Goal: Communication & Community: Answer question/provide support

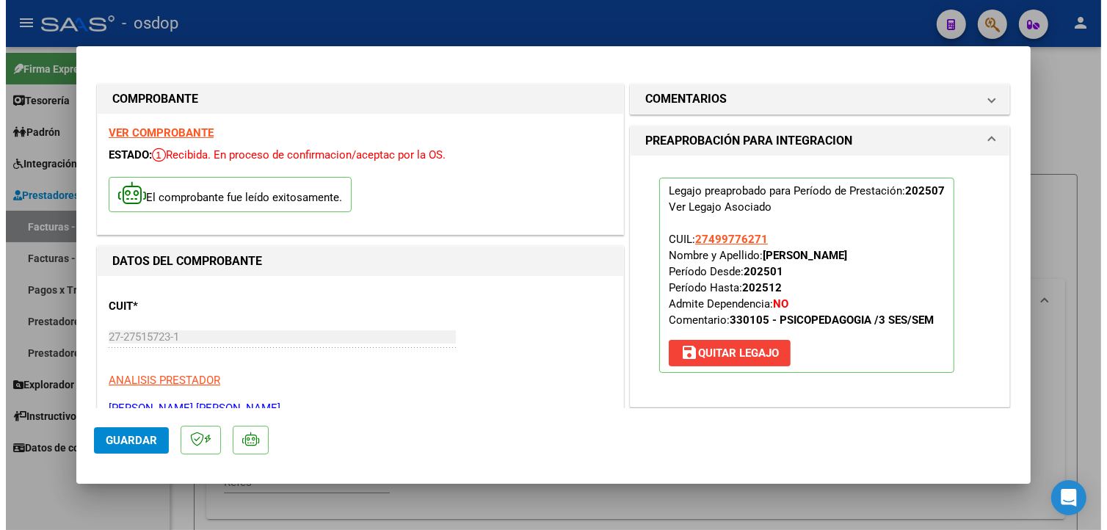
scroll to position [89, 0]
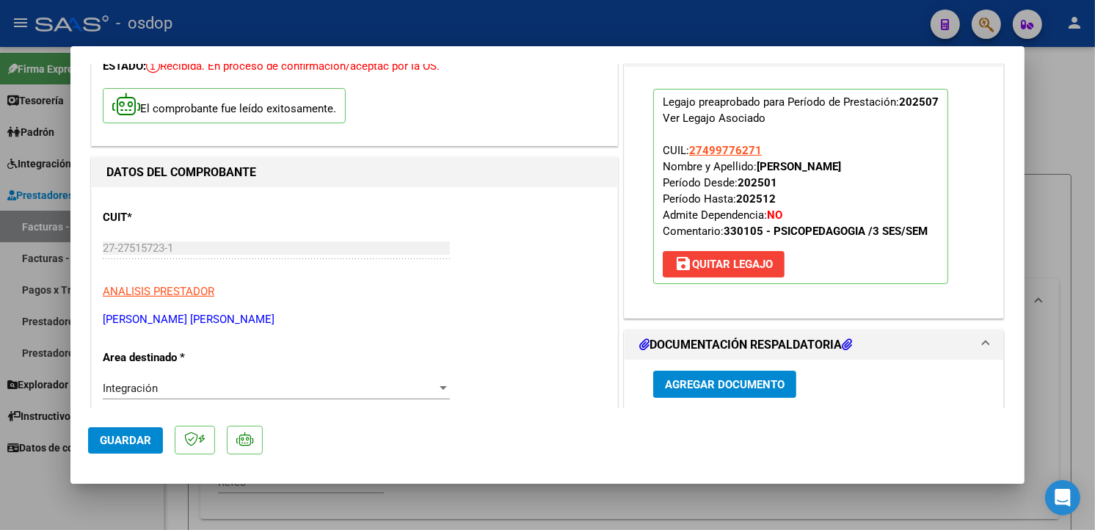
click at [137, 443] on span "Guardar" at bounding box center [125, 440] width 51 height 13
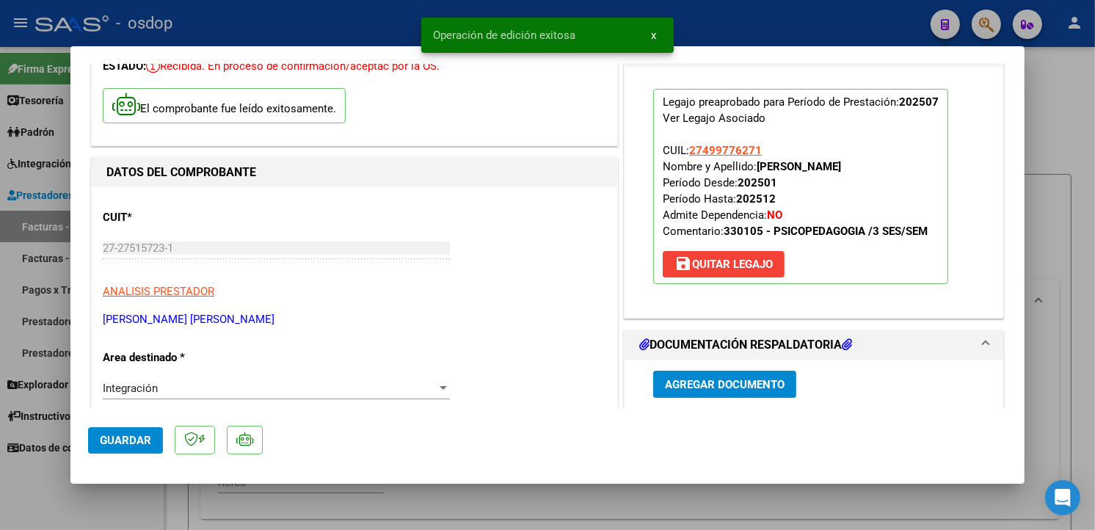
type input "$ 0,00"
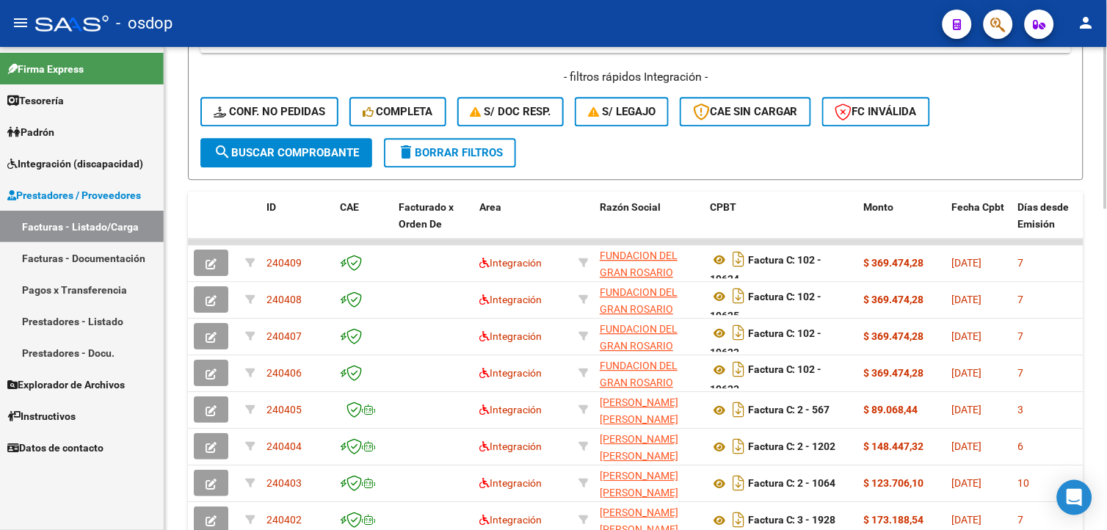
scroll to position [823, 0]
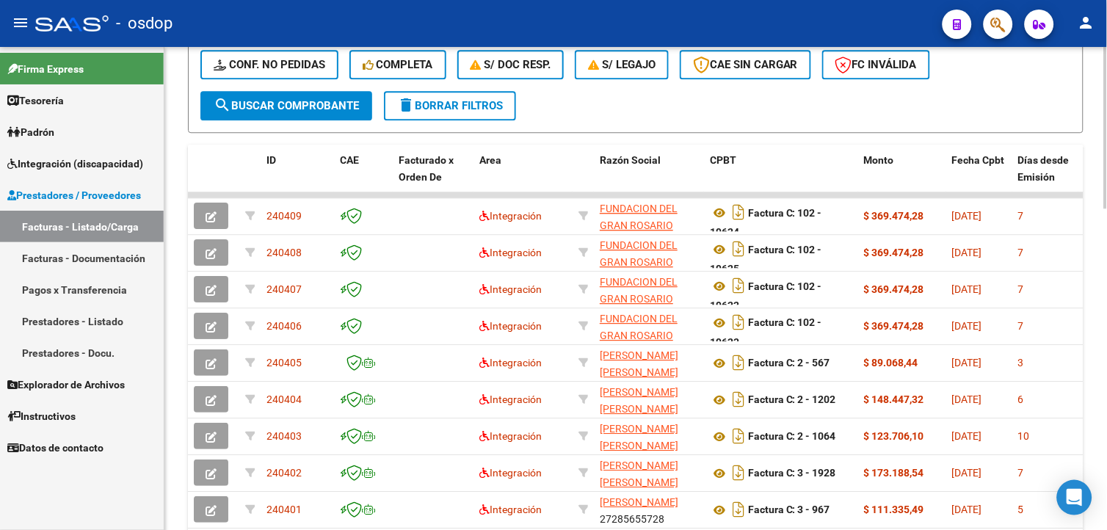
click at [1094, 436] on html "menu - osdop person Firma Express Tesorería Extractos Procesados (csv) Extracto…" at bounding box center [553, 265] width 1107 height 530
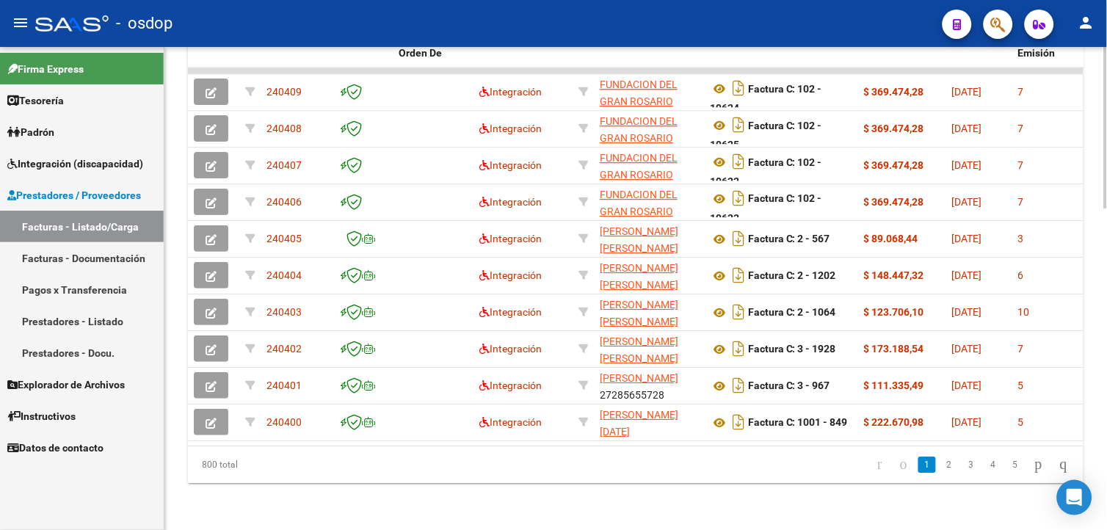
scroll to position [958, 0]
click at [1094, 410] on html "menu - osdop person Firma Express Tesorería Extractos Procesados (csv) Extracto…" at bounding box center [553, 265] width 1107 height 530
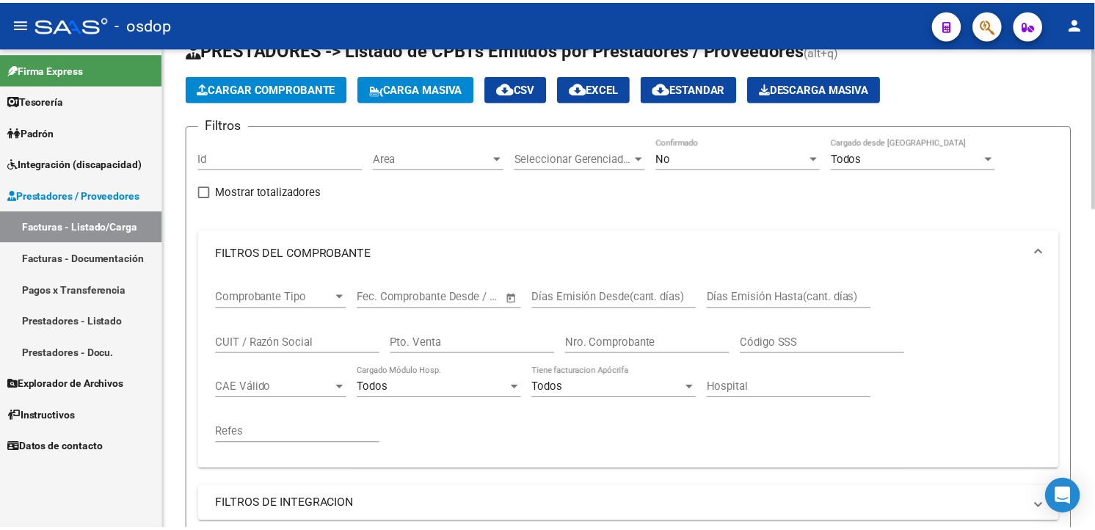
scroll to position [0, 0]
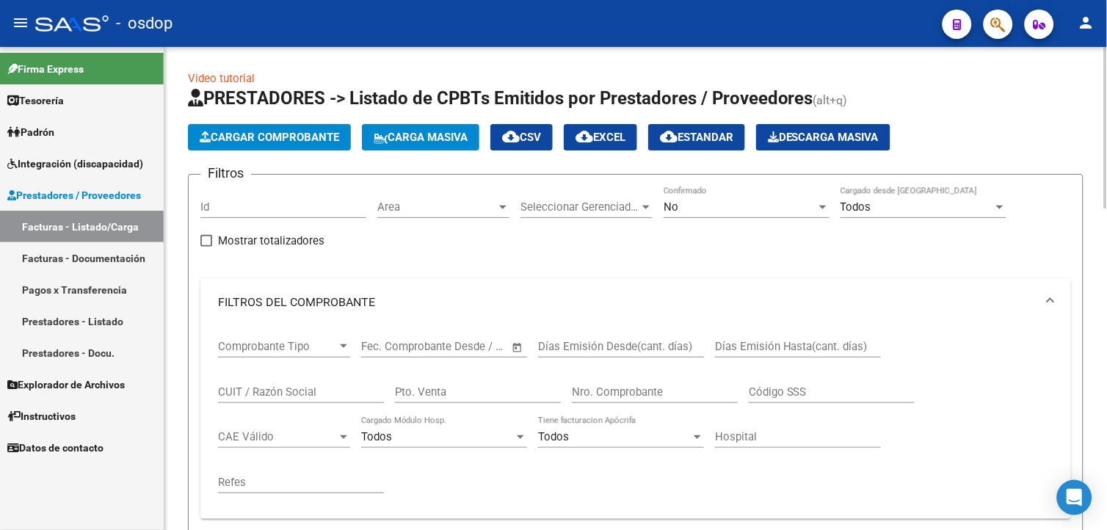
click at [1094, 44] on div "menu - osdop person Firma Express Tesorería Extractos Procesados (csv) Extracto…" at bounding box center [553, 265] width 1107 height 530
click at [274, 131] on span "Cargar Comprobante" at bounding box center [269, 137] width 139 height 13
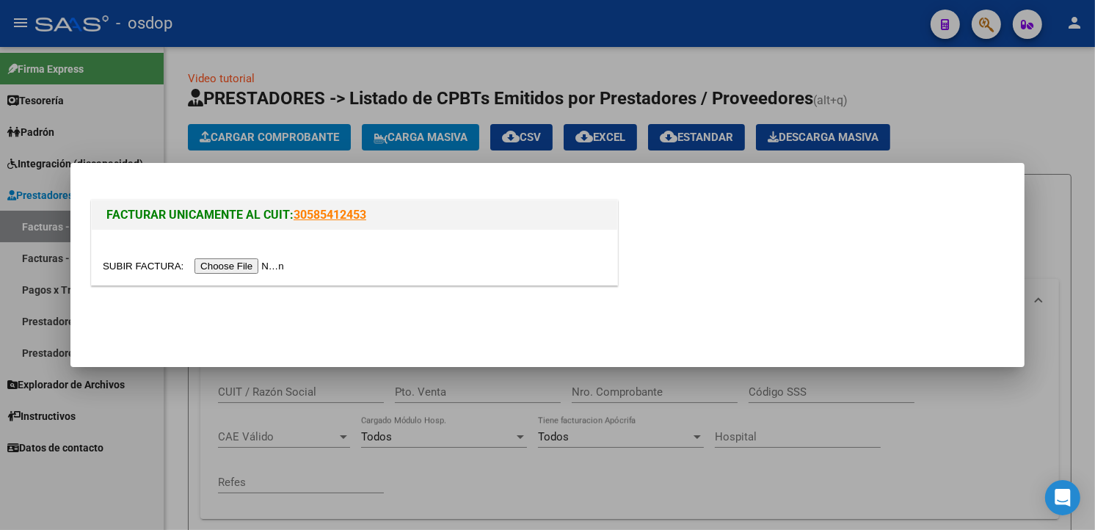
click at [247, 274] on div at bounding box center [354, 266] width 503 height 17
click at [247, 272] on input "file" at bounding box center [196, 265] width 186 height 15
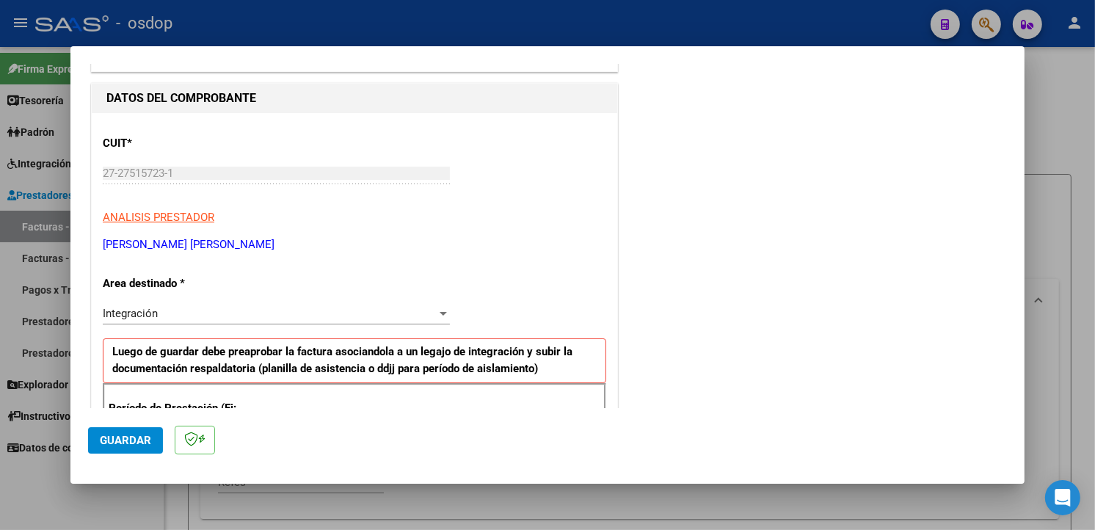
scroll to position [252, 0]
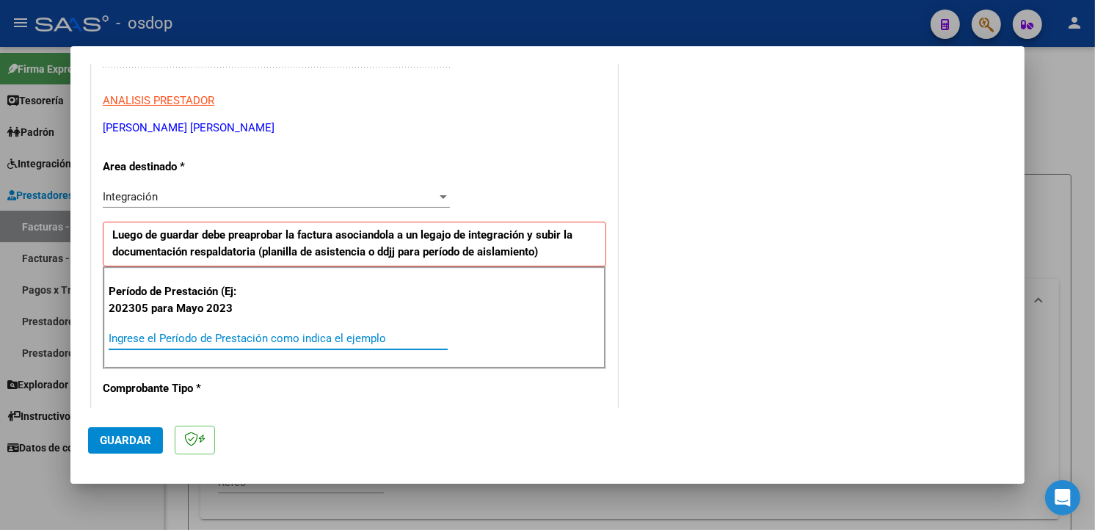
click at [196, 333] on input "Ingrese el Período de Prestación como indica el ejemplo" at bounding box center [278, 338] width 339 height 13
type input "202507"
click at [833, 282] on div "COMENTARIOS Comentarios De la Obra Social: Comentarios de la Obra Social (no vi…" at bounding box center [814, 508] width 386 height 1358
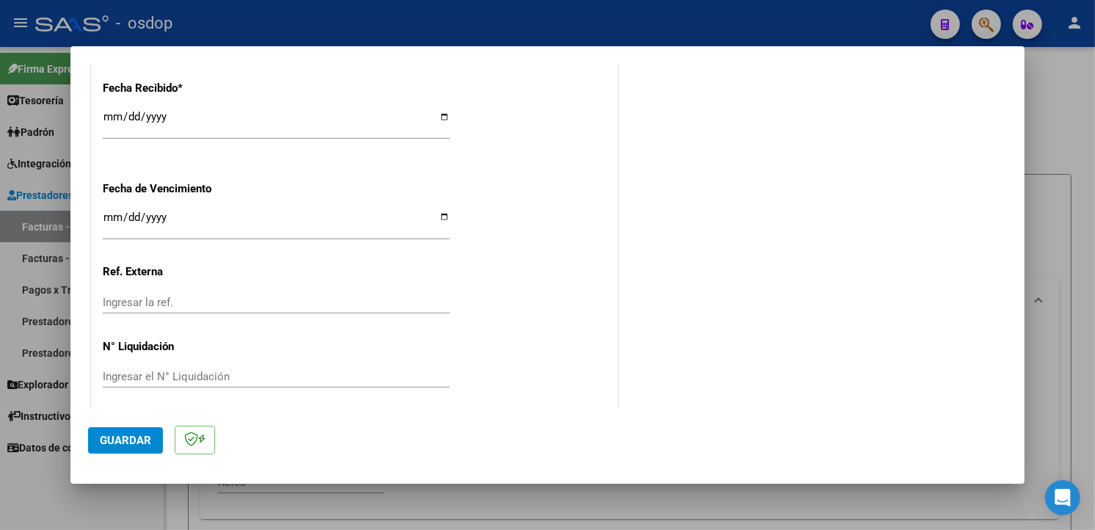
scroll to position [1030, 0]
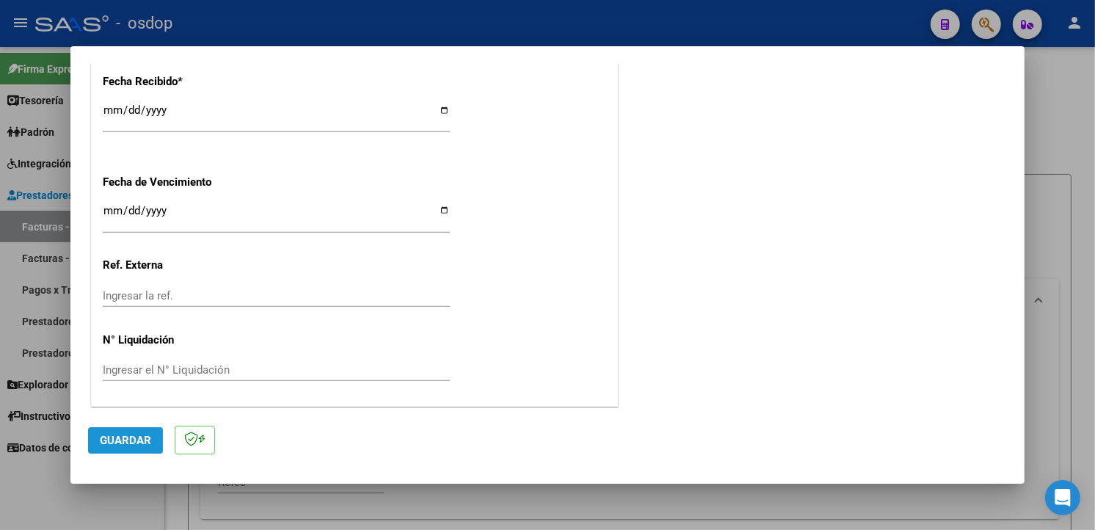
click at [133, 432] on button "Guardar" at bounding box center [125, 440] width 75 height 26
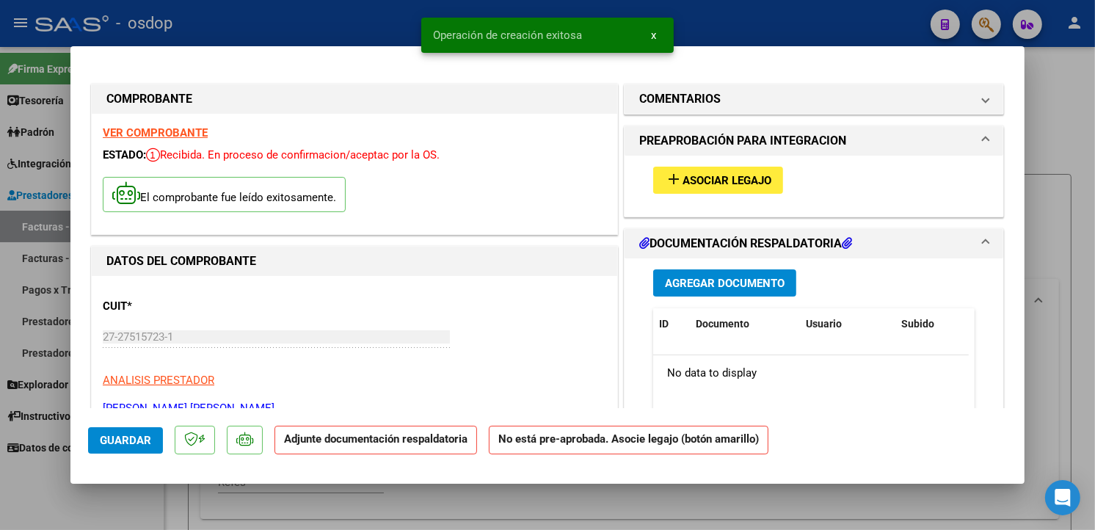
click at [729, 187] on button "add Asociar Legajo" at bounding box center [718, 180] width 130 height 27
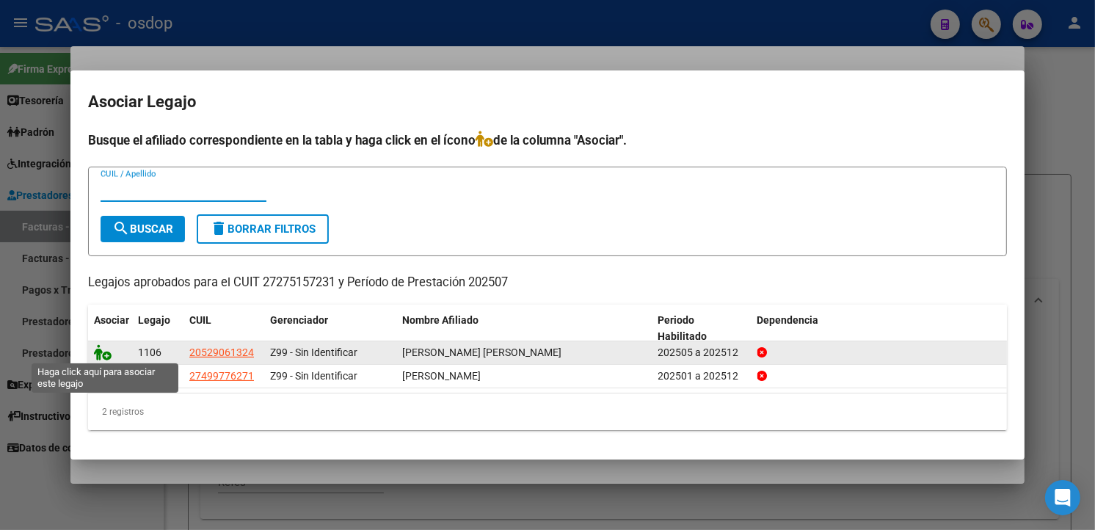
click at [101, 348] on icon at bounding box center [103, 352] width 18 height 16
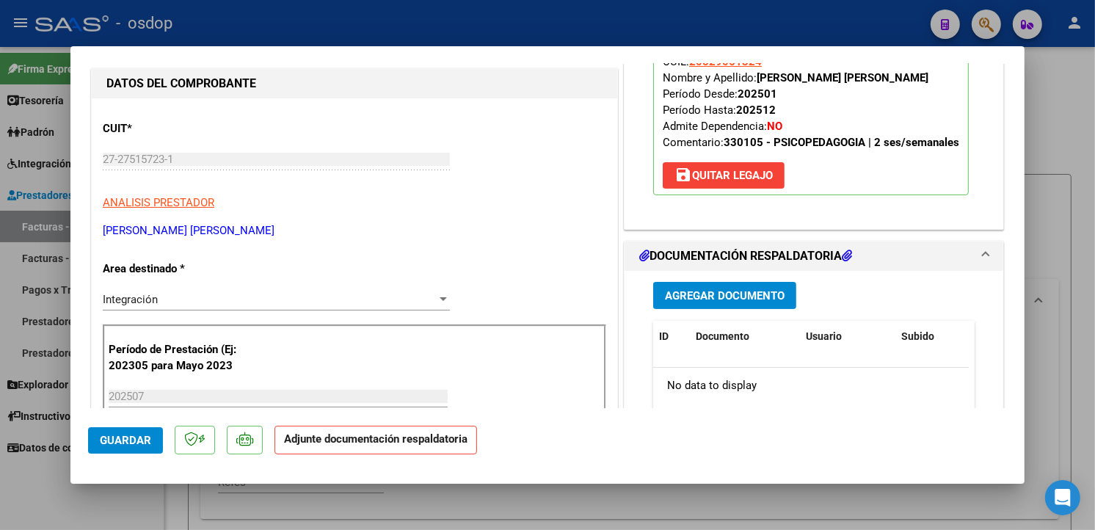
scroll to position [185, 0]
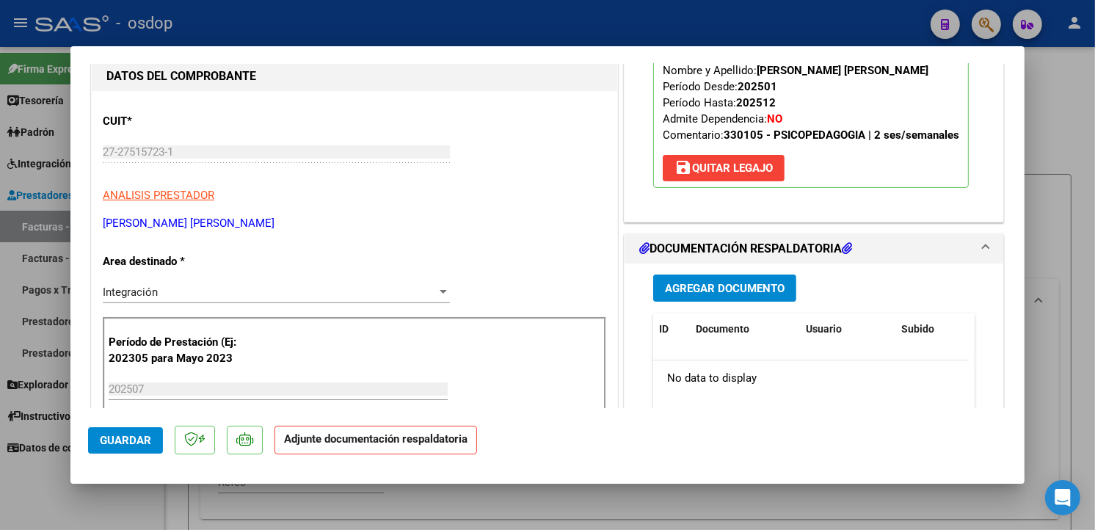
drag, startPoint x: 1024, startPoint y: 130, endPoint x: 1022, endPoint y: 171, distance: 41.2
click at [1022, 171] on mat-dialog-content "COMPROBANTE VER COMPROBANTE ESTADO: Recibida. En proceso de confirmacion/acepta…" at bounding box center [547, 236] width 954 height 344
click at [759, 302] on button "Agregar Documento" at bounding box center [724, 287] width 143 height 27
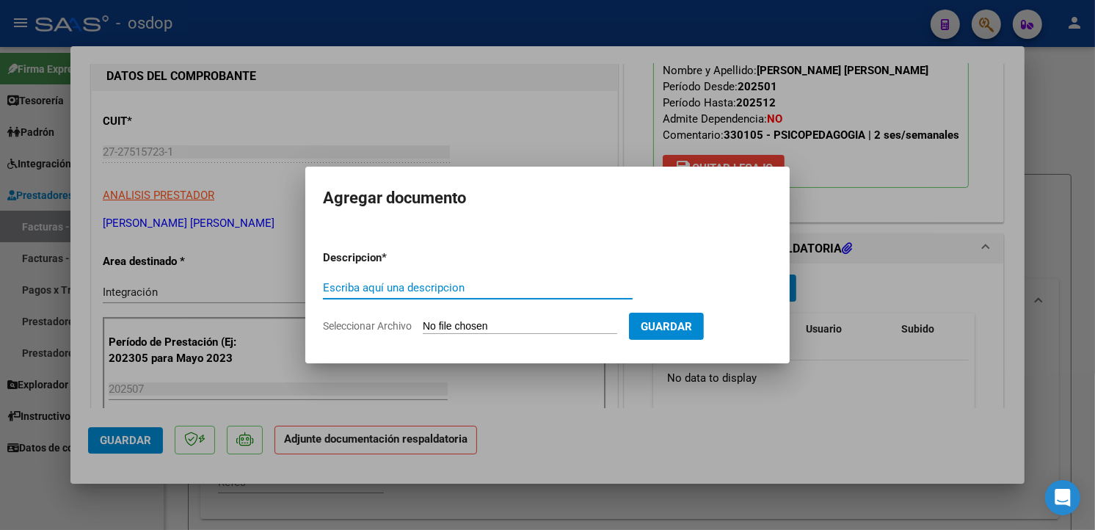
click at [470, 283] on input "Escriba aquí una descripcion" at bounding box center [478, 287] width 310 height 13
click at [514, 321] on input "Seleccionar Archivo" at bounding box center [520, 327] width 194 height 14
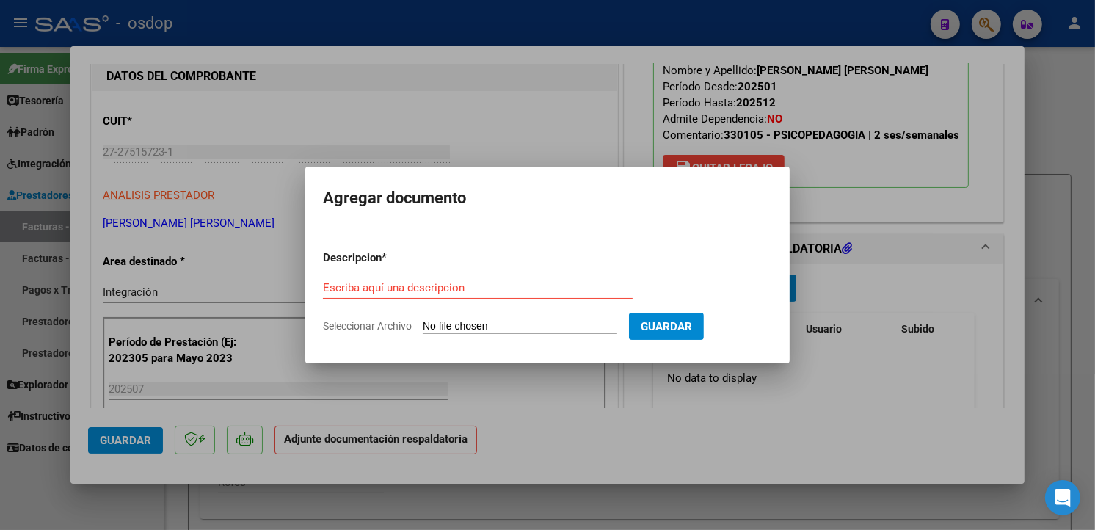
type input "C:\fakepath\[PERSON_NAME] ASISTENCIA PSP.pdf"
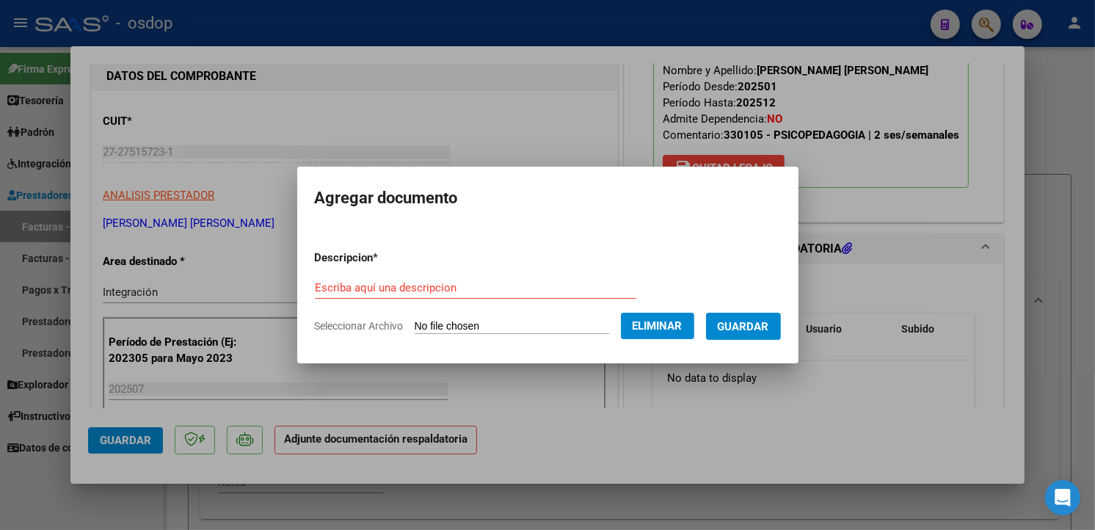
click at [483, 291] on input "Escriba aquí una descripcion" at bounding box center [475, 287] width 321 height 13
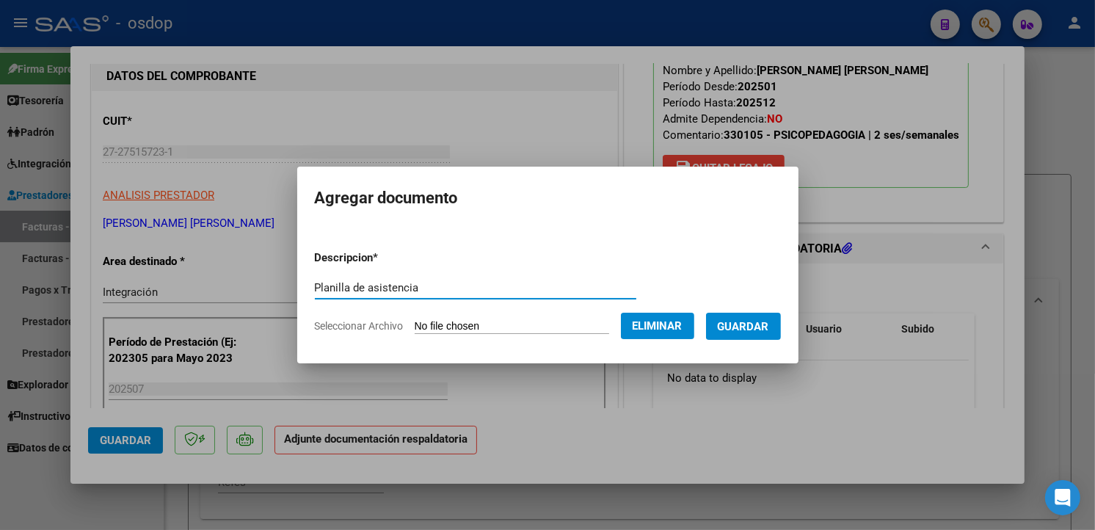
type input "Planilla de asistencia"
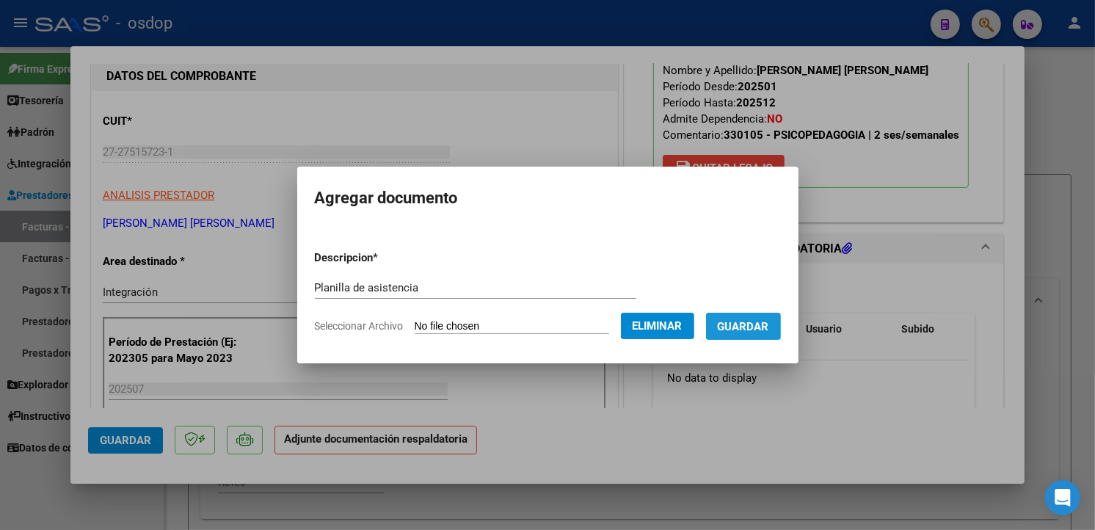
click at [762, 323] on span "Guardar" at bounding box center [743, 326] width 51 height 13
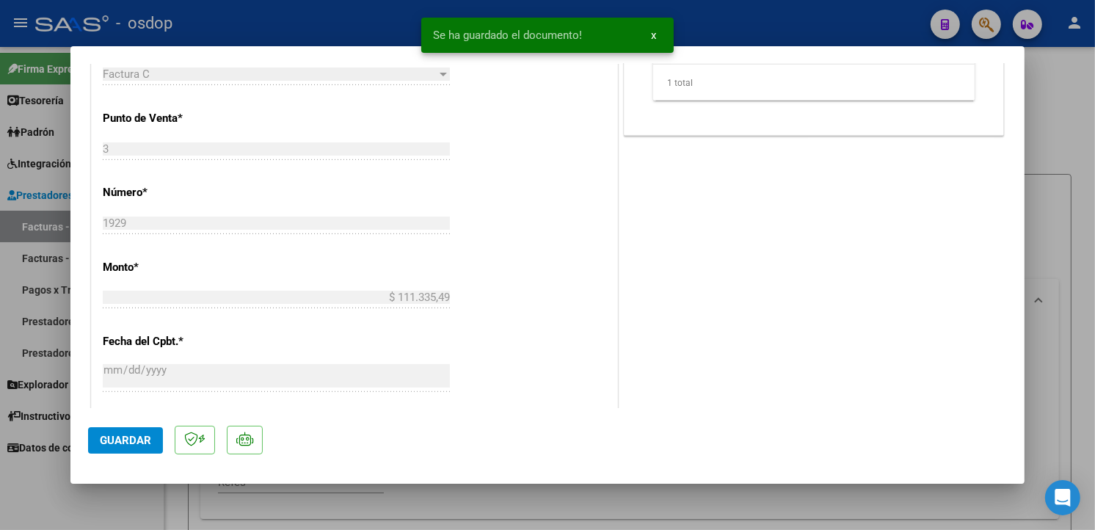
scroll to position [1052, 0]
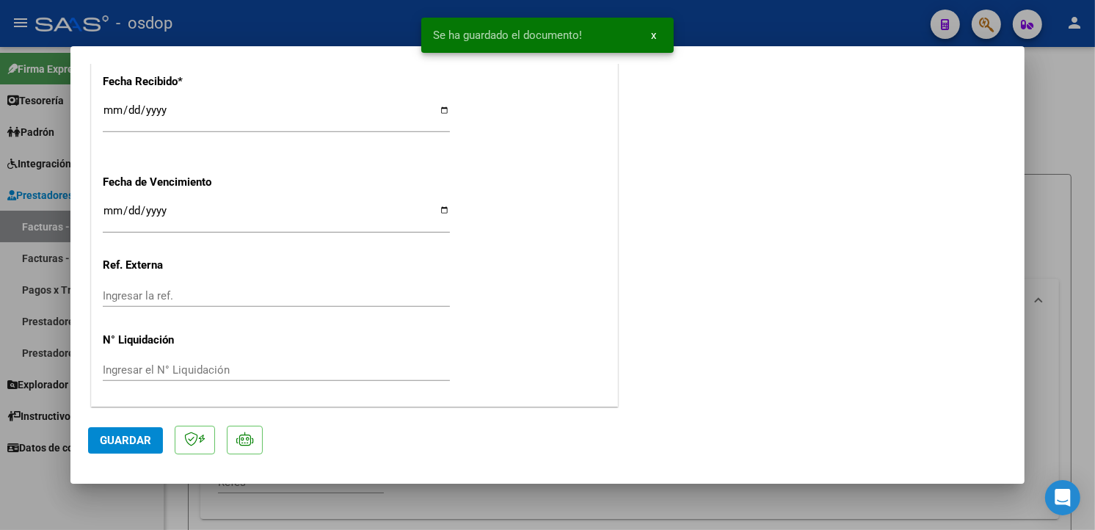
click at [136, 434] on span "Guardar" at bounding box center [125, 440] width 51 height 13
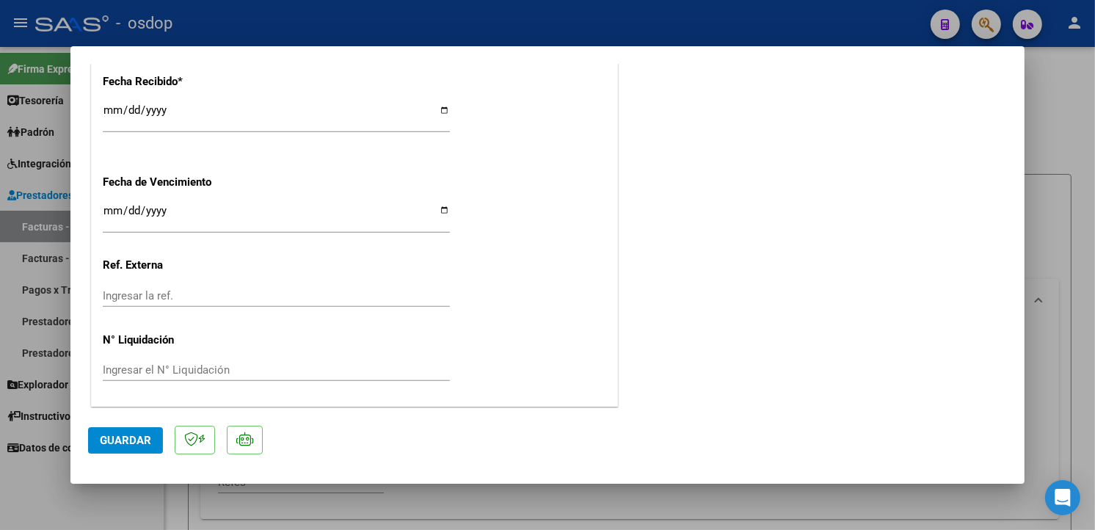
click at [100, 444] on span "Guardar" at bounding box center [125, 440] width 51 height 13
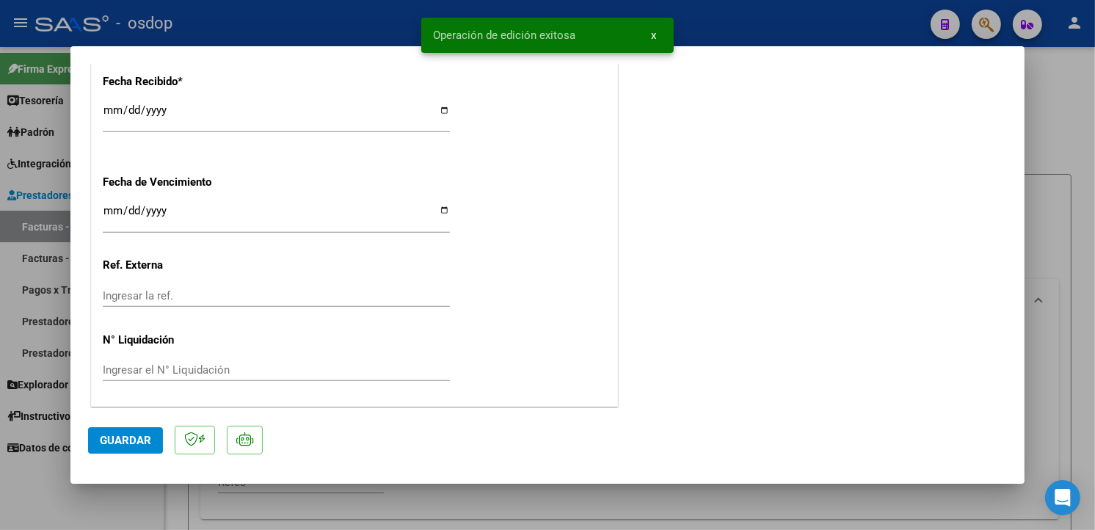
type input "$ 0,00"
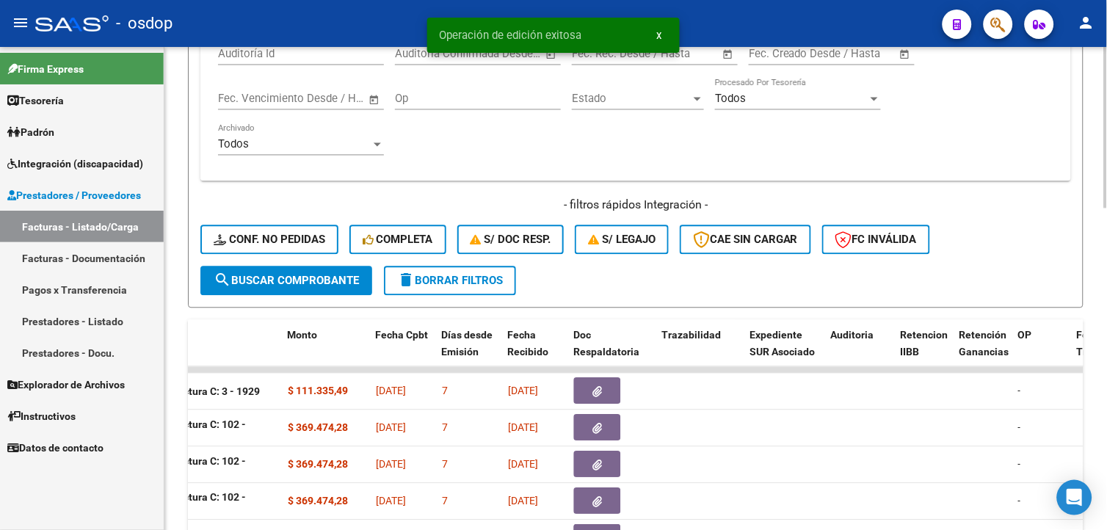
scroll to position [653, 0]
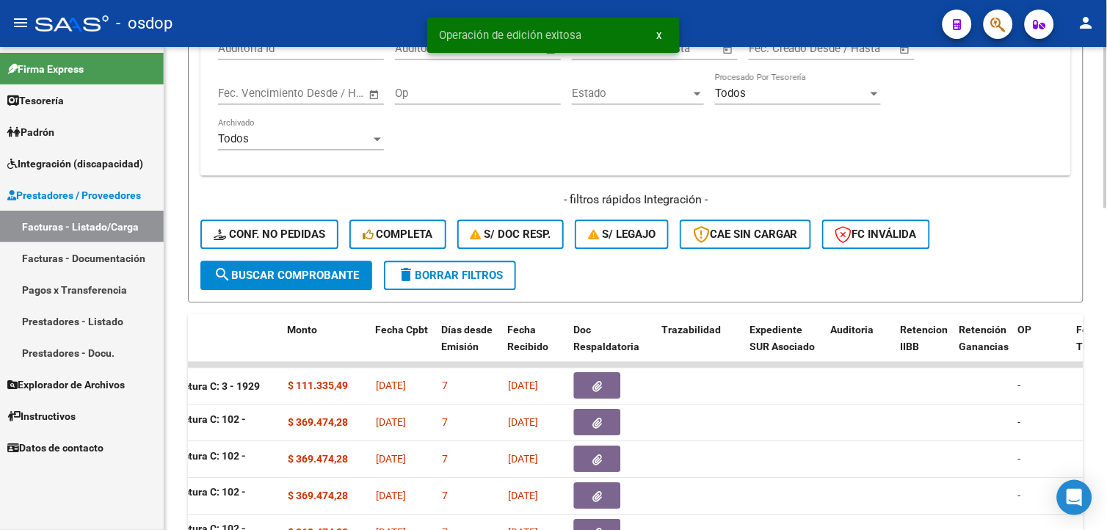
click at [1094, 404] on html "menu - osdop person Firma Express Tesorería Extractos Procesados (csv) Extracto…" at bounding box center [553, 265] width 1107 height 530
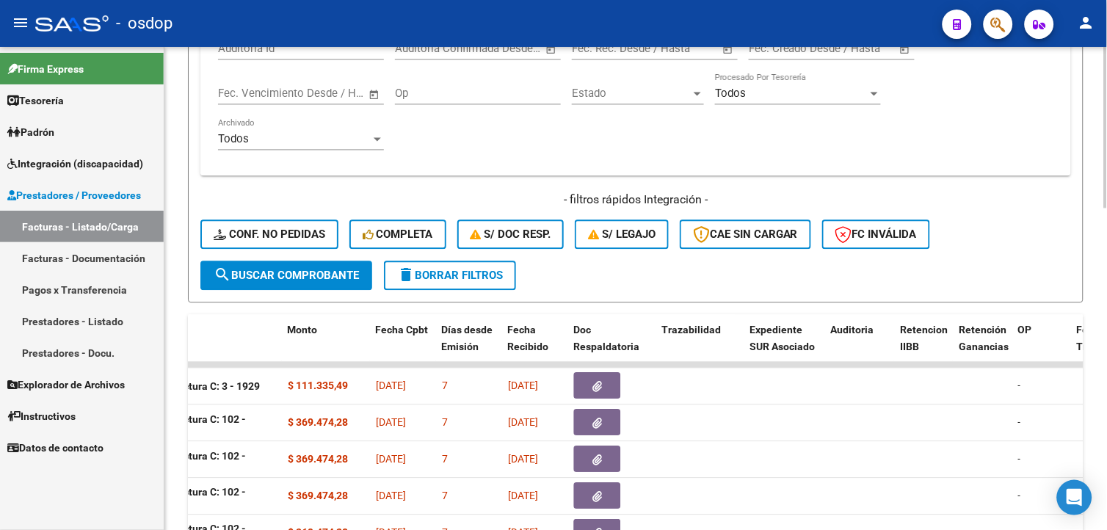
drag, startPoint x: 1101, startPoint y: 404, endPoint x: 1104, endPoint y: 445, distance: 42.0
click at [1094, 445] on div "Video tutorial PRESTADORES -> Listado de CPBTs Emitidos por Prestadores / Prove…" at bounding box center [637, 109] width 946 height 1430
drag, startPoint x: 1104, startPoint y: 445, endPoint x: 1038, endPoint y: 246, distance: 210.5
click at [1038, 246] on div "- filtros rápidos Integración - Conf. no pedidas Completa S/ Doc Resp. S/ legaj…" at bounding box center [635, 226] width 870 height 69
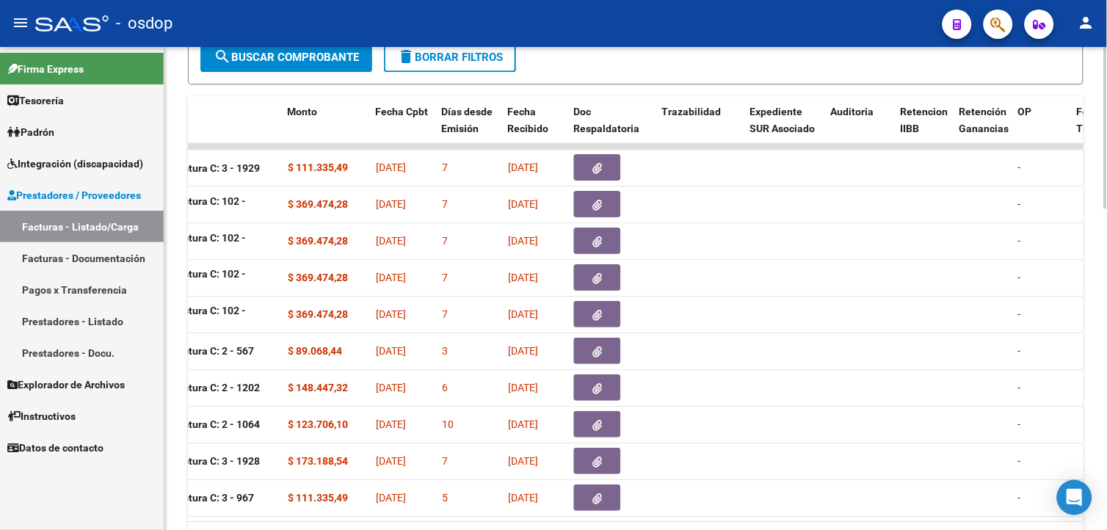
scroll to position [892, 0]
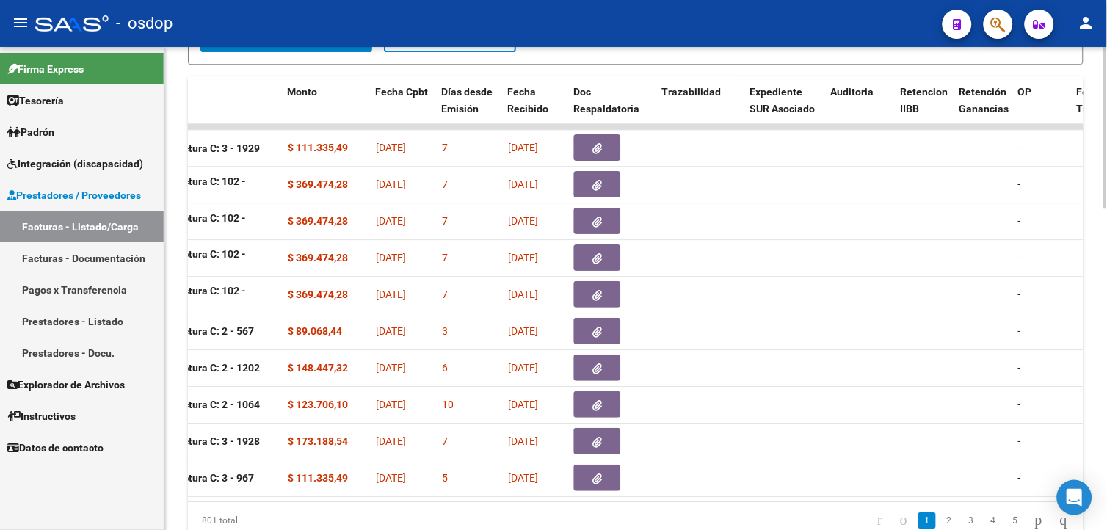
click at [1094, 490] on html "menu - osdop person Firma Express Tesorería Extractos Procesados (csv) Extracto…" at bounding box center [553, 265] width 1107 height 530
click at [526, 500] on datatable-body "240410 Integración [PERSON_NAME] [PERSON_NAME] 27275157231 Factura C: 3 - 1929 …" at bounding box center [635, 312] width 895 height 378
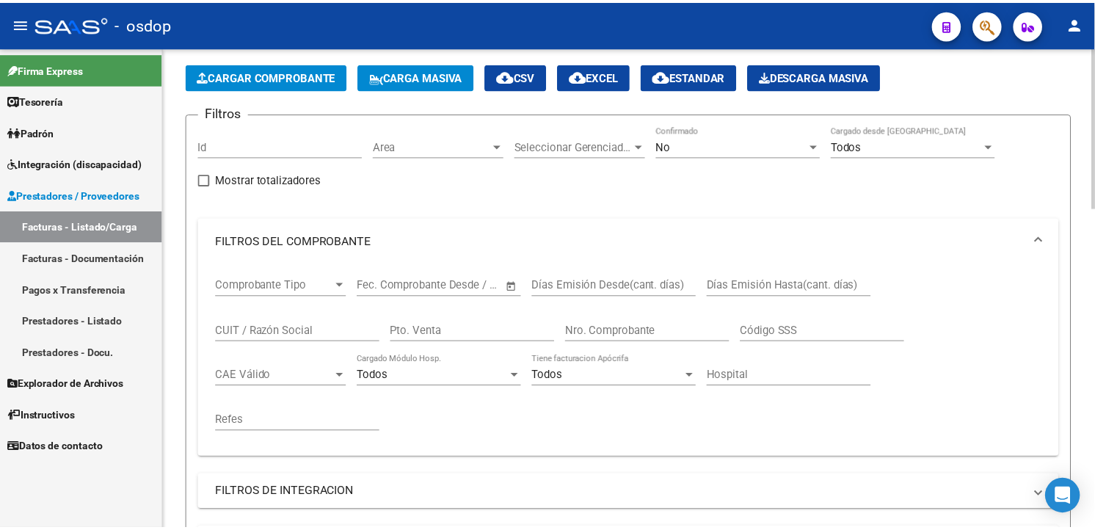
scroll to position [0, 0]
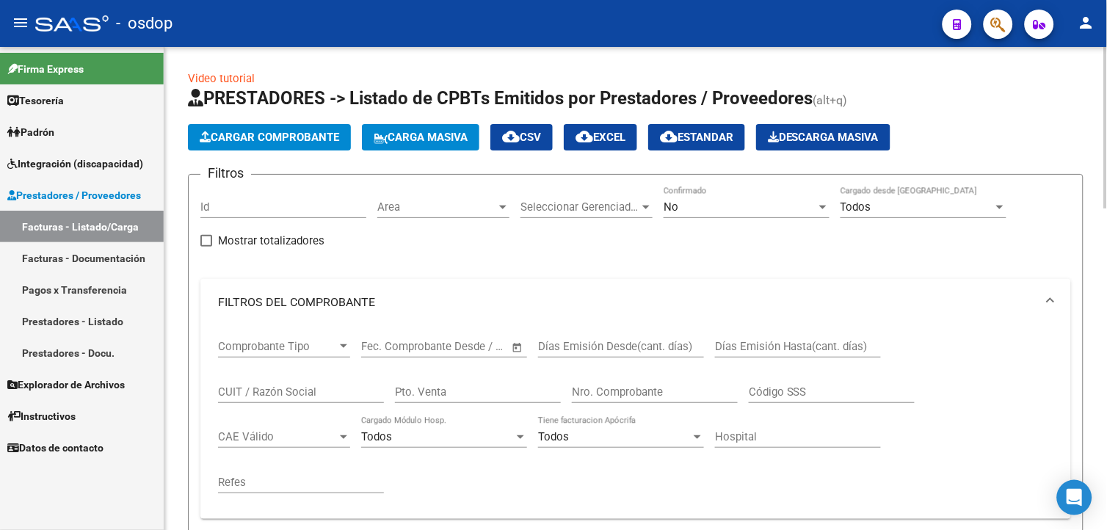
click at [302, 116] on app-list-header "PRESTADORES -> Listado de CPBTs Emitidos por Prestadores / Proveedores (alt+q) …" at bounding box center [635, 522] width 895 height 870
click at [299, 131] on span "Cargar Comprobante" at bounding box center [269, 137] width 139 height 13
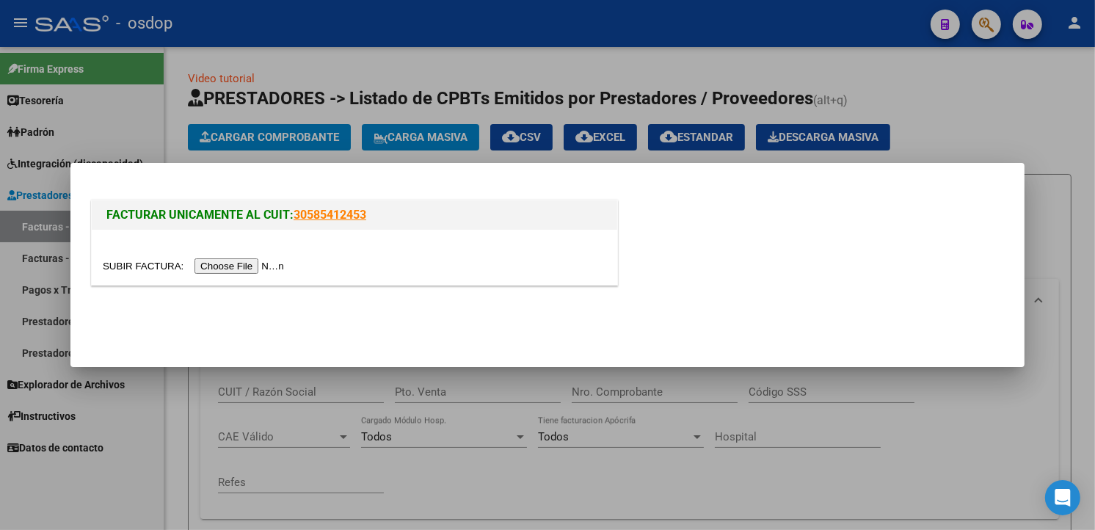
click at [224, 261] on input "file" at bounding box center [196, 265] width 186 height 15
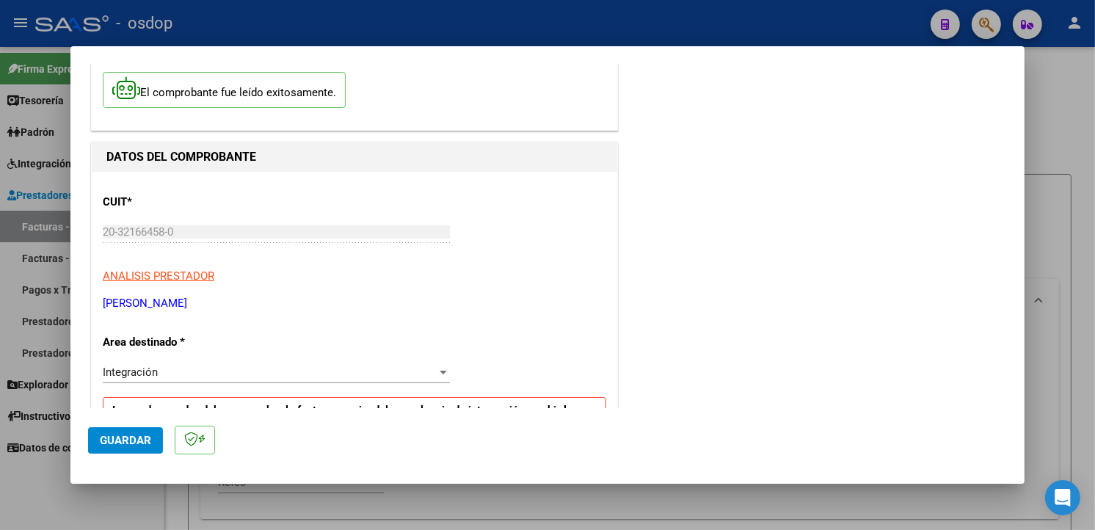
scroll to position [153, 0]
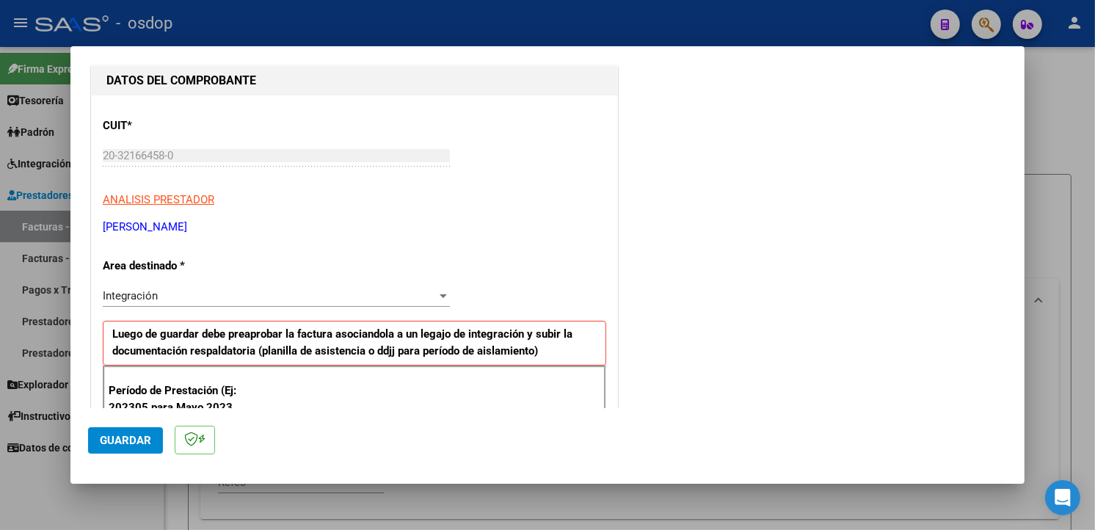
drag, startPoint x: 1026, startPoint y: 169, endPoint x: 1029, endPoint y: 189, distance: 20.0
click at [1029, 189] on div at bounding box center [547, 265] width 1095 height 530
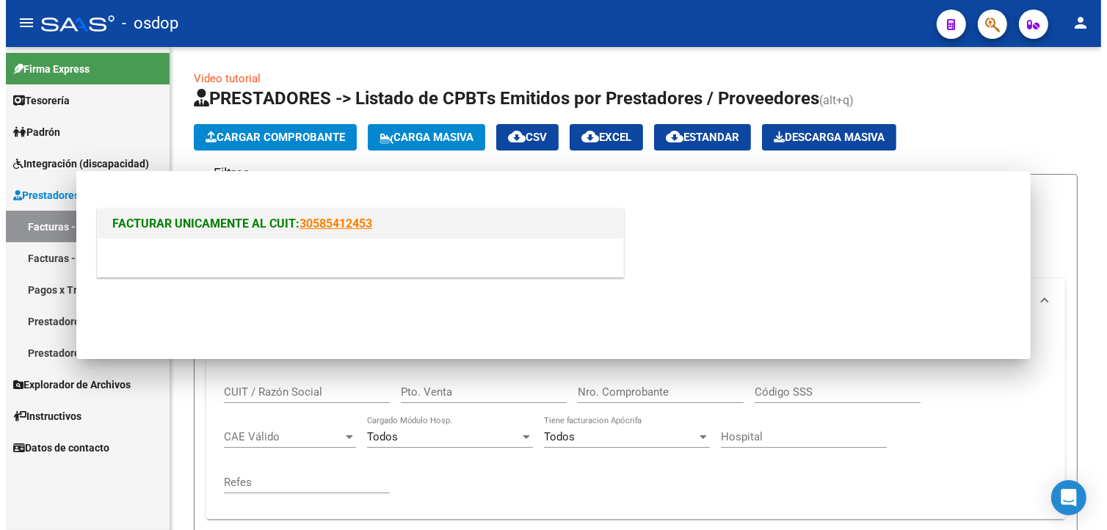
scroll to position [0, 0]
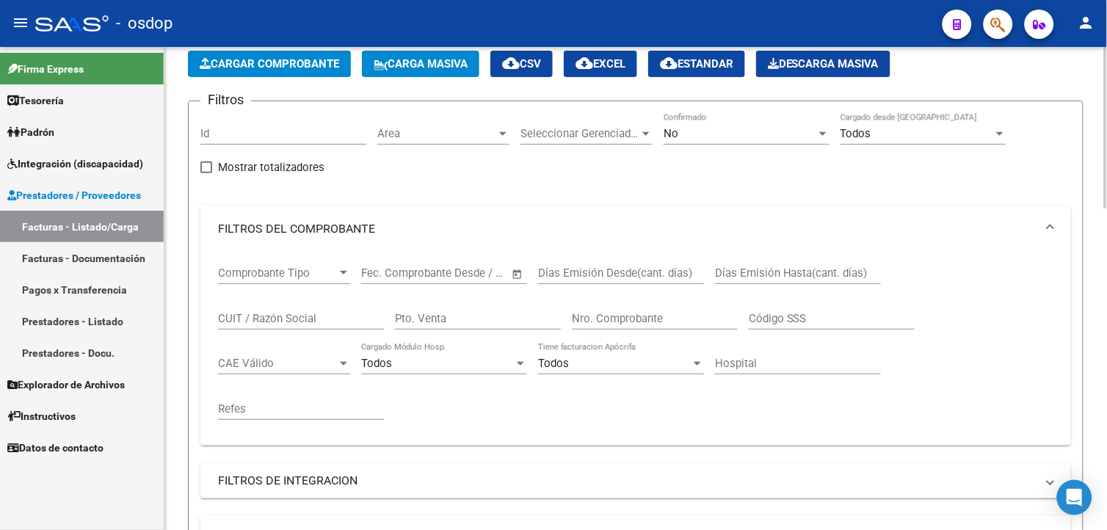
click at [1094, 216] on div at bounding box center [1106, 152] width 4 height 161
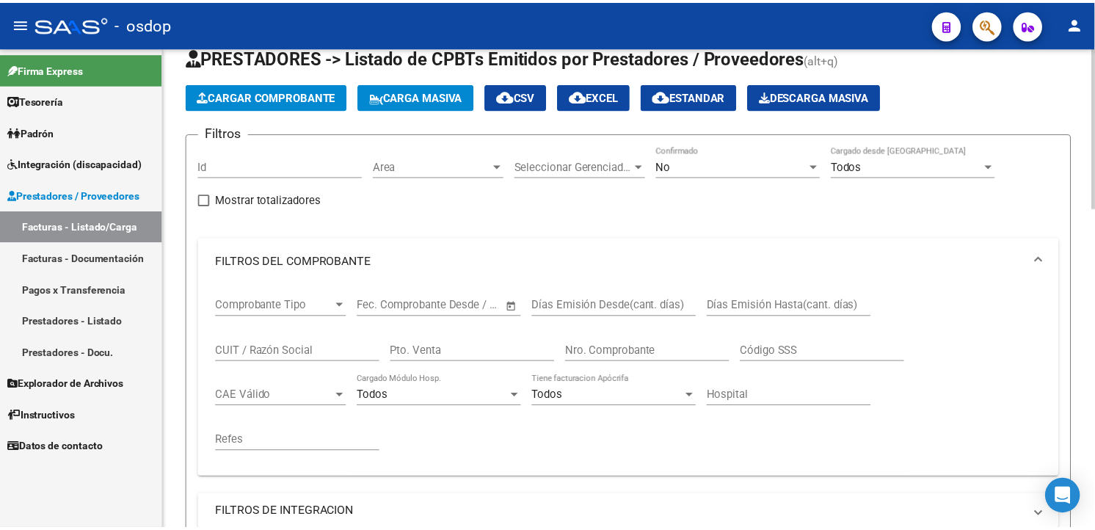
scroll to position [39, 0]
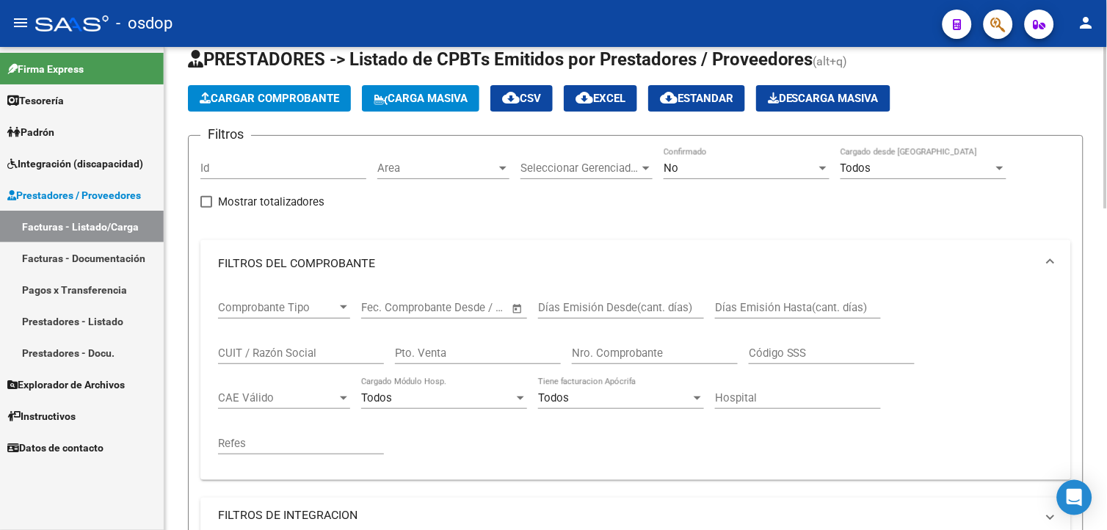
click at [1094, 205] on html "menu - osdop person Firma Express Tesorería Extractos Procesados (csv) Extracto…" at bounding box center [553, 265] width 1107 height 530
click at [244, 98] on span "Cargar Comprobante" at bounding box center [269, 98] width 139 height 13
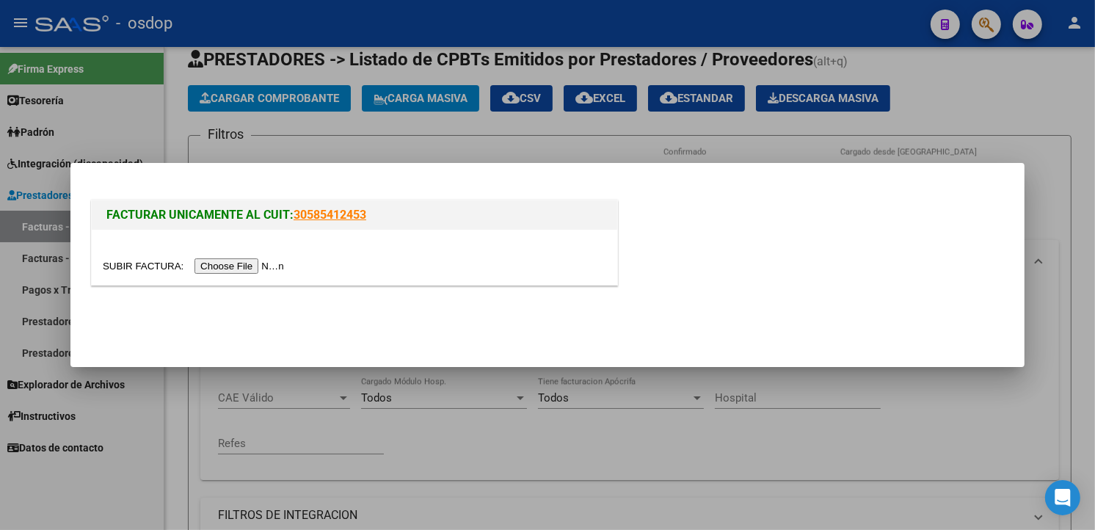
click at [250, 267] on input "file" at bounding box center [196, 265] width 186 height 15
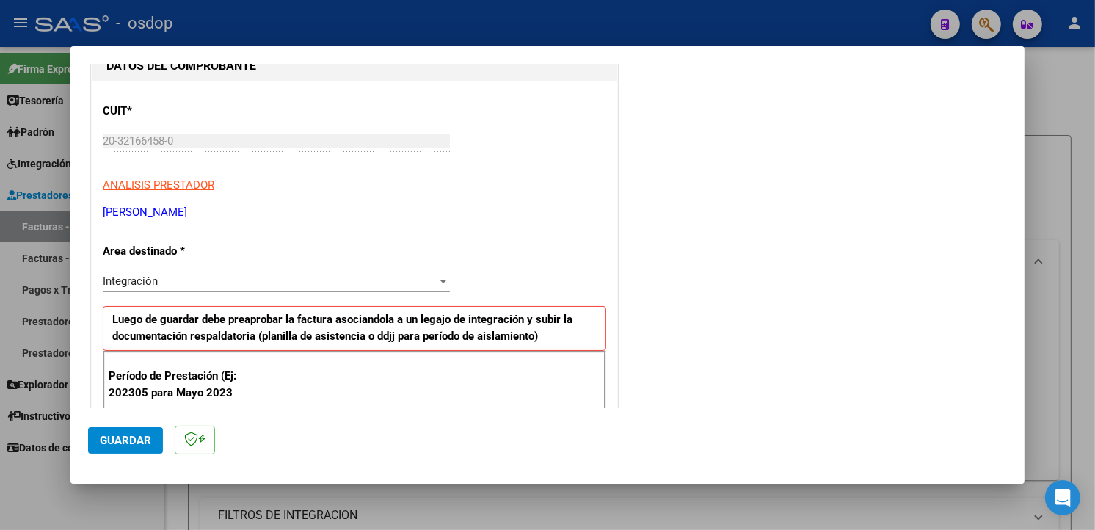
scroll to position [347, 0]
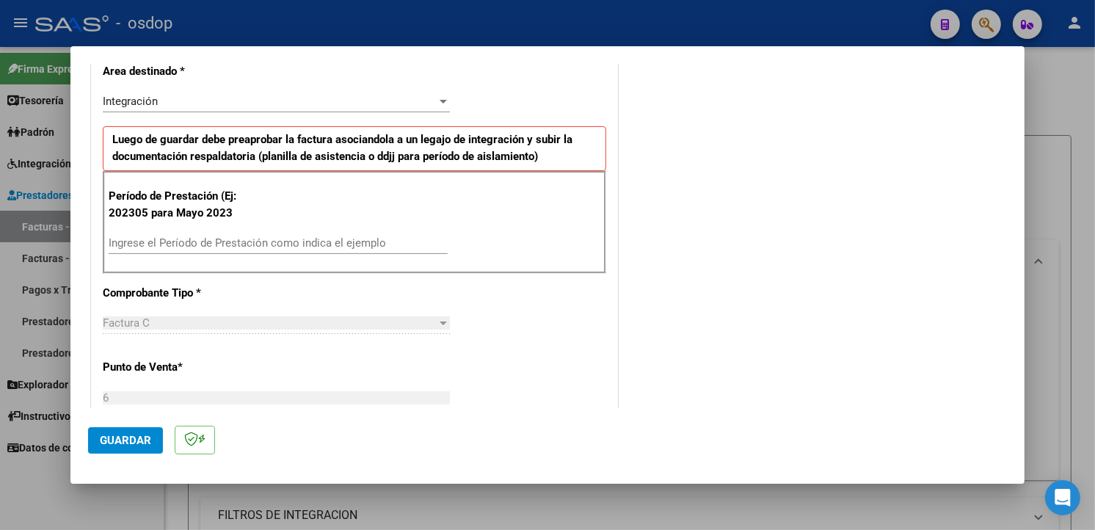
click at [179, 232] on div "Ingrese el Período de Prestación como indica el ejemplo" at bounding box center [278, 243] width 339 height 22
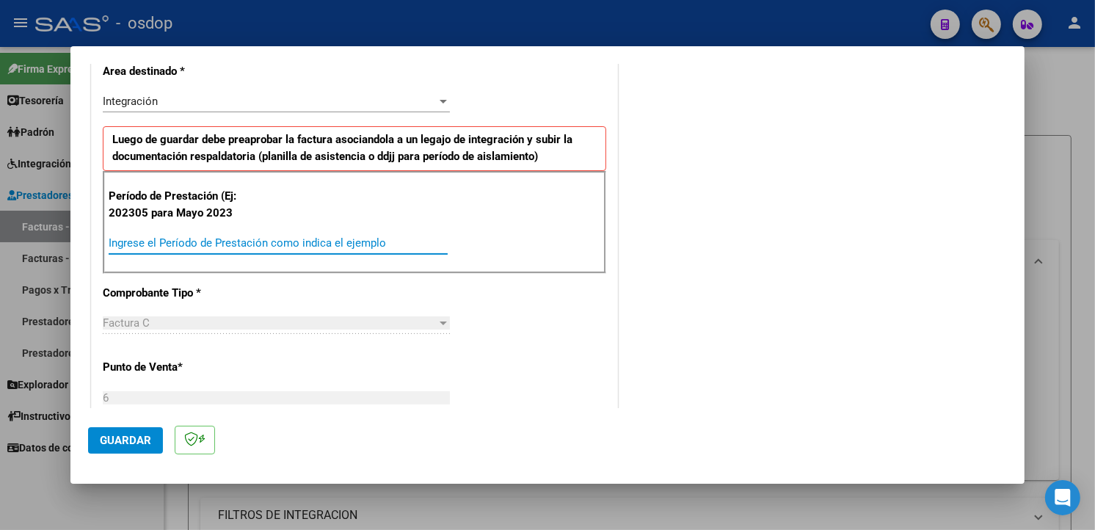
click at [179, 247] on input "Ingrese el Período de Prestación como indica el ejemplo" at bounding box center [278, 242] width 339 height 13
type input "202507"
click at [744, 186] on div "COMENTARIOS Comentarios De la Obra Social: Comentarios de la Obra Social (no vi…" at bounding box center [814, 413] width 386 height 1358
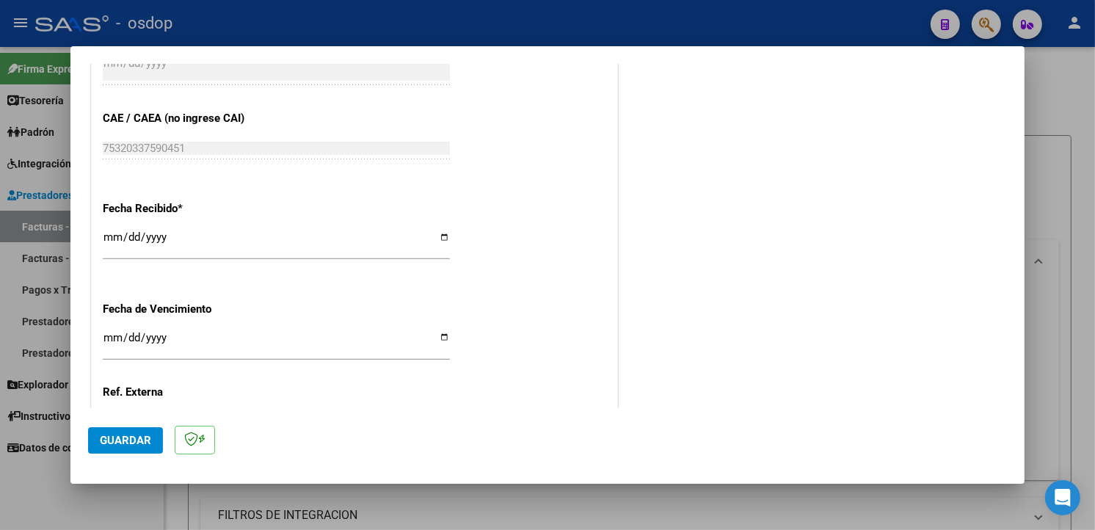
scroll to position [1030, 0]
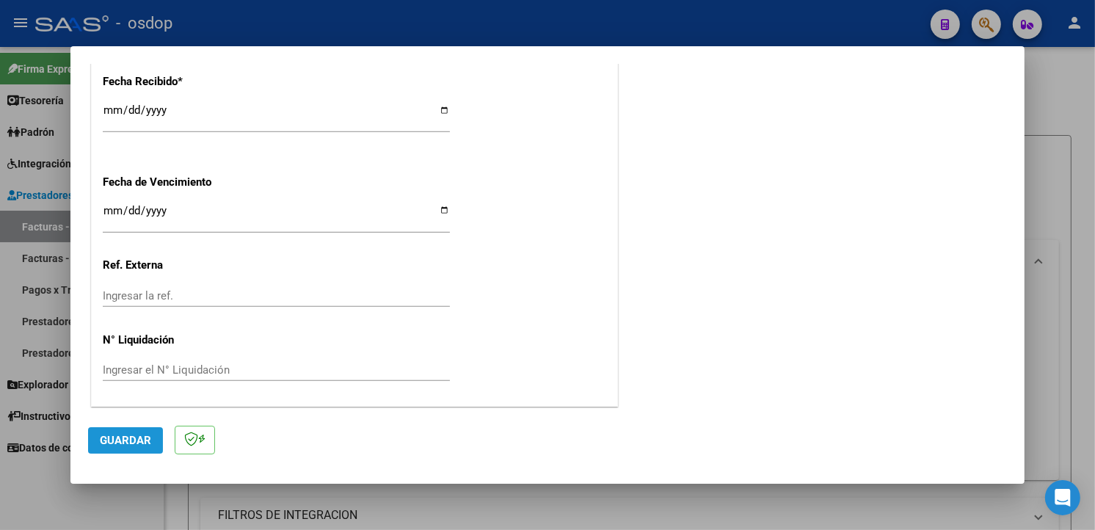
click at [128, 436] on span "Guardar" at bounding box center [125, 440] width 51 height 13
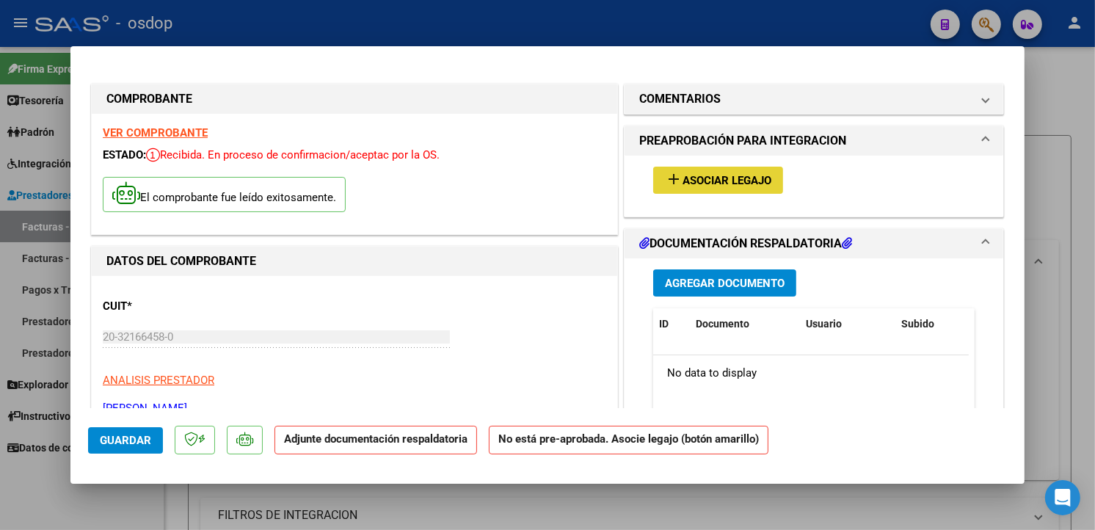
click at [737, 186] on span "Asociar Legajo" at bounding box center [727, 180] width 89 height 13
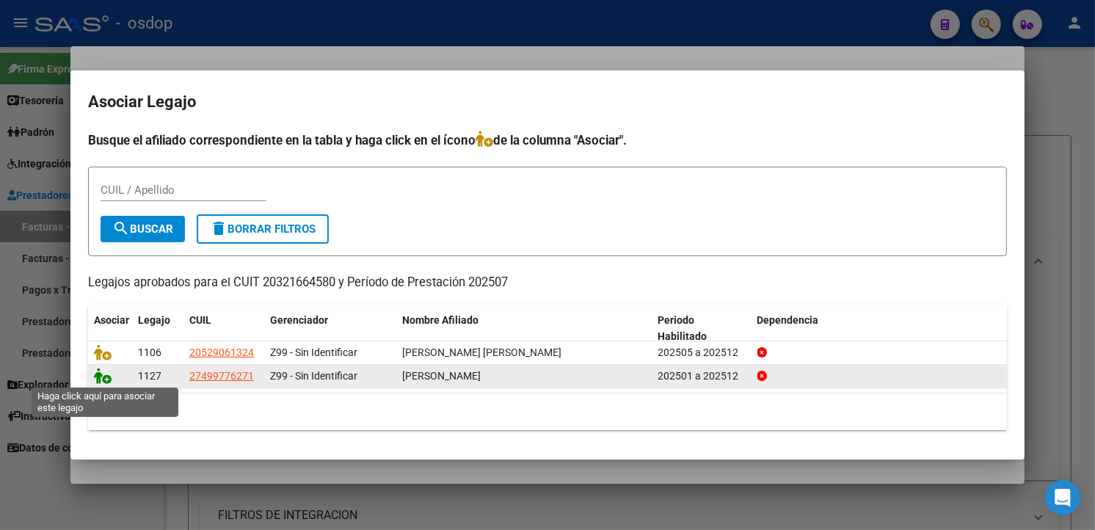
click at [103, 374] on icon at bounding box center [103, 376] width 18 height 16
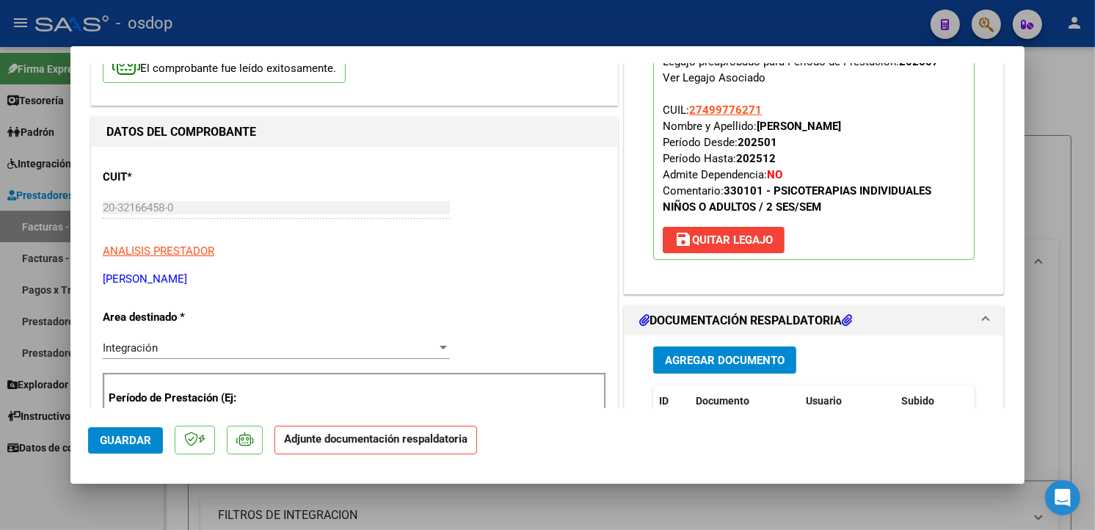
scroll to position [233, 0]
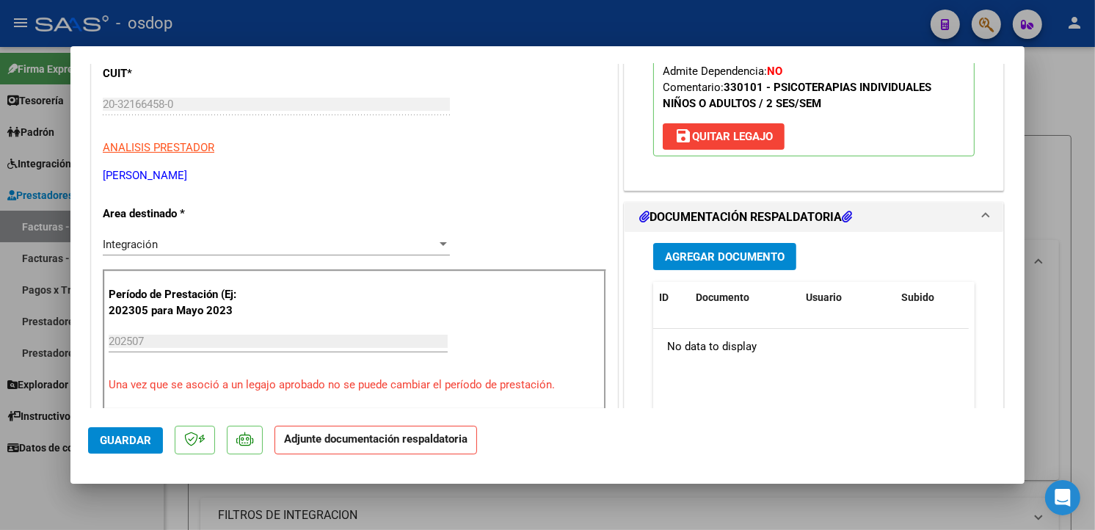
click at [700, 250] on span "Agregar Documento" at bounding box center [725, 256] width 120 height 13
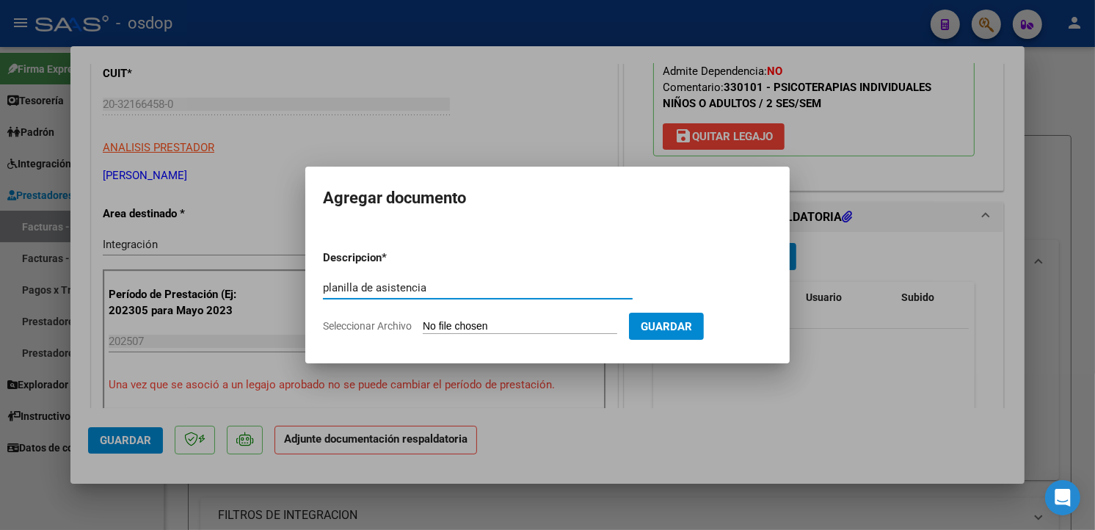
type input "planilla de asistencia"
click at [481, 320] on input "Seleccionar Archivo" at bounding box center [520, 327] width 194 height 14
type input "C:\fakepath\[PERSON_NAME] ASISTENCIA PS.pdf"
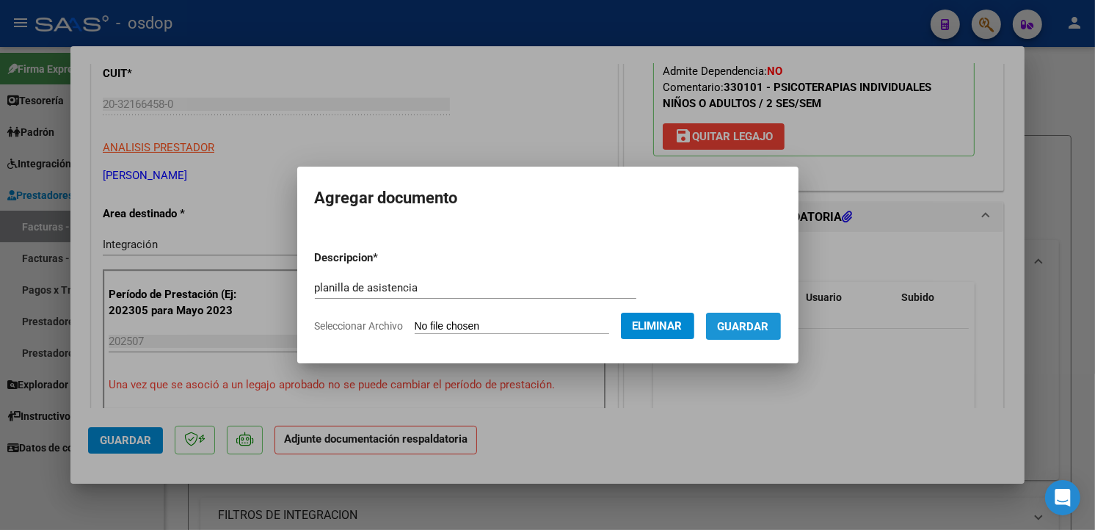
click at [769, 325] on span "Guardar" at bounding box center [743, 326] width 51 height 13
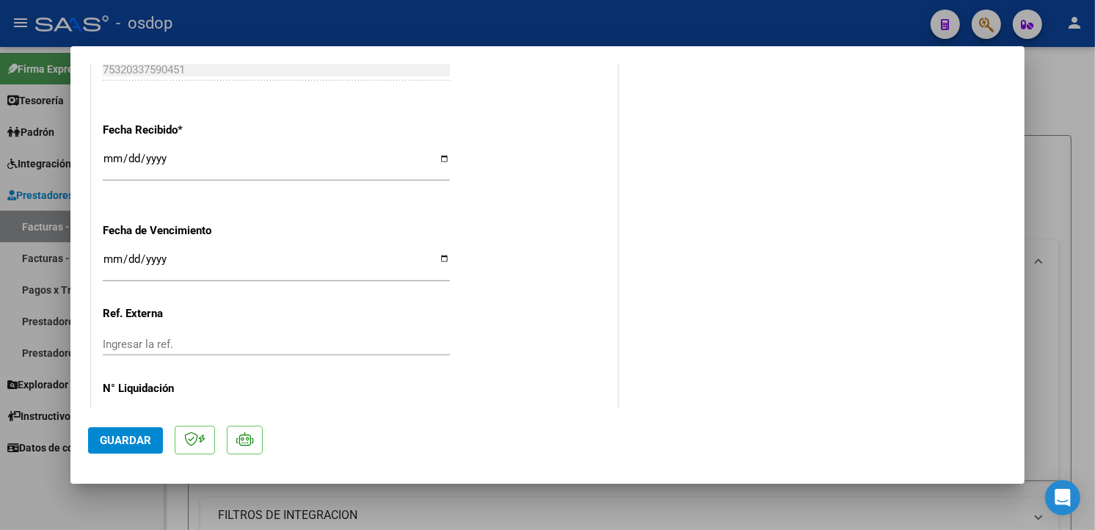
scroll to position [1052, 0]
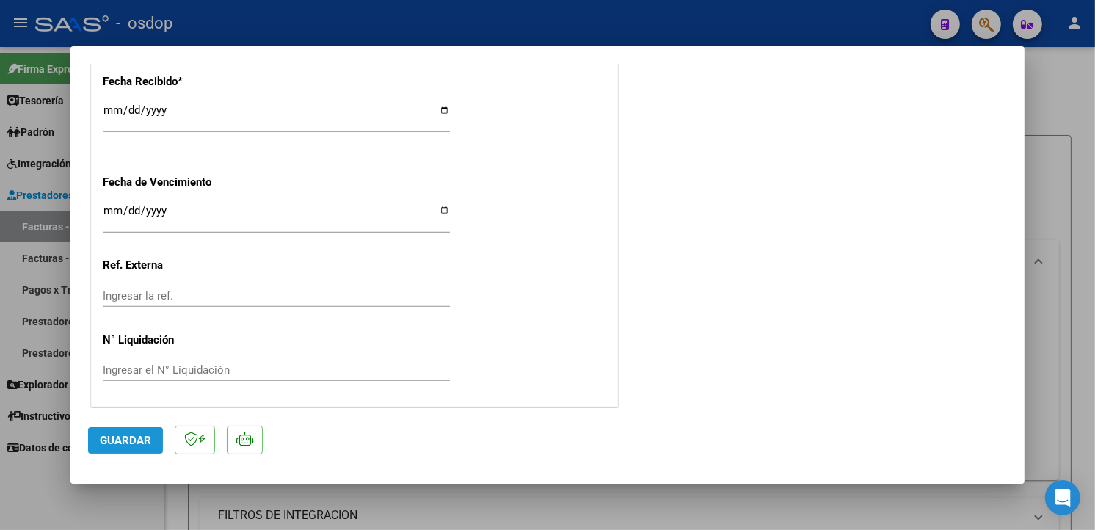
click at [128, 431] on button "Guardar" at bounding box center [125, 440] width 75 height 26
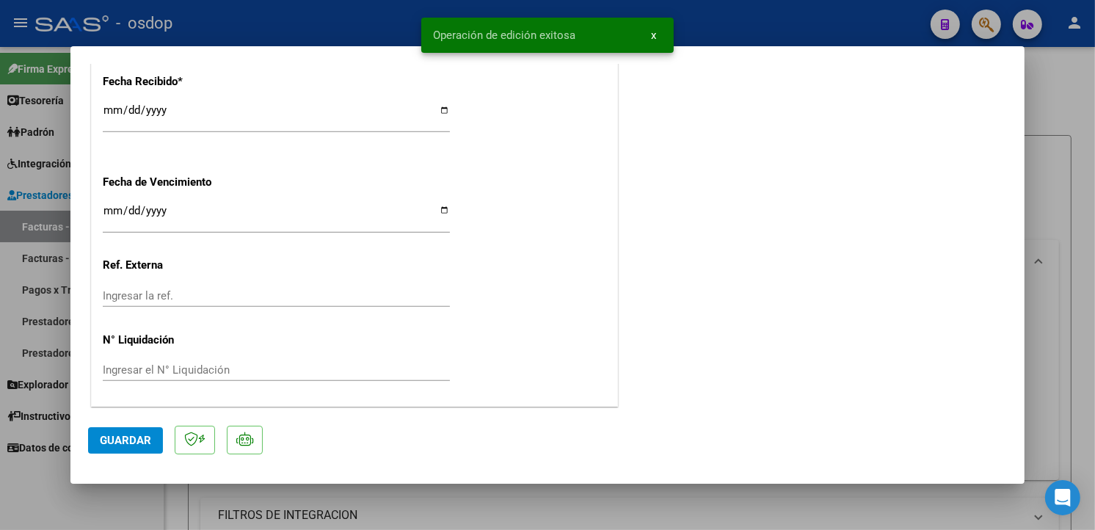
type input "$ 0,00"
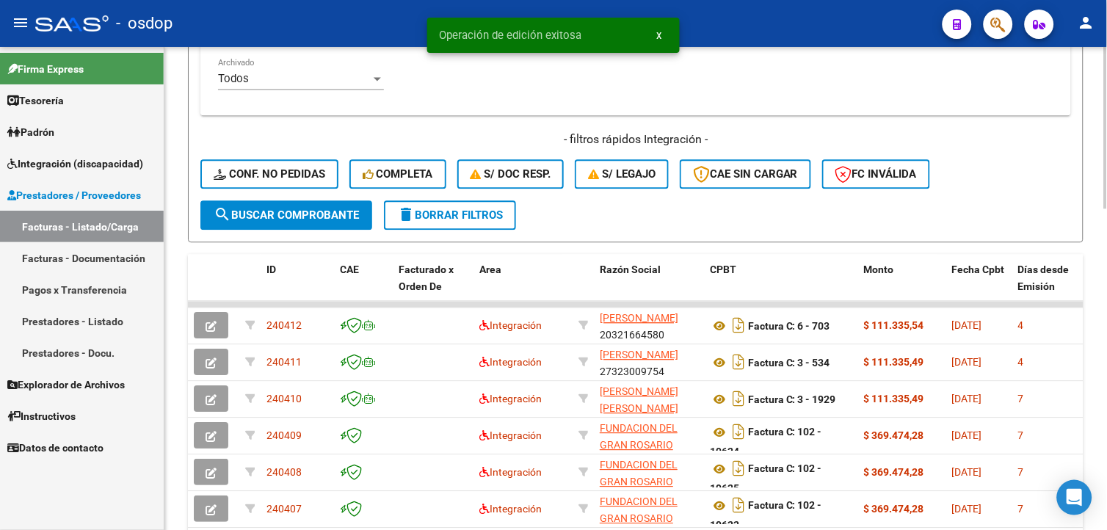
scroll to position [716, 0]
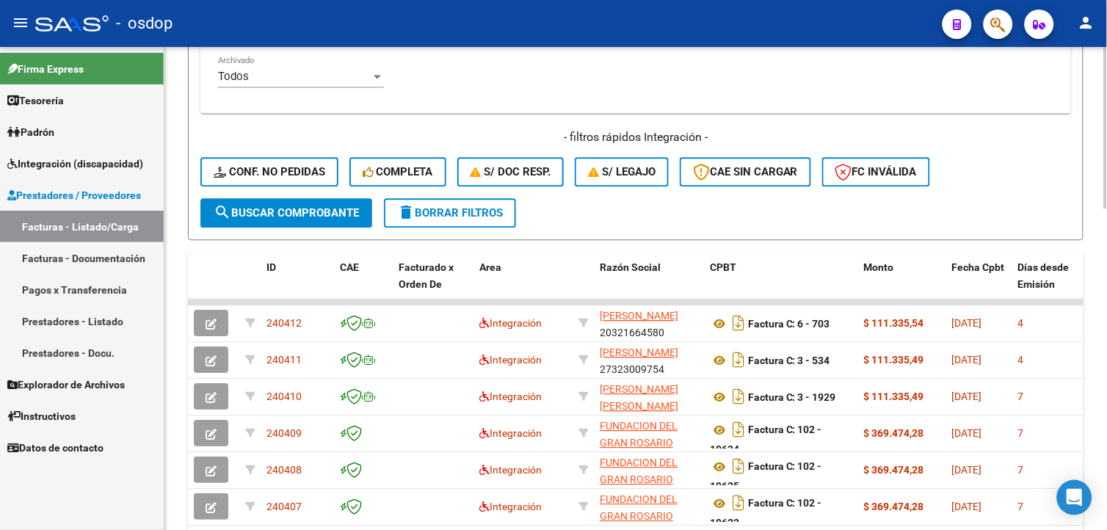
click at [1094, 420] on html "menu - osdop person Firma Express Tesorería Extractos Procesados (csv) Extracto…" at bounding box center [553, 265] width 1107 height 530
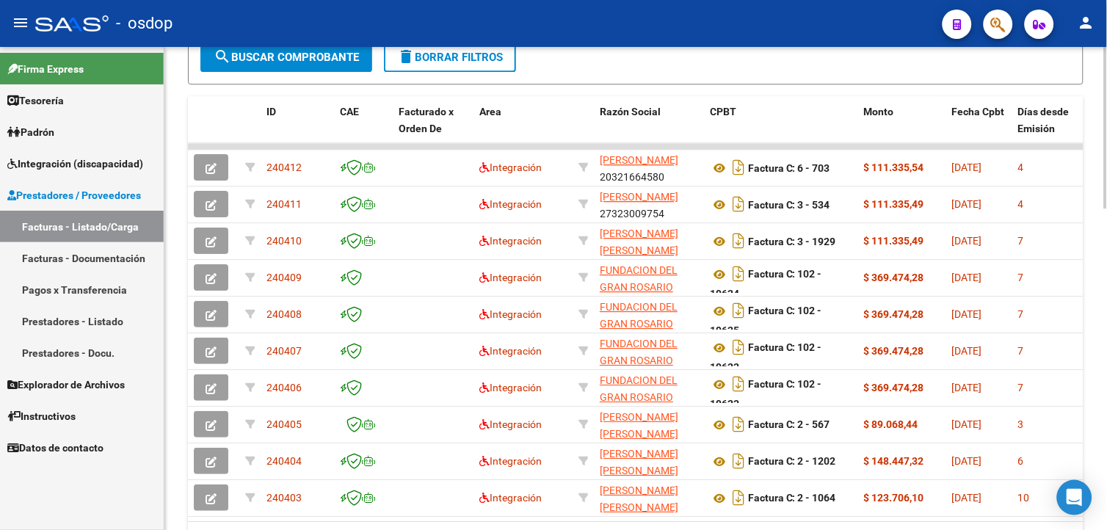
scroll to position [959, 0]
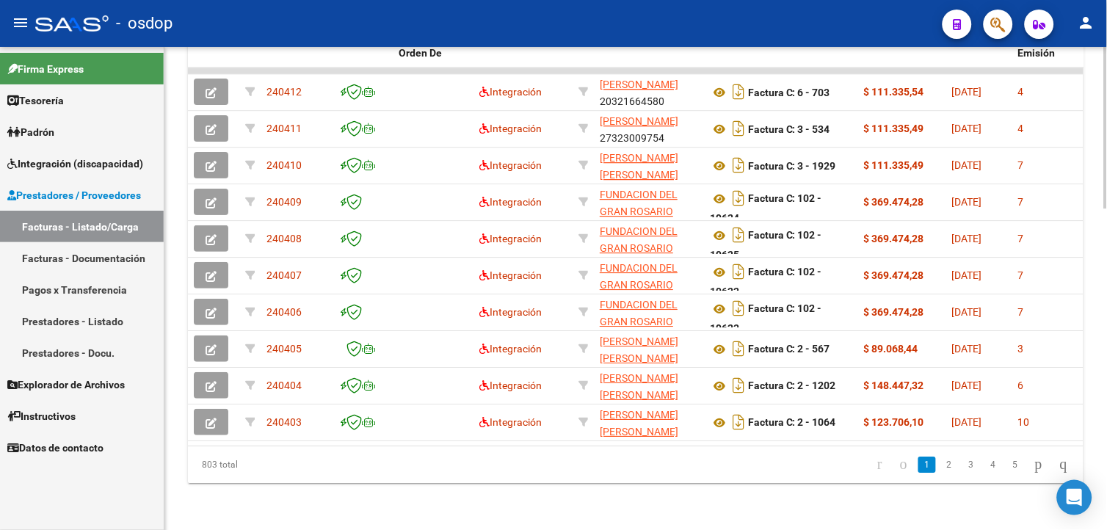
click at [1094, 420] on html "menu - osdop person Firma Express Tesorería Extractos Procesados (csv) Extracto…" at bounding box center [553, 265] width 1107 height 530
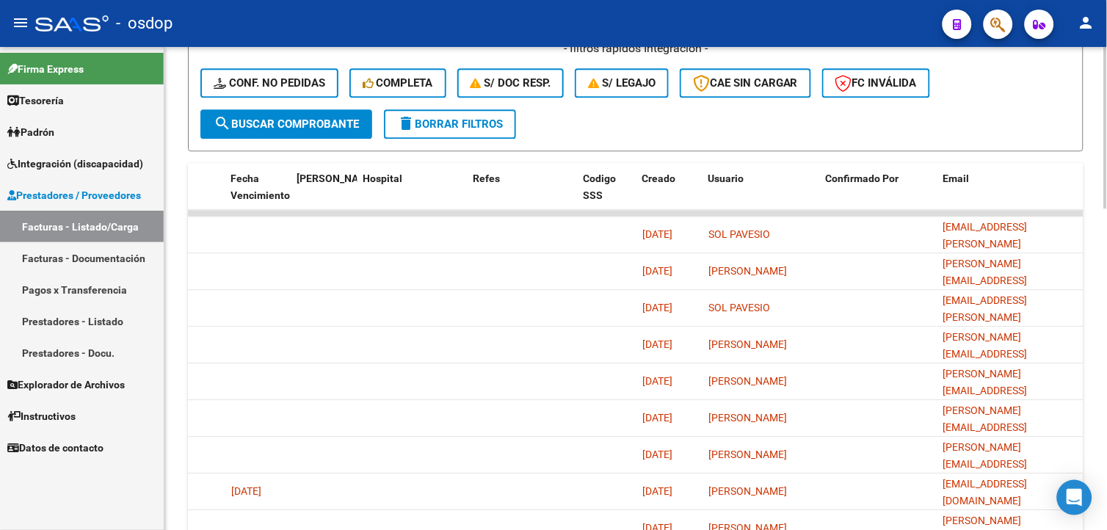
scroll to position [760, 0]
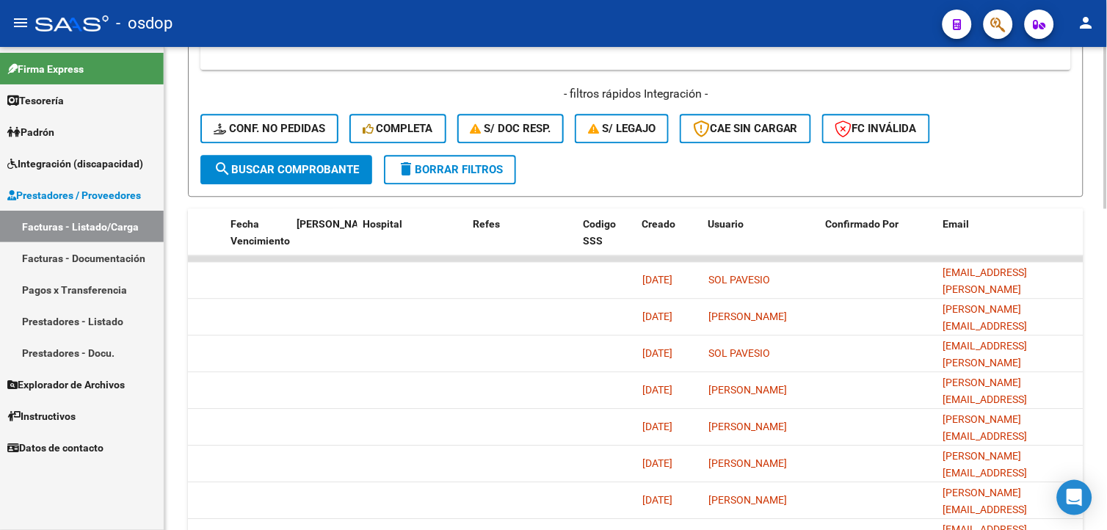
click at [1094, 332] on html "menu - osdop person Firma Express Tesorería Extractos Procesados (csv) Extracto…" at bounding box center [553, 265] width 1107 height 530
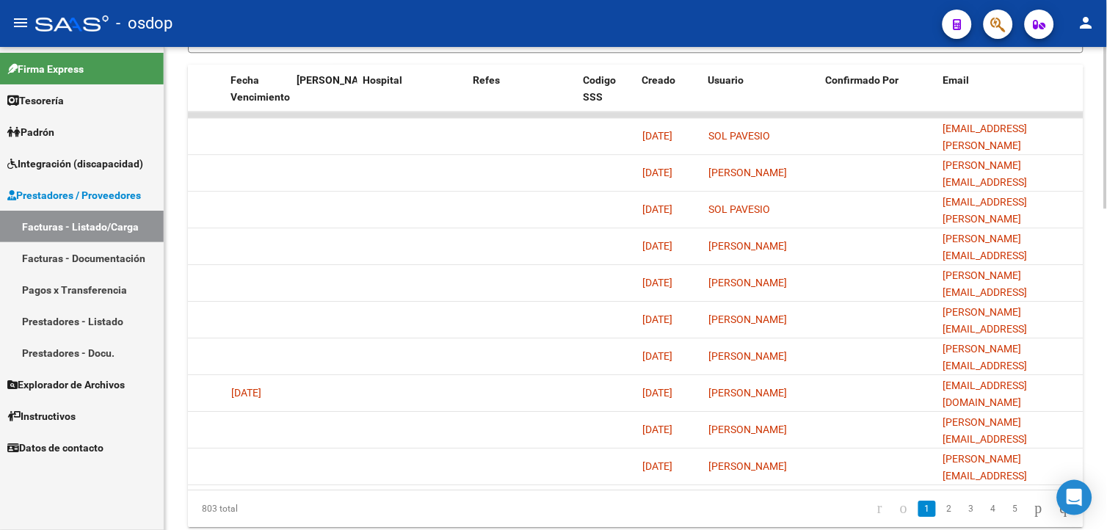
scroll to position [959, 0]
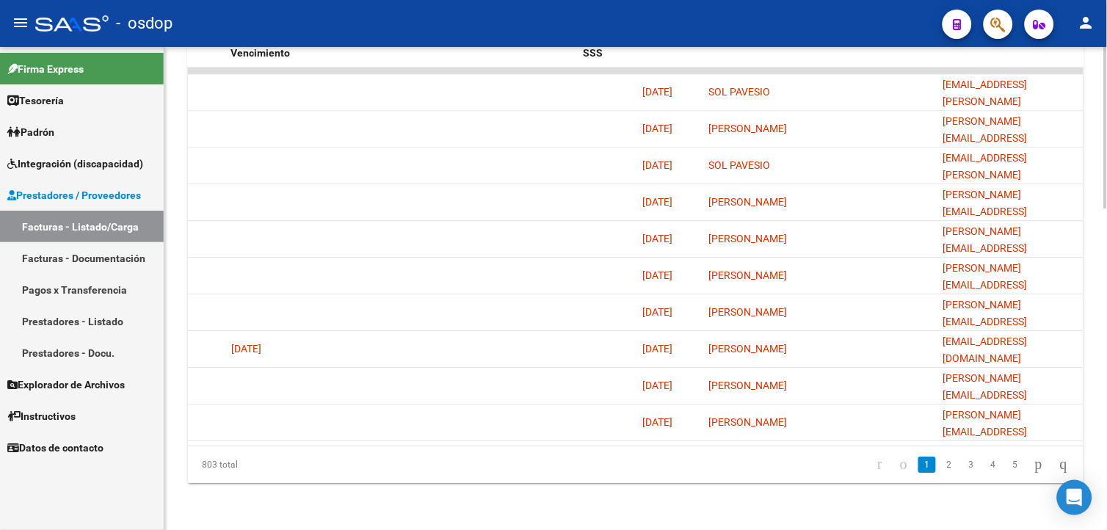
click at [1094, 495] on html "menu - osdop person Firma Express Tesorería Extractos Procesados (csv) Extracto…" at bounding box center [553, 265] width 1107 height 530
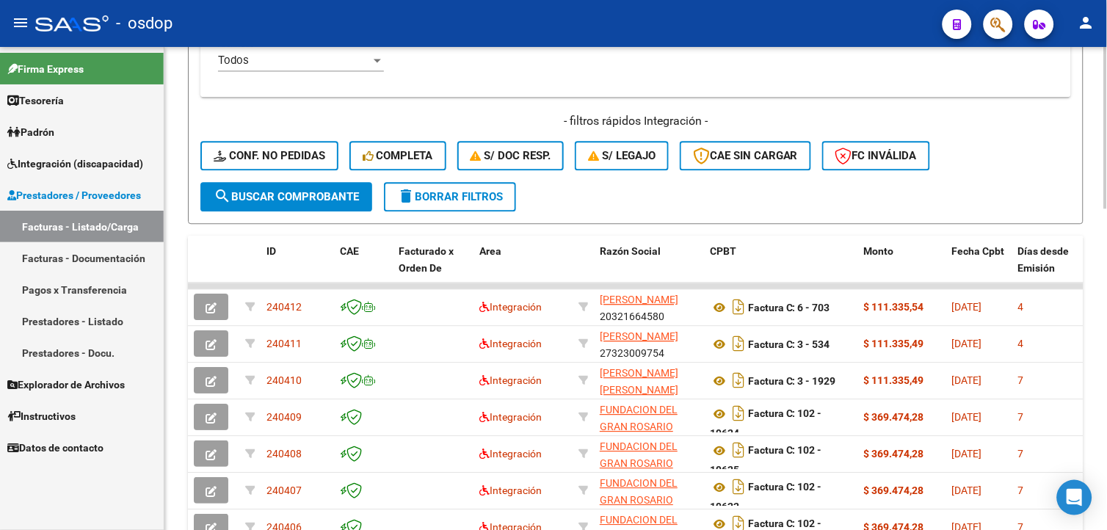
scroll to position [708, 0]
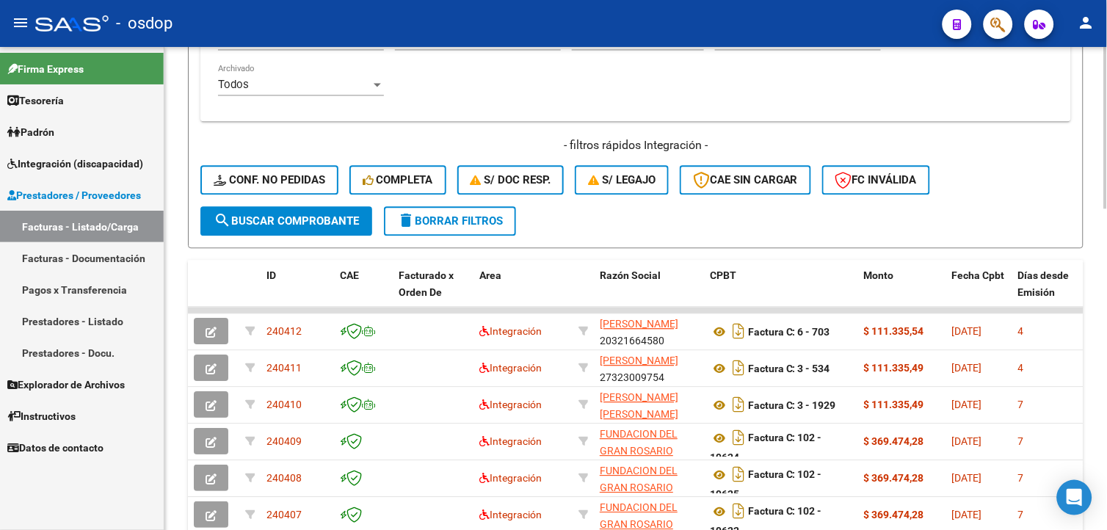
click at [1094, 317] on html "menu - osdop person Firma Express Tesorería Extractos Procesados (csv) Extracto…" at bounding box center [553, 265] width 1107 height 530
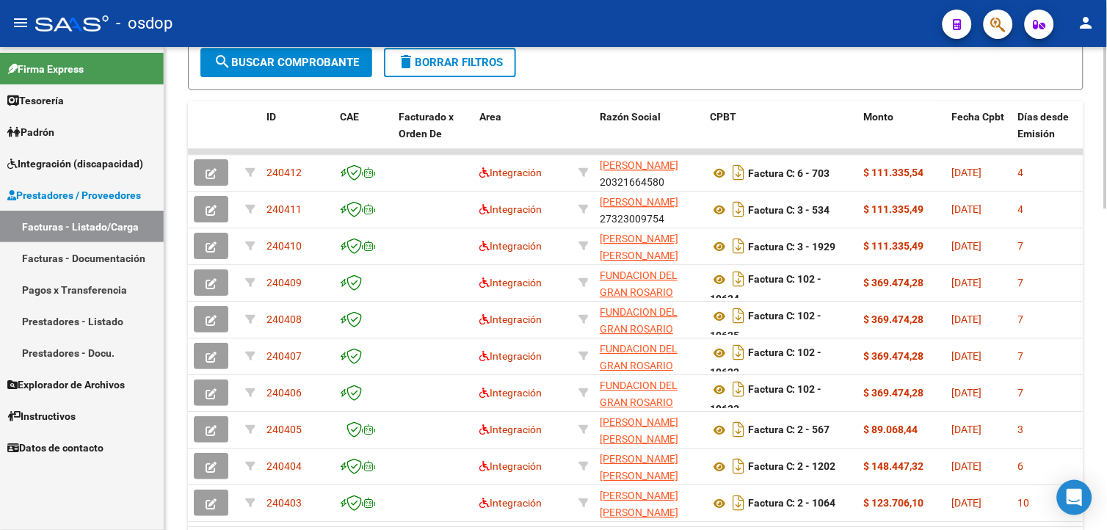
scroll to position [893, 0]
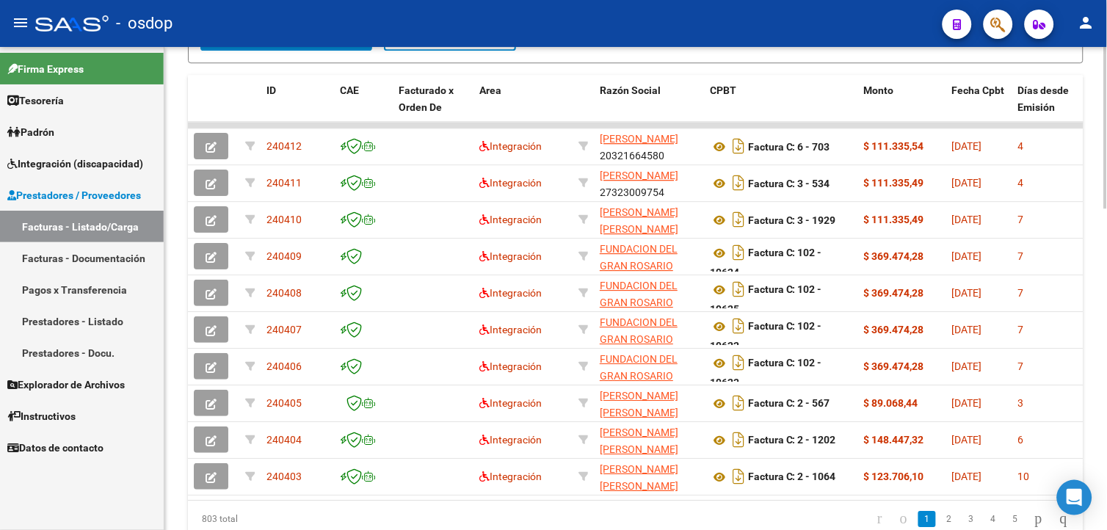
click at [1094, 395] on html "menu - osdop person Firma Express Tesorería Extractos Procesados (csv) Extracto…" at bounding box center [553, 265] width 1107 height 530
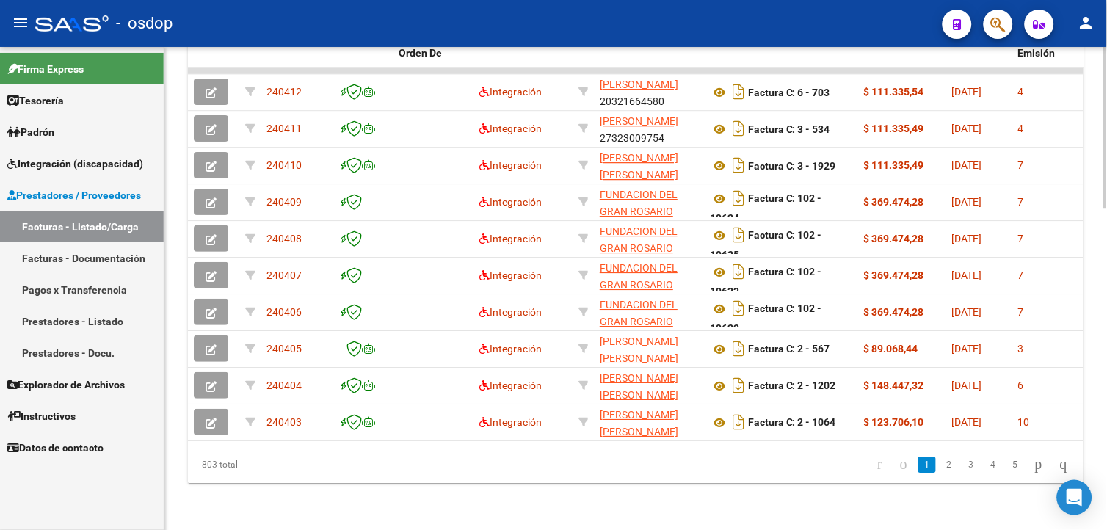
click at [1094, 481] on html "menu - osdop person Firma Express Tesorería Extractos Procesados (csv) Extracto…" at bounding box center [553, 265] width 1107 height 530
click at [940, 463] on link "2" at bounding box center [949, 464] width 18 height 16
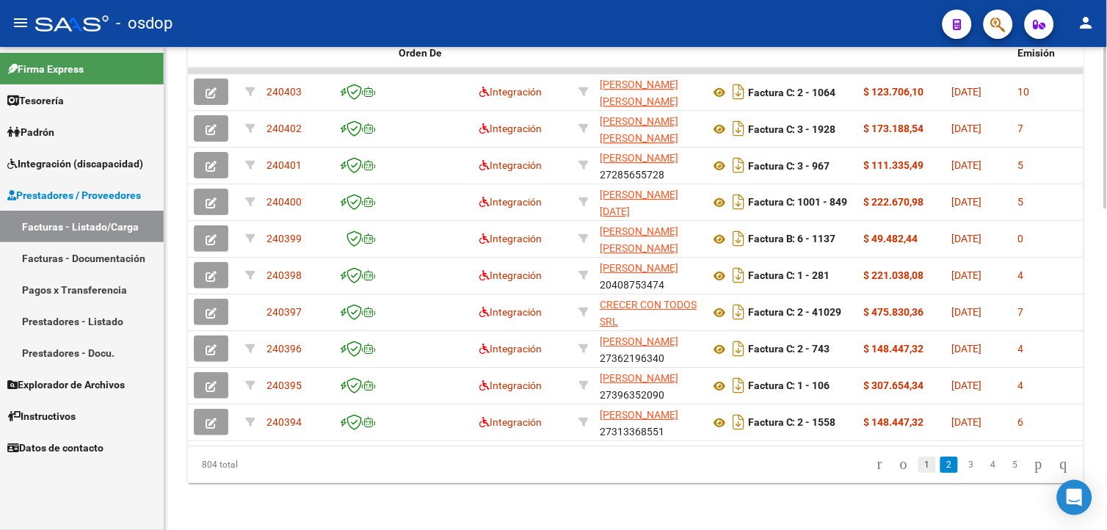
click at [918, 460] on link "1" at bounding box center [927, 464] width 18 height 16
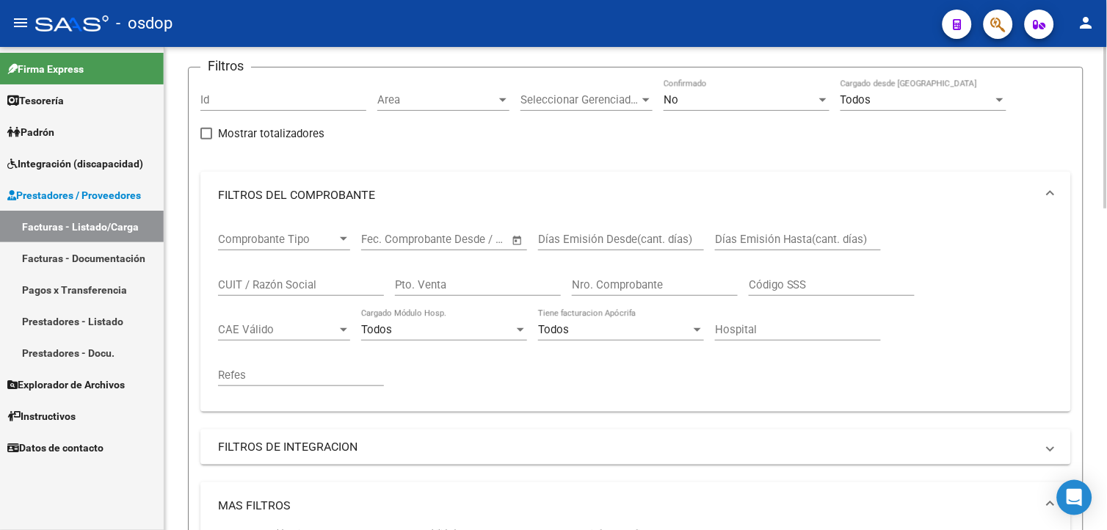
scroll to position [81, 0]
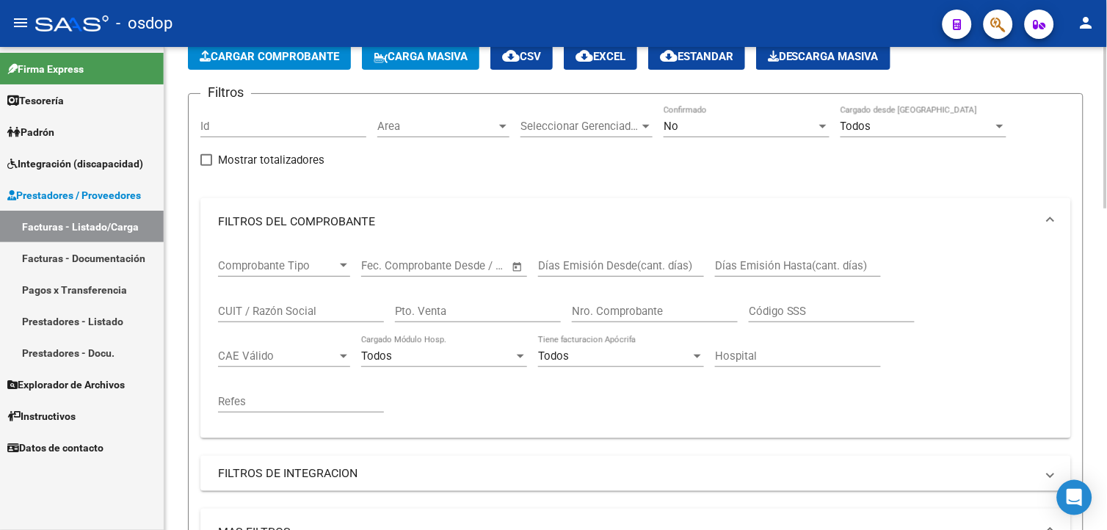
click at [1094, 130] on html "menu - osdop person Firma Express Tesorería Extractos Procesados (csv) Extracto…" at bounding box center [553, 265] width 1107 height 530
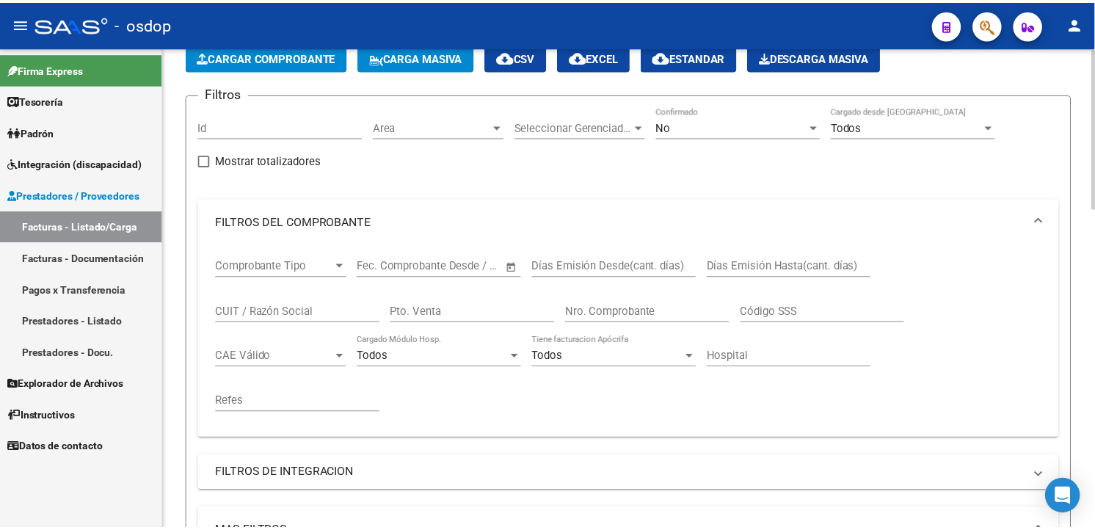
scroll to position [0, 0]
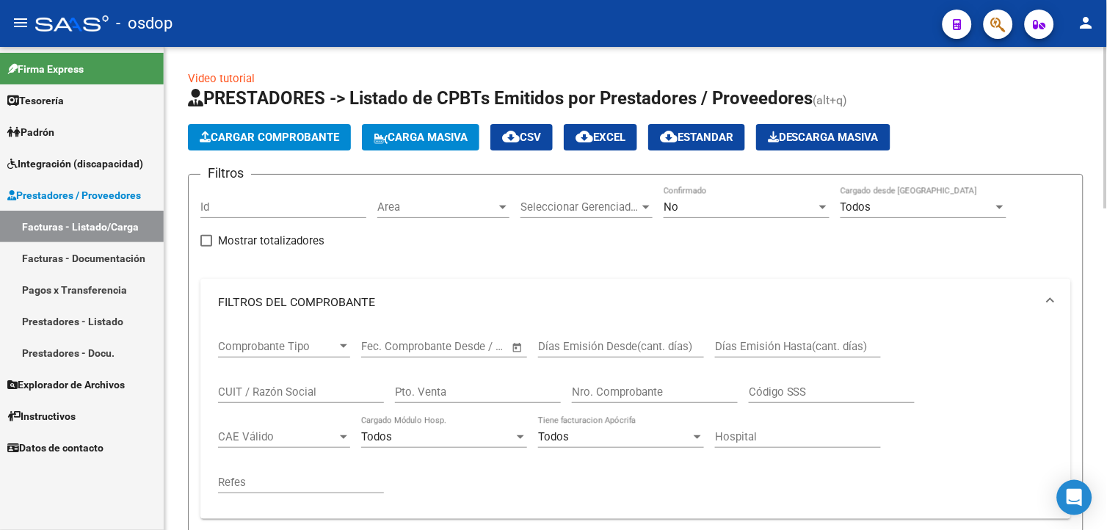
click at [1094, 139] on div at bounding box center [1106, 127] width 4 height 161
click at [276, 140] on span "Cargar Comprobante" at bounding box center [269, 137] width 139 height 13
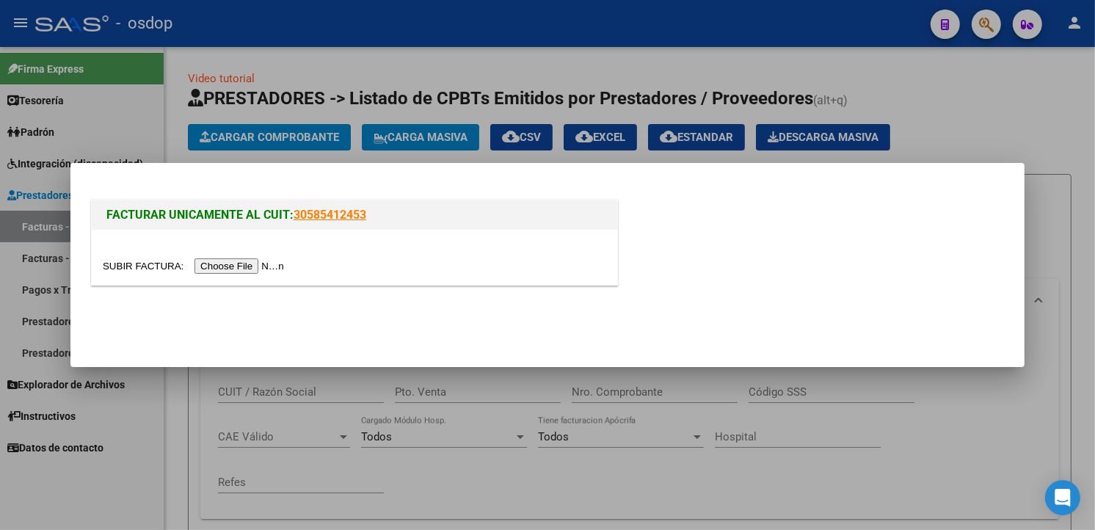
click at [253, 262] on input "file" at bounding box center [196, 265] width 186 height 15
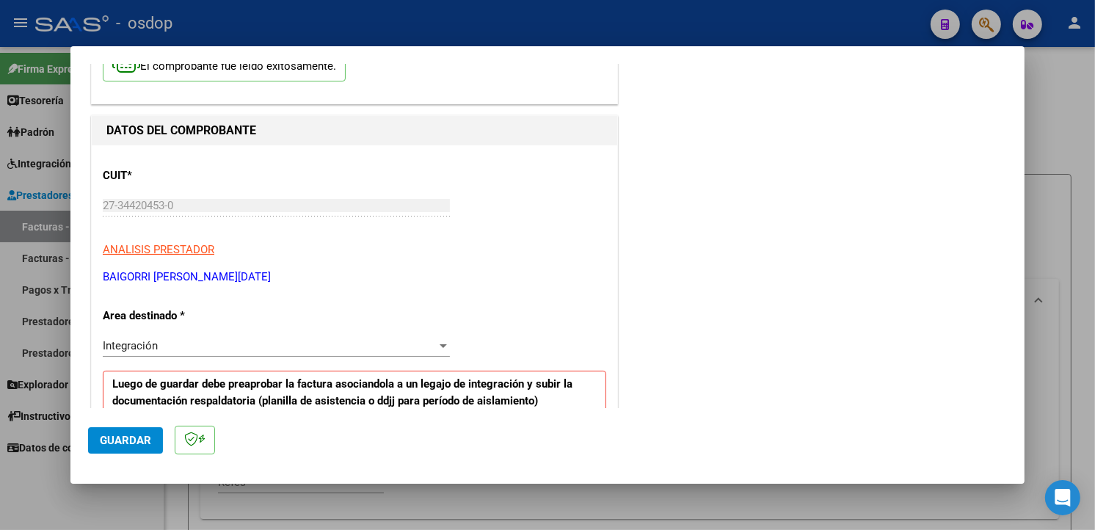
scroll to position [237, 0]
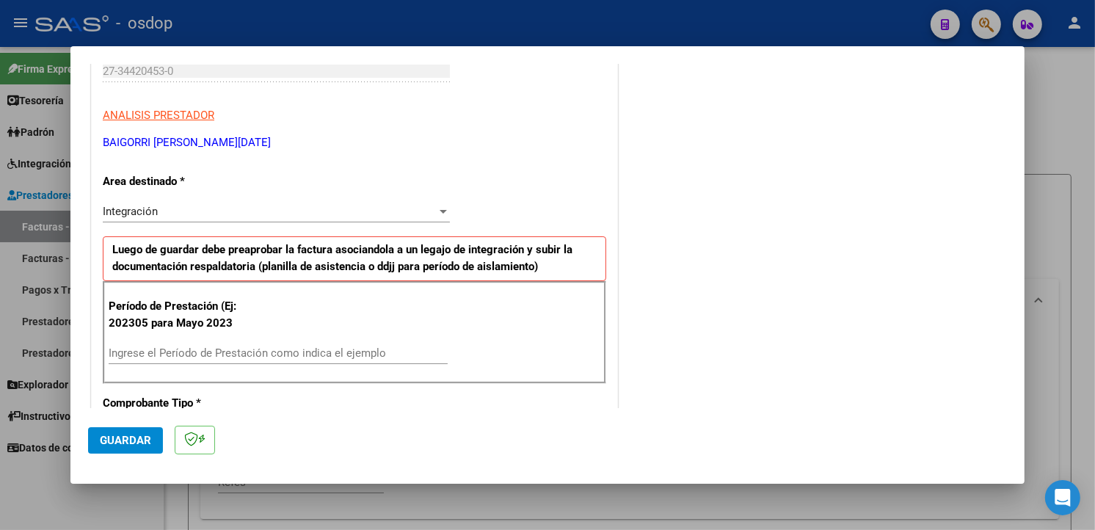
click at [150, 347] on input "Ingrese el Período de Prestación como indica el ejemplo" at bounding box center [278, 352] width 339 height 13
type input "202507"
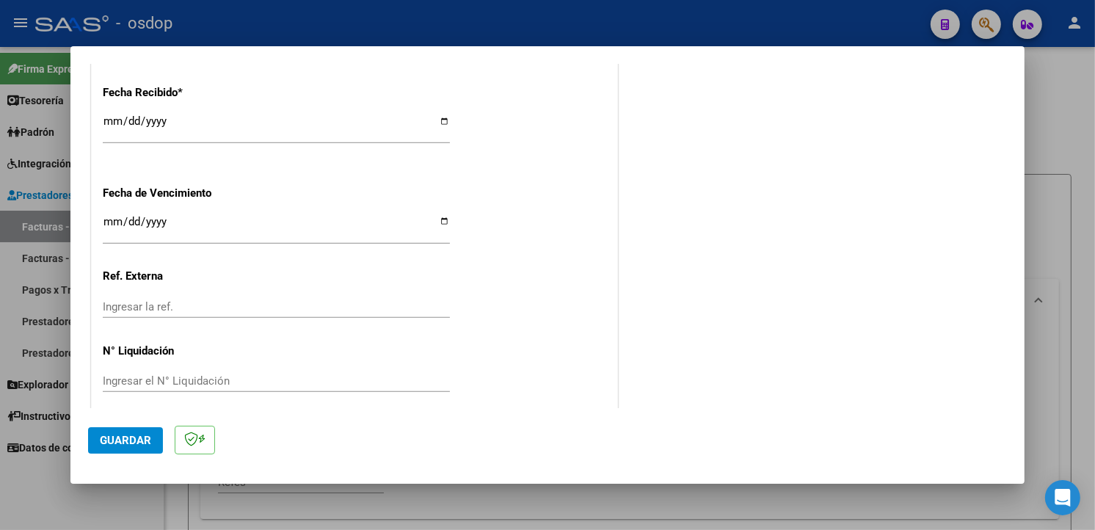
scroll to position [1030, 0]
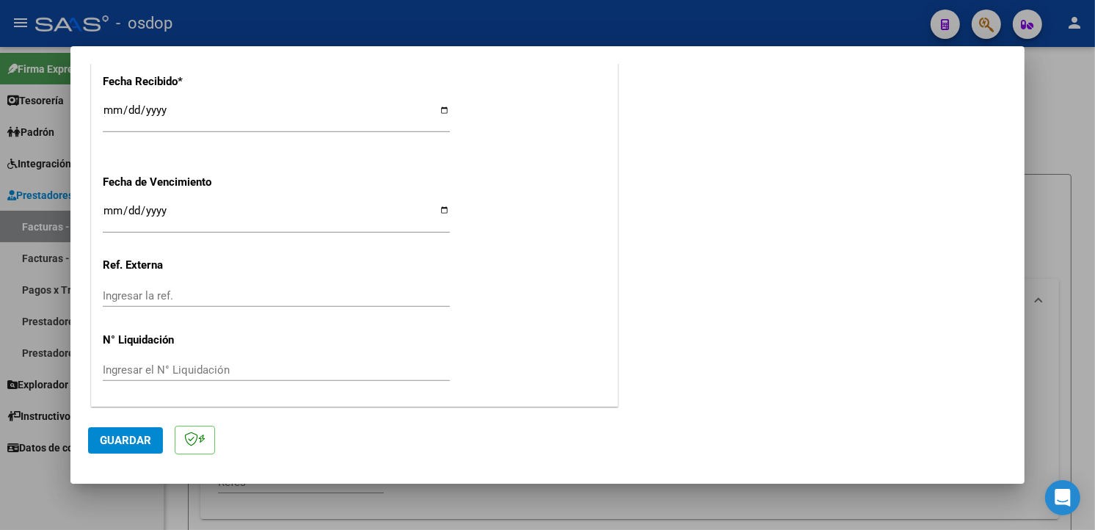
click at [133, 443] on span "Guardar" at bounding box center [125, 440] width 51 height 13
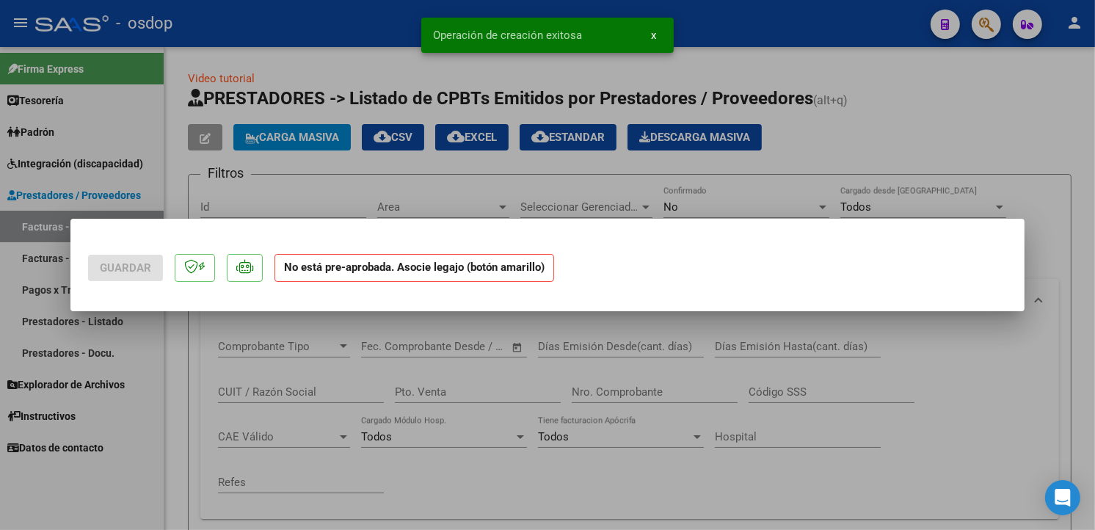
scroll to position [0, 0]
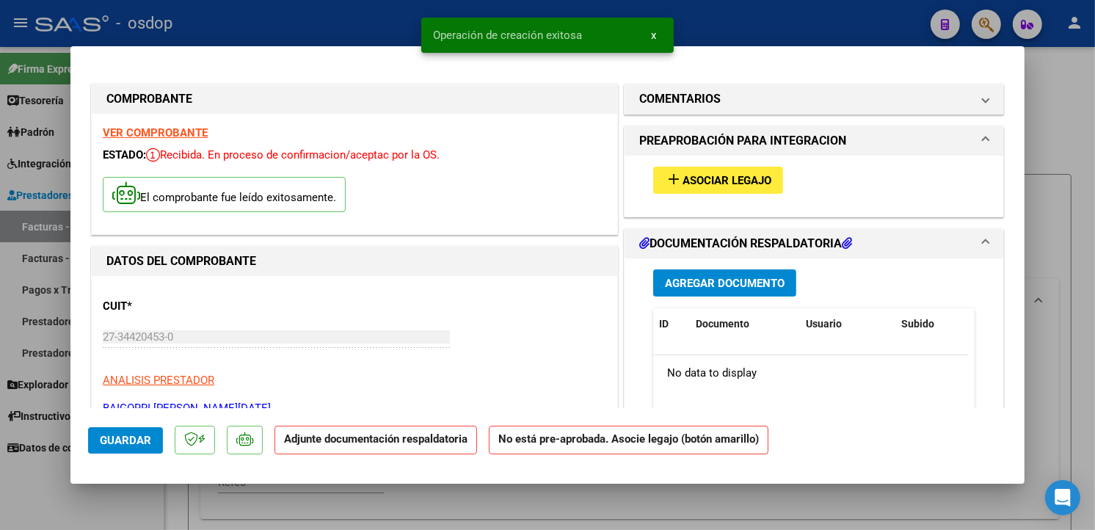
click at [715, 178] on span "Asociar Legajo" at bounding box center [727, 180] width 89 height 13
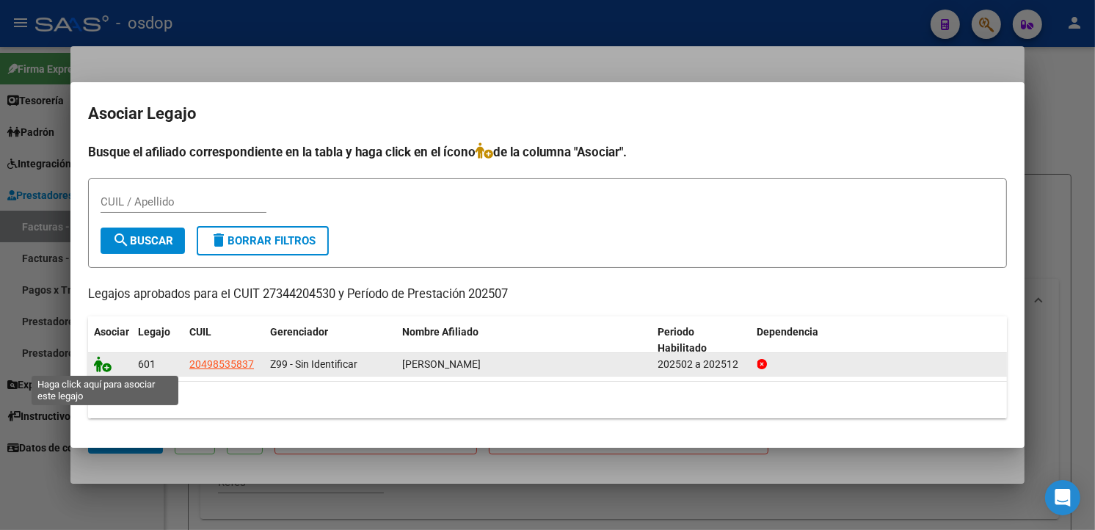
click at [101, 365] on icon at bounding box center [103, 364] width 18 height 16
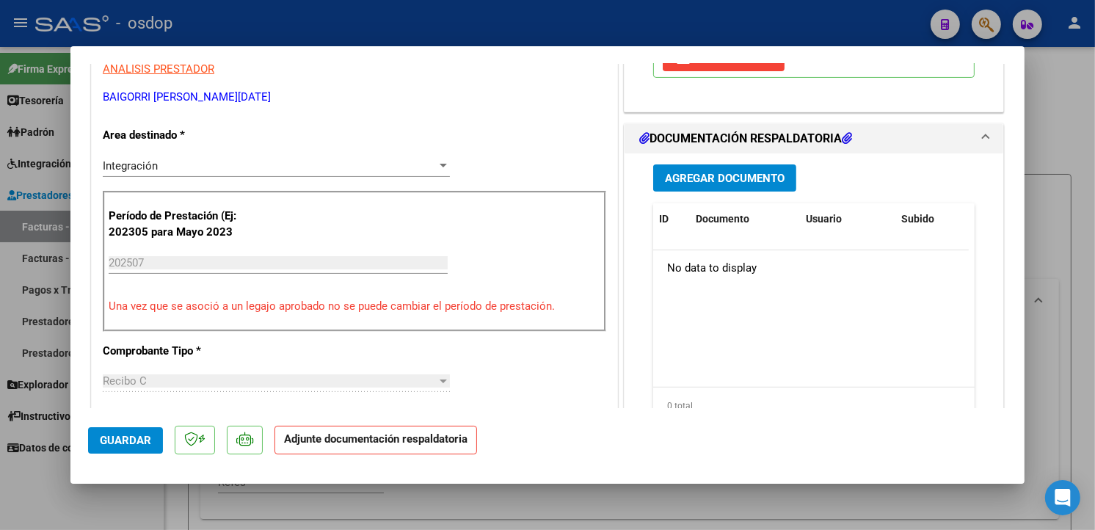
scroll to position [314, 0]
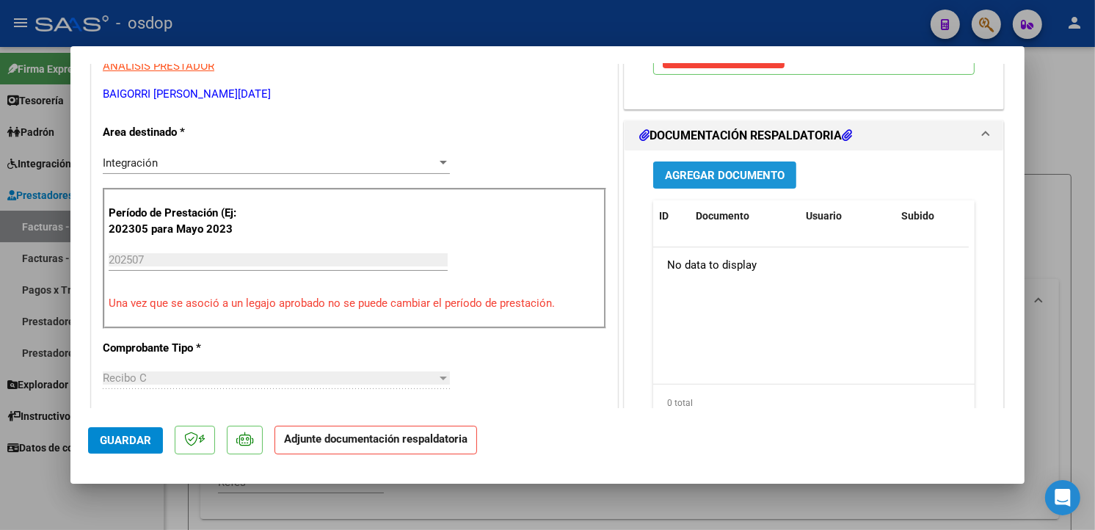
click at [707, 165] on button "Agregar Documento" at bounding box center [724, 174] width 143 height 27
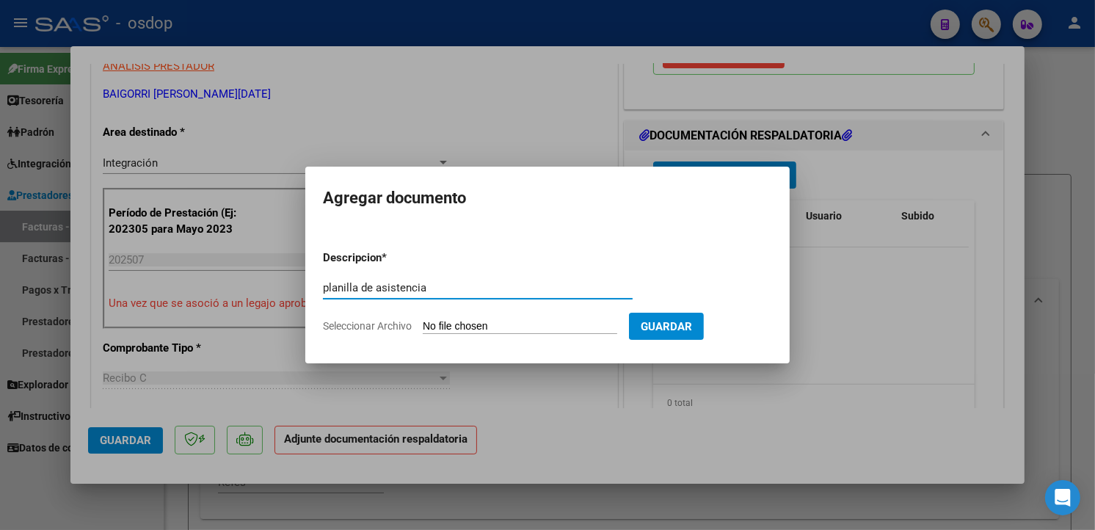
type input "planilla de asistencia"
click at [499, 323] on input "Seleccionar Archivo" at bounding box center [520, 327] width 194 height 14
type input "C:\fakepath\[PERSON_NAME][DATE].pdf"
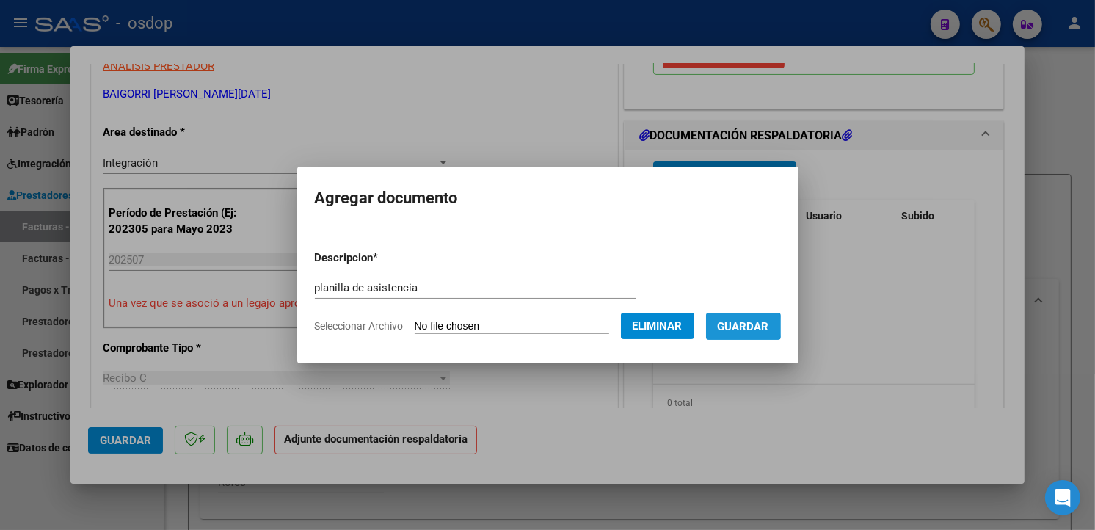
click at [760, 326] on span "Guardar" at bounding box center [743, 326] width 51 height 13
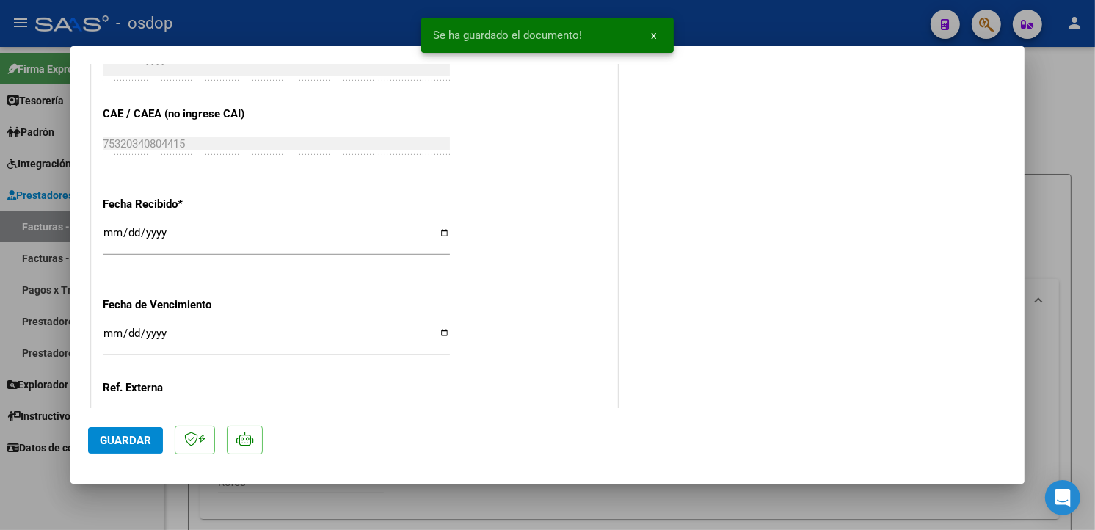
scroll to position [1052, 0]
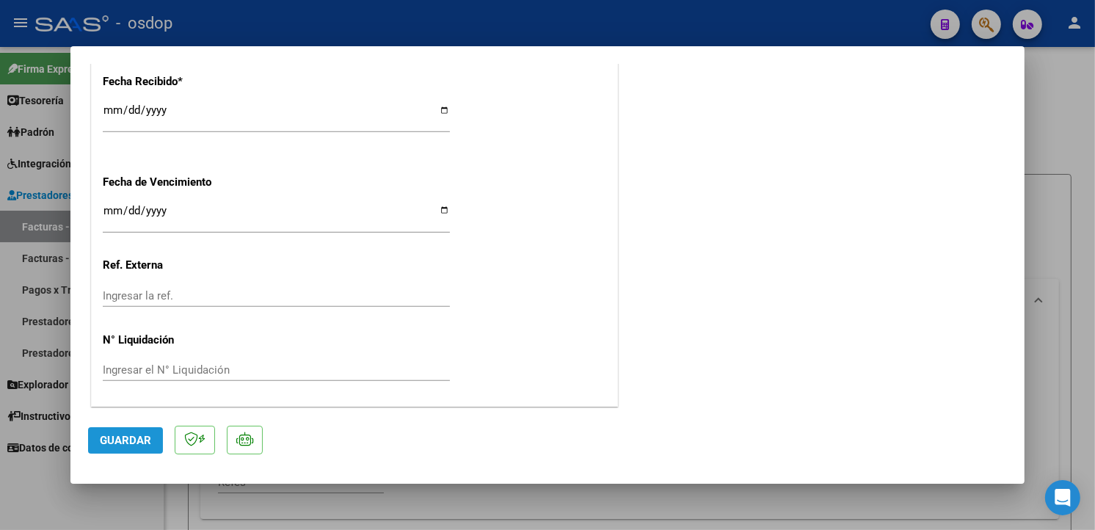
click at [138, 443] on span "Guardar" at bounding box center [125, 440] width 51 height 13
type input "$ 0,00"
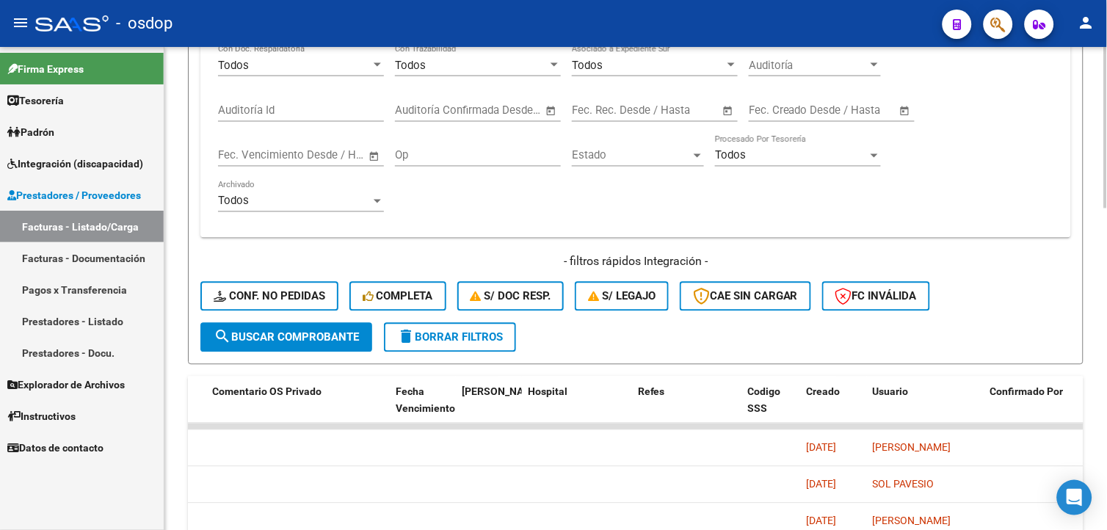
scroll to position [716, 0]
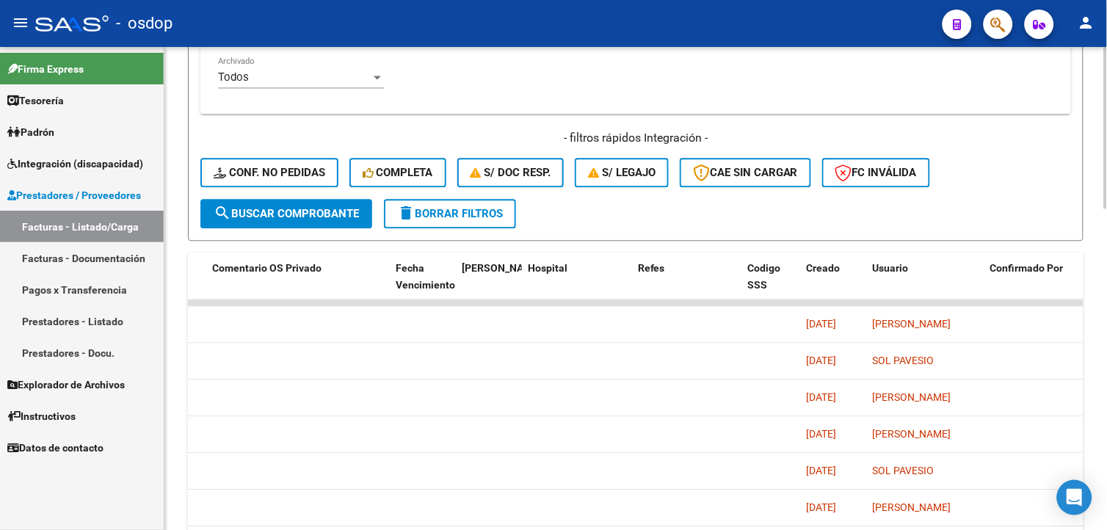
click at [1094, 349] on html "menu - osdop person Firma Express Tesorería Extractos Procesados (csv) Extracto…" at bounding box center [553, 265] width 1107 height 530
click at [467, 208] on span "delete Borrar Filtros" at bounding box center [450, 213] width 106 height 13
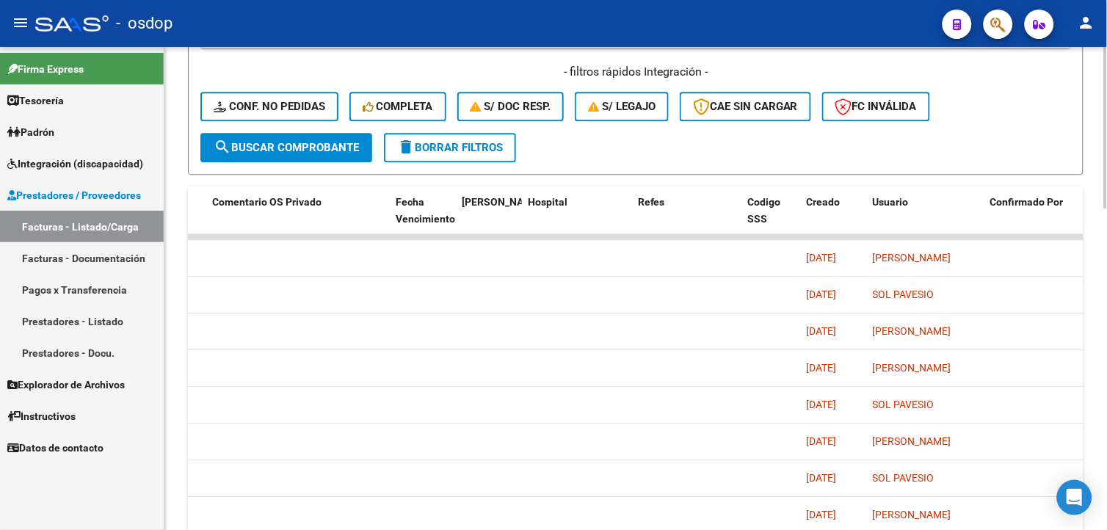
scroll to position [789, 0]
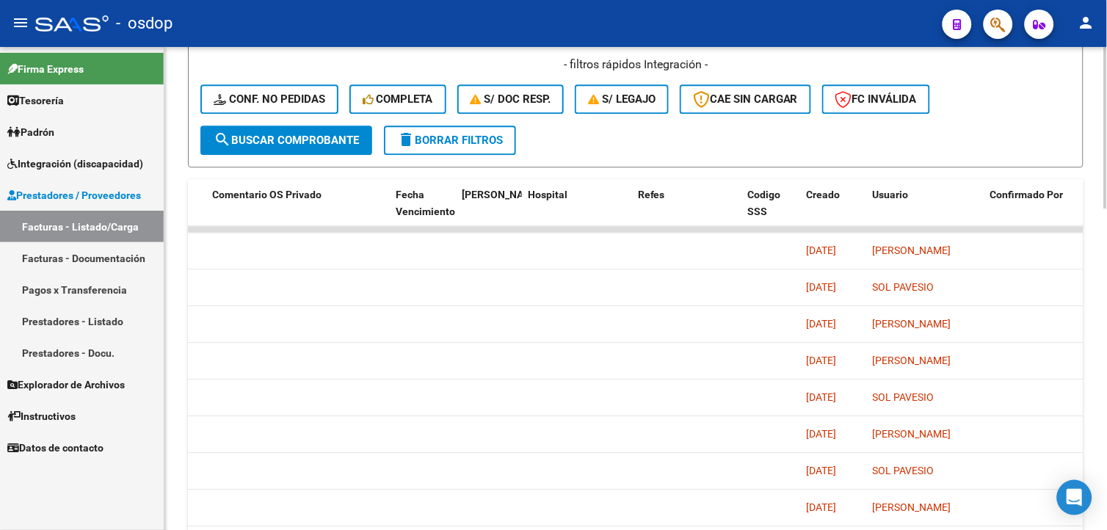
click at [1094, 395] on html "menu - osdop person Firma Express Tesorería Extractos Procesados (csv) Extracto…" at bounding box center [553, 265] width 1107 height 530
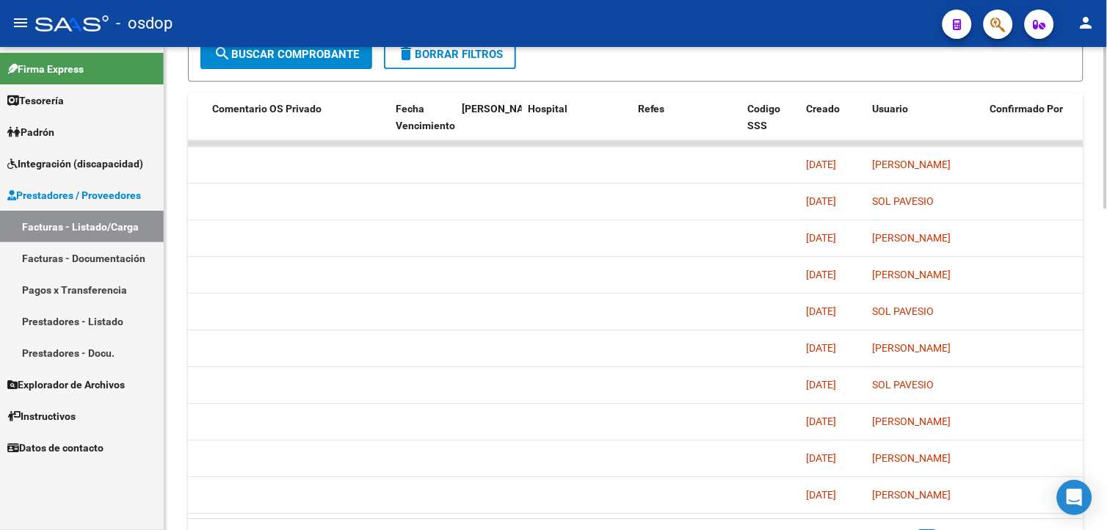
scroll to position [894, 0]
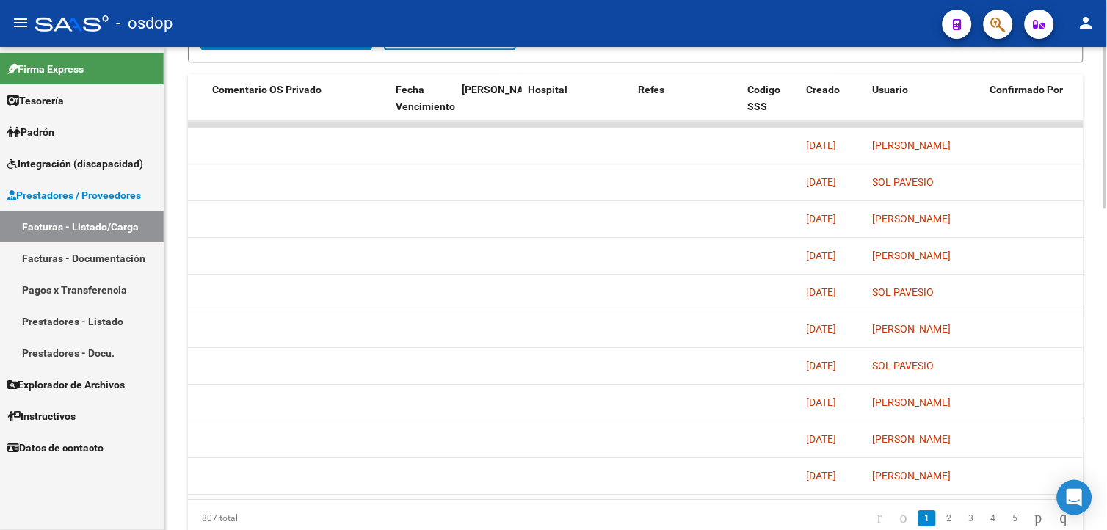
click at [1094, 354] on html "menu - osdop person Firma Express Tesorería Extractos Procesados (csv) Extracto…" at bounding box center [553, 265] width 1107 height 530
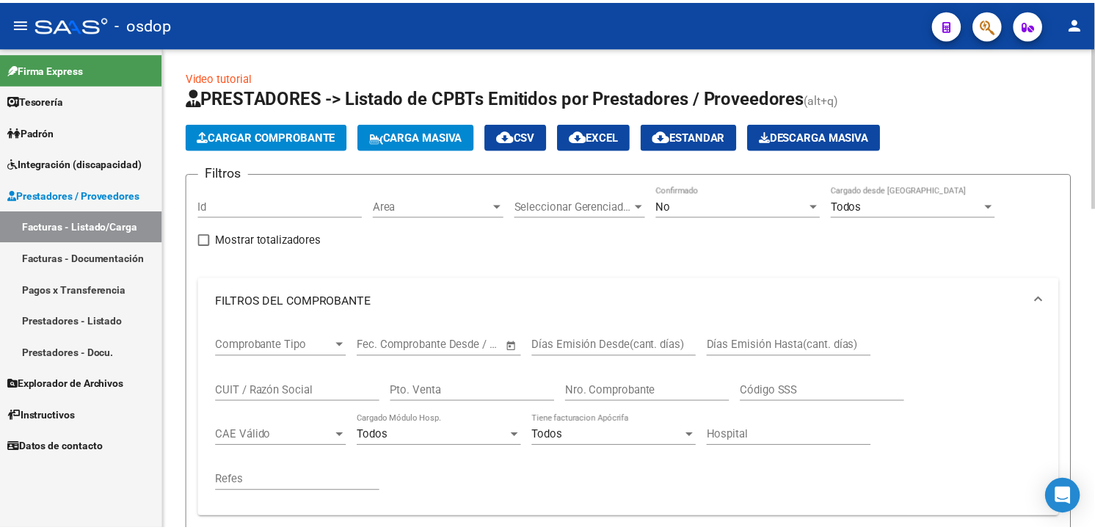
scroll to position [0, 0]
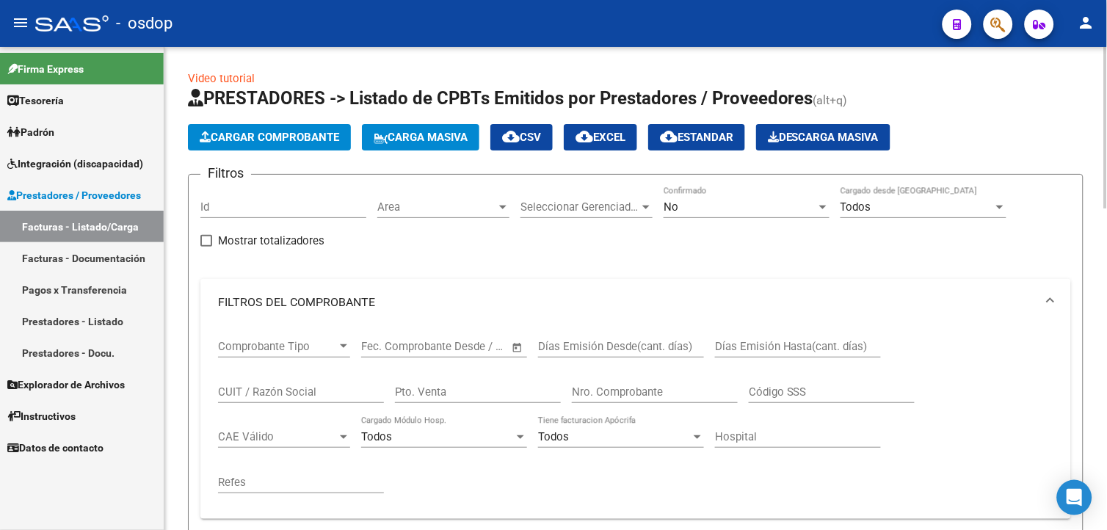
click at [1094, 106] on html "menu - osdop person Firma Express Tesorería Extractos Procesados (csv) Extracto…" at bounding box center [553, 265] width 1107 height 530
click at [310, 128] on button "Cargar Comprobante" at bounding box center [269, 137] width 163 height 26
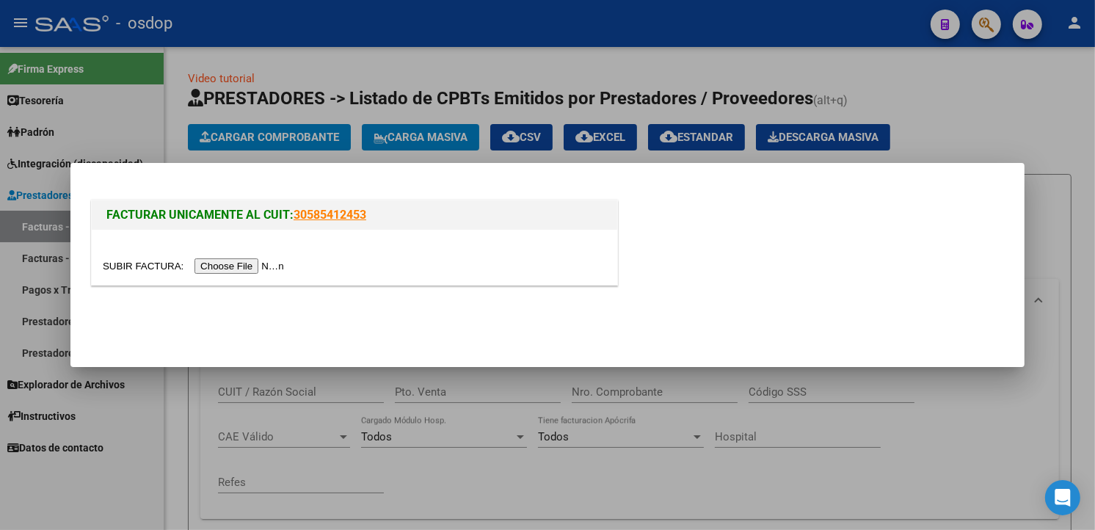
click at [241, 280] on div at bounding box center [354, 257] width 525 height 55
click at [241, 268] on input "file" at bounding box center [196, 265] width 186 height 15
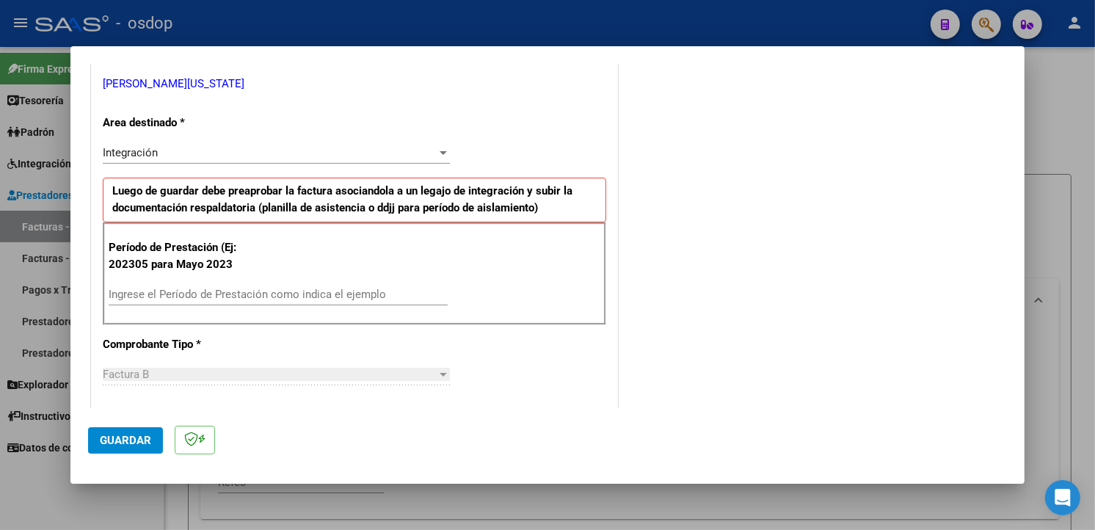
scroll to position [299, 0]
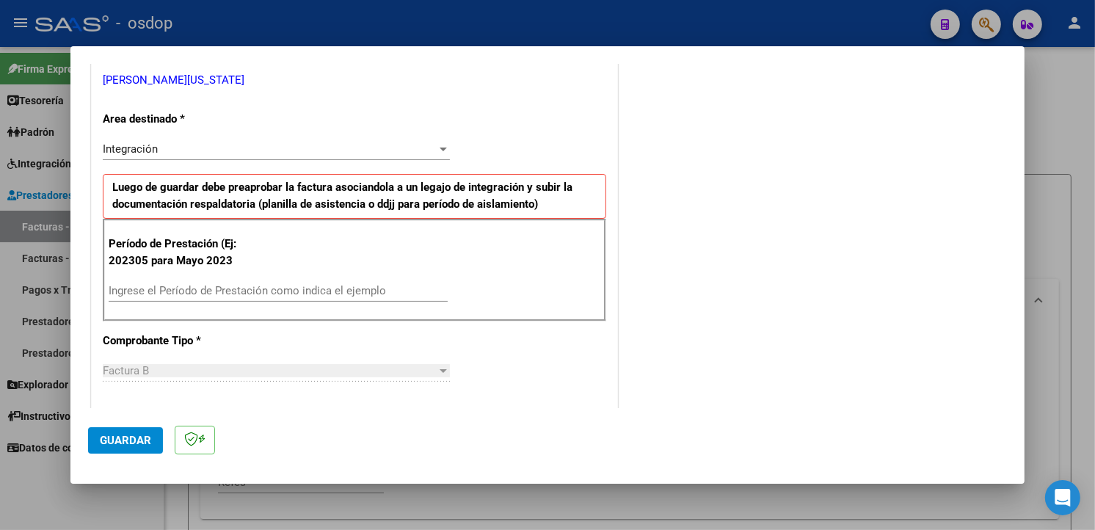
click at [214, 281] on div "Ingrese el Período de Prestación como indica el ejemplo" at bounding box center [278, 291] width 339 height 22
type input "202507"
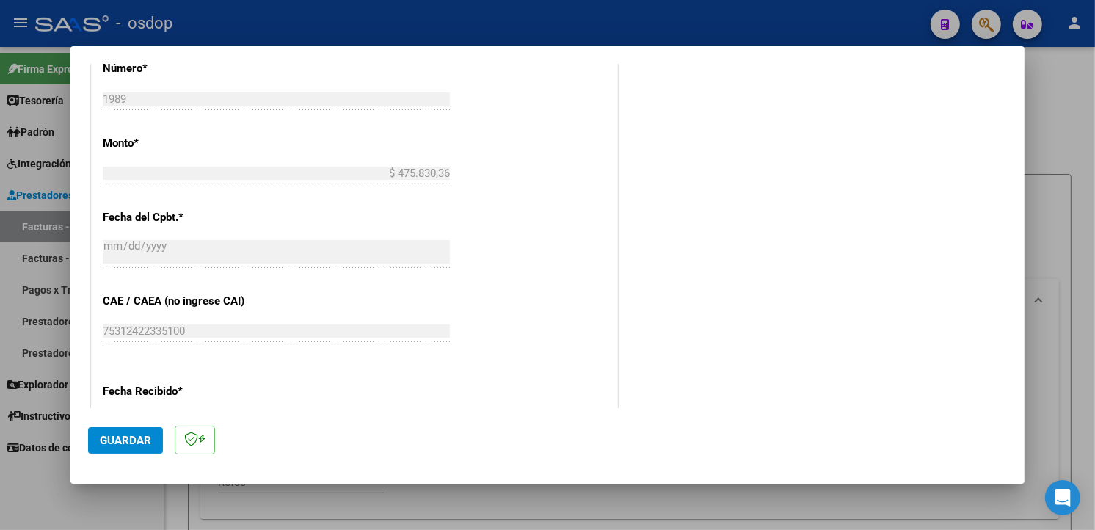
scroll to position [1030, 0]
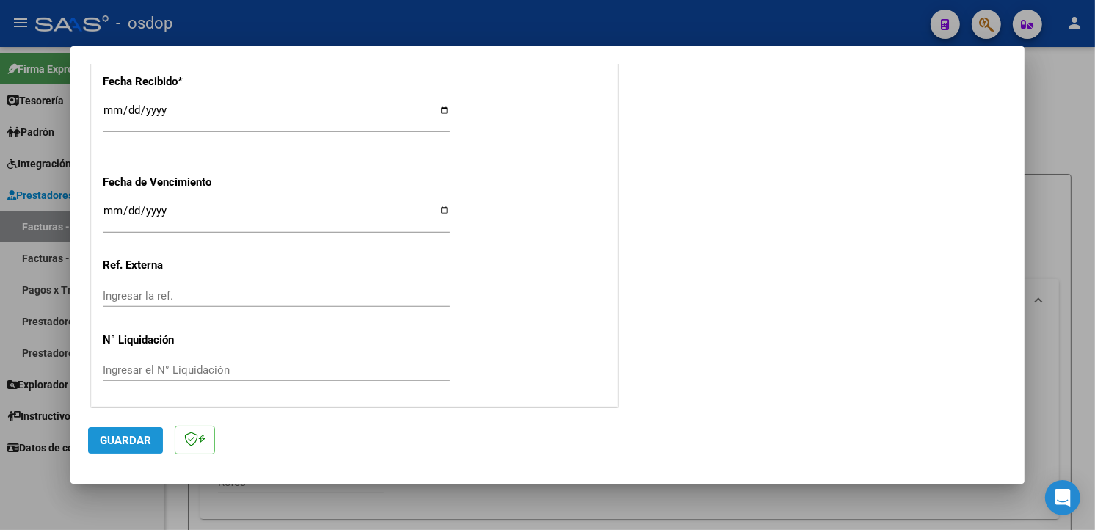
click at [122, 435] on span "Guardar" at bounding box center [125, 440] width 51 height 13
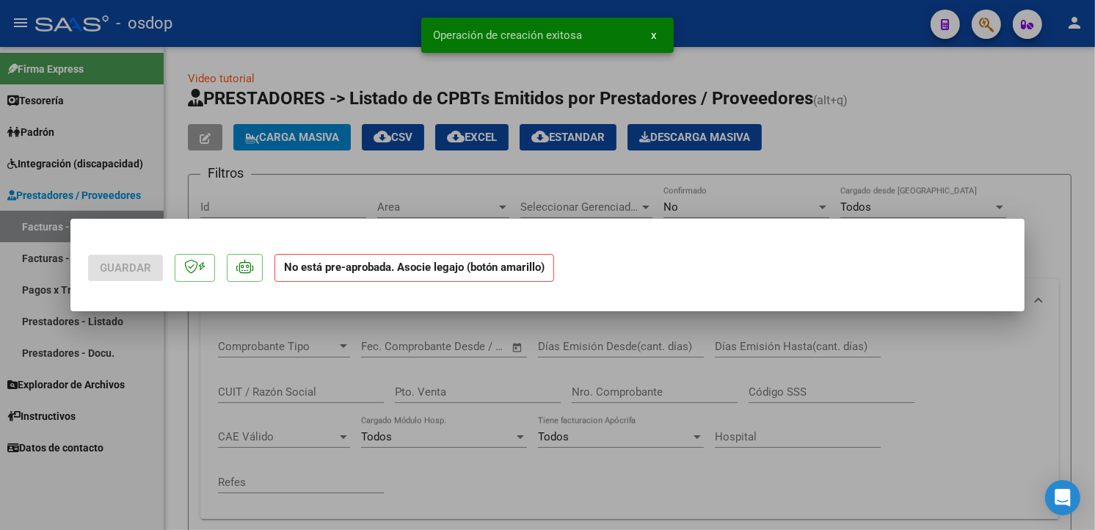
scroll to position [0, 0]
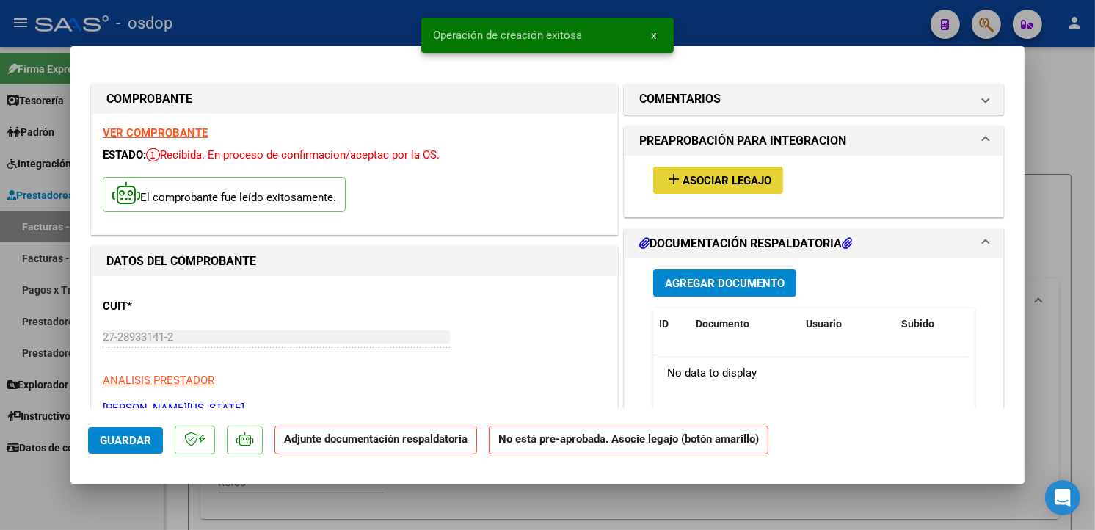
click at [683, 186] on span "Asociar Legajo" at bounding box center [727, 180] width 89 height 13
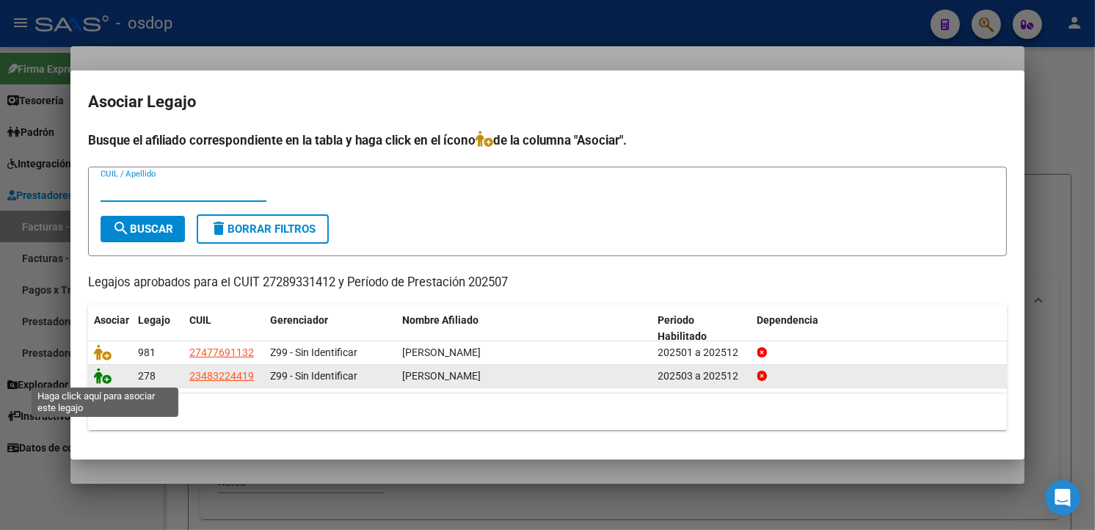
click at [105, 376] on icon at bounding box center [103, 376] width 18 height 16
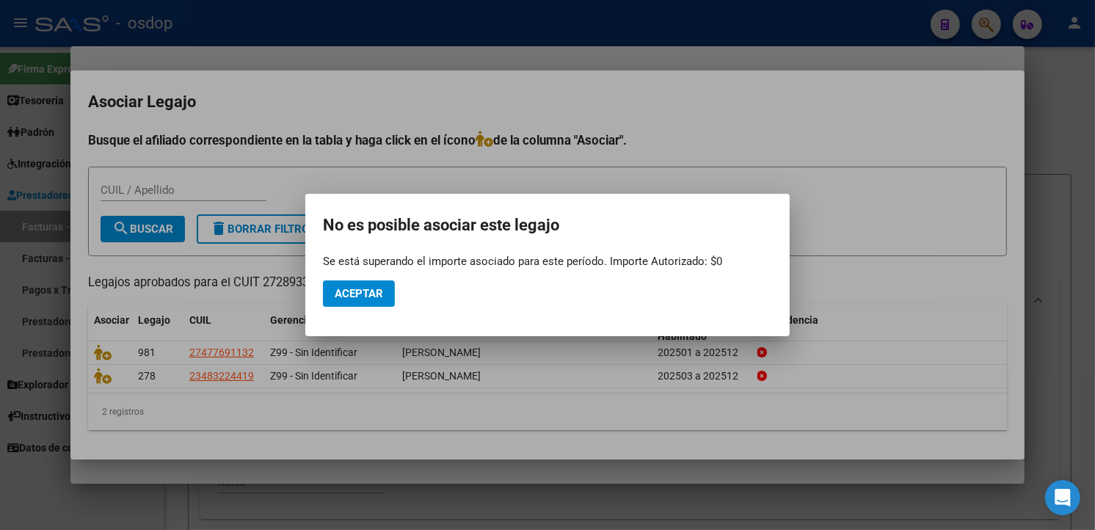
drag, startPoint x: 709, startPoint y: 261, endPoint x: 720, endPoint y: 261, distance: 11.0
click at [720, 261] on div "Se está superando el importe asociado para este período. Importe Autorizado: $0" at bounding box center [547, 261] width 449 height 15
click at [355, 302] on button "Aceptar" at bounding box center [359, 293] width 72 height 26
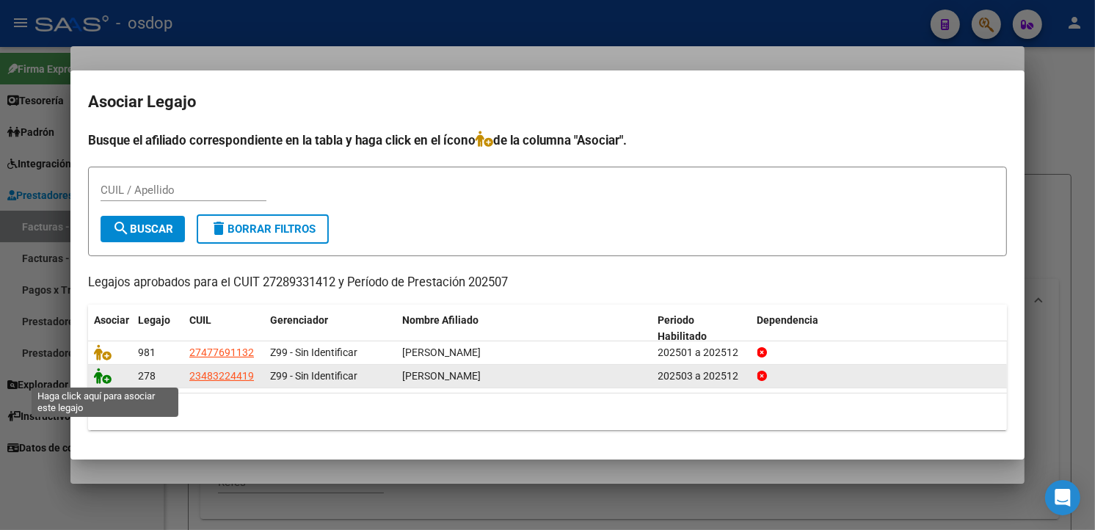
click at [101, 379] on icon at bounding box center [103, 376] width 18 height 16
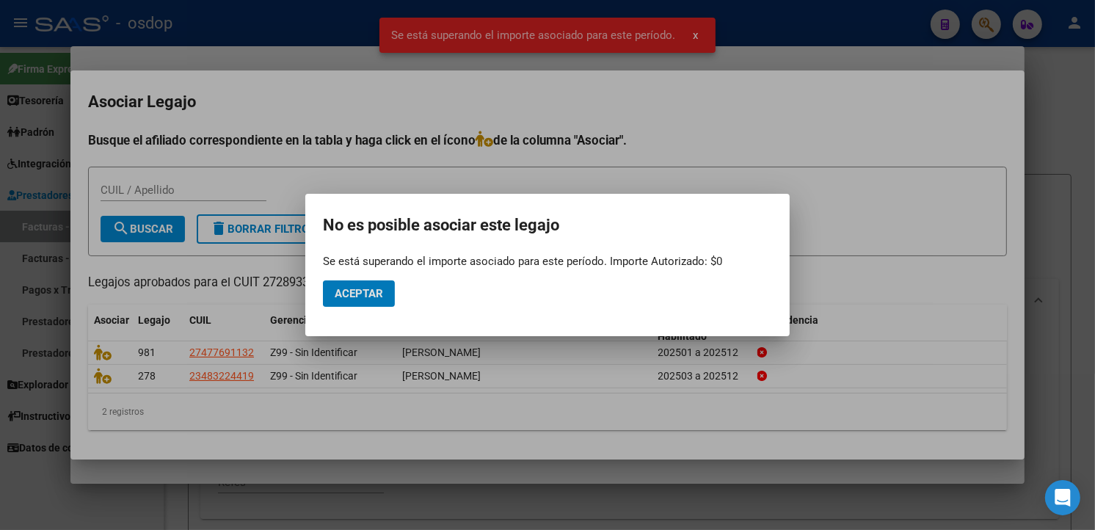
click at [362, 292] on span "Aceptar" at bounding box center [359, 293] width 48 height 13
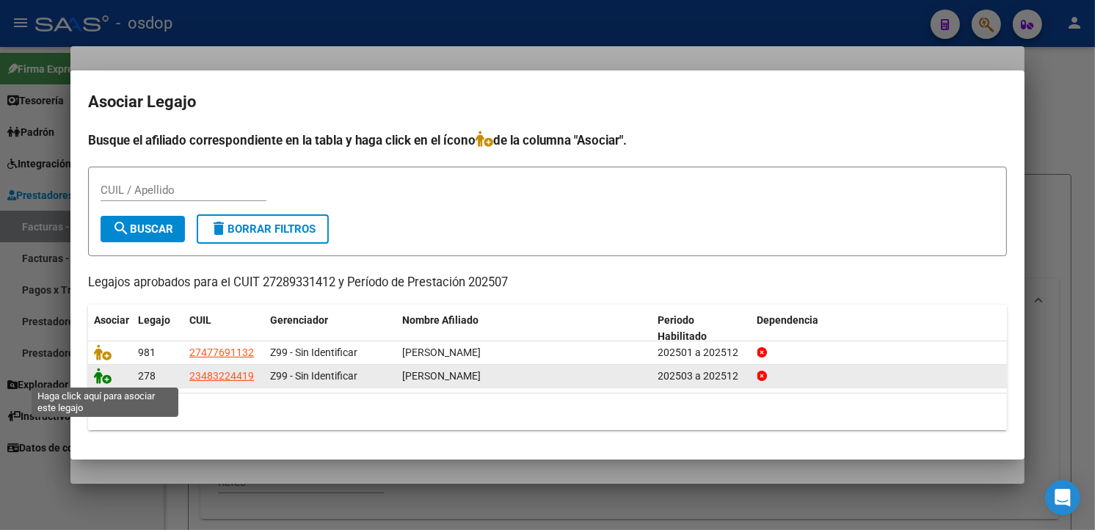
click at [105, 376] on icon at bounding box center [103, 376] width 18 height 16
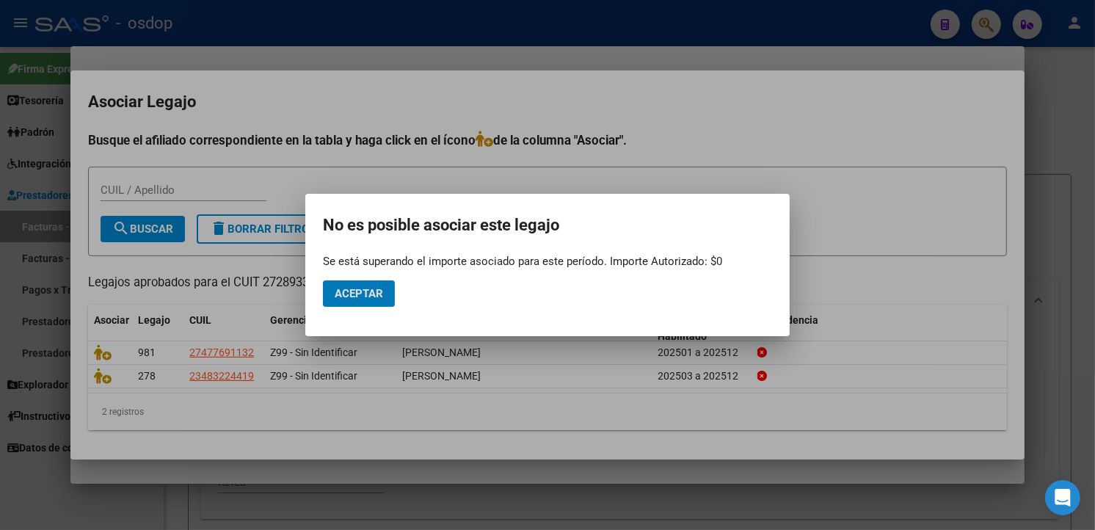
click at [374, 285] on button "Aceptar" at bounding box center [359, 293] width 72 height 26
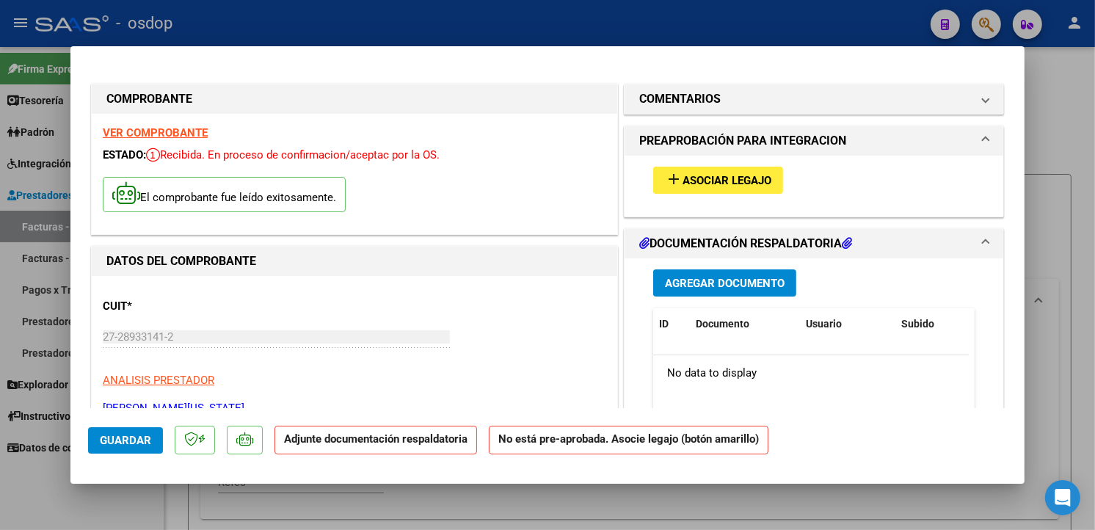
scroll to position [68, 0]
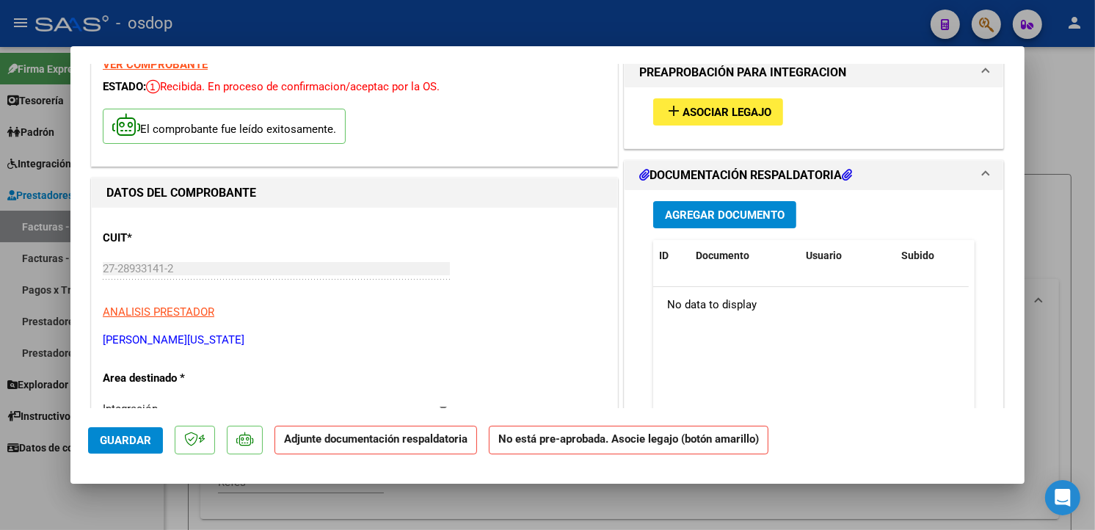
click at [740, 222] on button "Agregar Documento" at bounding box center [724, 214] width 143 height 27
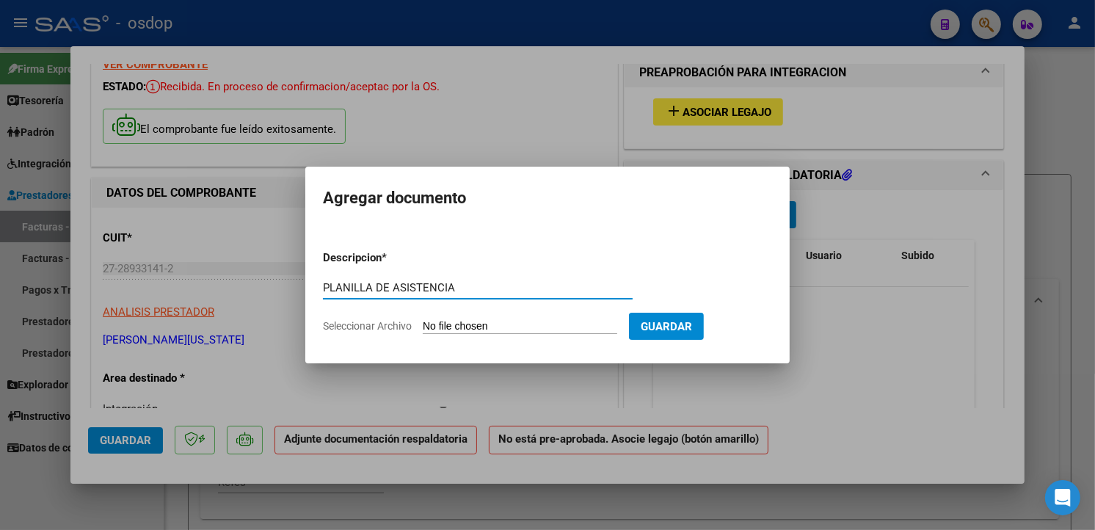
type input "PLANILLA DE ASISTENCIA"
click at [589, 326] on input "Seleccionar Archivo" at bounding box center [520, 327] width 194 height 14
type input "C:\fakepath\PLANILLA ASIST [PERSON_NAME] 072025.pdf"
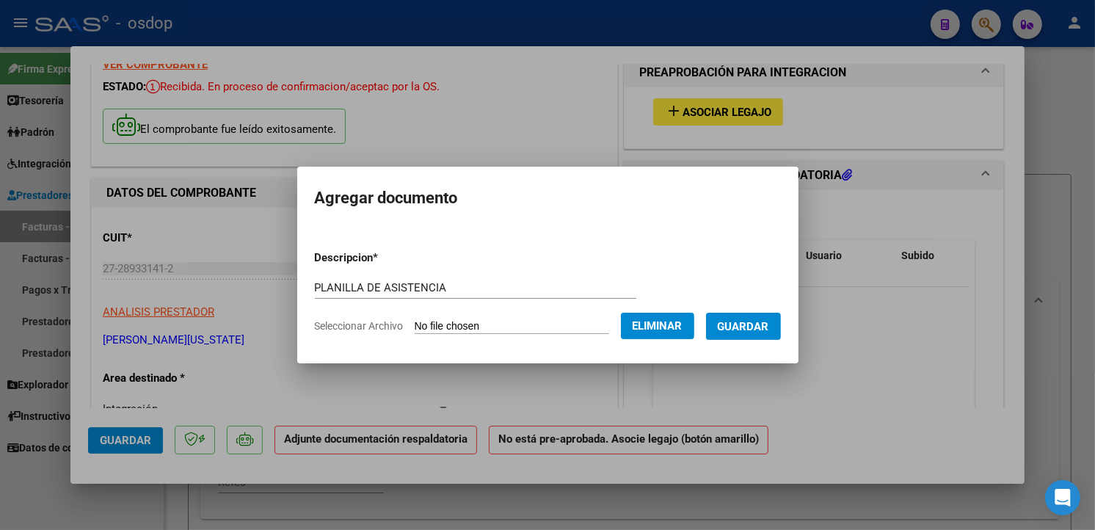
click at [738, 257] on form "Descripcion * PLANILLA DE ASISTENCIA Escriba aquí una descripcion Seleccionar A…" at bounding box center [548, 292] width 466 height 107
click at [769, 326] on span "Guardar" at bounding box center [743, 326] width 51 height 13
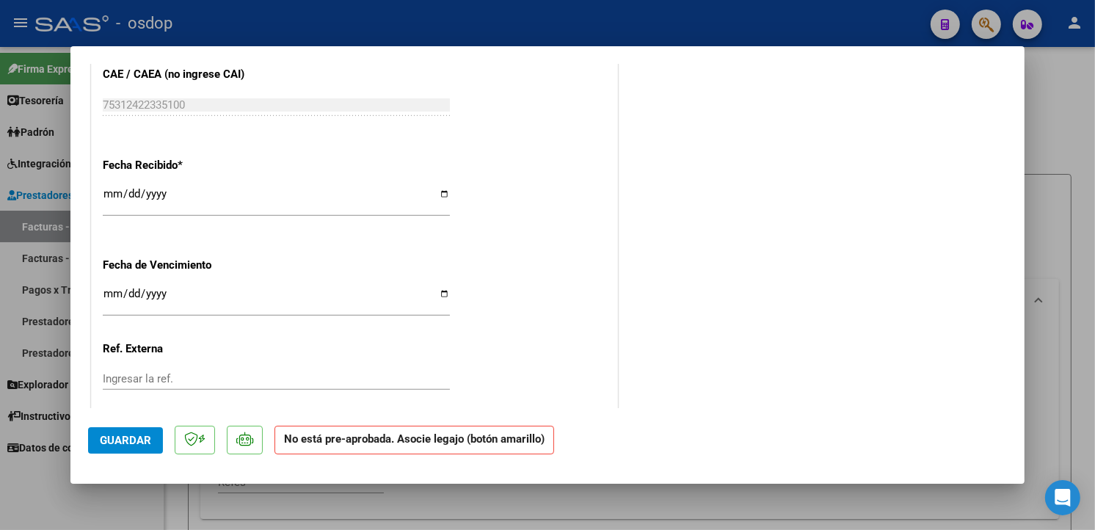
scroll to position [1013, 0]
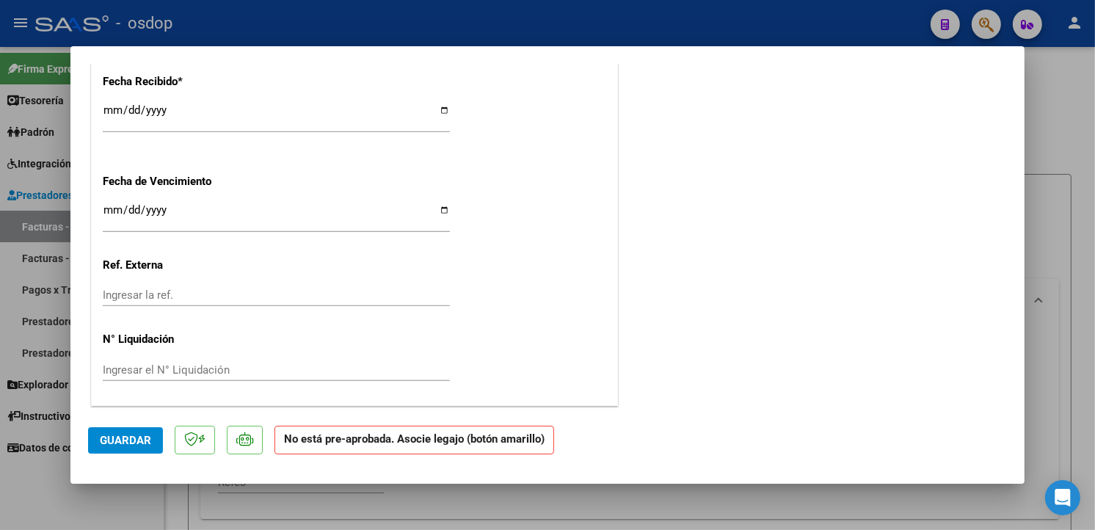
click at [121, 436] on span "Guardar" at bounding box center [125, 440] width 51 height 13
click at [101, 441] on span "Guardar" at bounding box center [125, 440] width 51 height 13
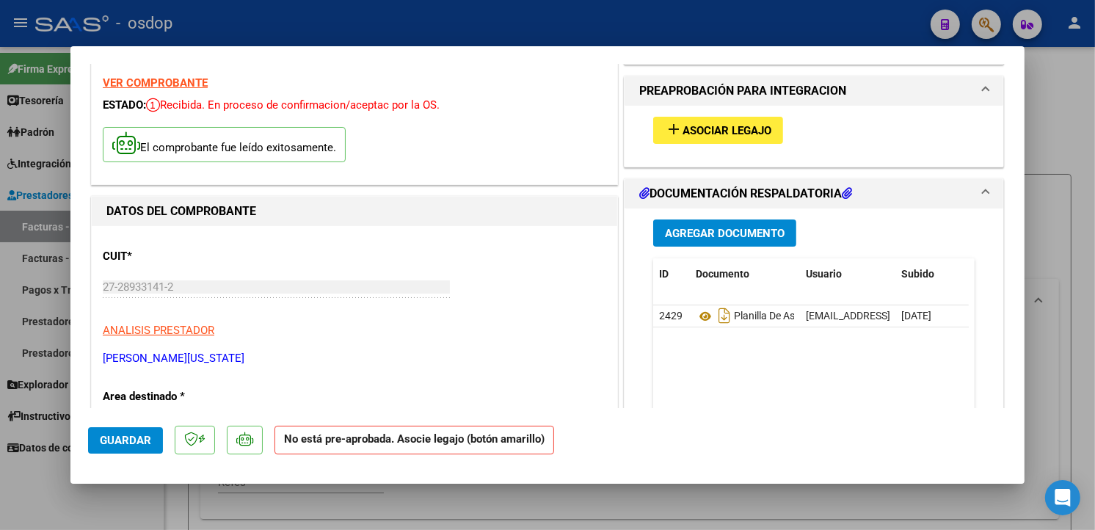
scroll to position [32, 0]
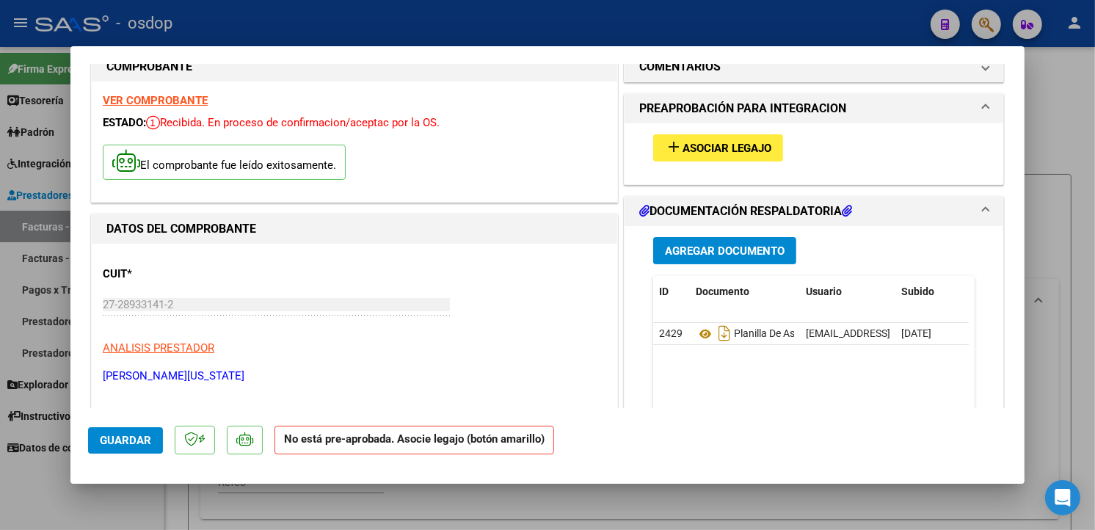
click at [723, 150] on span "Asociar Legajo" at bounding box center [727, 148] width 89 height 13
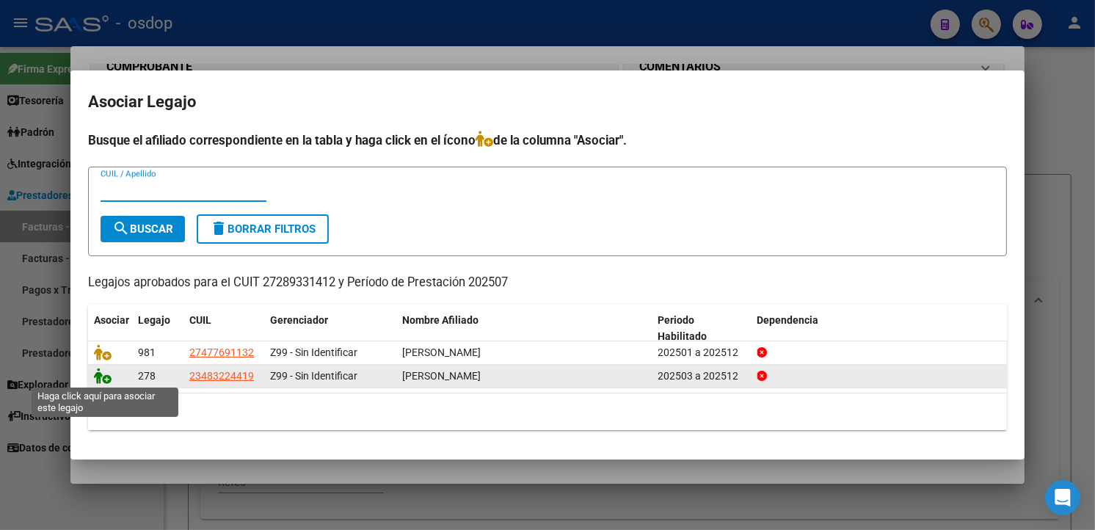
click at [98, 378] on icon at bounding box center [103, 376] width 18 height 16
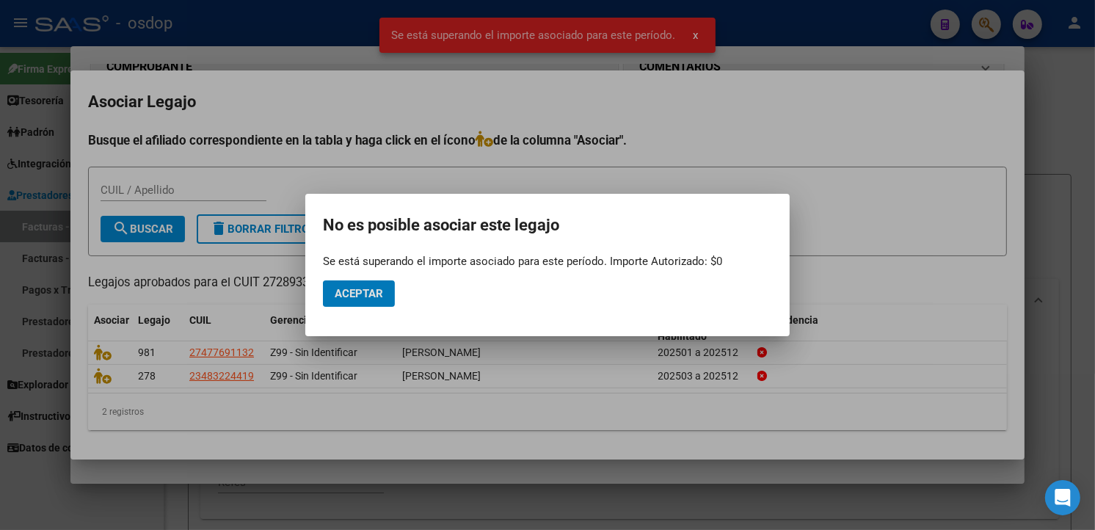
click at [347, 291] on span "Aceptar" at bounding box center [359, 293] width 48 height 13
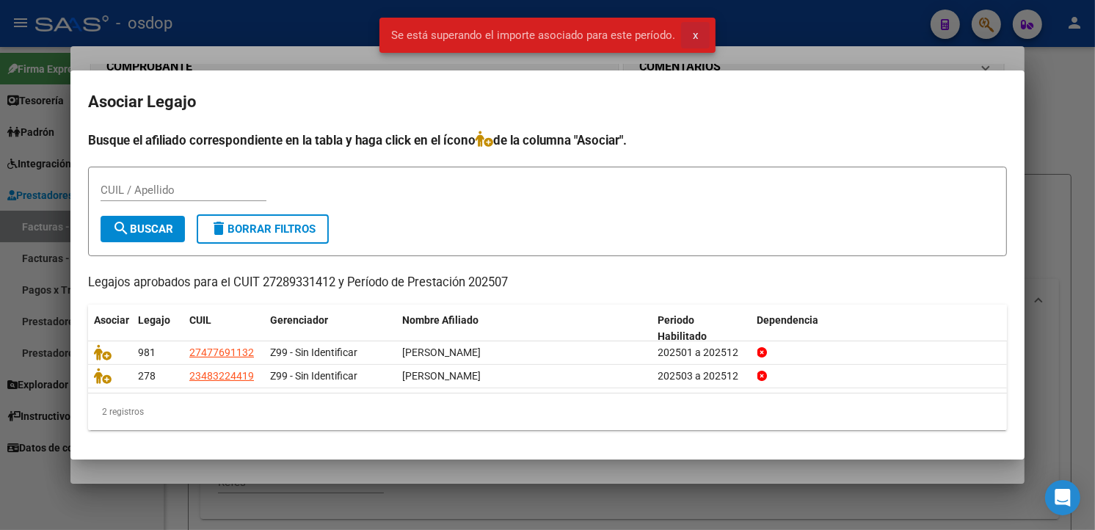
click at [693, 32] on span "x" at bounding box center [695, 35] width 5 height 13
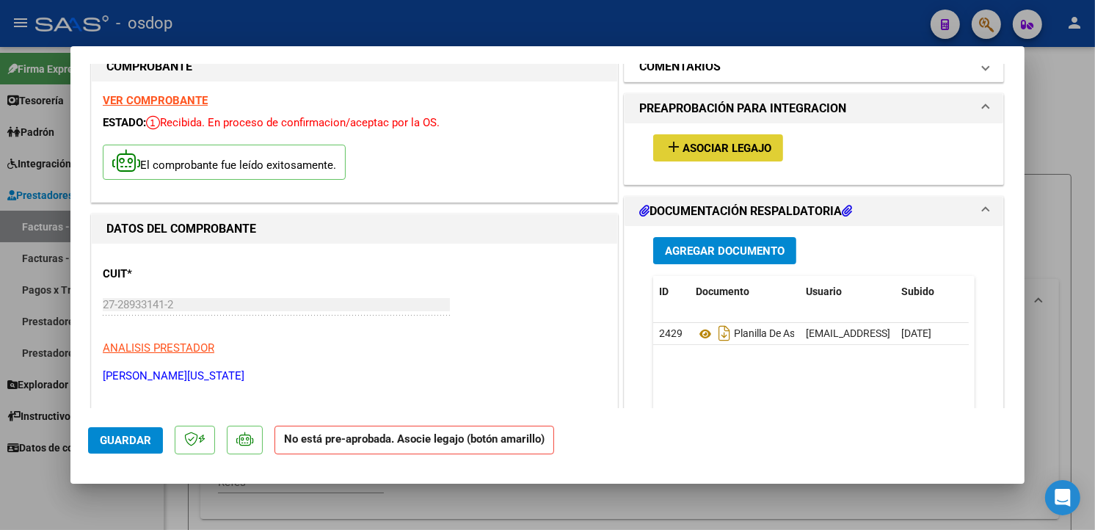
type input "$ 0,00"
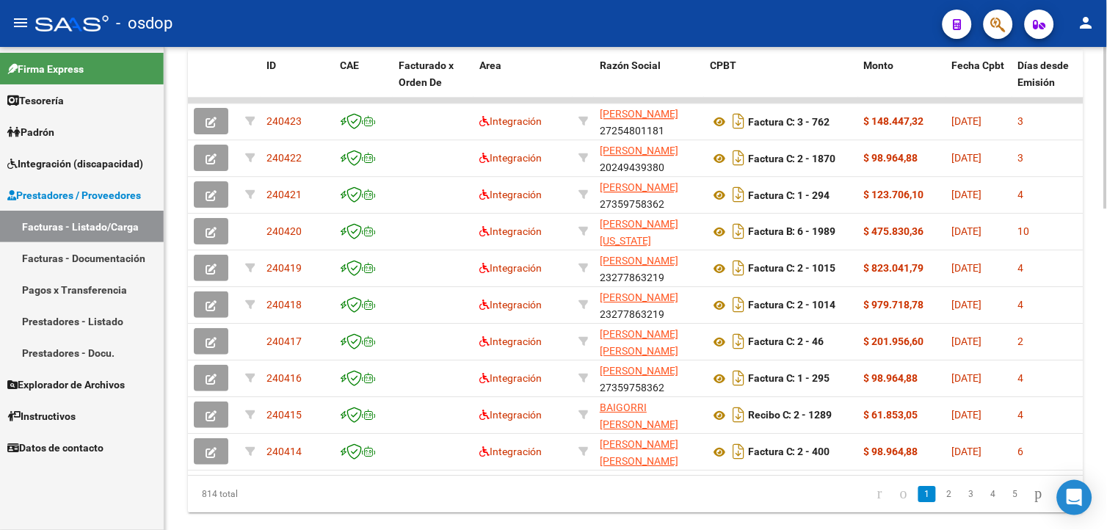
scroll to position [915, 0]
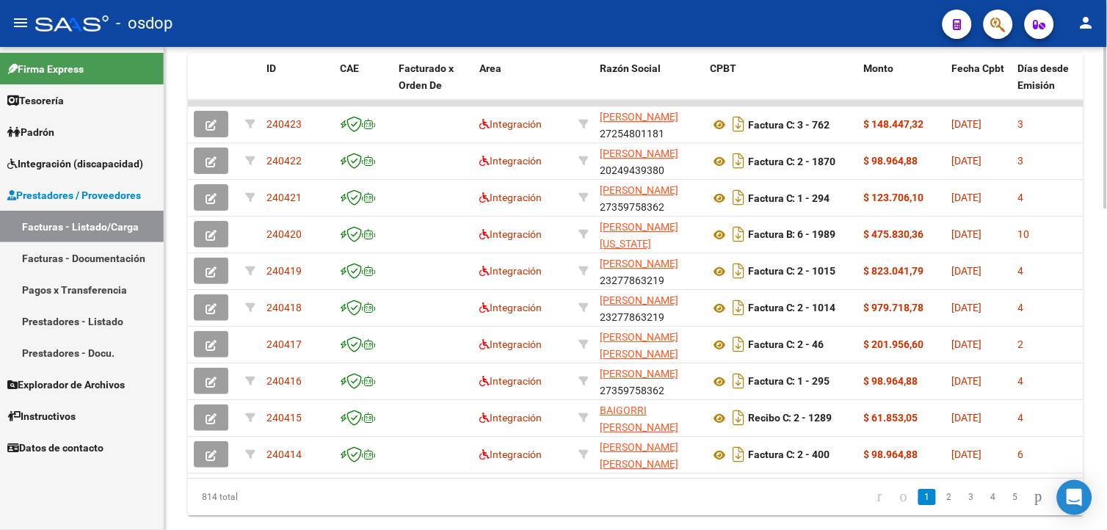
click at [1094, 503] on html "menu - osdop person Firma Express Tesorería Extractos Procesados (csv) Extracto…" at bounding box center [553, 265] width 1107 height 530
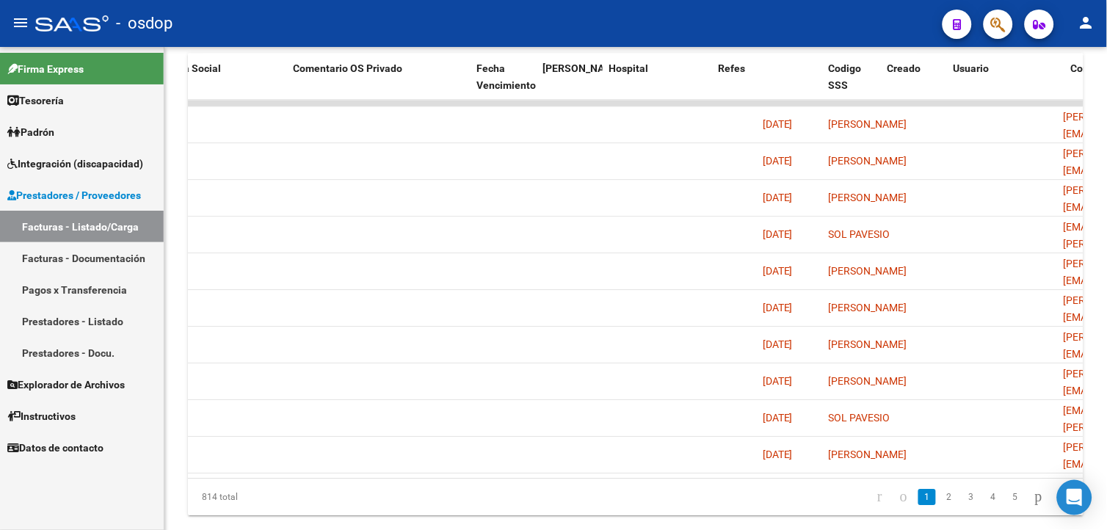
scroll to position [0, 2606]
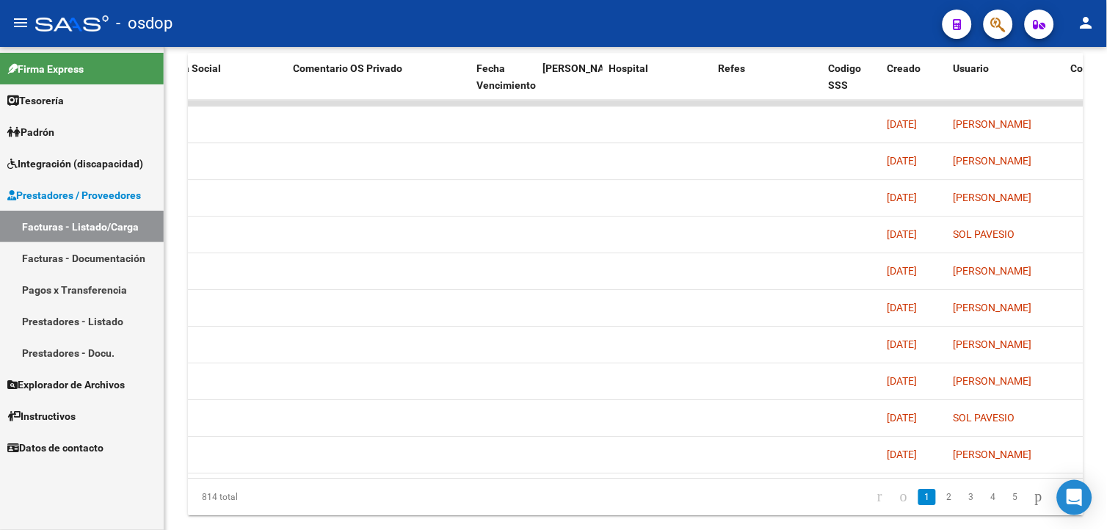
drag, startPoint x: 995, startPoint y: 500, endPoint x: 934, endPoint y: 499, distance: 60.9
click at [934, 499] on ul "1 2 3 4 5" at bounding box center [972, 496] width 208 height 25
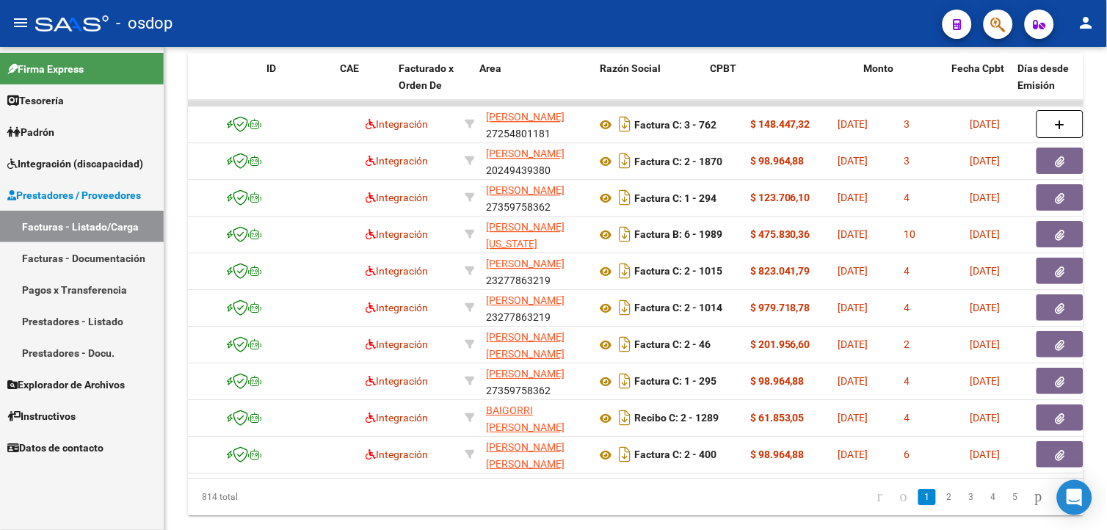
scroll to position [0, 0]
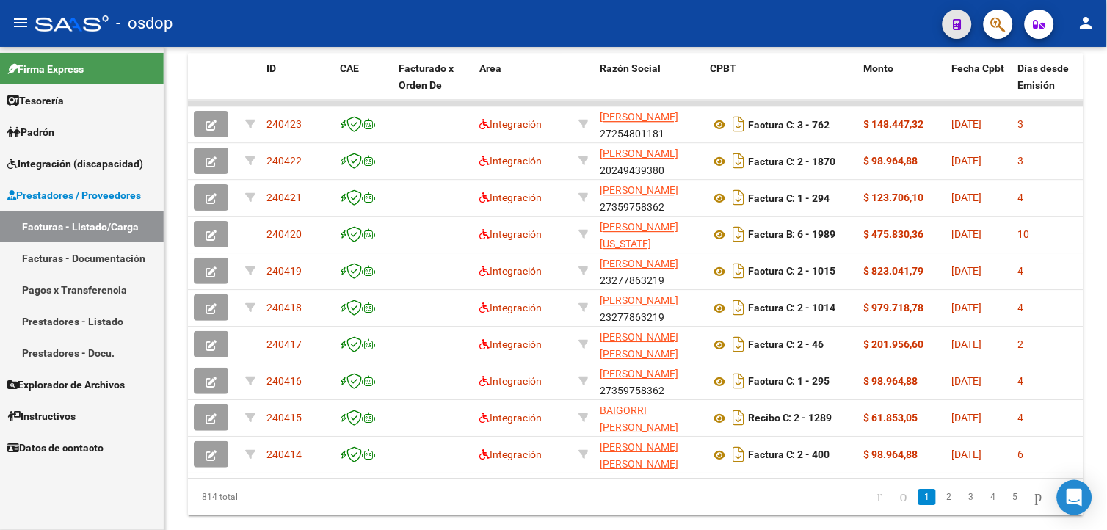
click at [962, 24] on button "button" at bounding box center [956, 24] width 29 height 29
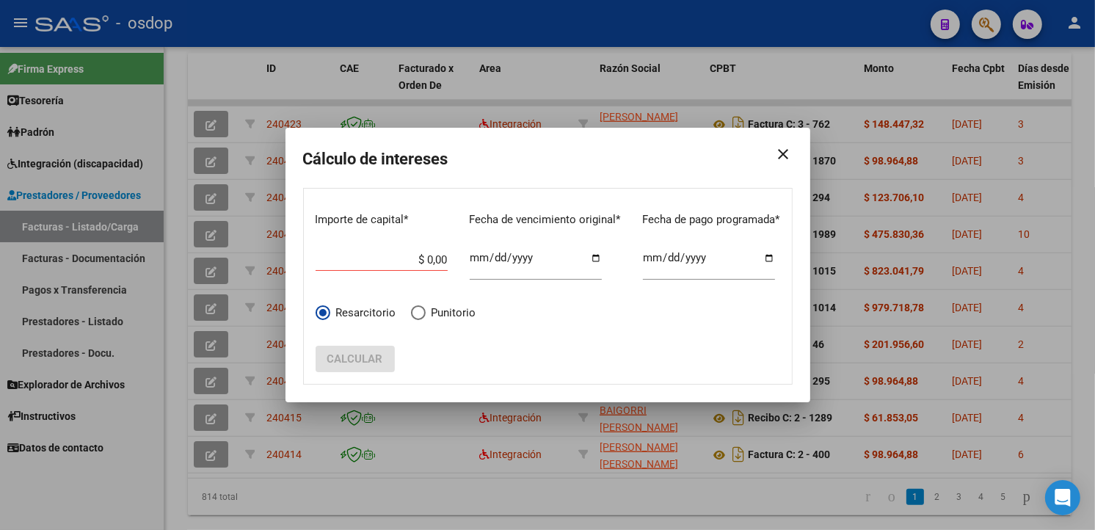
click at [793, 150] on mat-icon "close" at bounding box center [777, 154] width 29 height 41
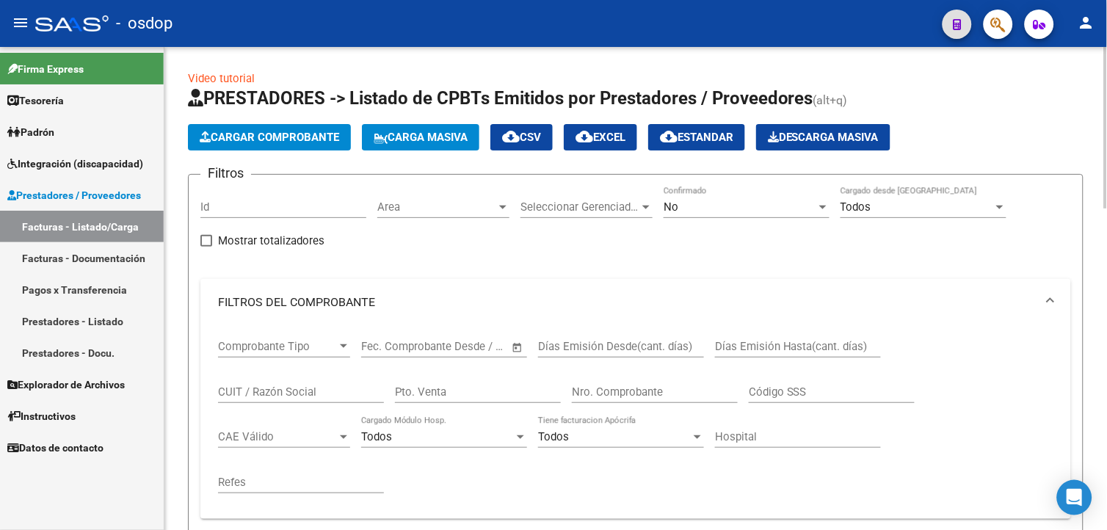
click at [1094, 0] on html "menu - osdop person Firma Express Tesorería Extractos Procesados (csv) Extracto…" at bounding box center [553, 265] width 1107 height 530
click at [308, 137] on span "Cargar Comprobante" at bounding box center [269, 137] width 139 height 13
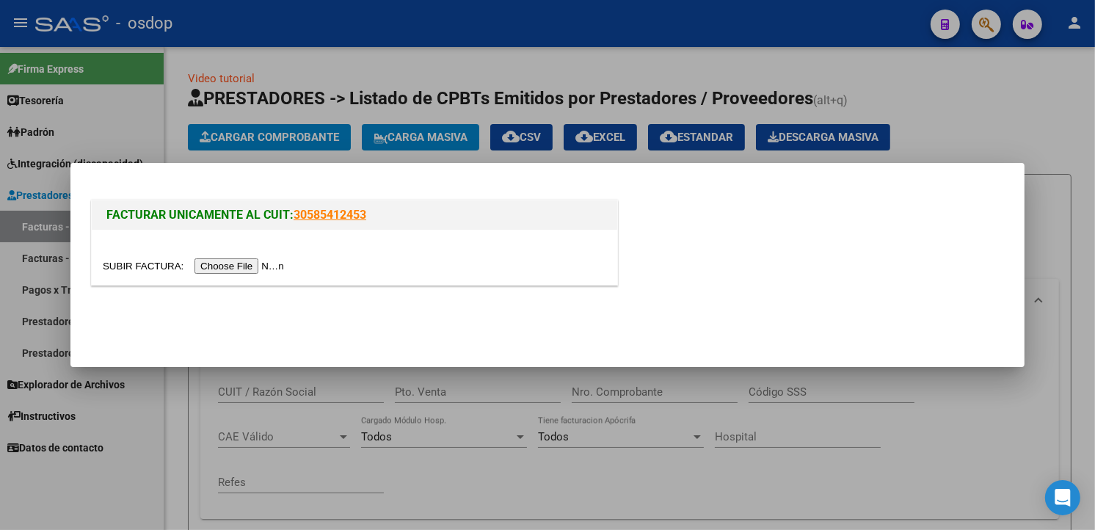
click at [245, 261] on input "file" at bounding box center [196, 265] width 186 height 15
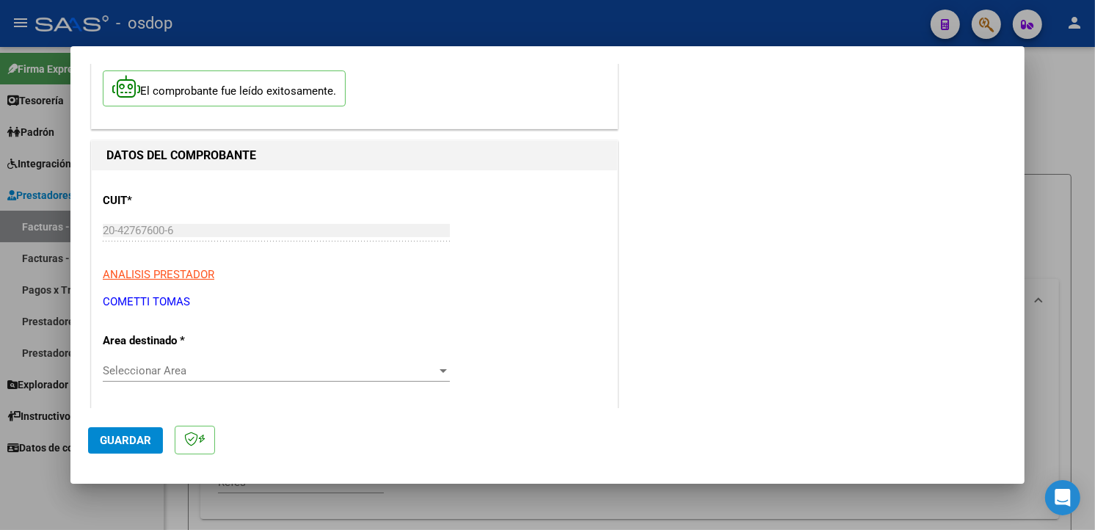
scroll to position [163, 0]
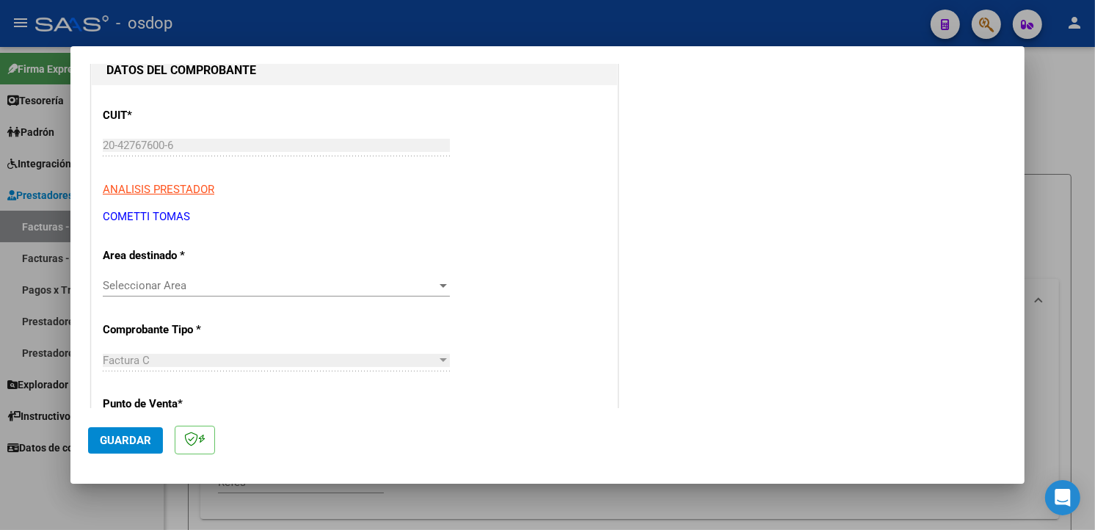
click at [283, 283] on span "Seleccionar Area" at bounding box center [270, 285] width 334 height 13
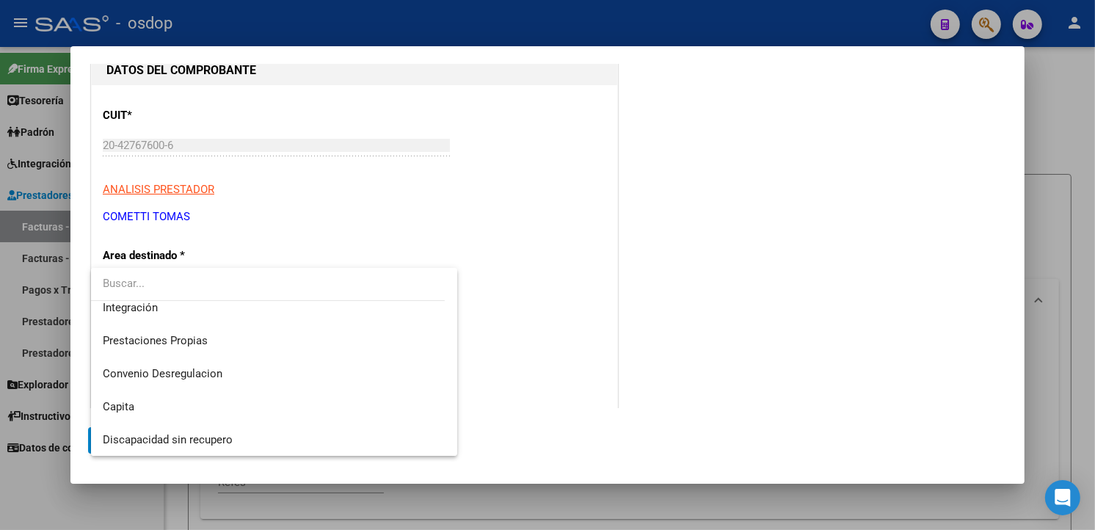
scroll to position [99, 0]
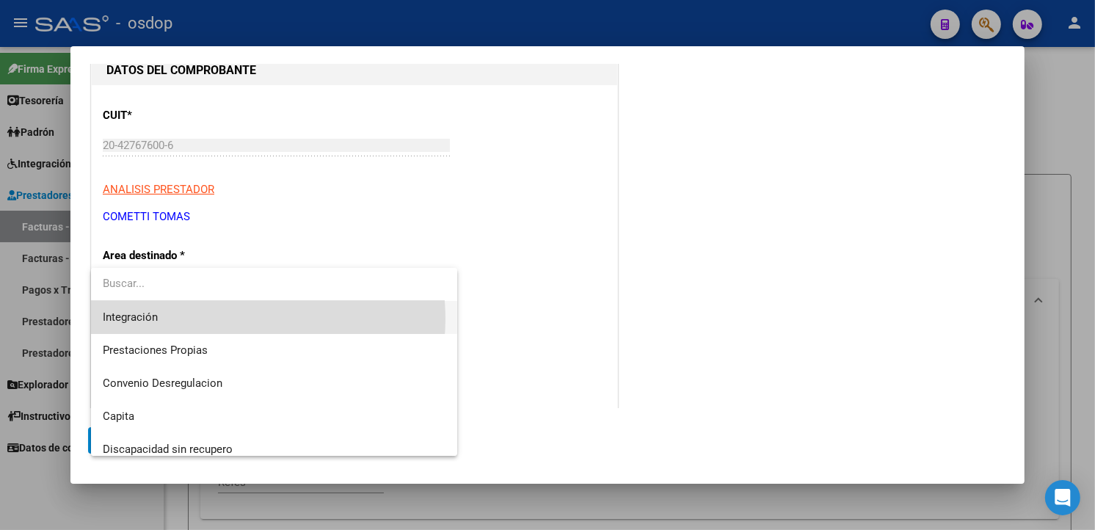
click at [244, 319] on span "Integración" at bounding box center [274, 317] width 343 height 33
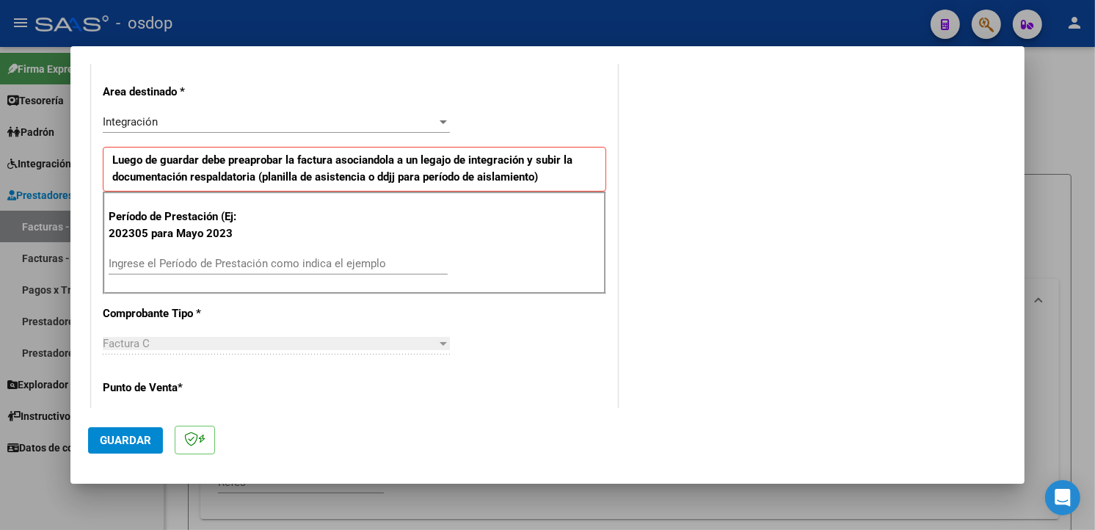
scroll to position [349, 0]
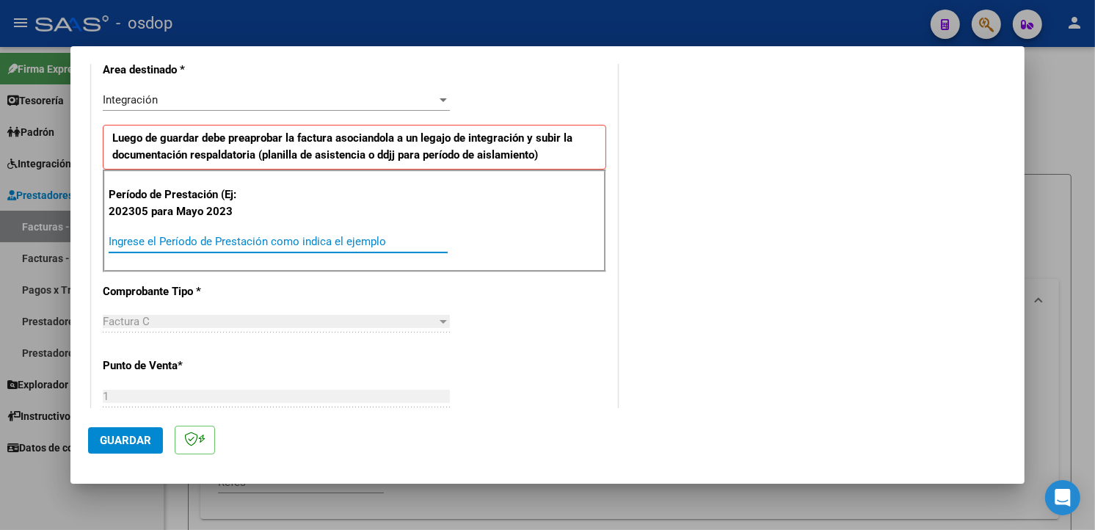
click at [262, 239] on input "Ingrese el Período de Prestación como indica el ejemplo" at bounding box center [278, 241] width 339 height 13
type input "202507"
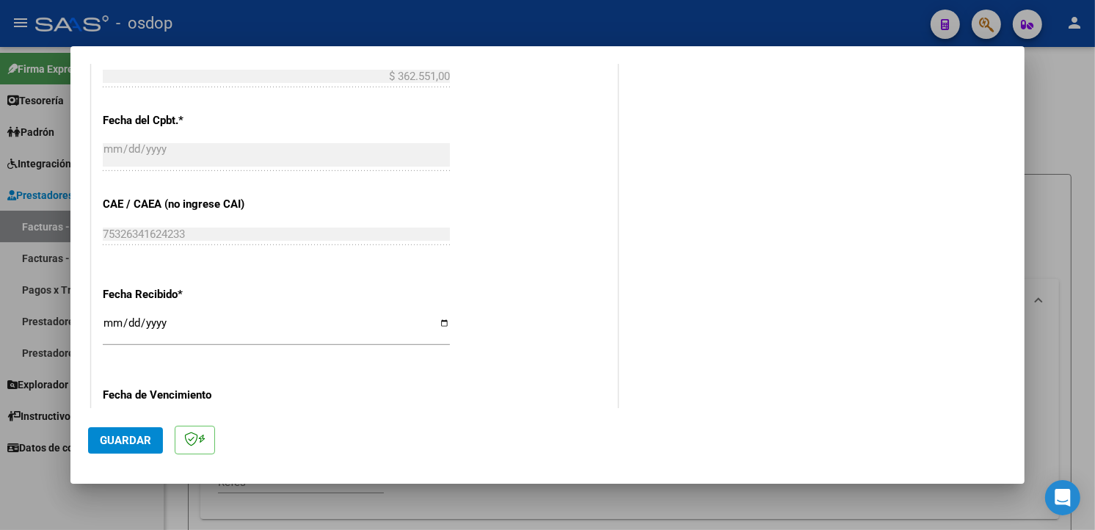
scroll to position [1030, 0]
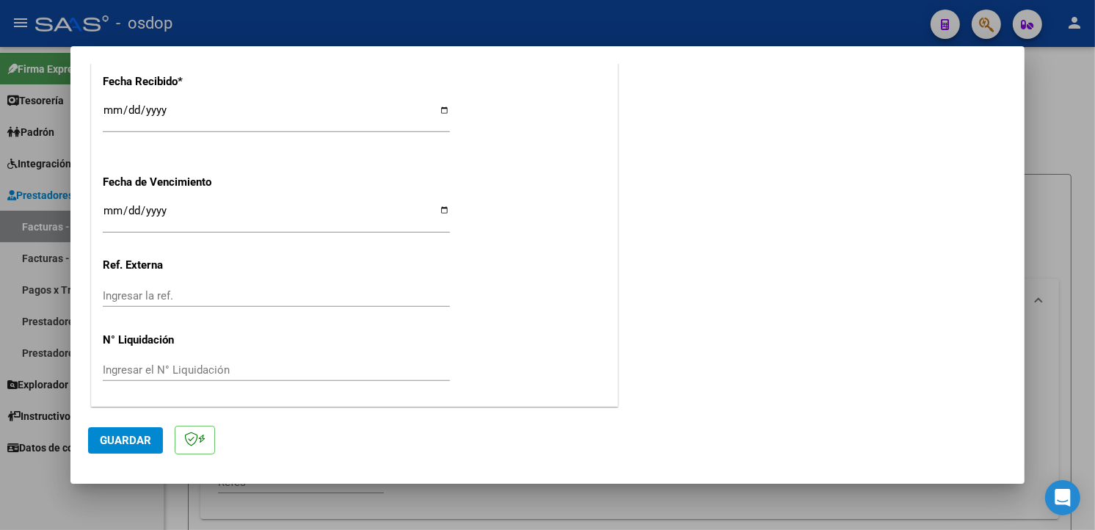
click at [113, 438] on span "Guardar" at bounding box center [125, 440] width 51 height 13
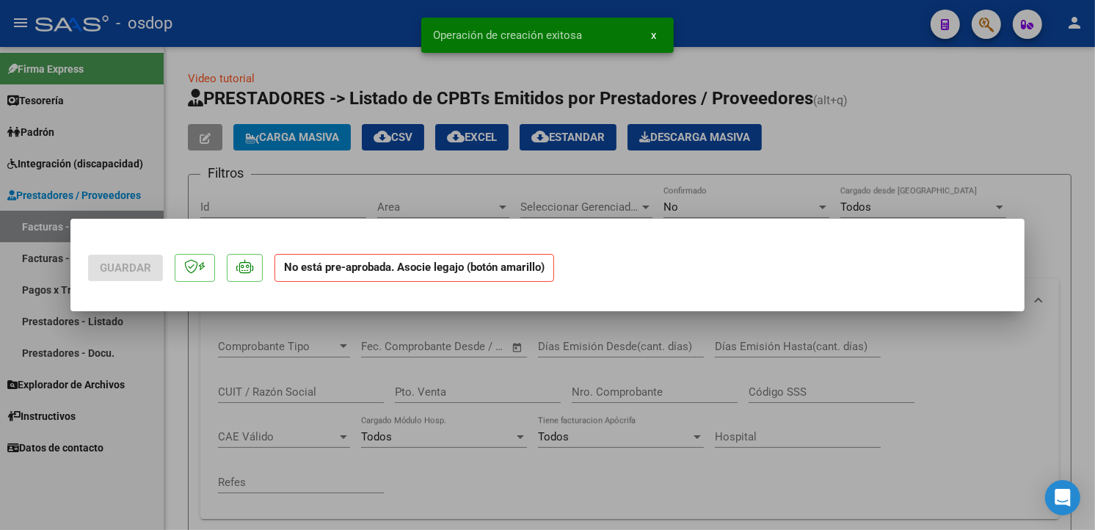
scroll to position [0, 0]
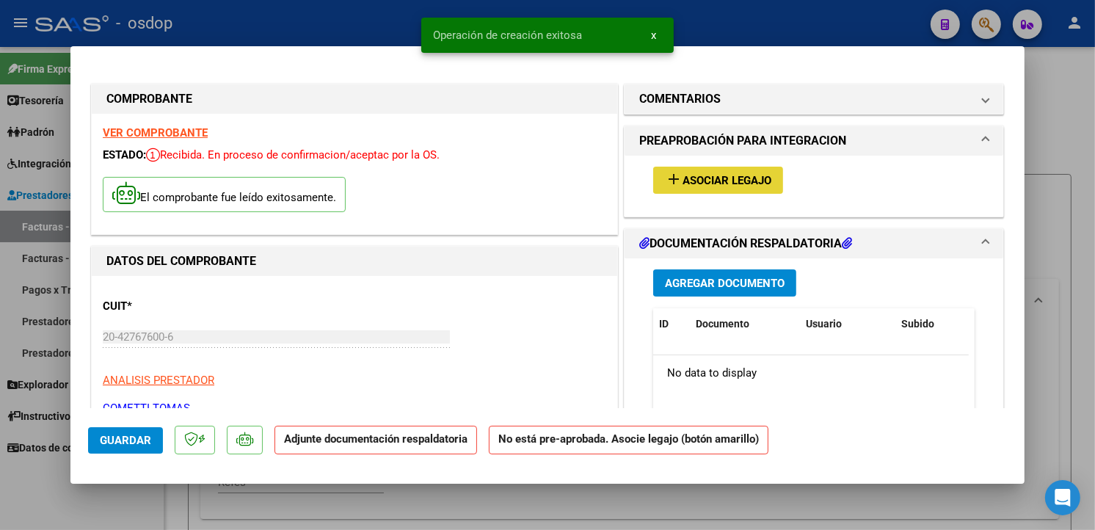
click at [731, 178] on span "Asociar Legajo" at bounding box center [727, 180] width 89 height 13
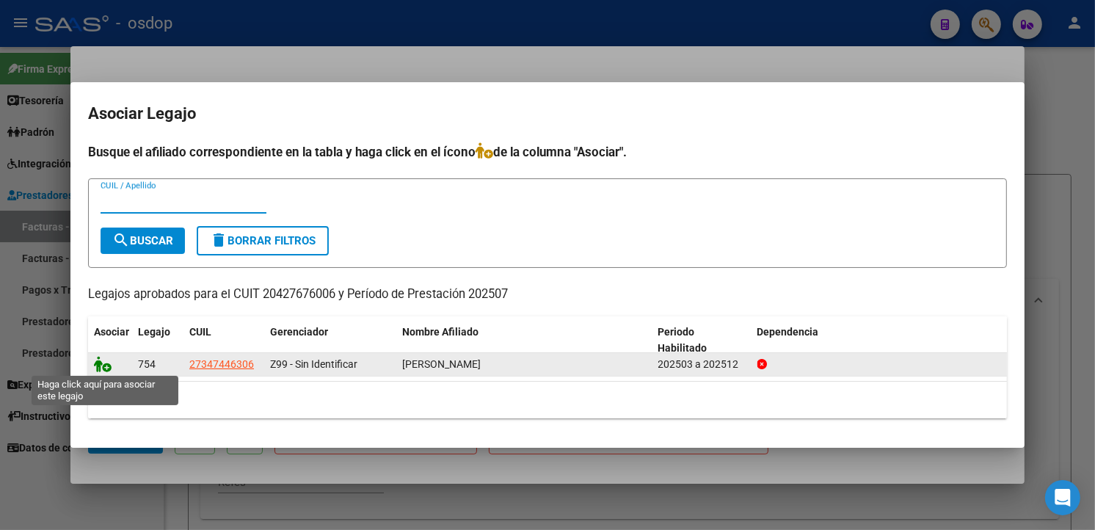
click at [98, 360] on icon at bounding box center [103, 364] width 18 height 16
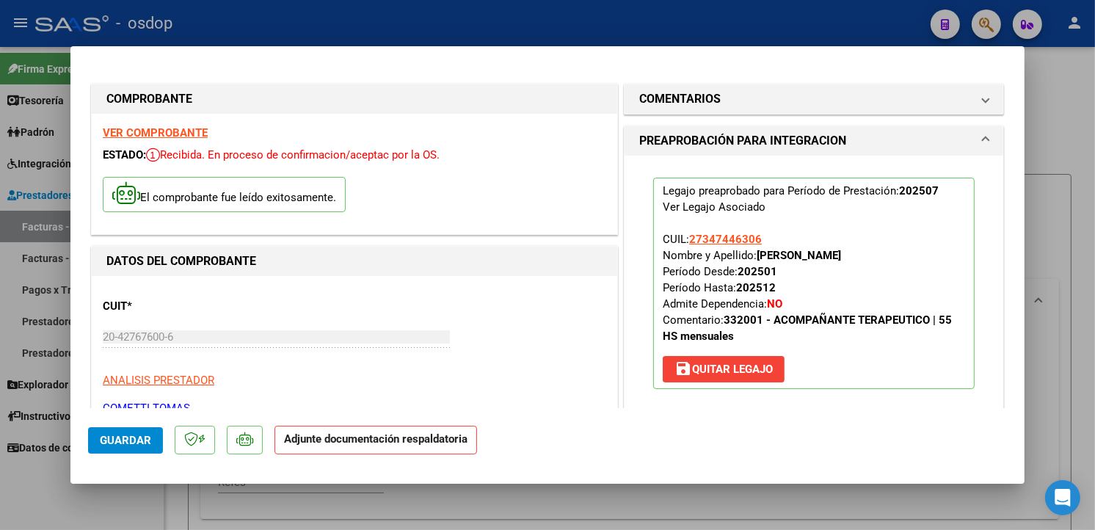
click at [444, 301] on div "CUIT * 20-42767600-6 Ingresar CUIT ANALISIS PRESTADOR COMETTI [PERSON_NAME] ARC…" at bounding box center [354, 351] width 503 height 129
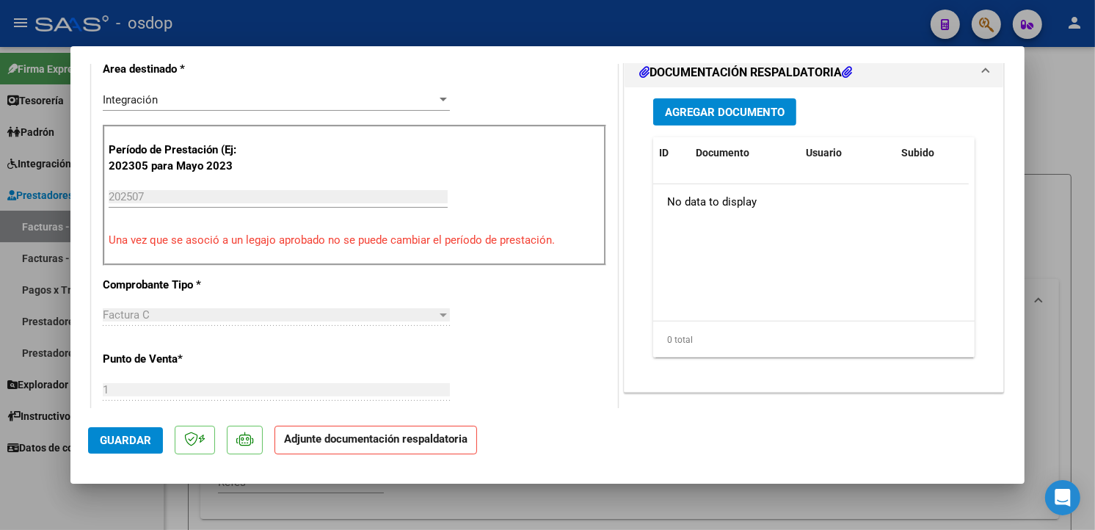
scroll to position [270, 0]
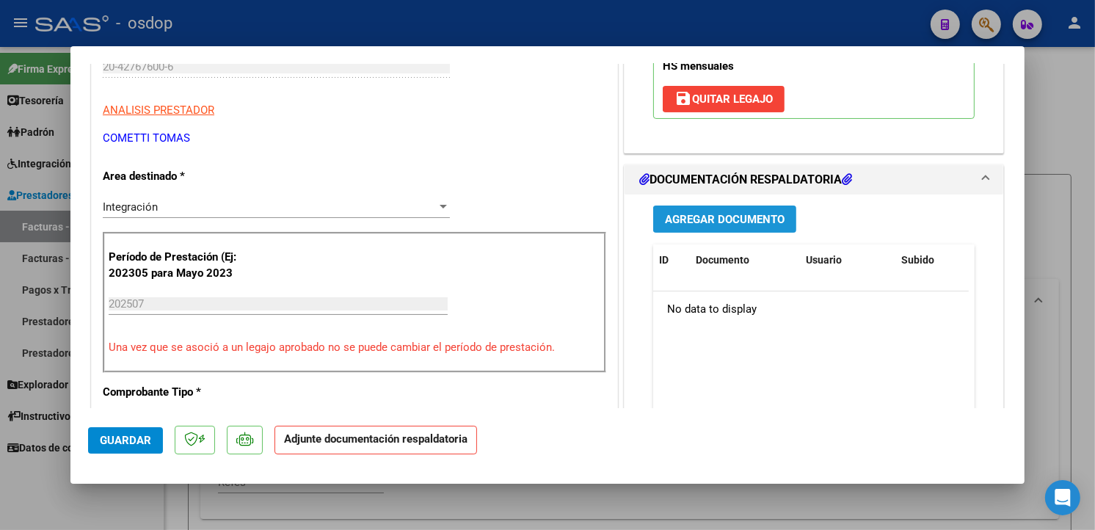
click at [757, 221] on span "Agregar Documento" at bounding box center [725, 219] width 120 height 13
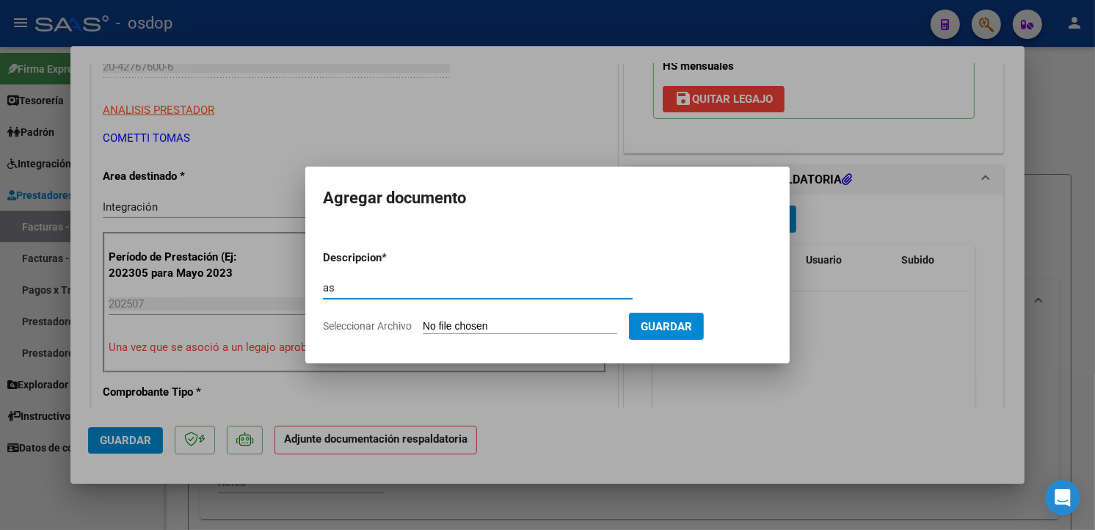
type input "a"
type input "ASISTENCIA"
click at [487, 335] on form "Descripcion * ASISTENCIA Escriba aquí una descripcion Seleccionar Archivo Guard…" at bounding box center [547, 292] width 449 height 107
click at [490, 326] on input "Seleccionar Archivo" at bounding box center [520, 327] width 194 height 14
type input "C:\fakepath\asistencias.julio.pdf"
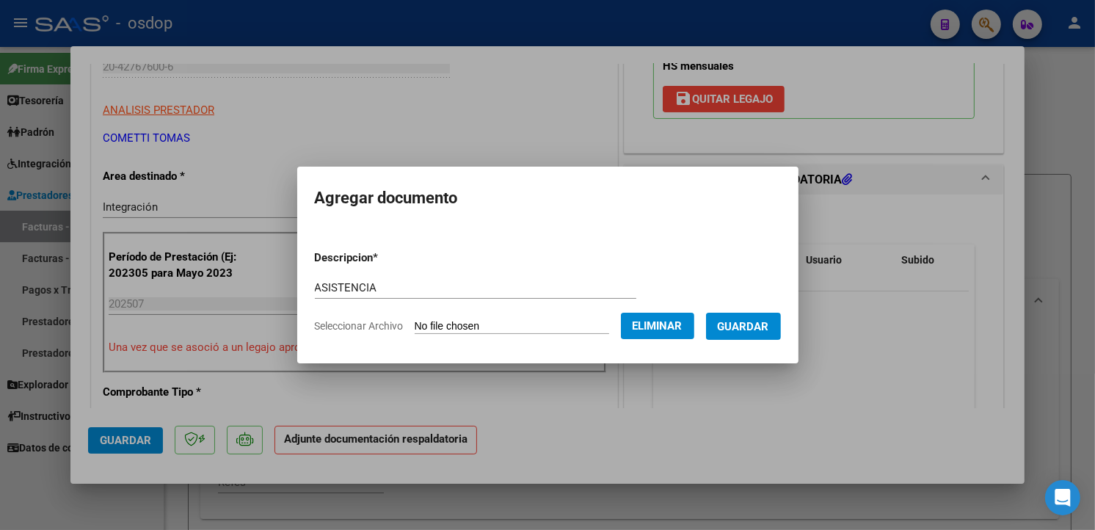
click at [781, 327] on button "Guardar" at bounding box center [743, 326] width 75 height 27
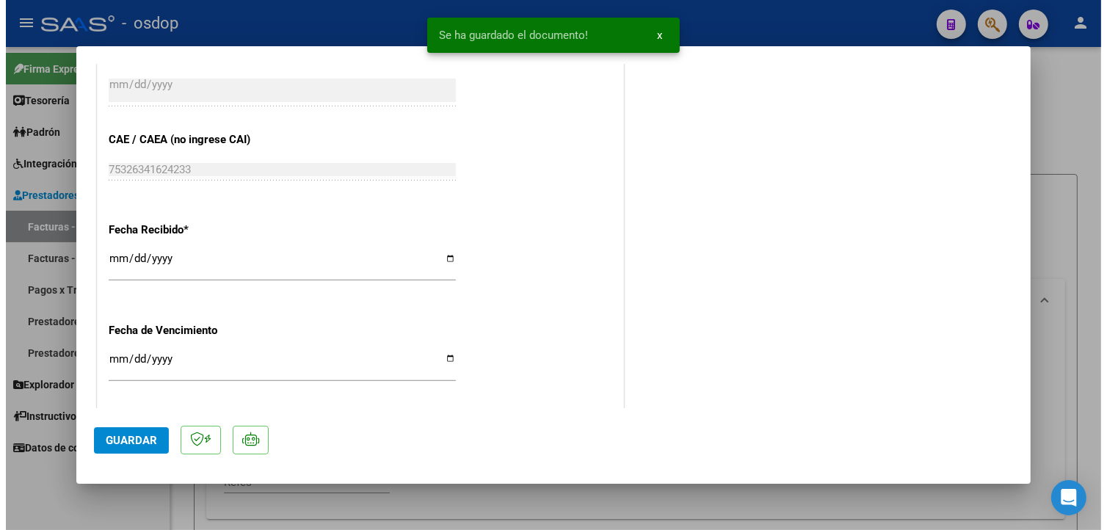
scroll to position [1052, 0]
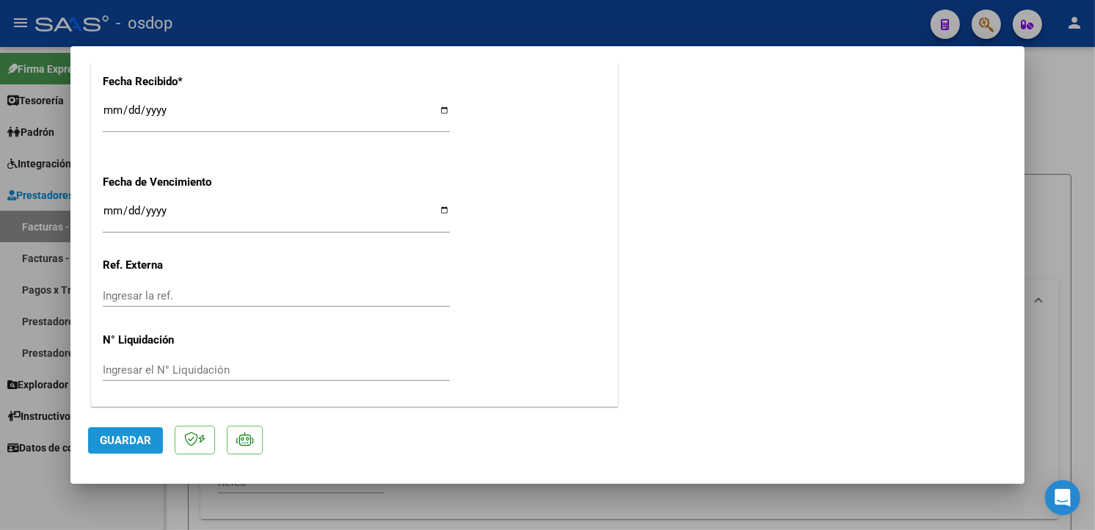
click at [150, 438] on button "Guardar" at bounding box center [125, 440] width 75 height 26
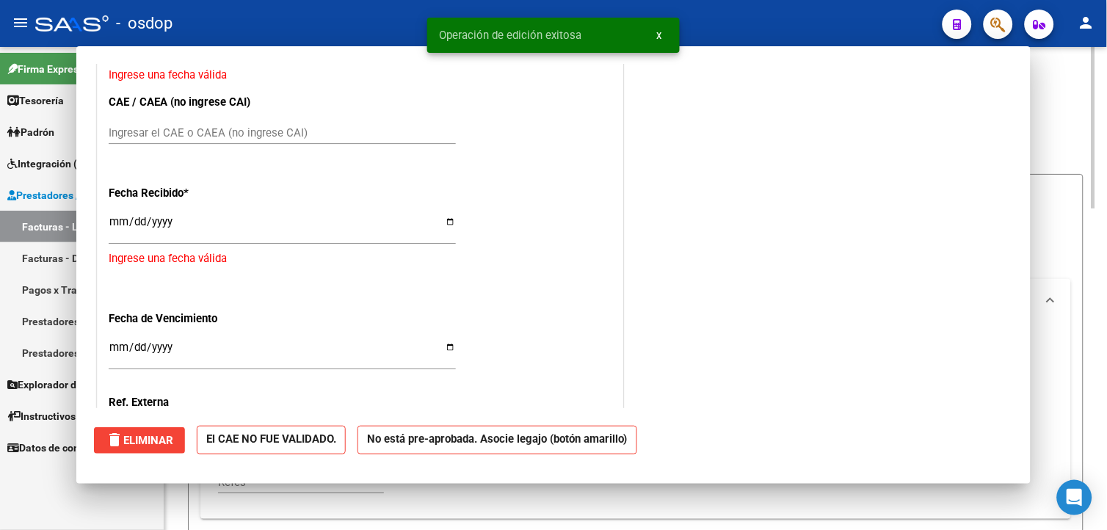
scroll to position [0, 0]
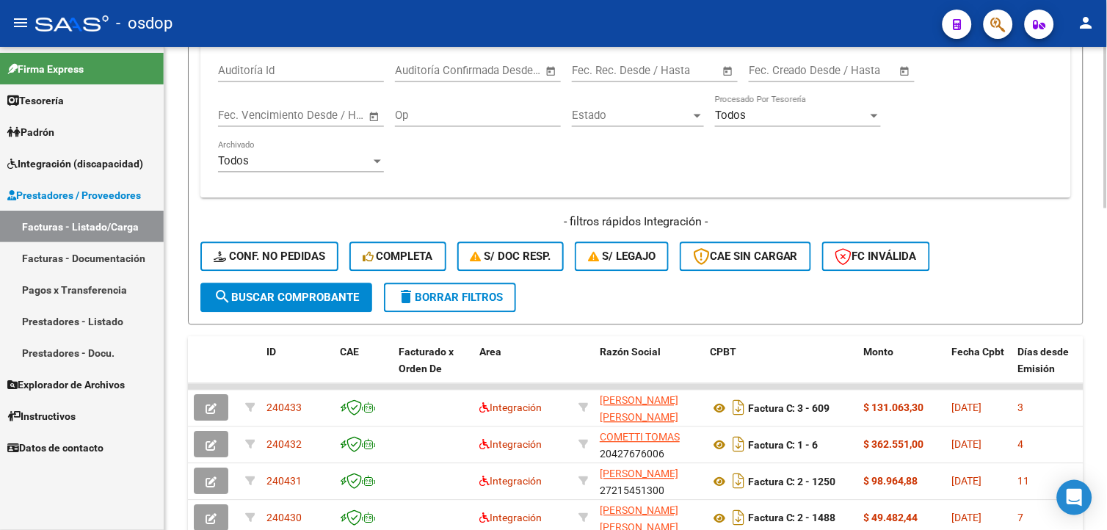
scroll to position [703, 0]
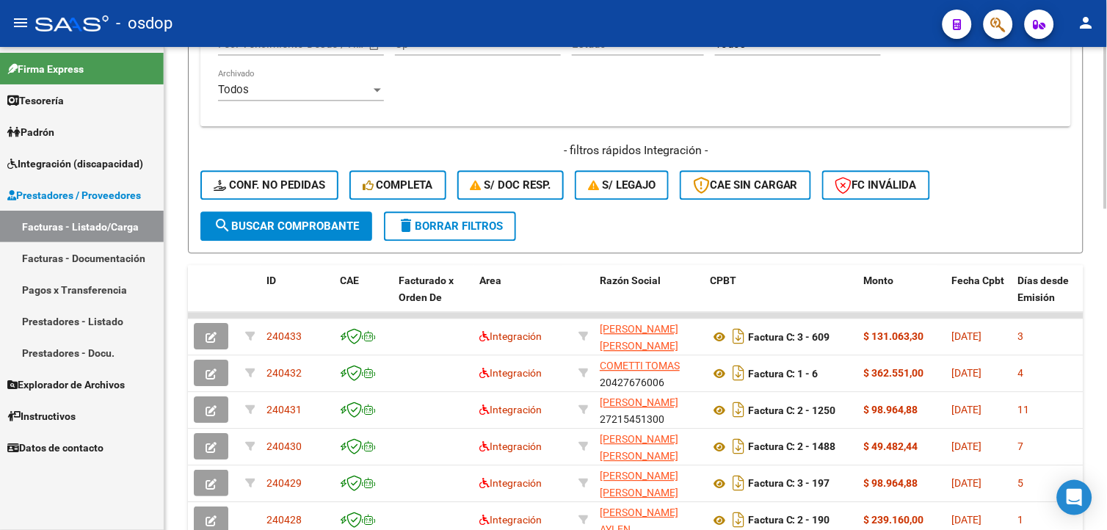
click at [1094, 421] on html "menu - osdop person Firma Express Tesorería Extractos Procesados (csv) Extracto…" at bounding box center [553, 265] width 1107 height 530
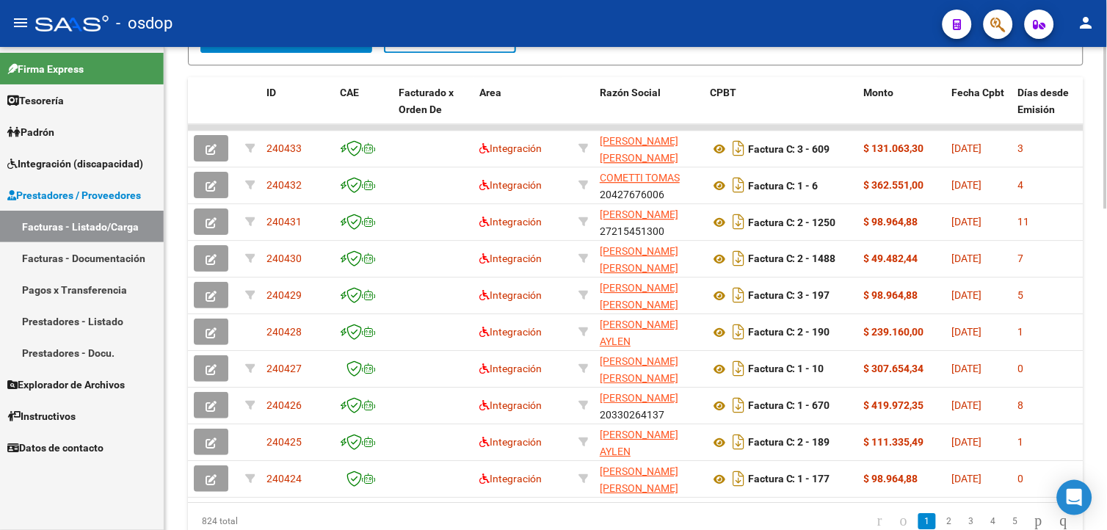
scroll to position [896, 0]
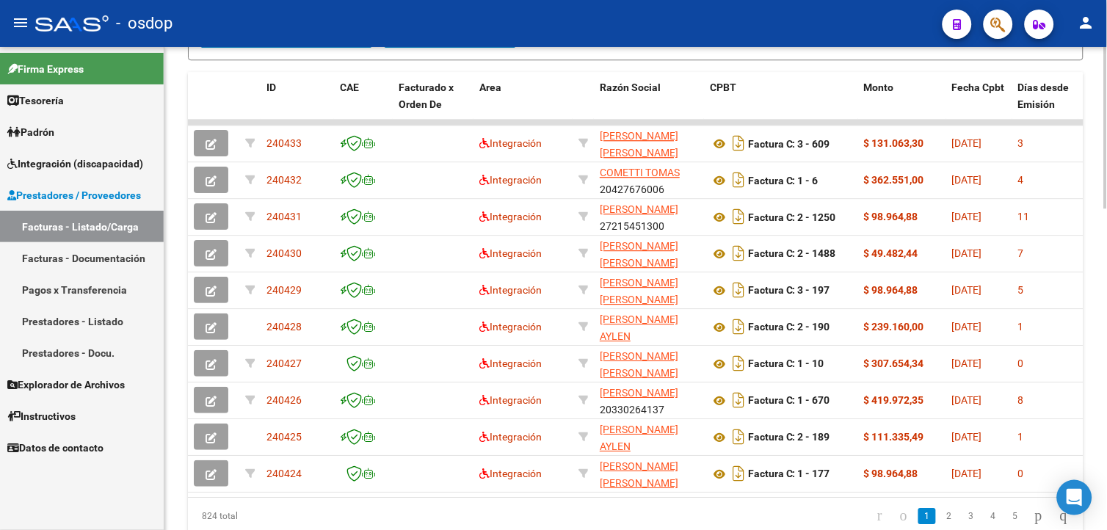
click at [1094, 368] on html "menu - osdop person Firma Express Tesorería Extractos Procesados (csv) Extracto…" at bounding box center [553, 265] width 1107 height 530
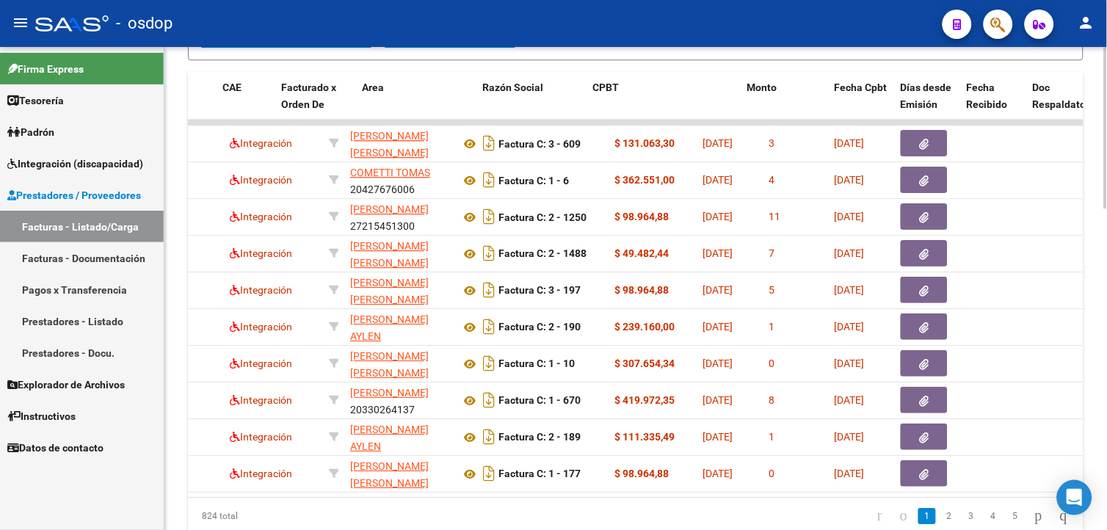
scroll to position [0, 0]
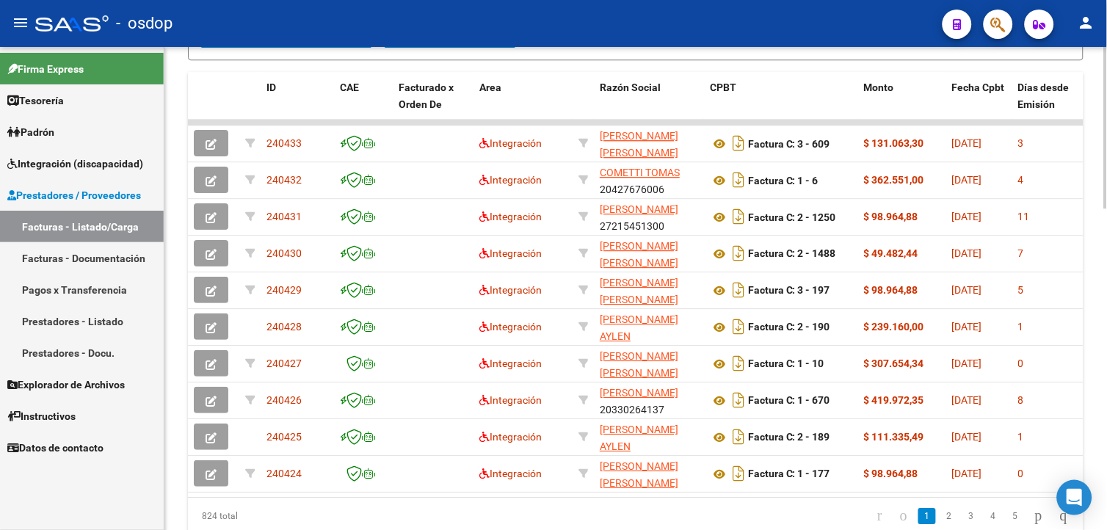
drag, startPoint x: 1103, startPoint y: 402, endPoint x: 1106, endPoint y: 222, distance: 179.8
click at [1094, 222] on html "menu - osdop person Firma Express Tesorería Extractos Procesados (csv) Extracto…" at bounding box center [553, 265] width 1107 height 530
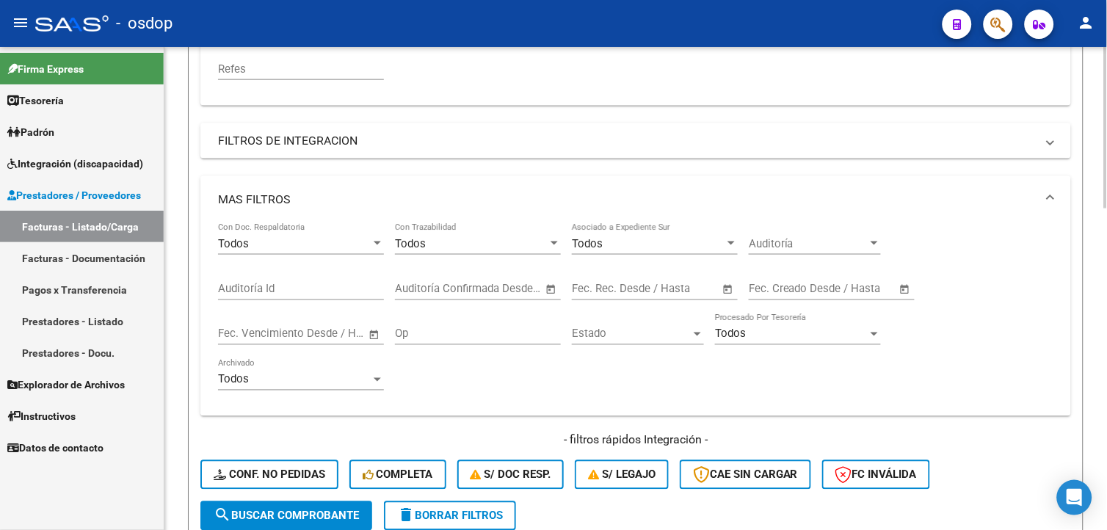
click at [1094, 164] on html "menu - osdop person Firma Express Tesorería Extractos Procesados (csv) Extracto…" at bounding box center [553, 265] width 1107 height 530
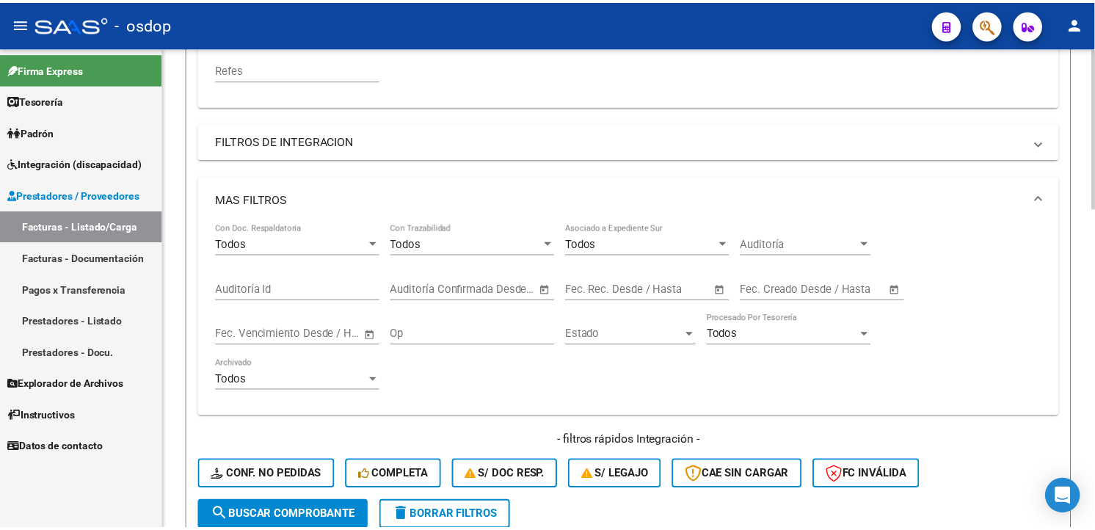
scroll to position [0, 0]
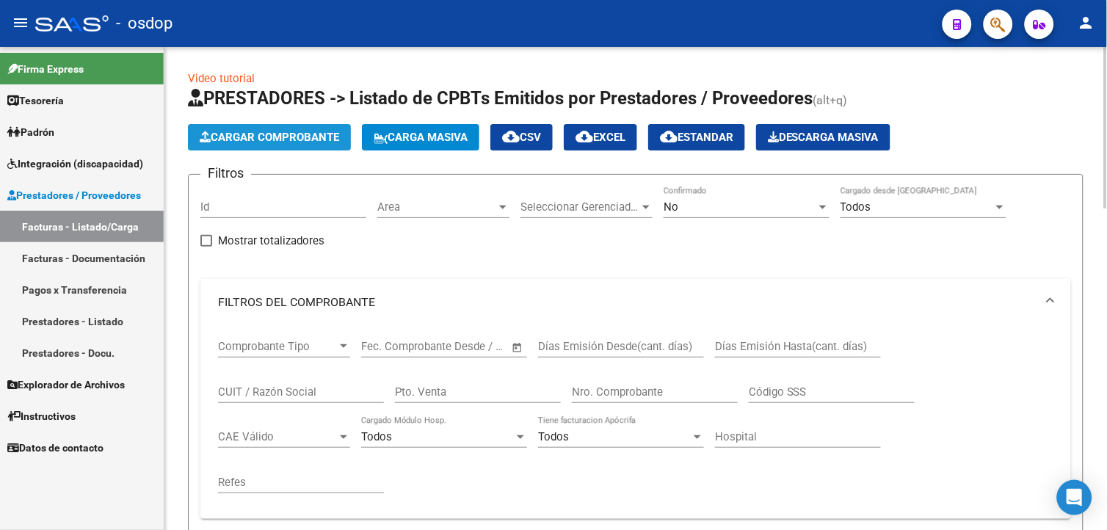
click at [258, 137] on span "Cargar Comprobante" at bounding box center [269, 137] width 139 height 13
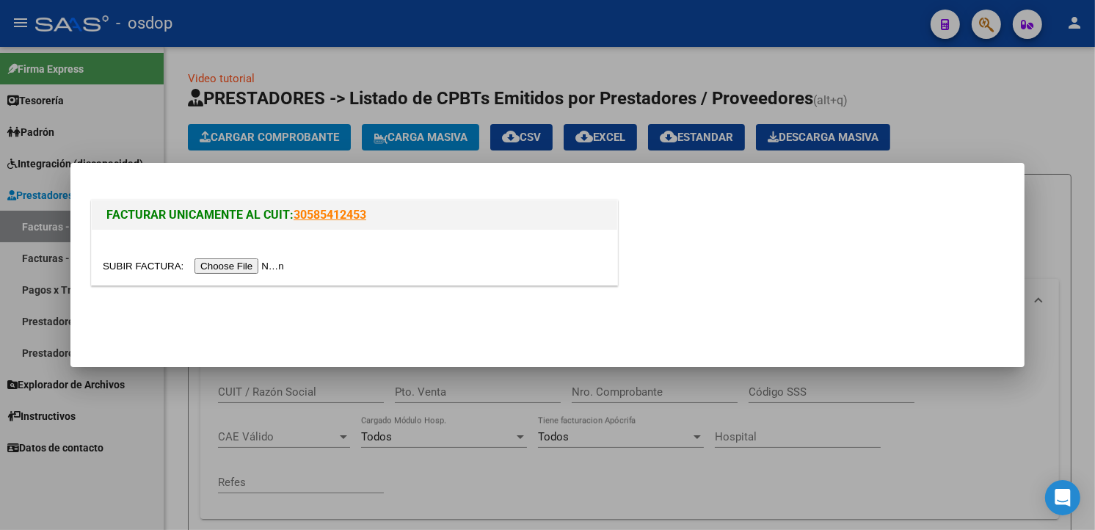
click at [232, 272] on input "file" at bounding box center [196, 265] width 186 height 15
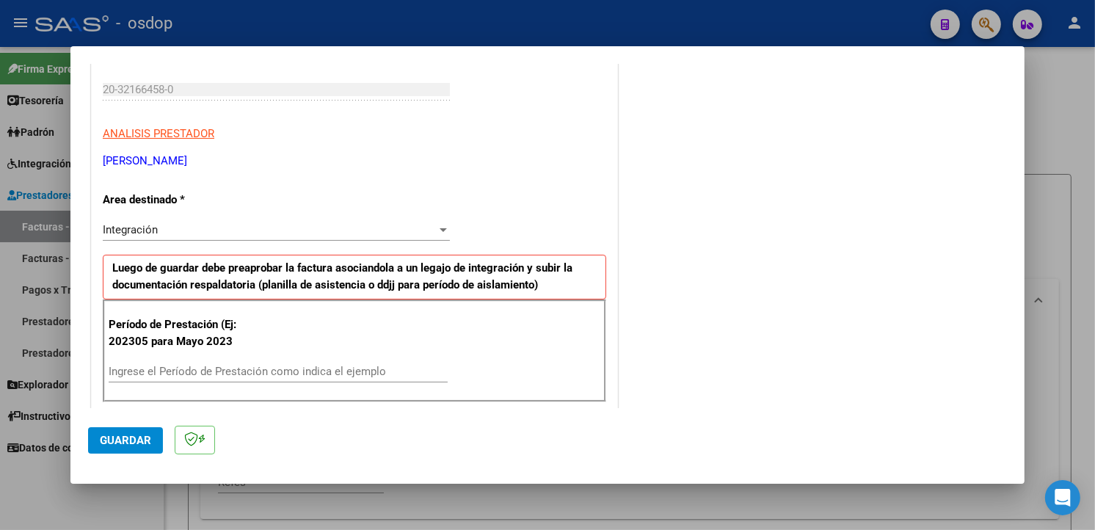
scroll to position [241, 0]
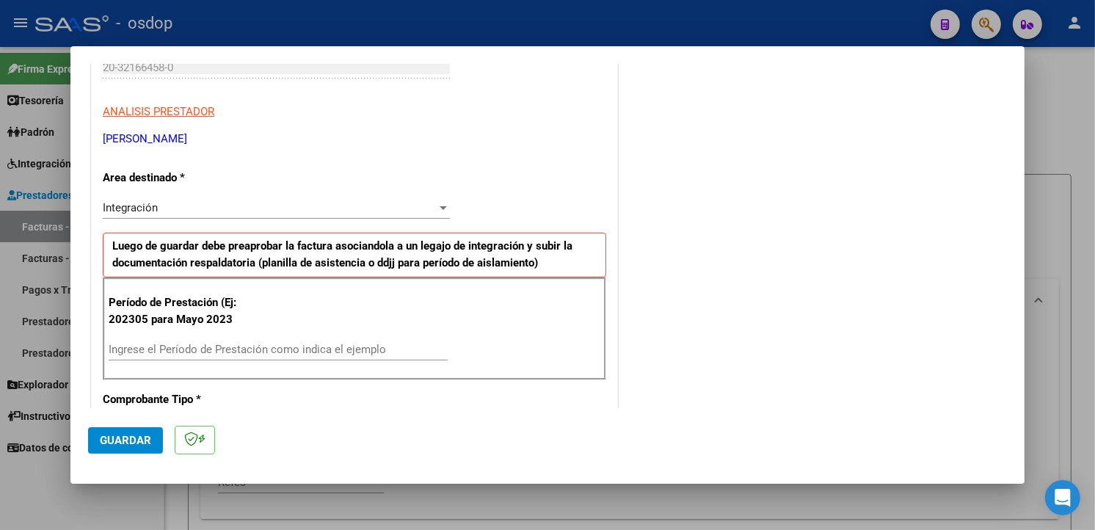
click at [186, 341] on div "Ingrese el Período de Prestación como indica el ejemplo" at bounding box center [278, 349] width 339 height 22
click at [186, 347] on input "Ingrese el Período de Prestación como indica el ejemplo" at bounding box center [278, 349] width 339 height 13
type input "202507"
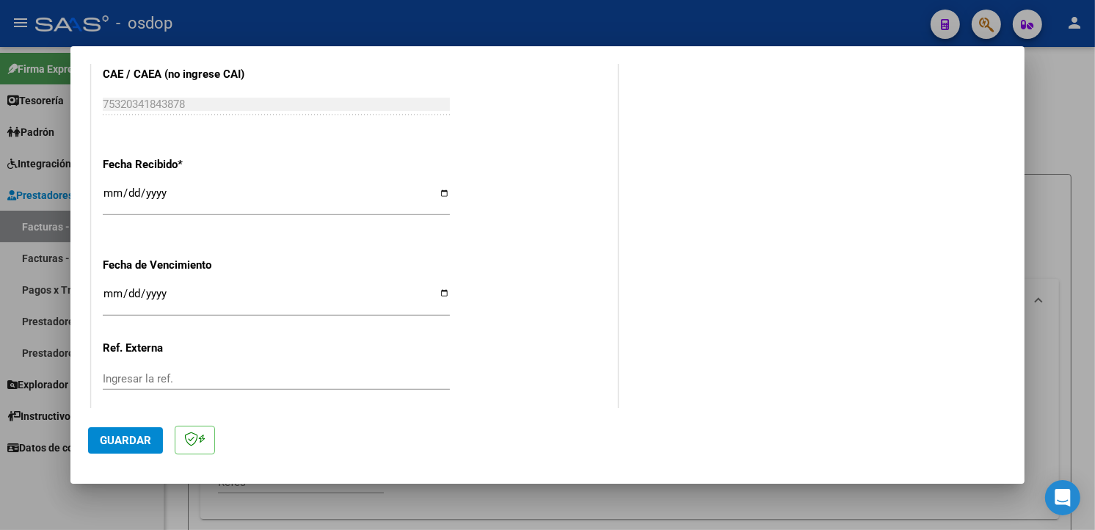
scroll to position [1030, 0]
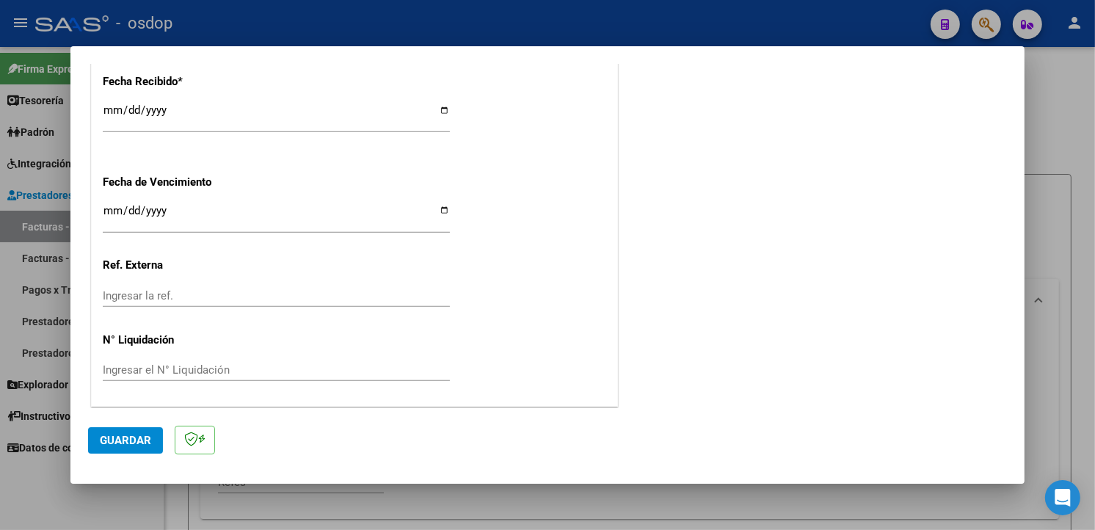
click at [150, 445] on span "Guardar" at bounding box center [125, 440] width 51 height 13
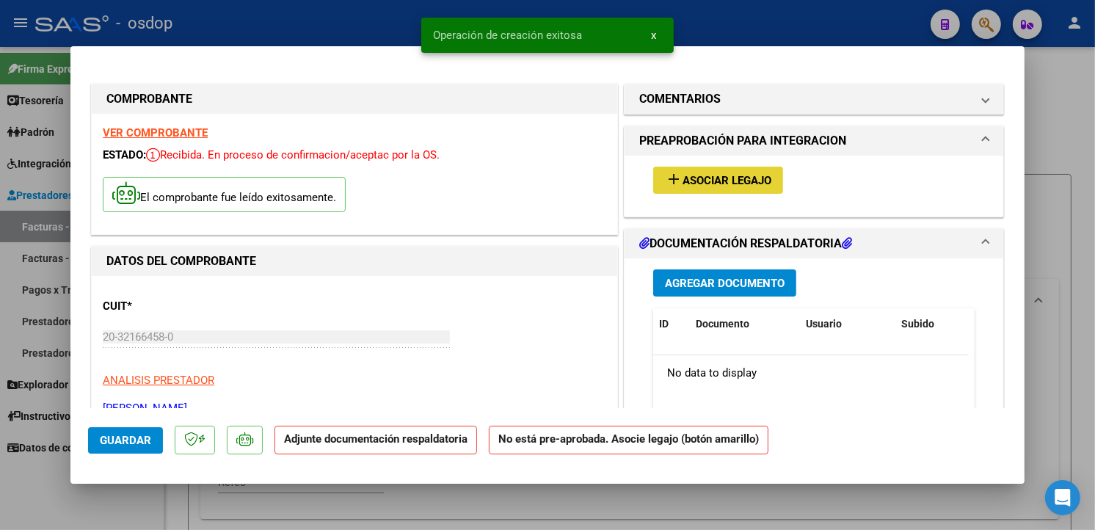
click at [729, 181] on span "Asociar Legajo" at bounding box center [727, 180] width 89 height 13
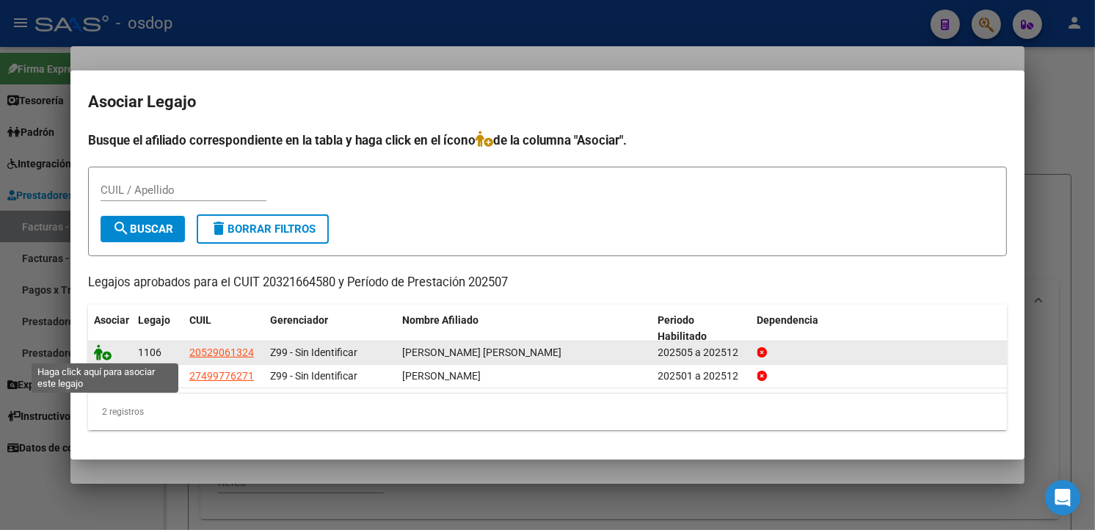
click at [103, 349] on icon at bounding box center [103, 352] width 18 height 16
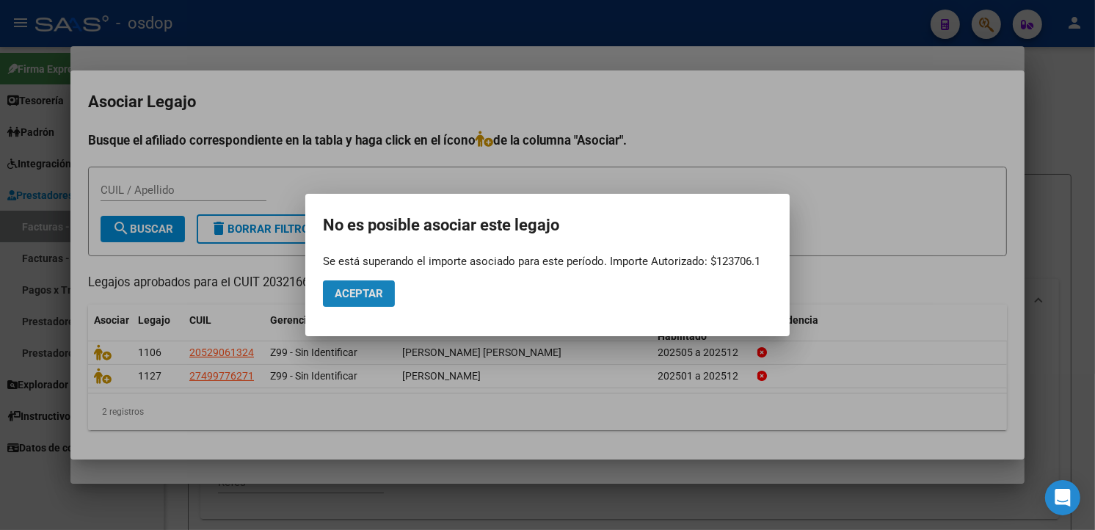
click at [368, 297] on span "Aceptar" at bounding box center [359, 293] width 48 height 13
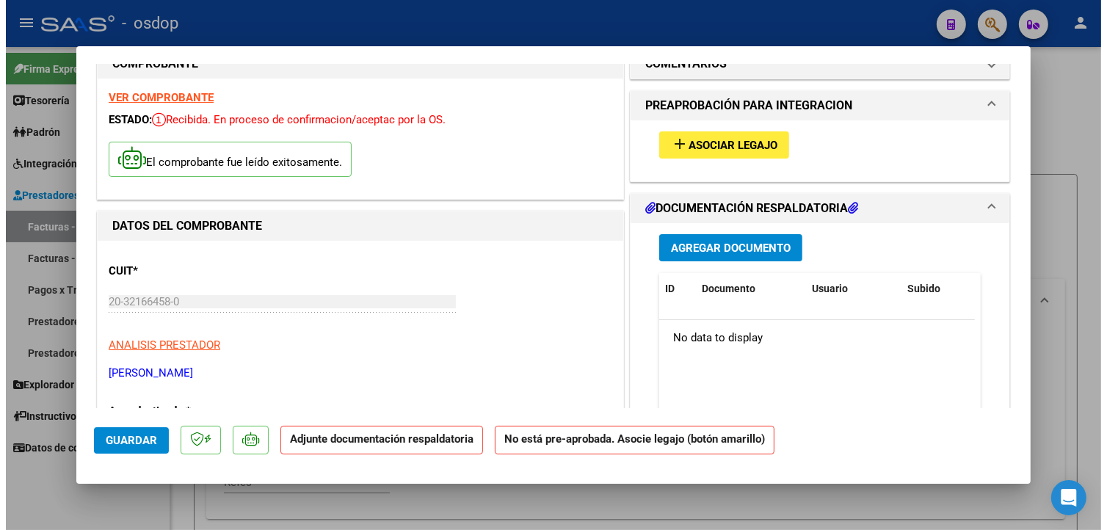
scroll to position [10, 0]
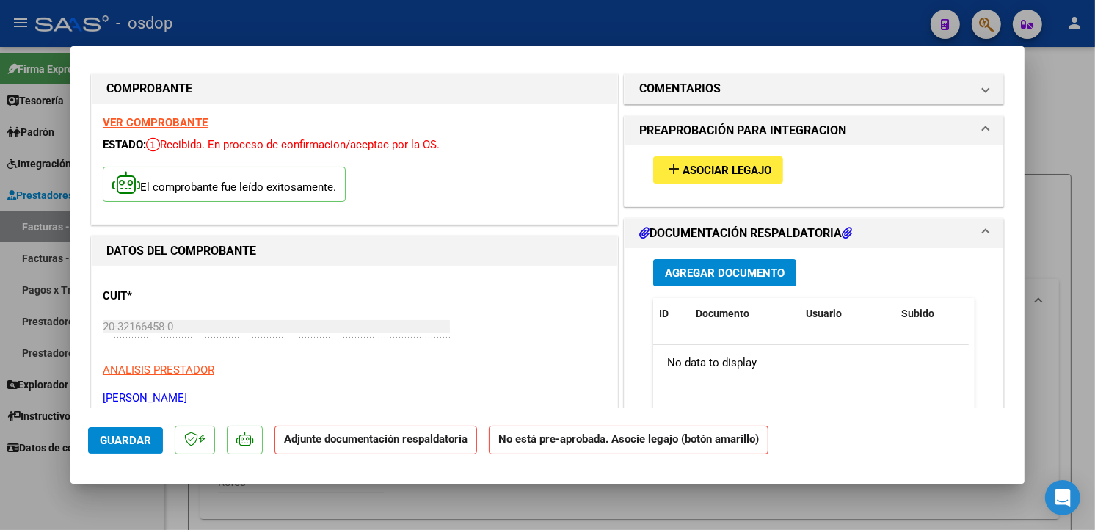
type input "$ 0,00"
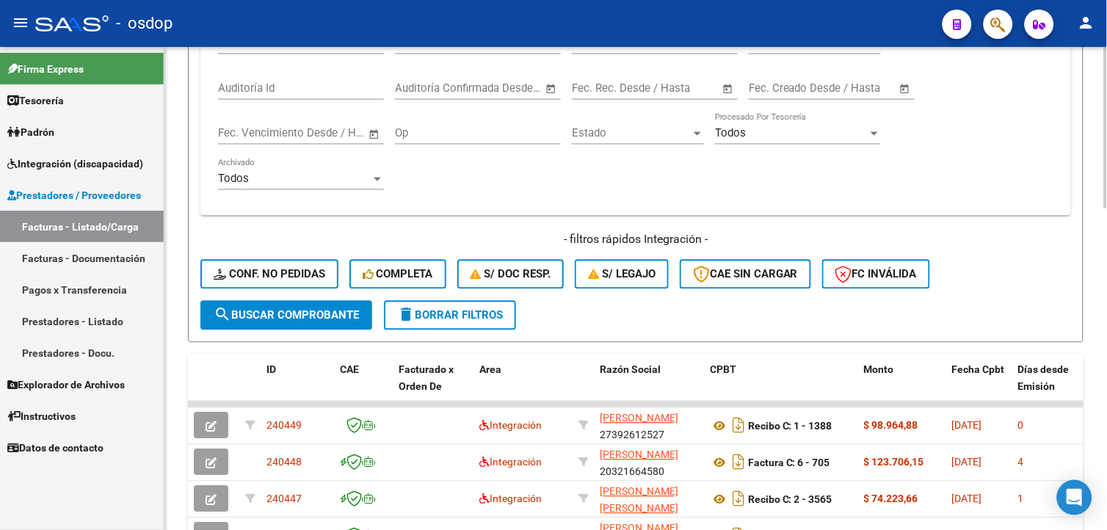
scroll to position [697, 0]
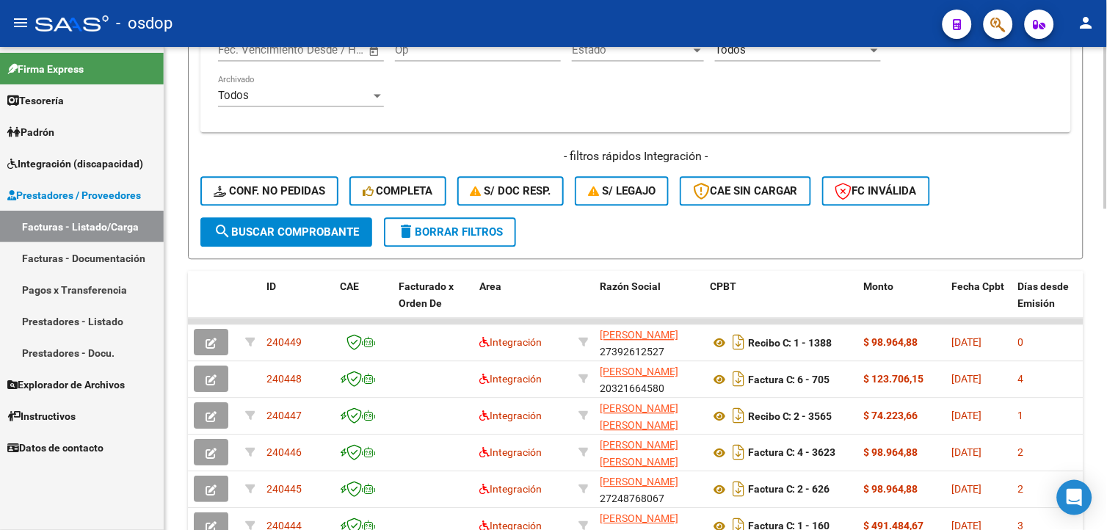
click at [1094, 415] on html "menu - osdop person Firma Express Tesorería Extractos Procesados (csv) Extracto…" at bounding box center [553, 265] width 1107 height 530
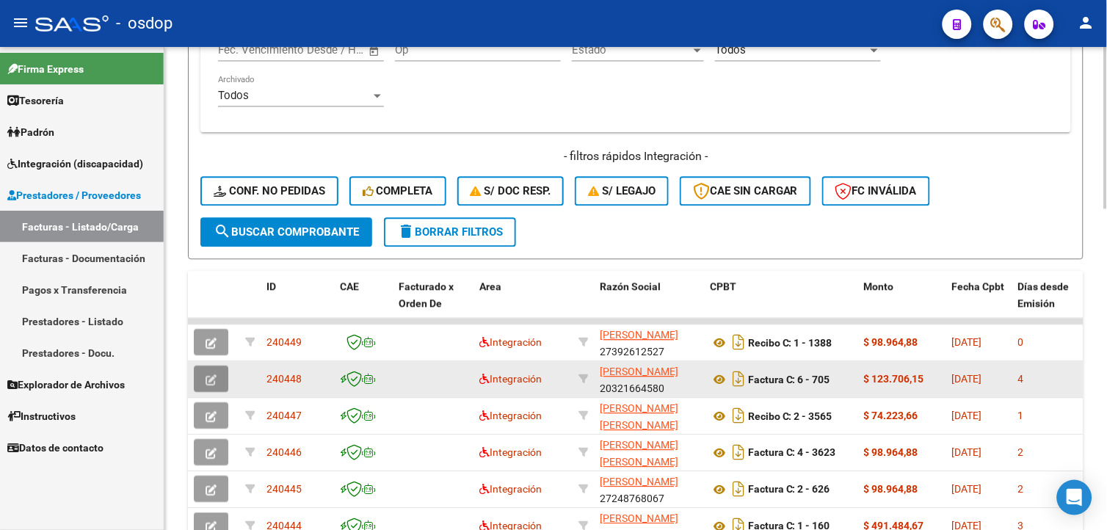
click at [210, 376] on icon "button" at bounding box center [210, 379] width 11 height 11
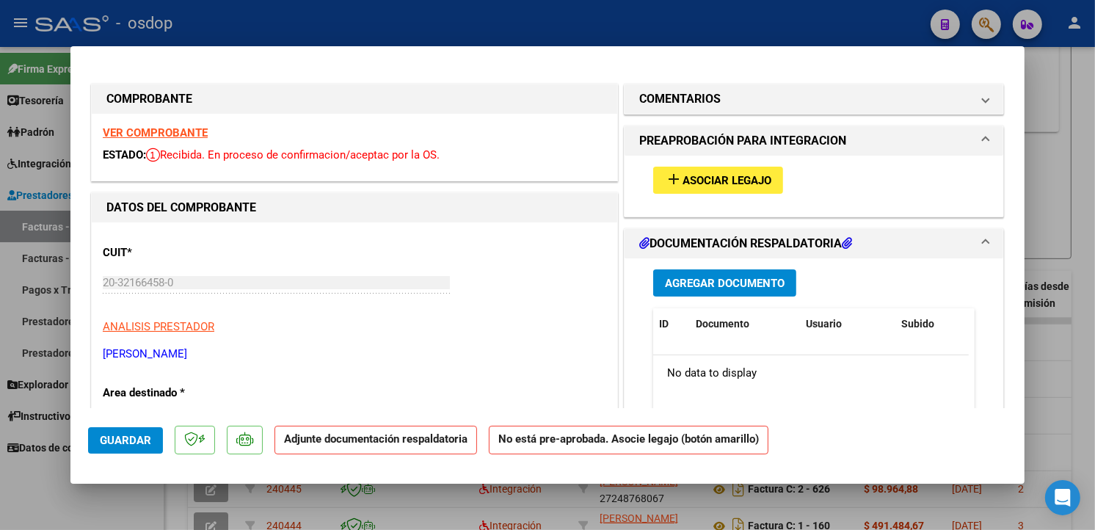
type input "$ 0,00"
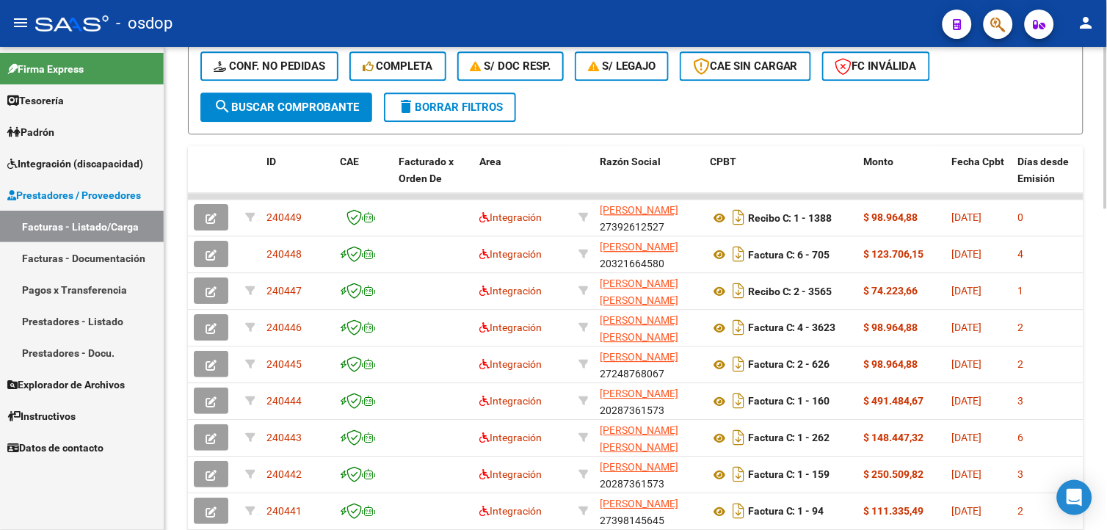
scroll to position [872, 0]
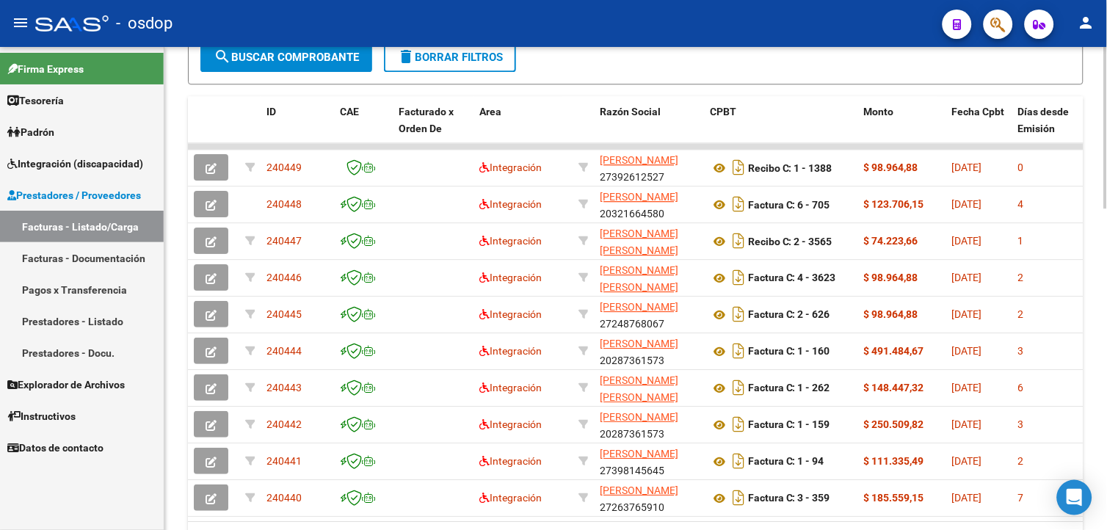
click at [1094, 374] on html "menu - osdop person Firma Express Tesorería Extractos Procesados (csv) Extracto…" at bounding box center [553, 265] width 1107 height 530
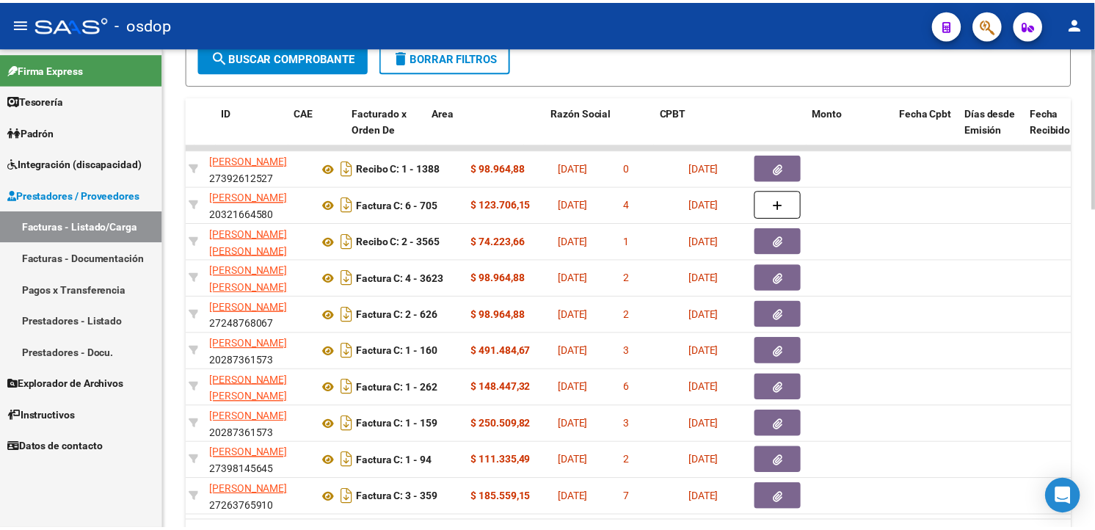
scroll to position [0, 0]
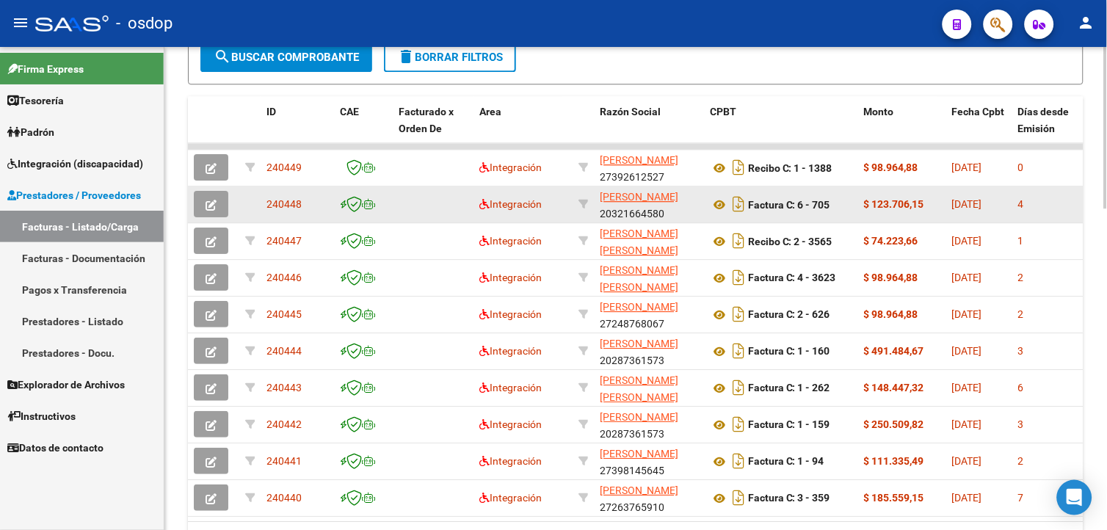
click at [215, 200] on icon "button" at bounding box center [210, 205] width 11 height 11
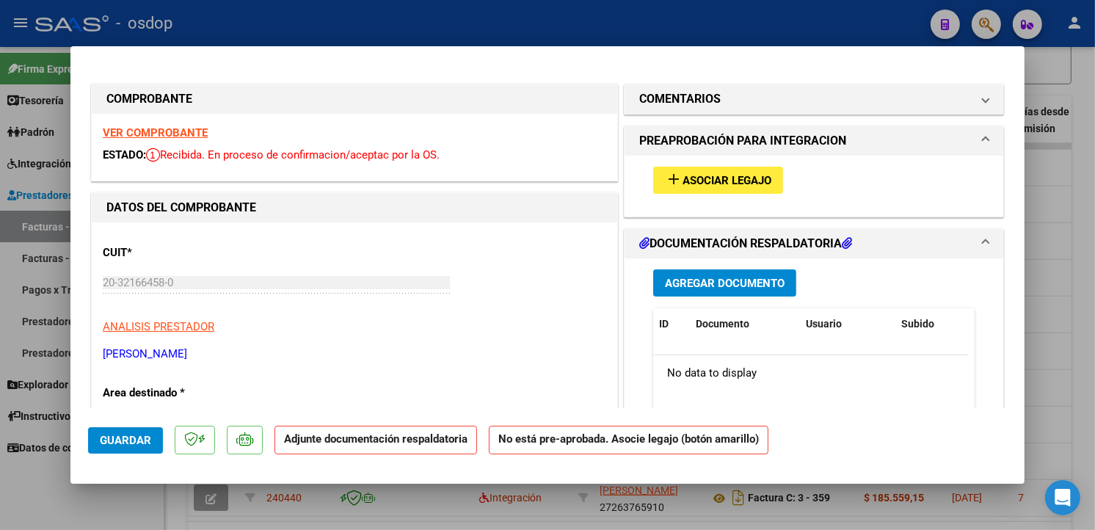
type input "$ 0,00"
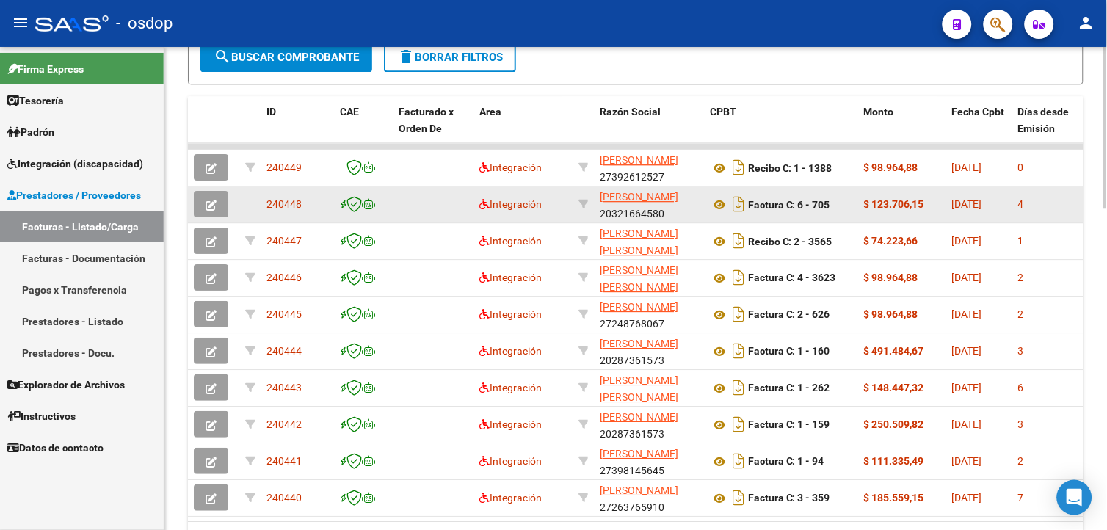
click at [280, 202] on span "240448" at bounding box center [283, 204] width 35 height 12
click at [721, 200] on icon at bounding box center [719, 205] width 19 height 18
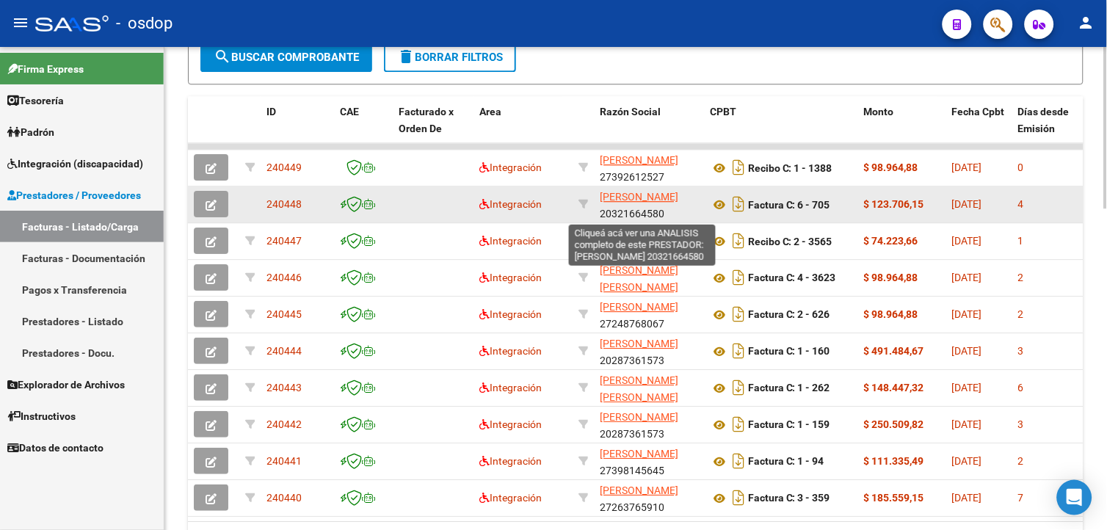
click at [635, 199] on span "[PERSON_NAME]" at bounding box center [639, 197] width 79 height 12
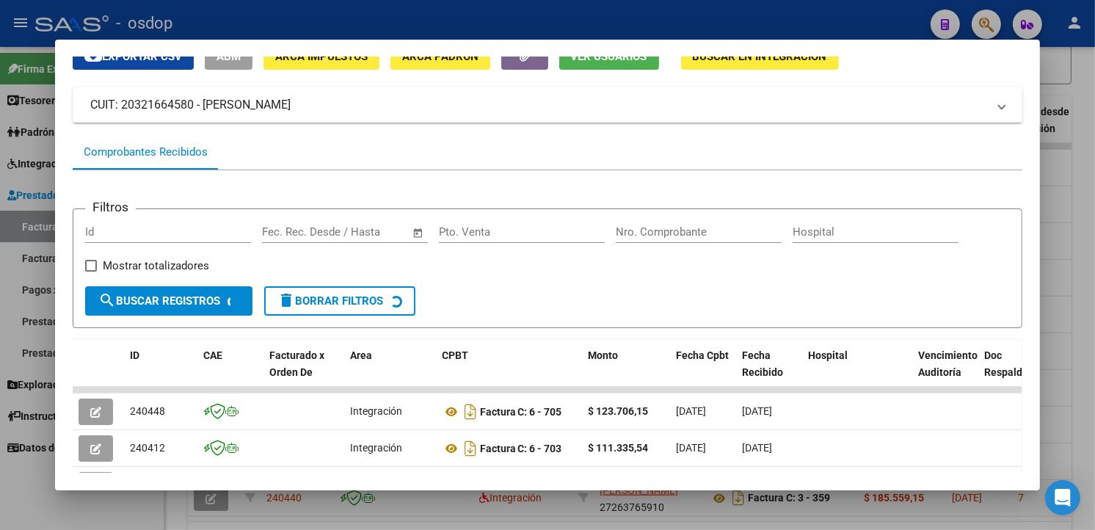
scroll to position [114, 0]
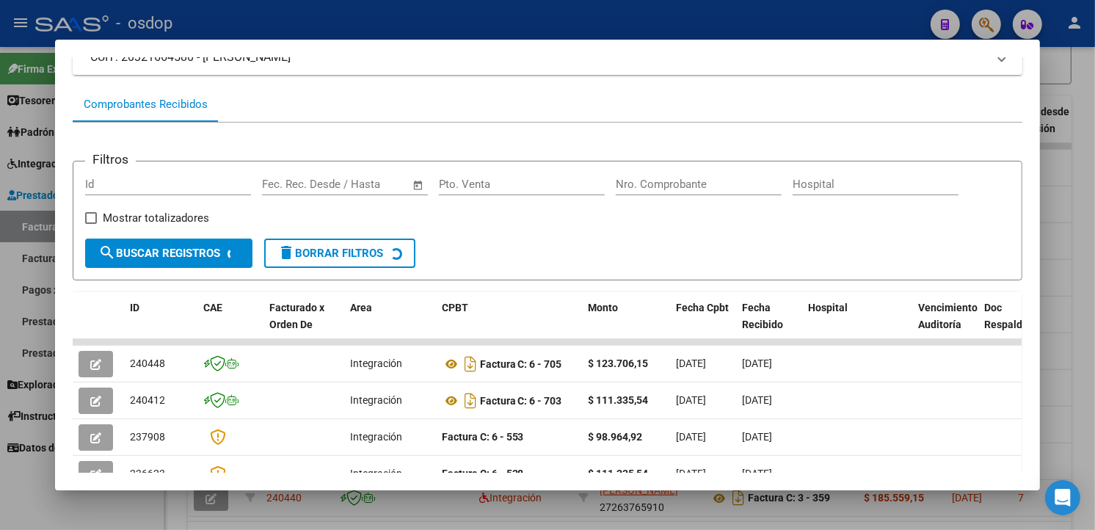
click at [1048, 267] on div at bounding box center [547, 265] width 1095 height 530
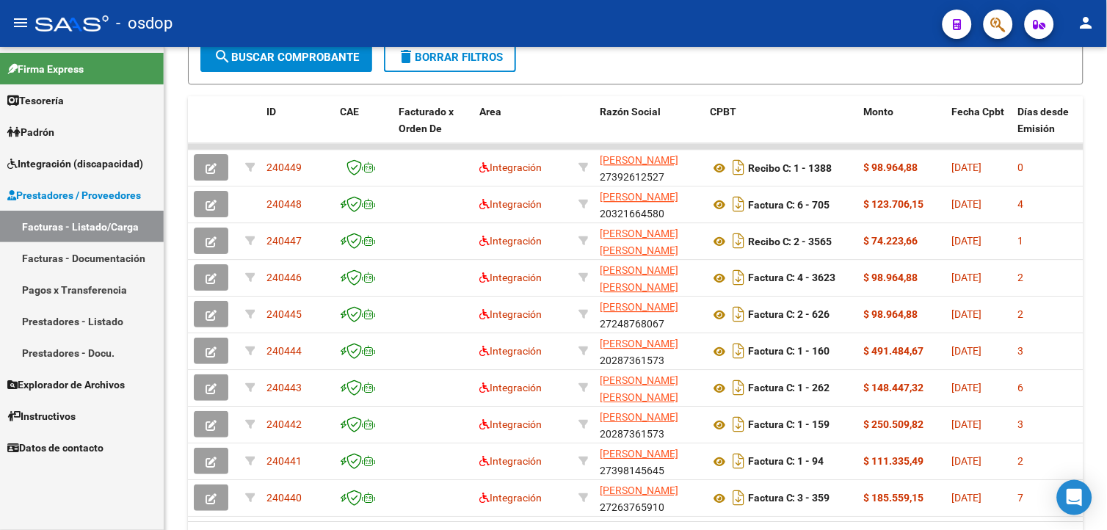
click at [1048, 267] on datatable-body-cell "2" at bounding box center [1045, 278] width 66 height 36
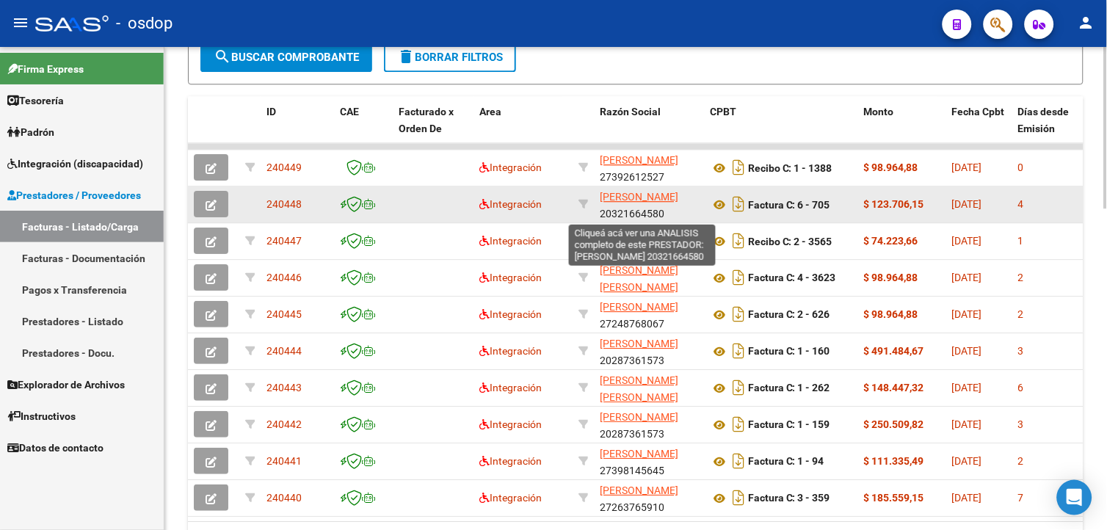
click at [613, 197] on span "[PERSON_NAME]" at bounding box center [639, 197] width 79 height 12
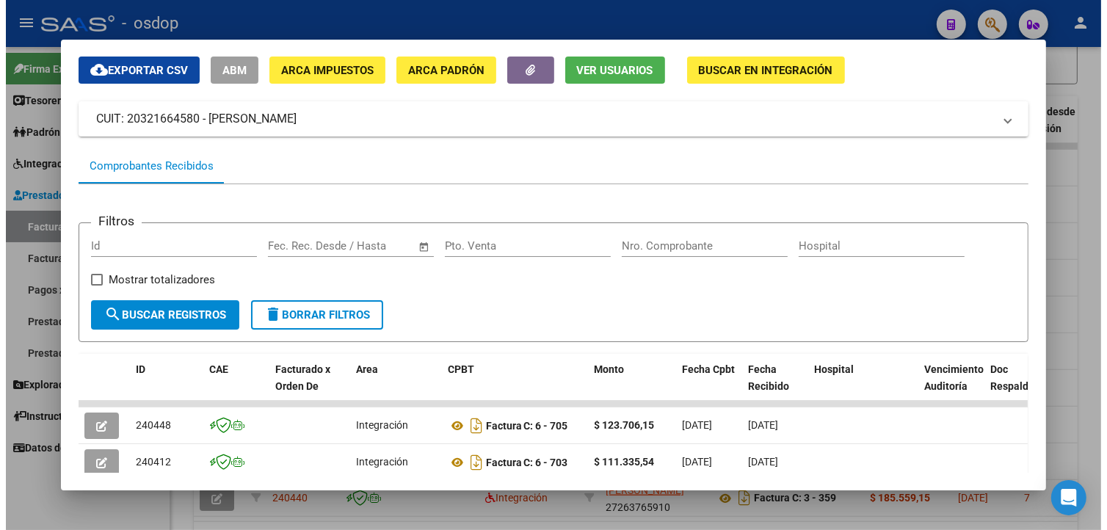
scroll to position [0, 0]
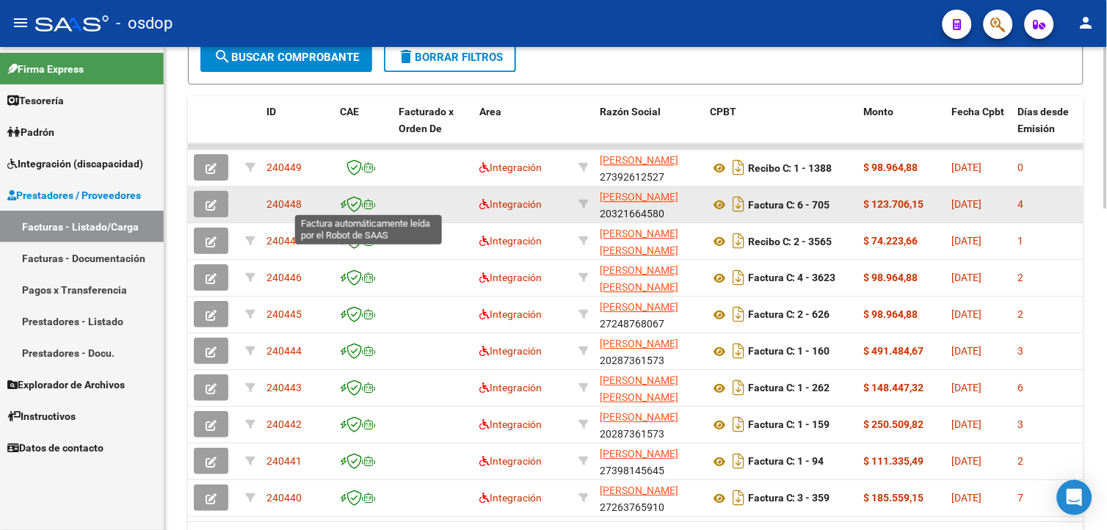
click at [362, 205] on icon at bounding box center [368, 204] width 13 height 10
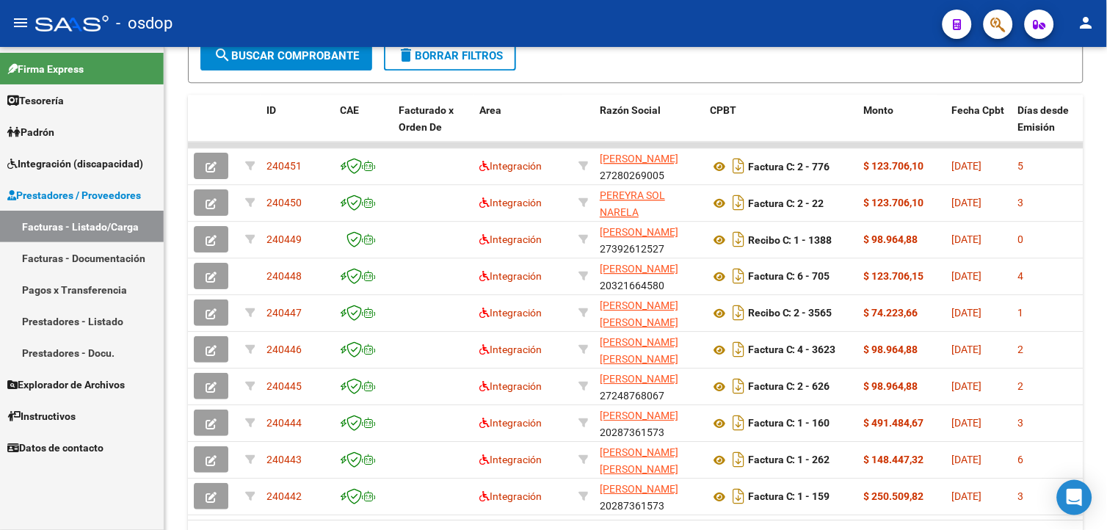
click at [59, 415] on span "Instructivos" at bounding box center [41, 416] width 68 height 16
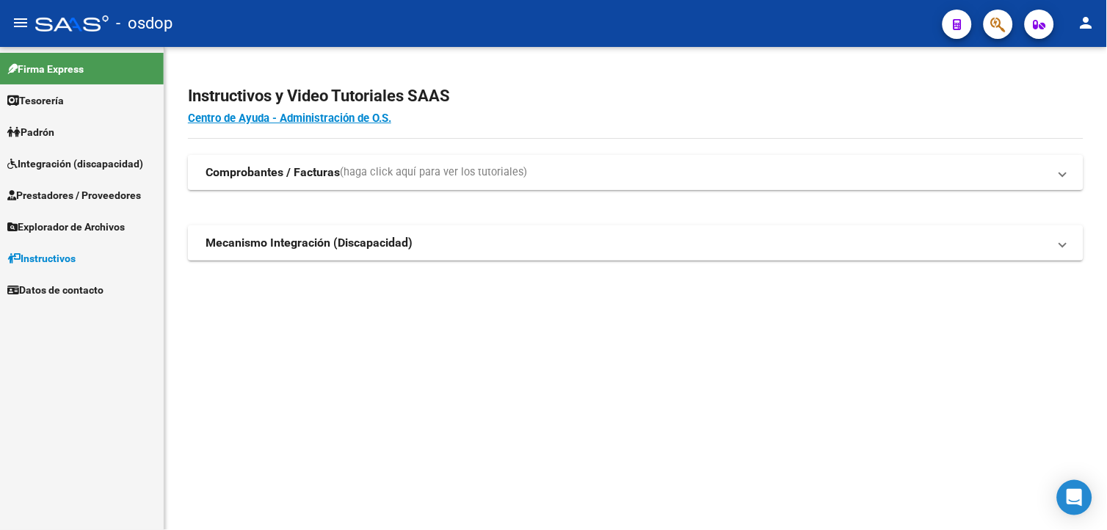
click at [402, 169] on span "(haga click aquí para ver los tutoriales)" at bounding box center [433, 172] width 187 height 16
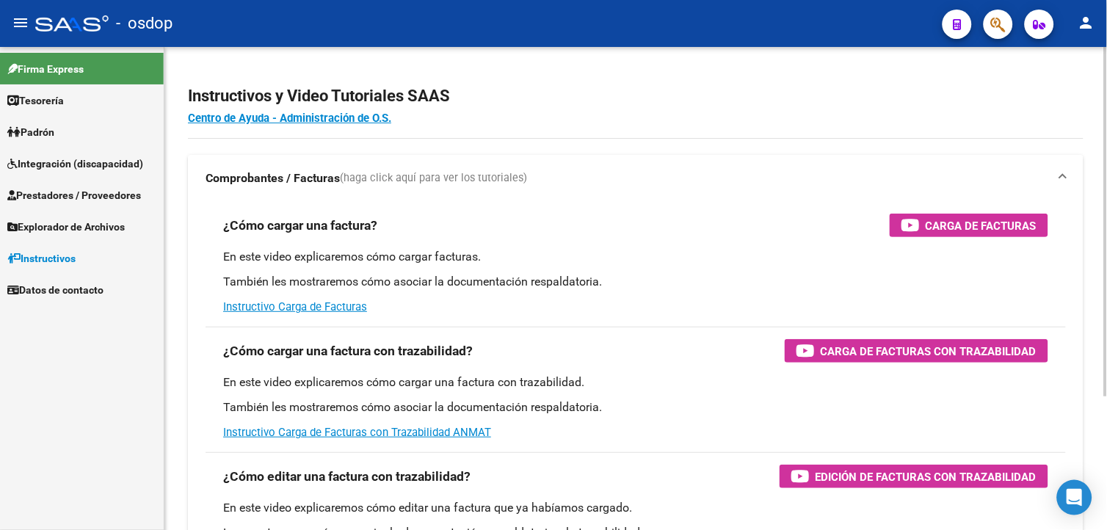
click at [1094, 236] on html "menu - osdop person Firma Express Tesorería Extractos Procesados (csv) Extracto…" at bounding box center [553, 265] width 1107 height 530
click at [296, 305] on link "Instructivo Carga de Facturas" at bounding box center [295, 306] width 144 height 13
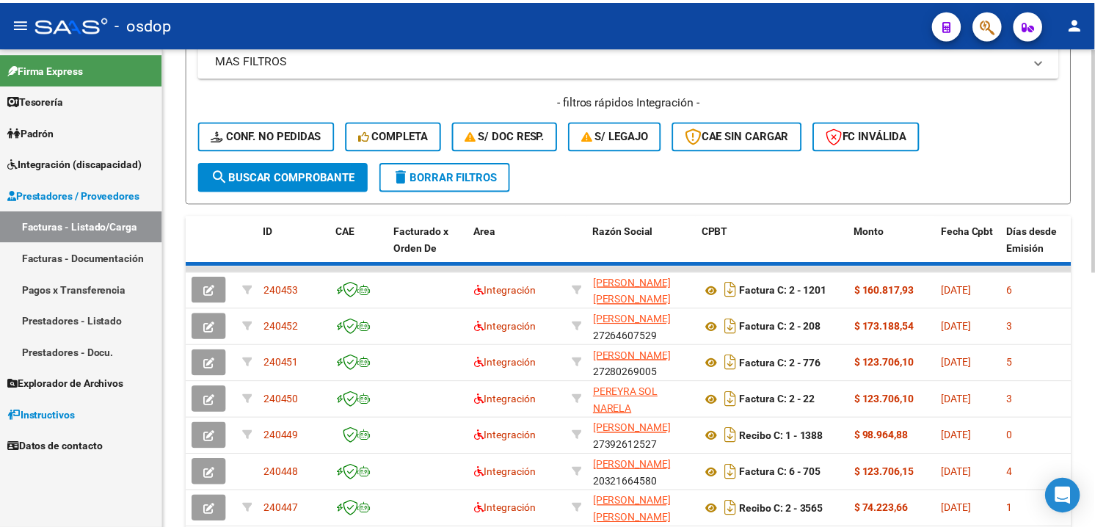
scroll to position [360, 0]
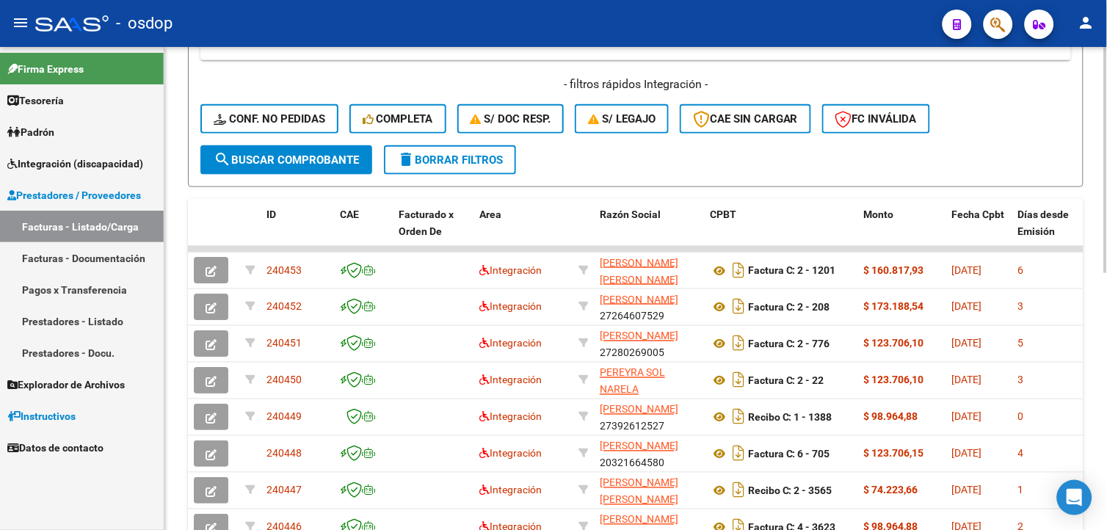
click at [1094, 289] on html "menu - osdop person Firma Express Tesorería Extractos Procesados (csv) Extracto…" at bounding box center [553, 265] width 1107 height 530
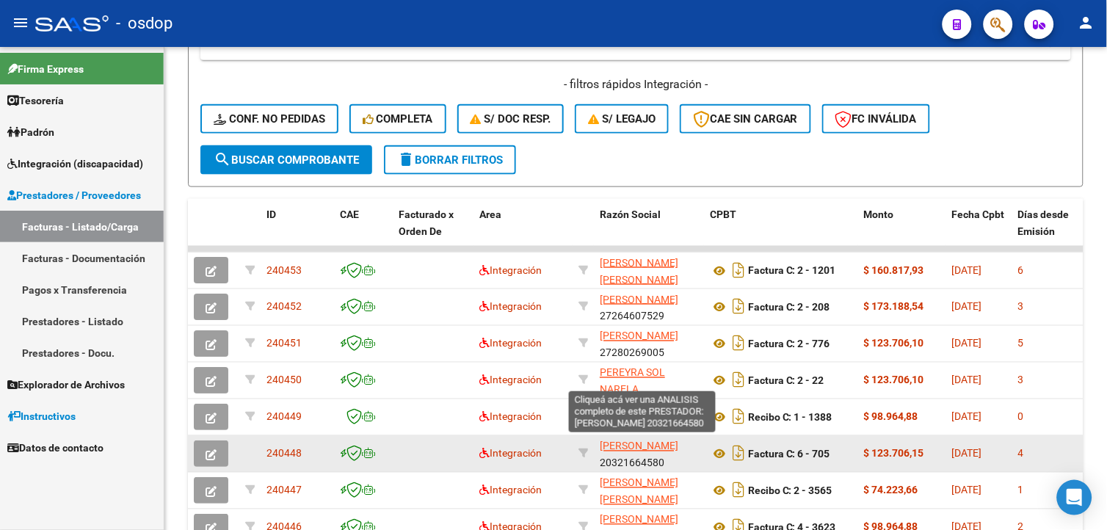
click at [615, 445] on span "[PERSON_NAME]" at bounding box center [639, 446] width 79 height 12
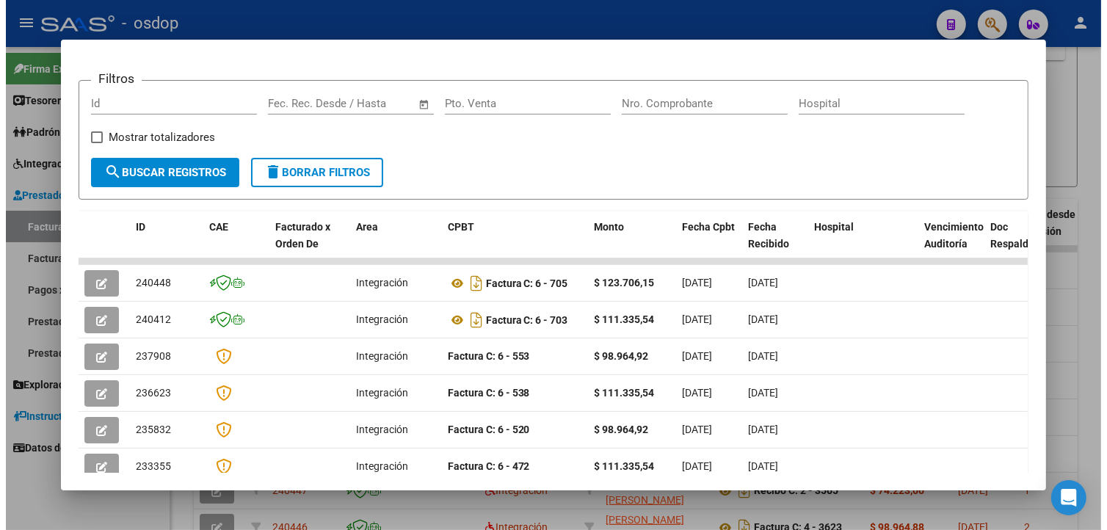
scroll to position [178, 0]
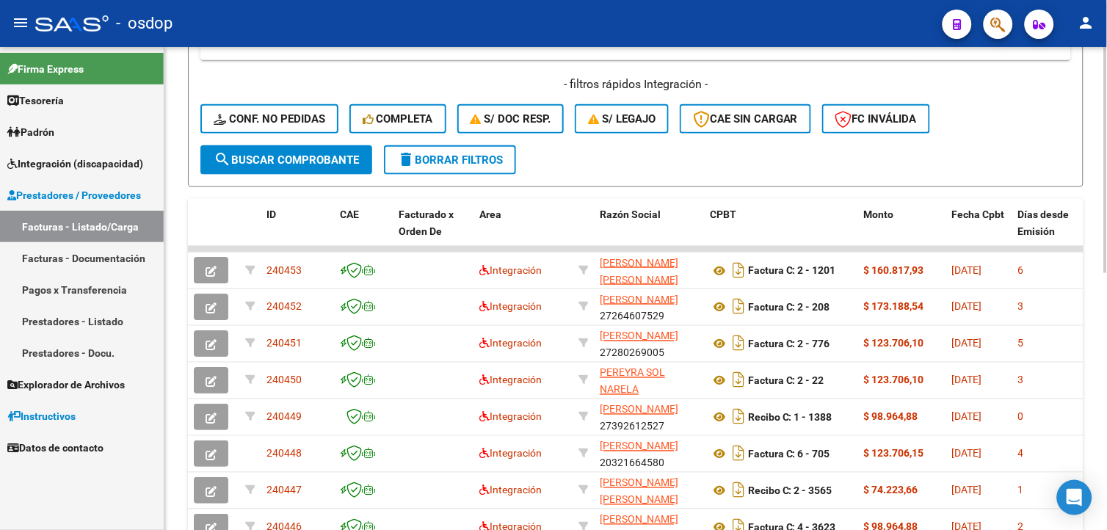
click at [1094, 270] on div "Video tutorial PRESTADORES -> Listado de CPBTs Emitidos por Prestadores / Prove…" at bounding box center [635, 197] width 942 height 1021
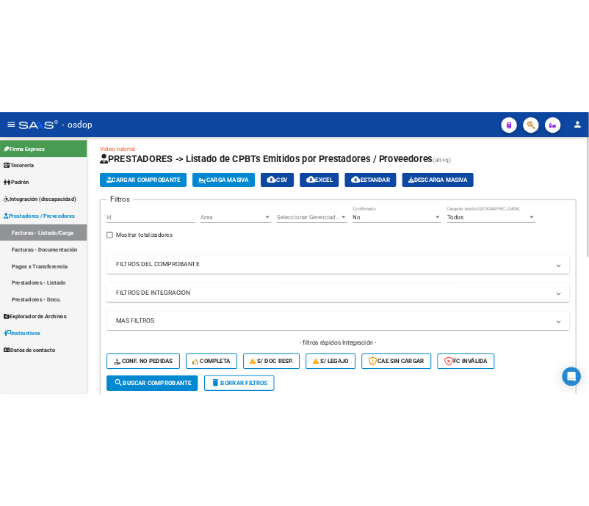
scroll to position [0, 0]
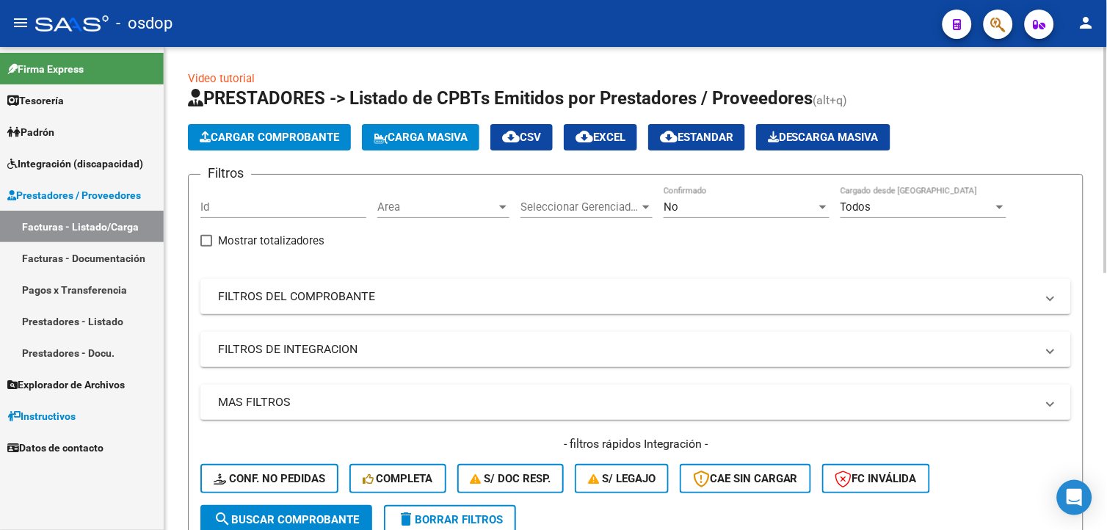
click at [1094, 103] on html "menu - osdop person Firma Express Tesorería Extractos Procesados (csv) Extracto…" at bounding box center [553, 265] width 1107 height 530
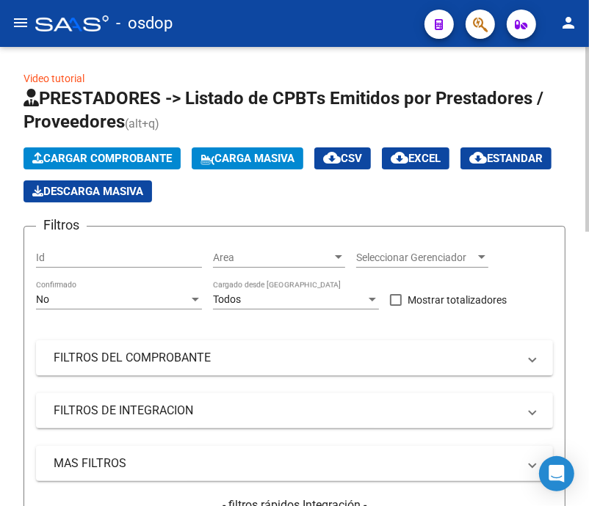
click at [360, 197] on div "Cargar Comprobante Carga Masiva cloud_download CSV cloud_download EXCEL cloud_d…" at bounding box center [294, 175] width 542 height 55
click at [206, 368] on mat-expansion-panel-header "FILTROS DEL COMPROBANTE" at bounding box center [294, 358] width 517 height 35
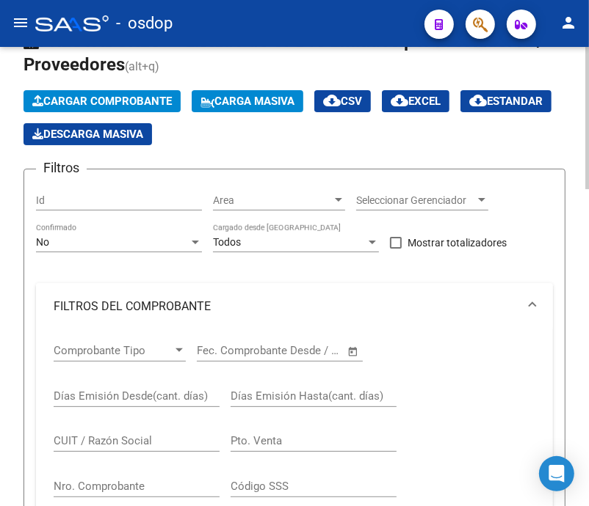
scroll to position [92, 0]
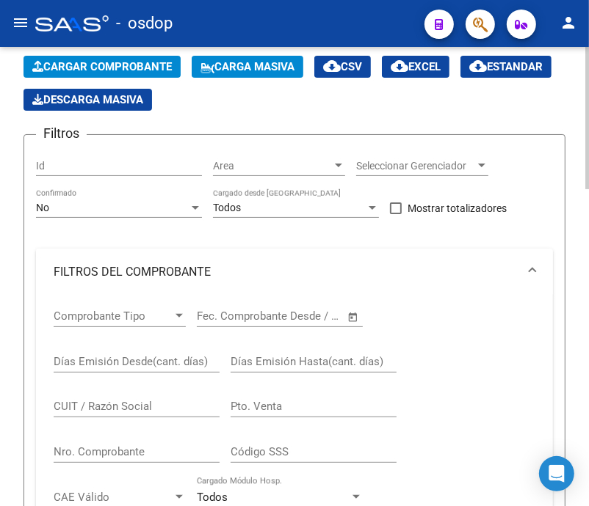
click at [589, 202] on html "menu - osdop person Firma Express Tesorería Extractos Procesados (csv) Extracto…" at bounding box center [294, 253] width 589 height 506
click at [128, 404] on input "CUIT / Razón Social" at bounding box center [137, 406] width 166 height 13
click at [90, 398] on div "CUIT / Razón Social" at bounding box center [137, 402] width 166 height 32
type input "20321664580"
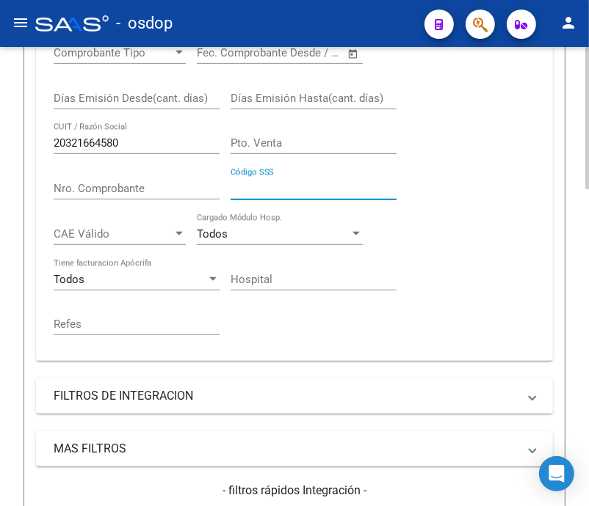
scroll to position [519, 0]
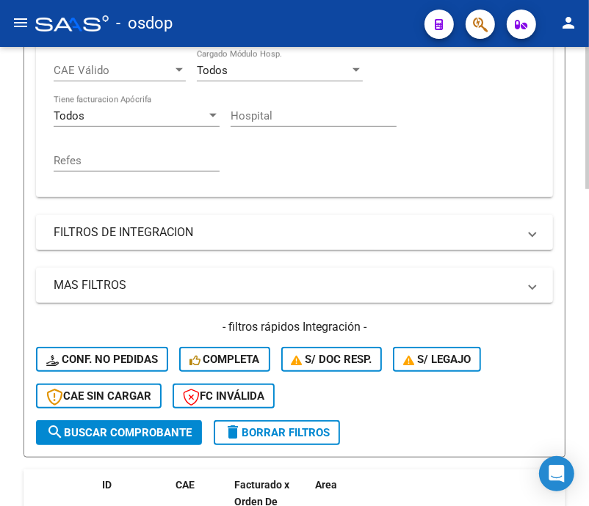
click at [575, 333] on div "Video tutorial PRESTADORES -> Listado de CPBTs Emitidos por Prestadores / Prove…" at bounding box center [296, 265] width 592 height 1474
click at [134, 432] on span "search Buscar Comprobante" at bounding box center [118, 432] width 145 height 13
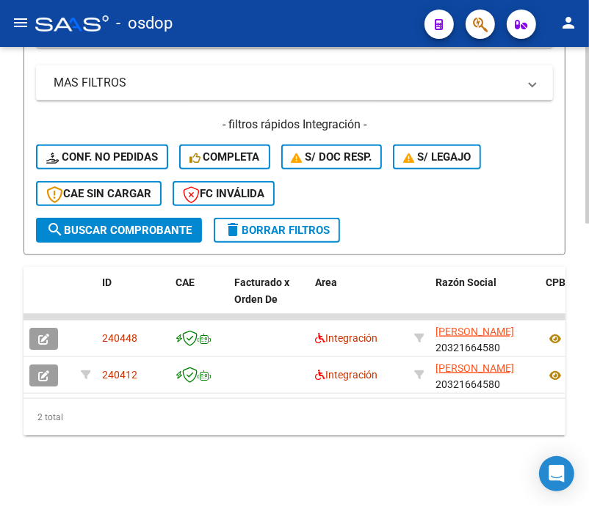
scroll to position [724, 0]
click at [589, 364] on html "menu - osdop person Firma Express Tesorería Extractos Procesados (csv) Extracto…" at bounding box center [294, 253] width 589 height 506
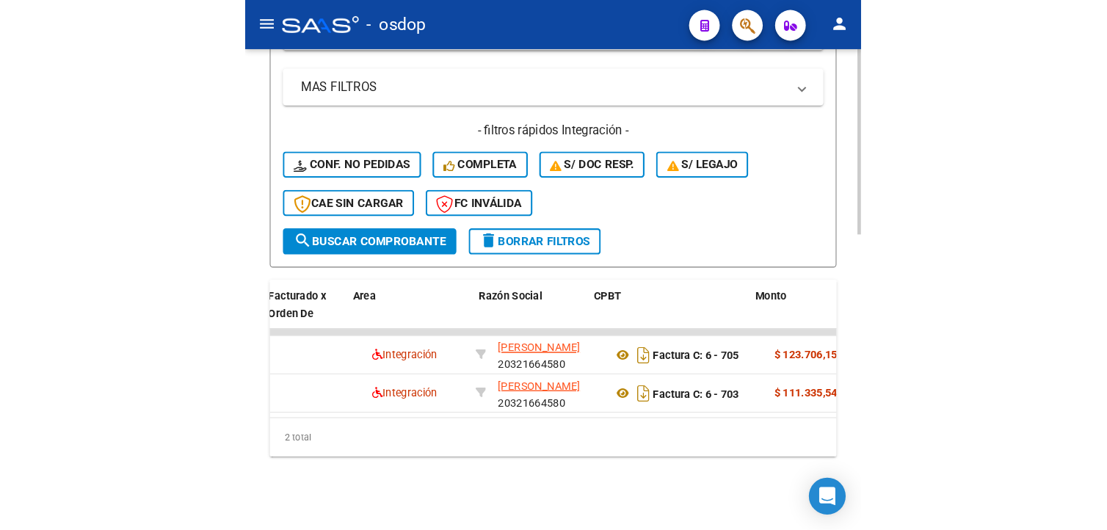
scroll to position [0, 211]
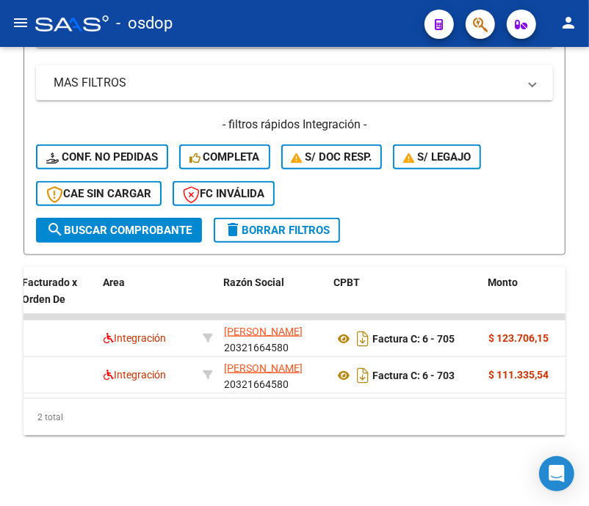
click at [375, 17] on div "- osdop" at bounding box center [223, 23] width 377 height 32
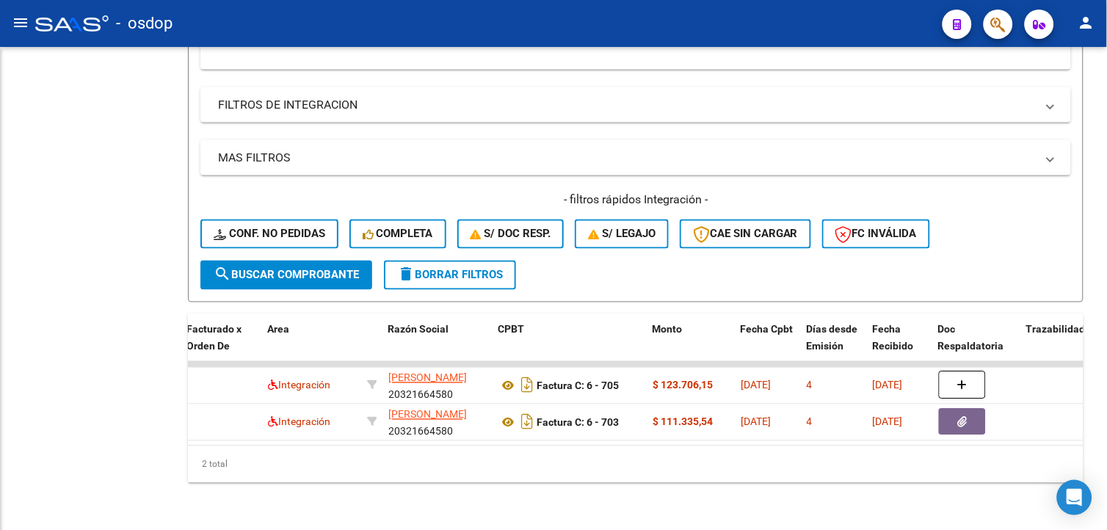
scroll to position [460, 0]
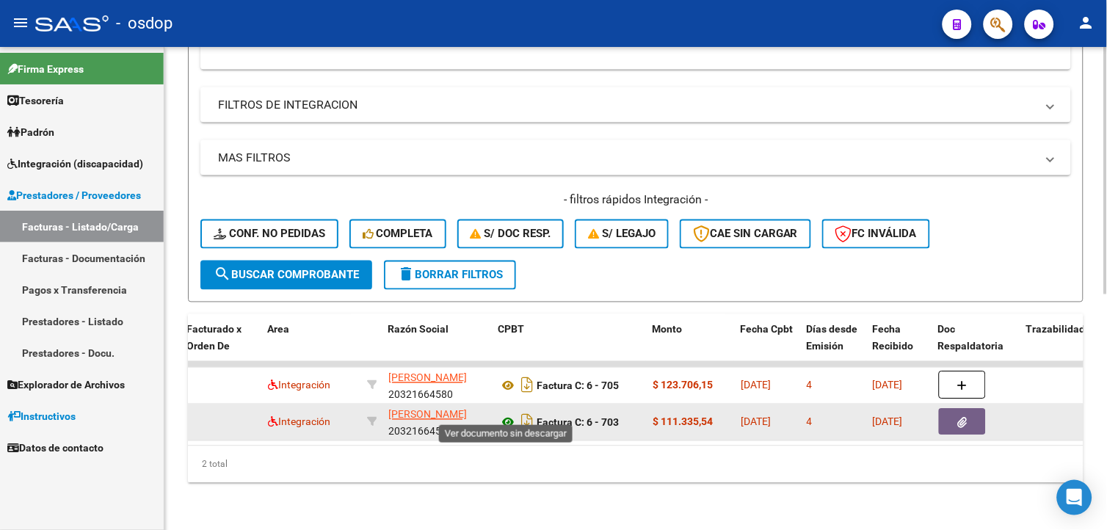
click at [509, 414] on icon at bounding box center [507, 423] width 19 height 18
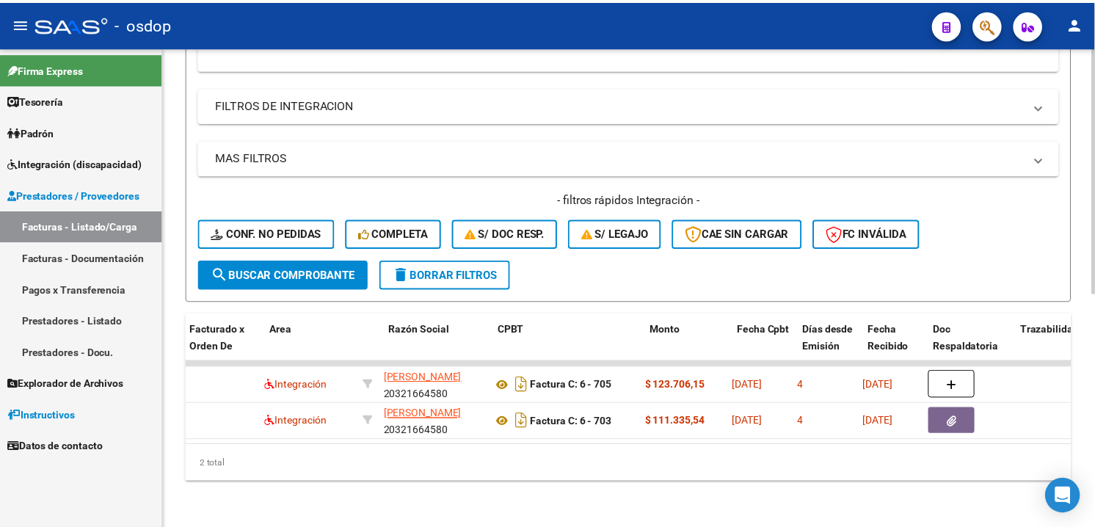
scroll to position [0, 0]
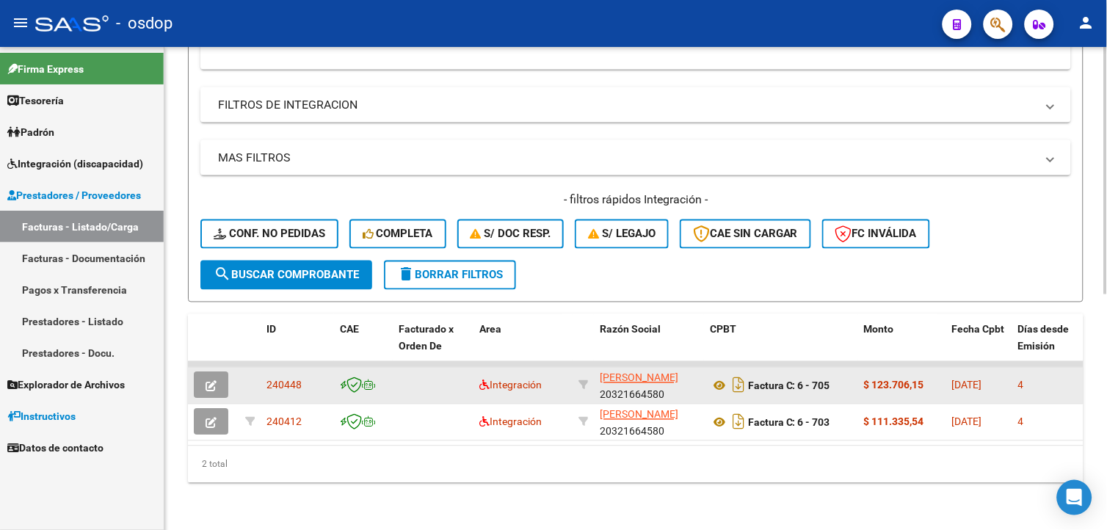
click at [213, 381] on icon "button" at bounding box center [210, 386] width 11 height 11
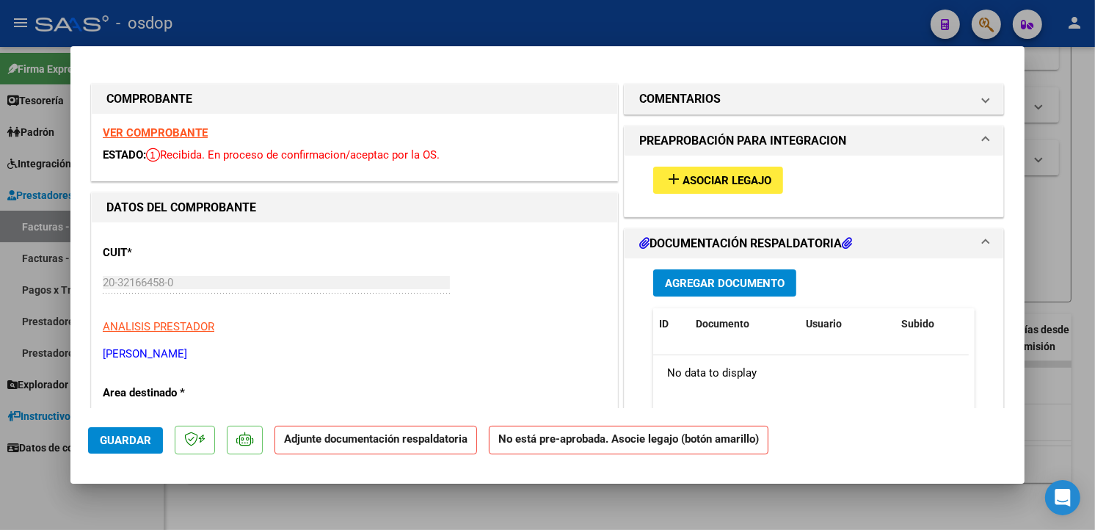
click at [186, 132] on strong "VER COMPROBANTE" at bounding box center [155, 132] width 105 height 13
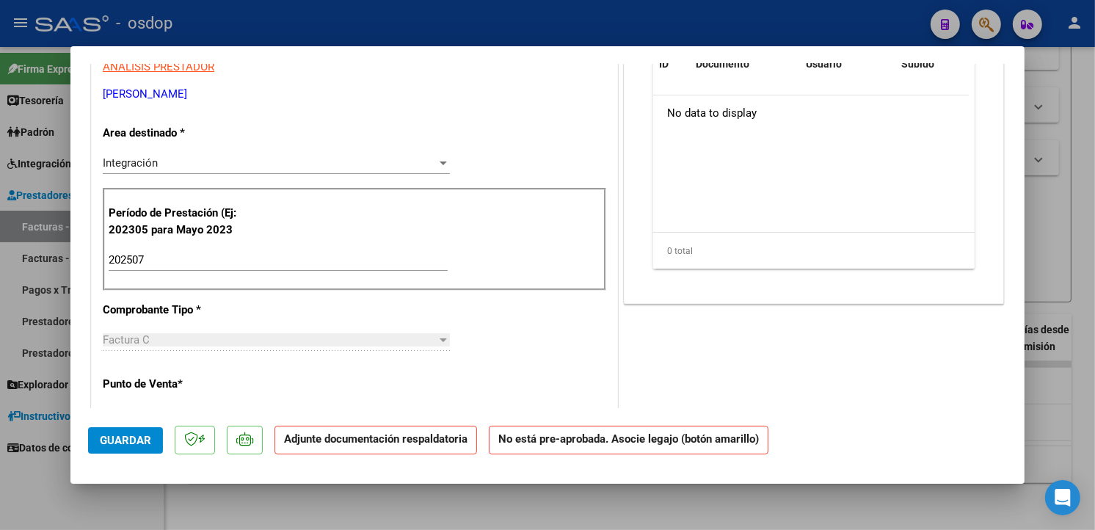
scroll to position [395, 0]
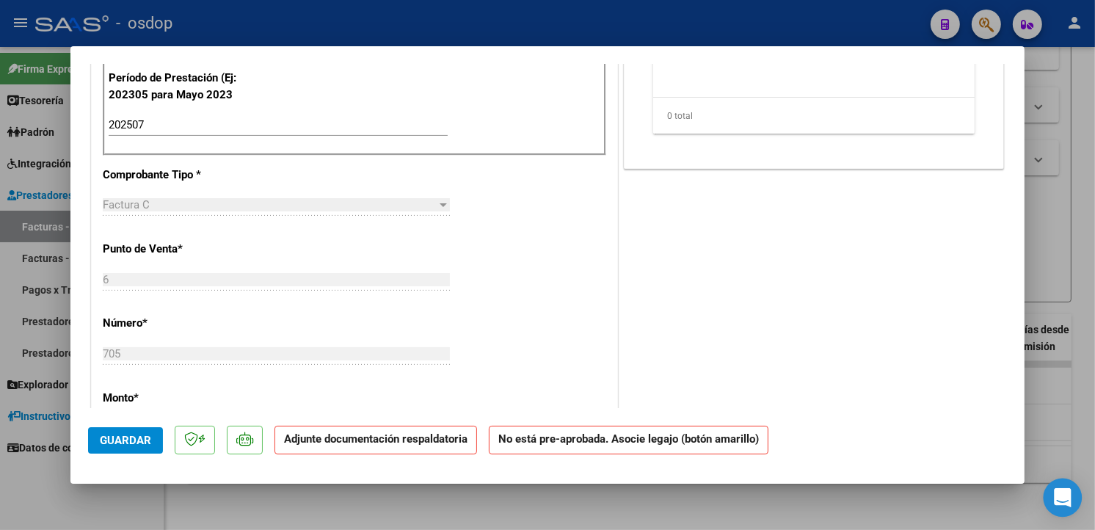
click at [1058, 487] on div "Open Intercom Messenger" at bounding box center [1063, 497] width 39 height 39
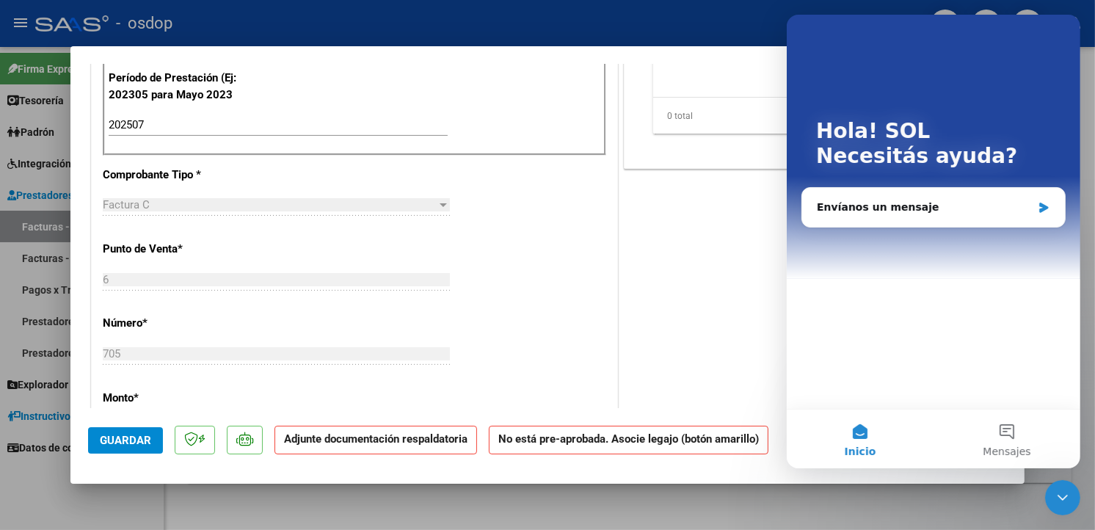
scroll to position [0, 0]
click at [923, 208] on div "Envíanos un mensaje" at bounding box center [923, 207] width 215 height 15
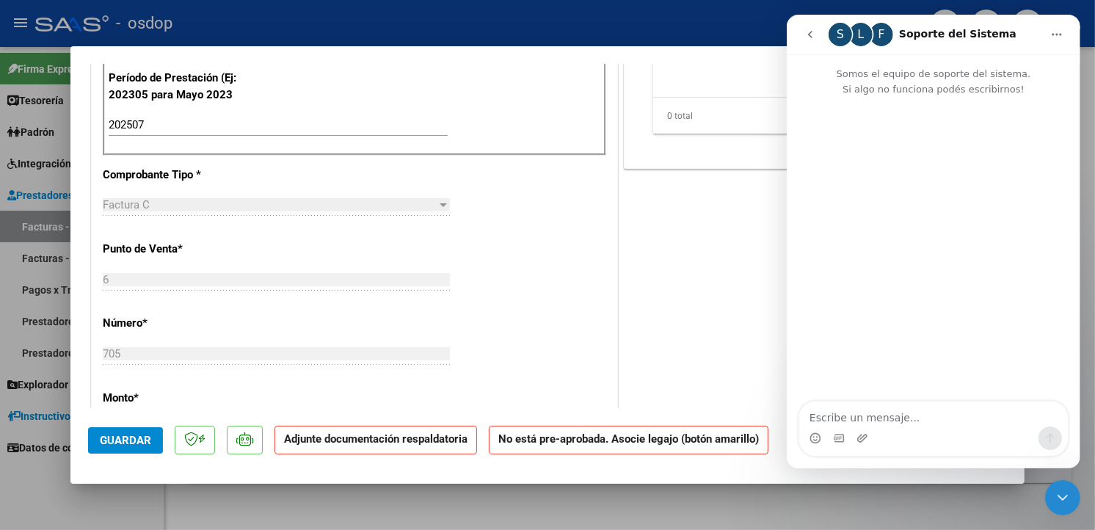
click at [904, 419] on textarea "Escribe un mensaje..." at bounding box center [932, 413] width 269 height 25
click at [911, 419] on textarea "Buenas tardes, una consulta, ingrese una factura con un importe erróneo." at bounding box center [932, 407] width 269 height 40
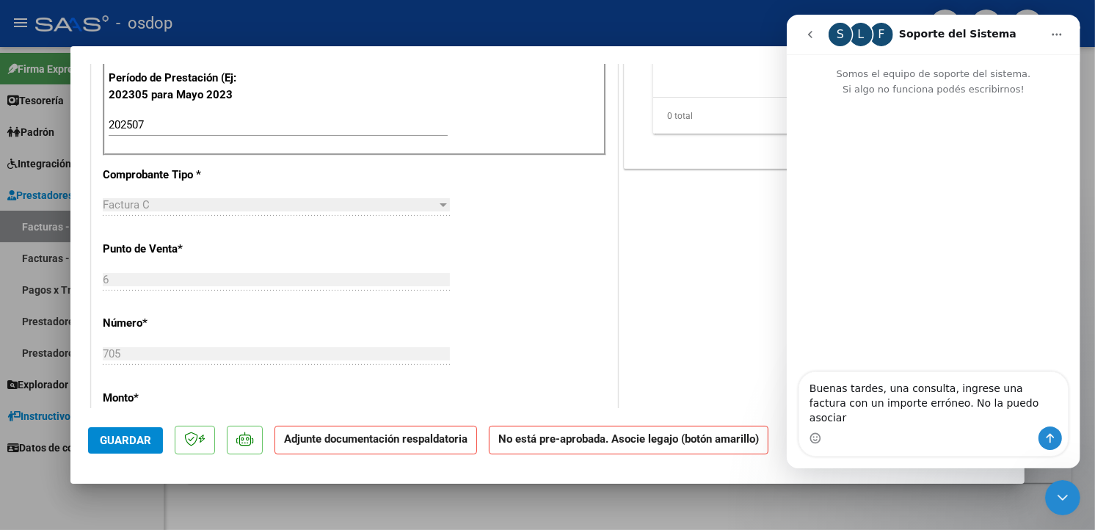
type textarea "Buenas tardes, una consulta, ingrese una factura con un importe erróneo. No la …"
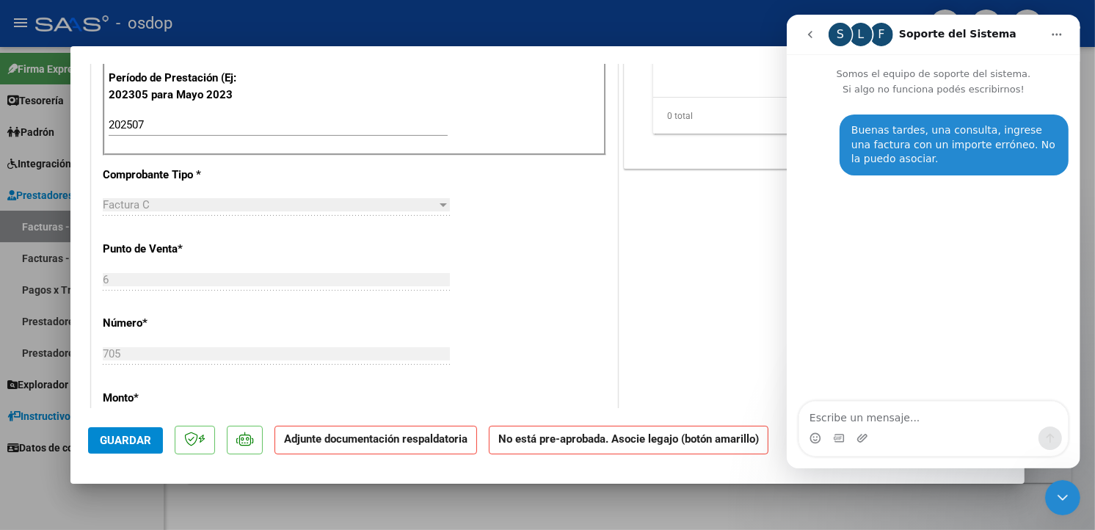
click at [882, 29] on div "F" at bounding box center [880, 34] width 23 height 23
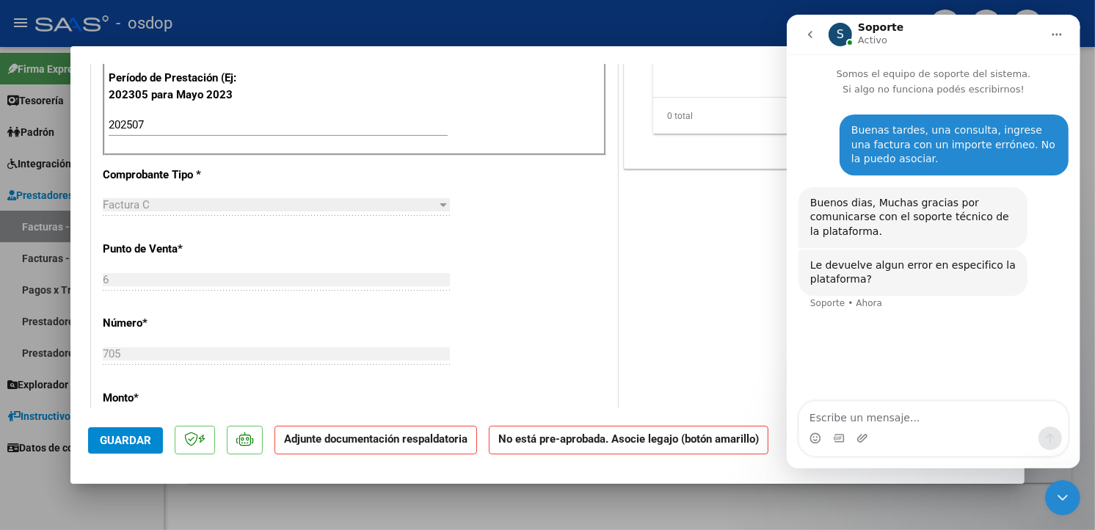
click at [677, 221] on div "COMENTARIOS Comentarios De la Obra Social: Comentarios de la Obra Social (no vi…" at bounding box center [814, 330] width 386 height 1288
click at [671, 332] on div "COMENTARIOS Comentarios De la Obra Social: Comentarios de la Obra Social (no vi…" at bounding box center [814, 330] width 386 height 1288
click at [672, 230] on div "COMENTARIOS Comentarios De la Obra Social: Comentarios de la Obra Social (no vi…" at bounding box center [814, 330] width 386 height 1288
click at [1068, 490] on icon "Cerrar Intercom Messenger" at bounding box center [1062, 497] width 18 height 18
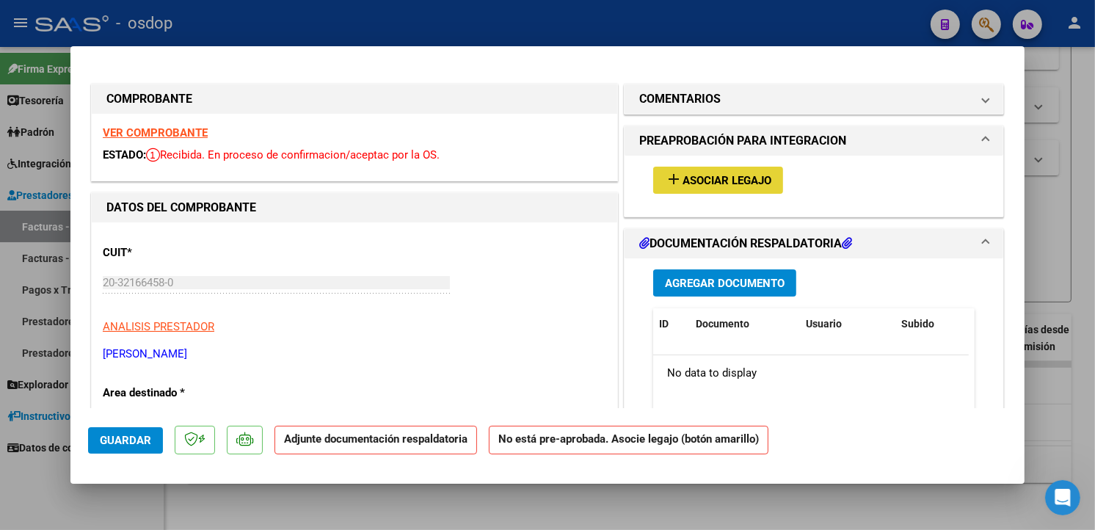
click at [758, 186] on span "Asociar Legajo" at bounding box center [727, 180] width 89 height 13
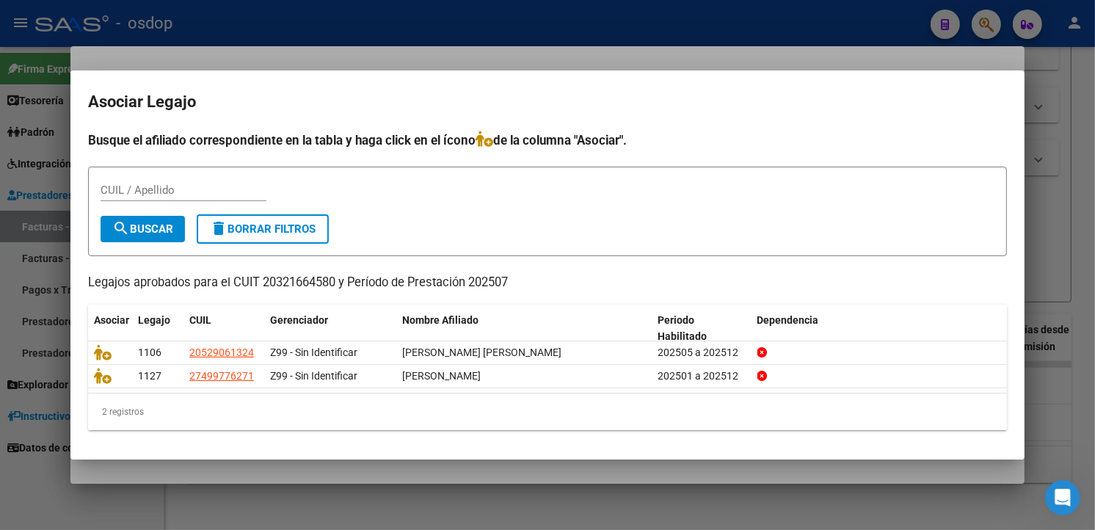
click at [276, 407] on div "2 registros" at bounding box center [547, 411] width 919 height 37
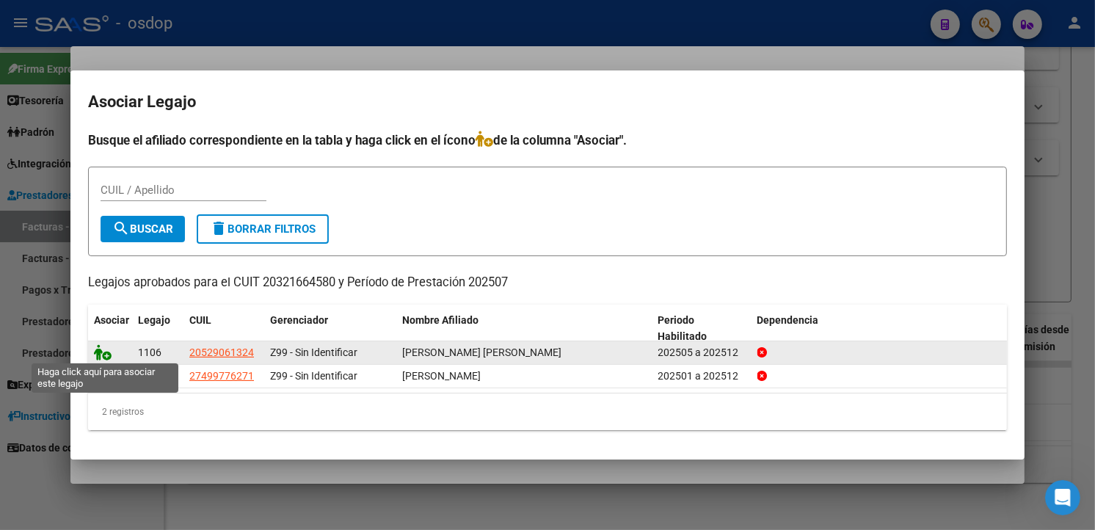
click at [97, 352] on icon at bounding box center [103, 352] width 18 height 16
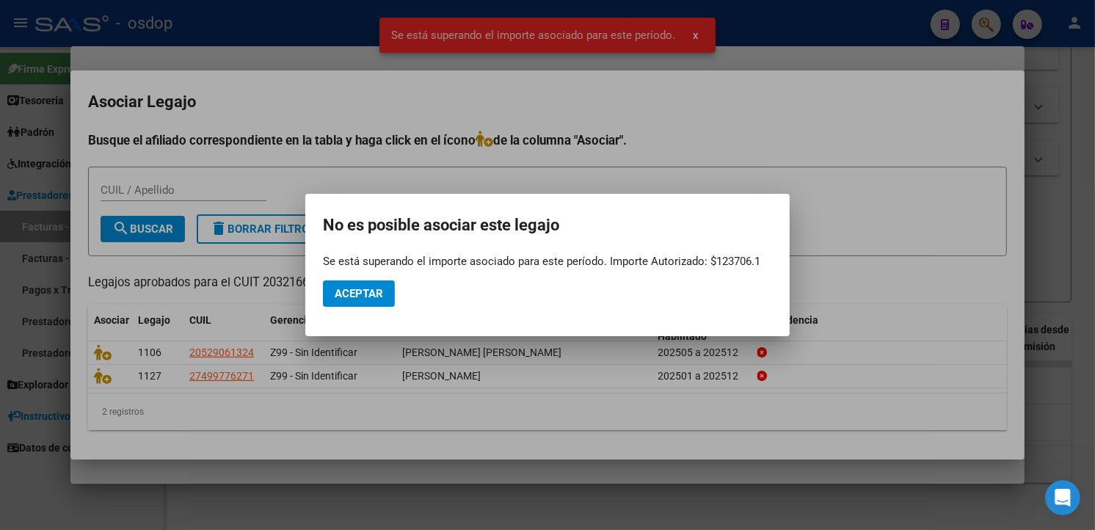
drag, startPoint x: 761, startPoint y: 263, endPoint x: 294, endPoint y: 232, distance: 467.8
click at [294, 232] on div "COMPROBANTE VER COMPROBANTE ESTADO: Recibida. En proceso de confirmacion/acepta…" at bounding box center [547, 265] width 1095 height 530
copy div "No es posible asociar este legajo Se está superando el importe asociado para es…"
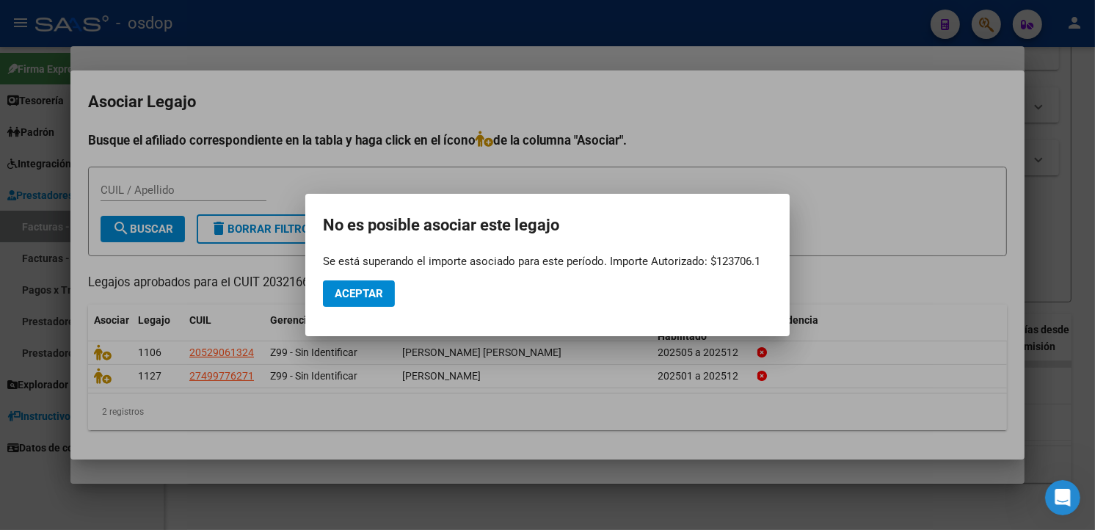
click at [1055, 484] on div "Abrir Intercom Messenger" at bounding box center [1062, 497] width 48 height 48
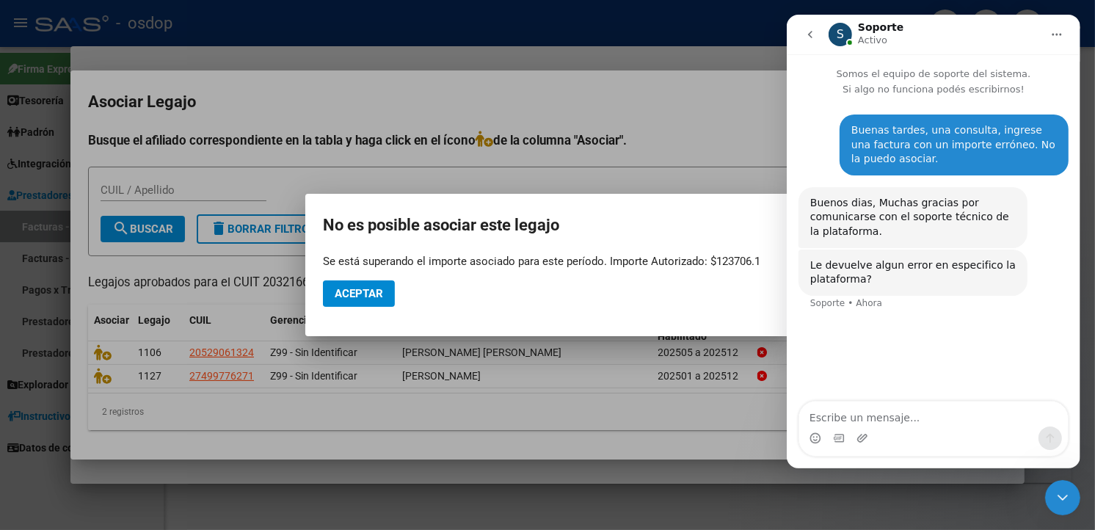
click at [914, 418] on textarea "Escribe un mensaje..." at bounding box center [932, 413] width 269 height 25
type textarea "No es posible asociar este legajo Se está superando el importe asociado para es…"
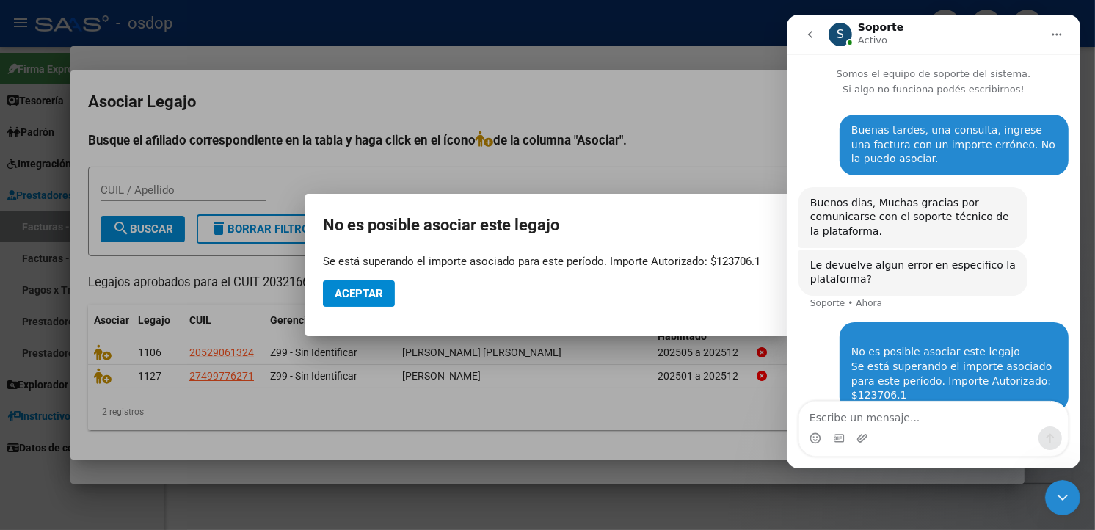
scroll to position [12, 0]
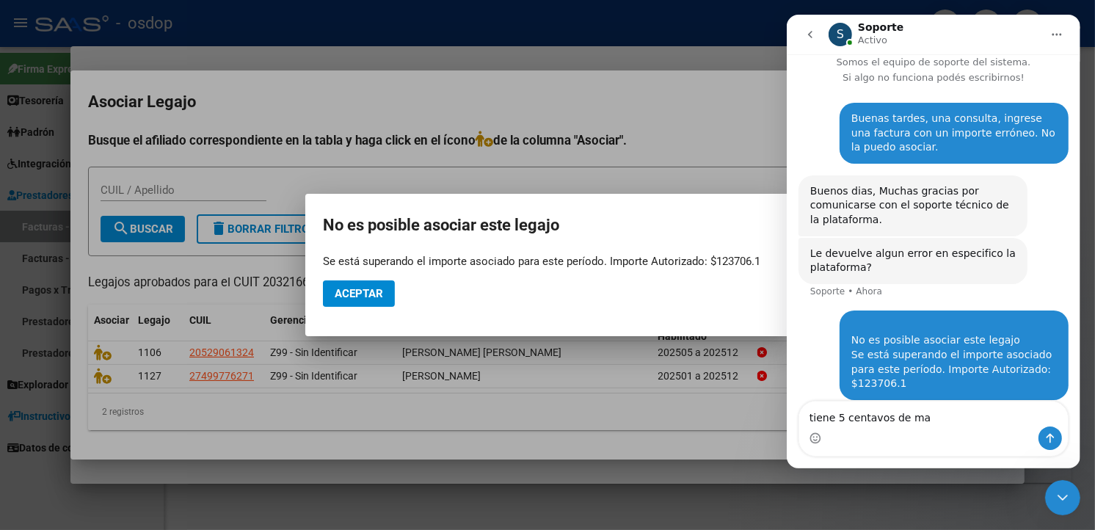
type textarea "tiene 5 centavos de mas"
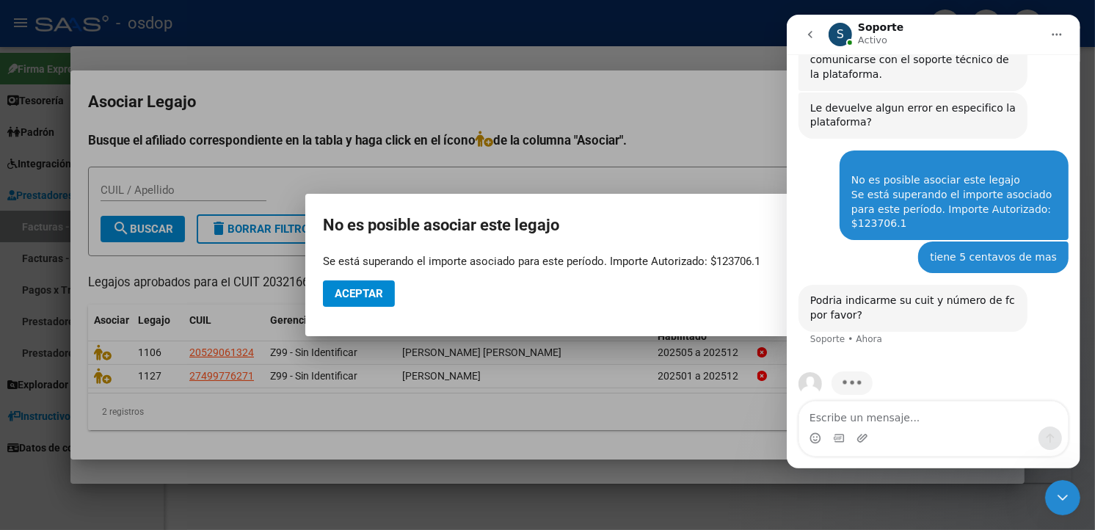
scroll to position [160, 0]
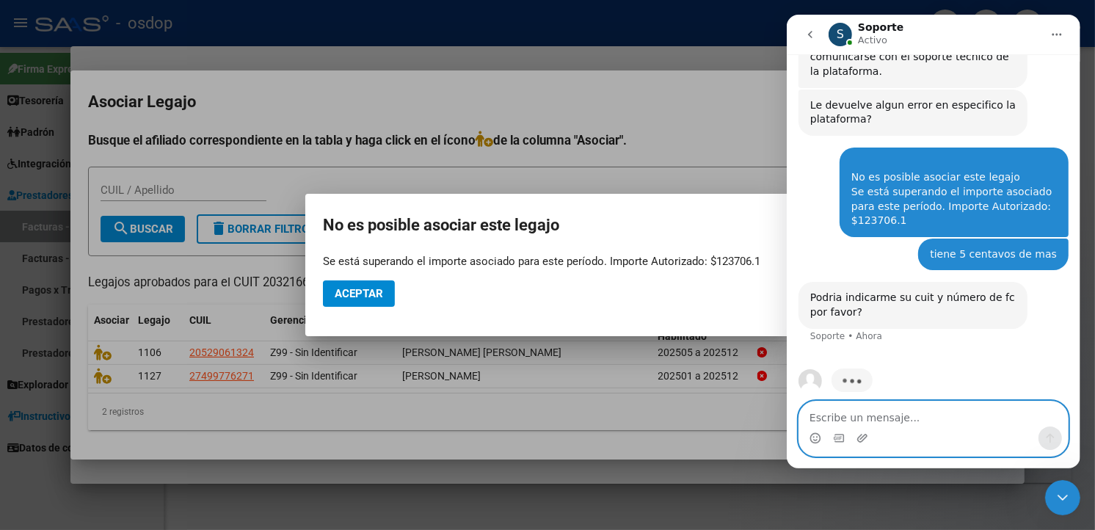
click at [856, 415] on textarea "Escribe un mensaje..." at bounding box center [932, 413] width 269 height 25
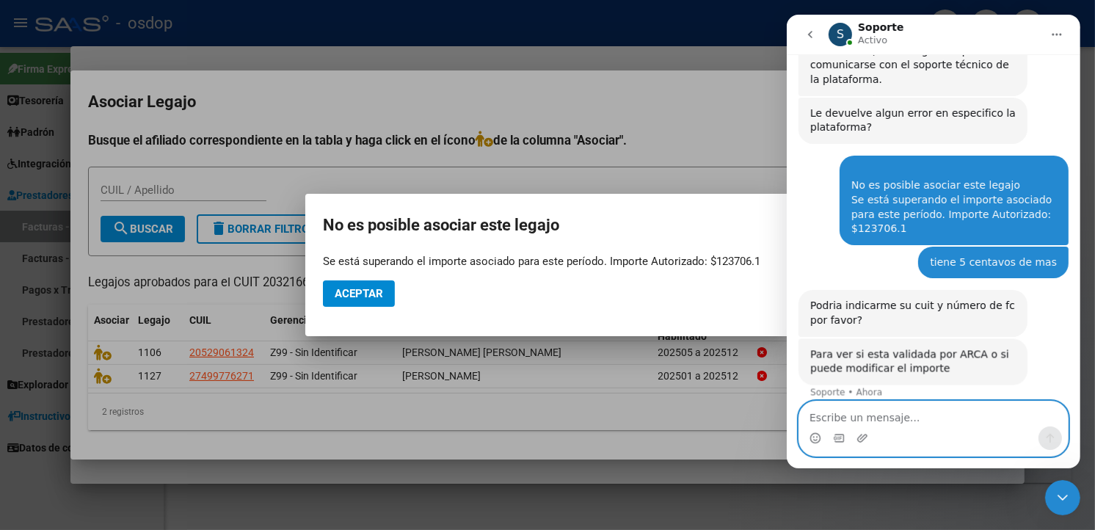
scroll to position [151, 0]
click at [869, 403] on textarea "Escribe un mensaje..." at bounding box center [932, 413] width 269 height 25
click at [899, 418] on textarea "Escribe un mensaje..." at bounding box center [932, 413] width 269 height 25
paste textarea "20321664580"
type textarea "20321664580"
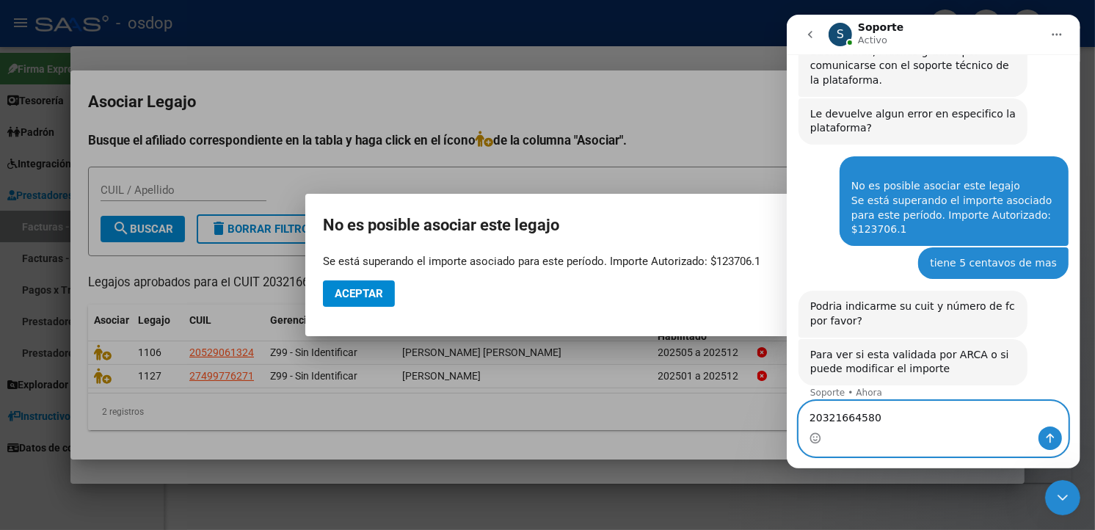
click at [882, 423] on textarea "20321664580" at bounding box center [932, 413] width 269 height 25
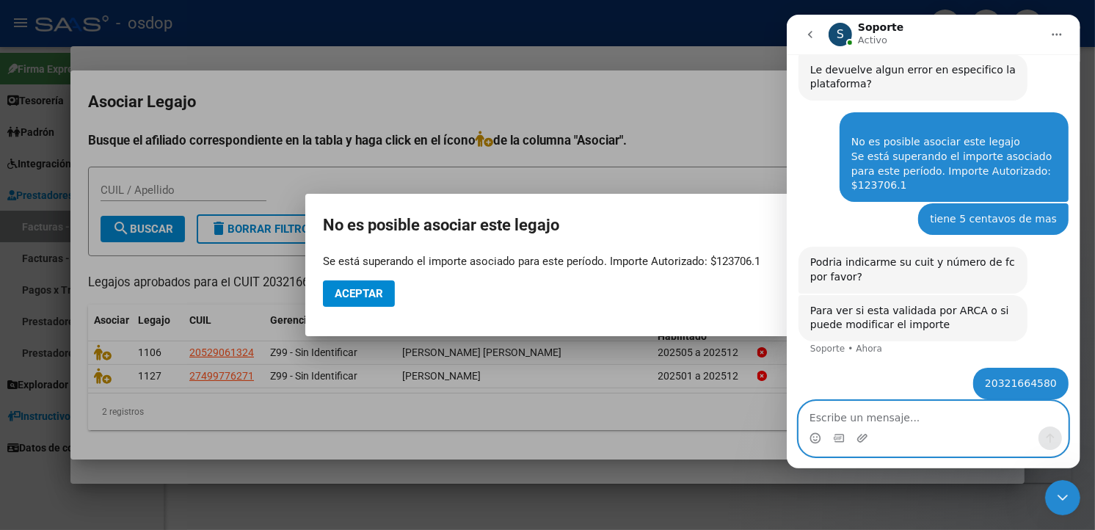
scroll to position [194, 0]
click at [876, 419] on textarea "nro fc" at bounding box center [932, 413] width 269 height 25
type textarea "nro fc 705"
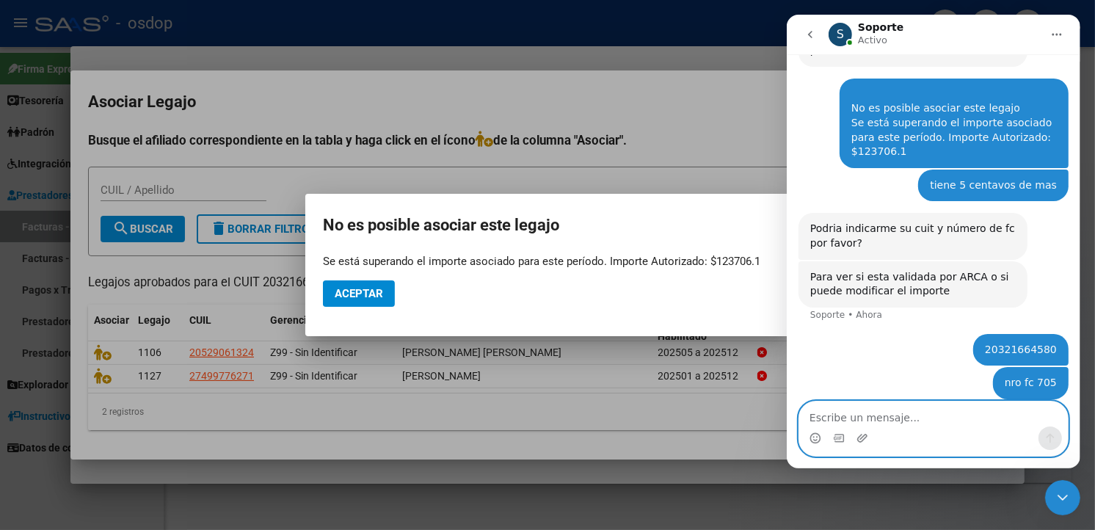
scroll to position [228, 0]
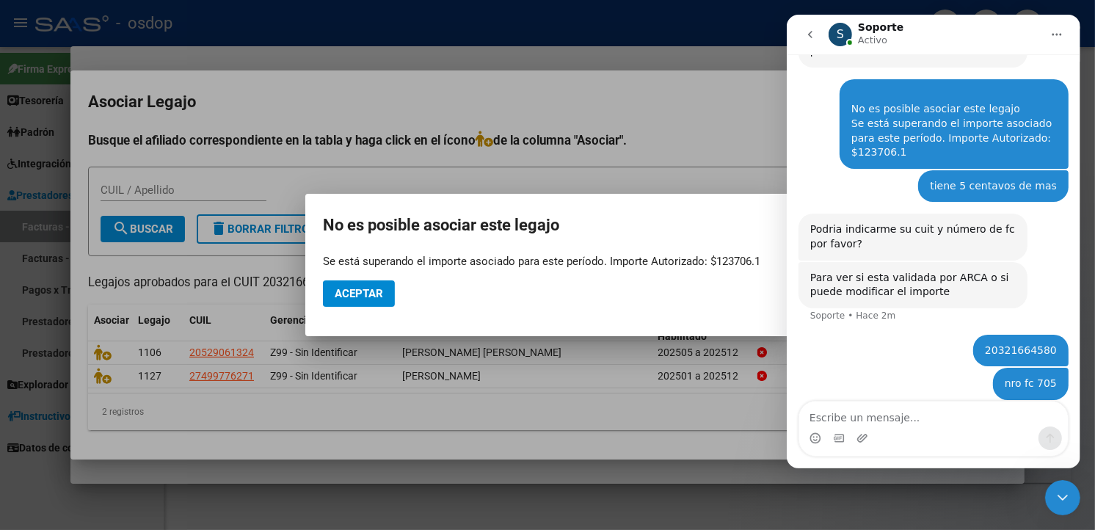
click at [881, 368] on div "nro fc 705 SOL • Hace 1m" at bounding box center [933, 393] width 270 height 50
click at [878, 336] on div "20321664580 SOL • Hace 2m" at bounding box center [933, 352] width 270 height 34
click at [920, 338] on div "20321664580 SOL • Hace 2m" at bounding box center [933, 352] width 270 height 34
click at [696, 223] on h2 "No es posible asociar este legajo" at bounding box center [547, 225] width 449 height 28
click at [818, 27] on button "go back" at bounding box center [810, 35] width 28 height 28
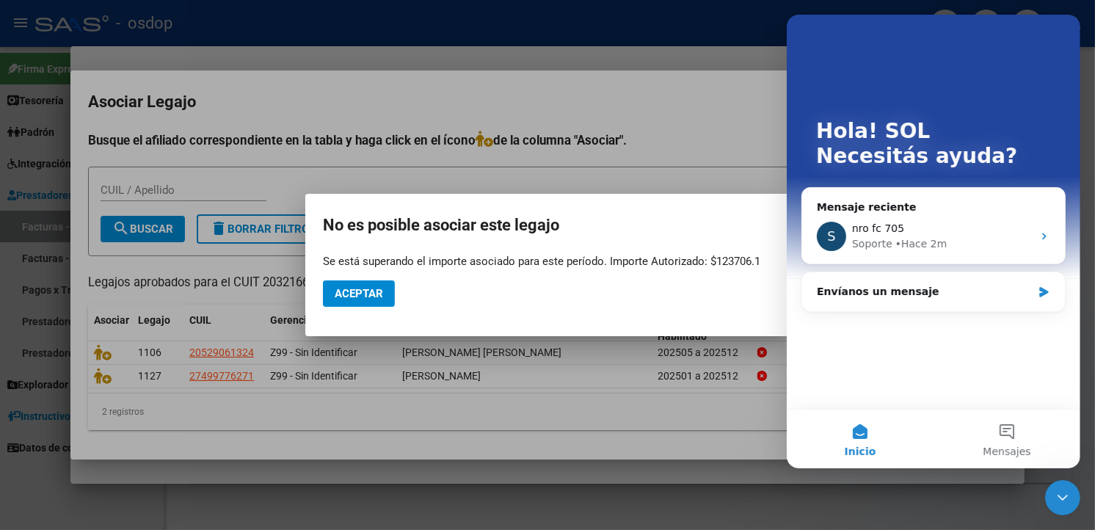
scroll to position [0, 0]
click at [978, 229] on div "nro fc 705" at bounding box center [941, 228] width 181 height 15
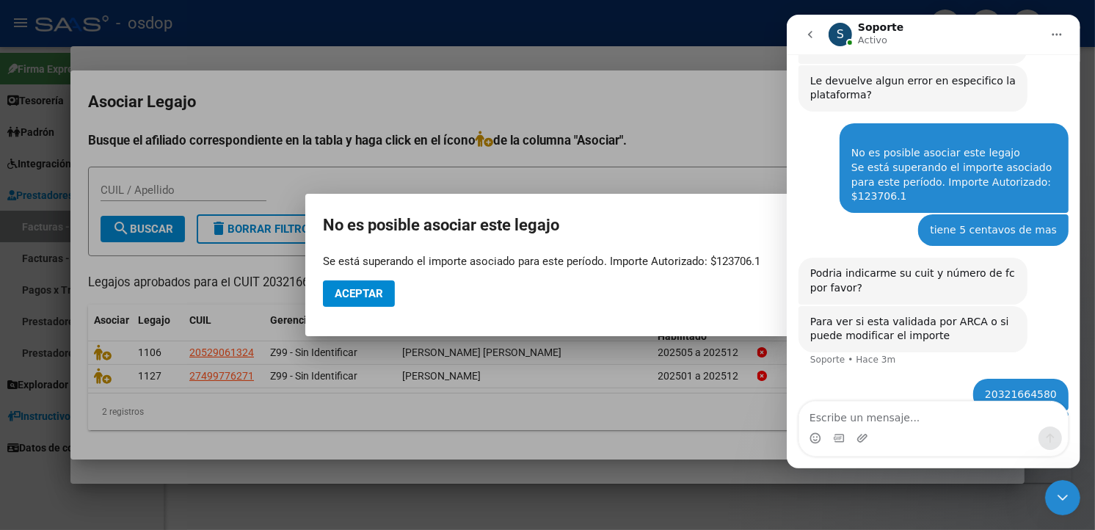
scroll to position [229, 0]
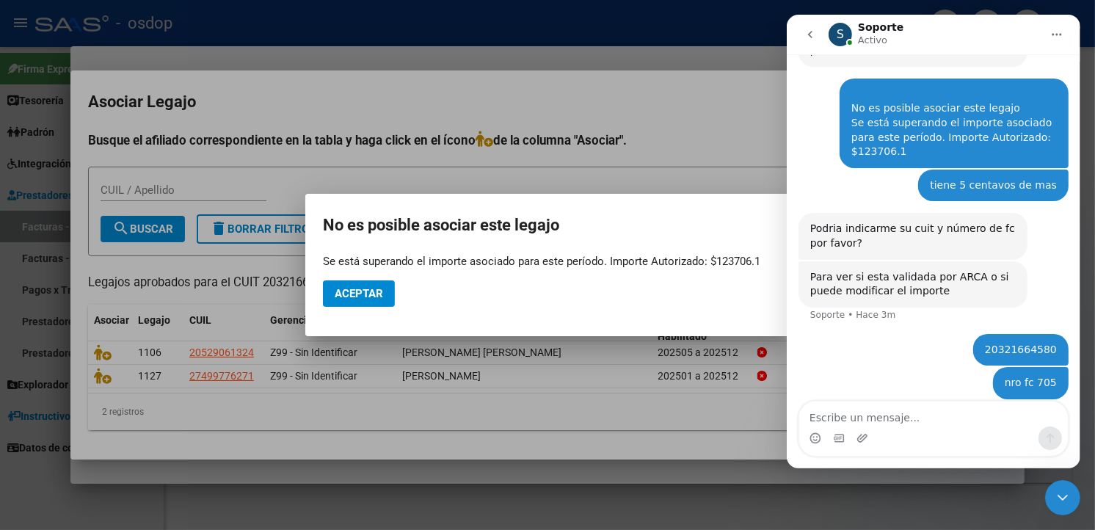
click at [735, 230] on h2 "No es posible asociar este legajo" at bounding box center [547, 225] width 449 height 28
click at [958, 26] on div "S Soporte Activo" at bounding box center [934, 35] width 213 height 26
click at [679, 140] on div at bounding box center [547, 265] width 1095 height 530
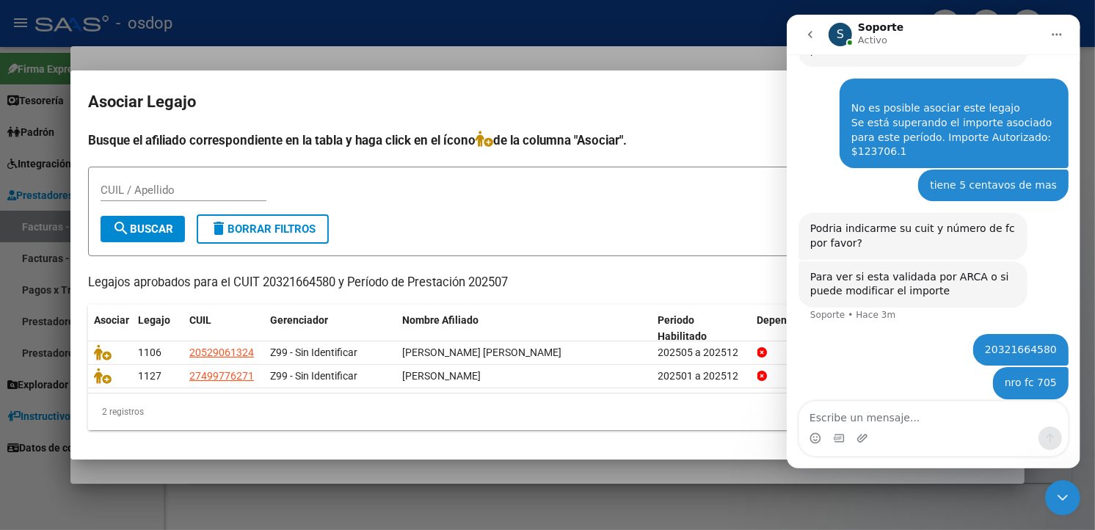
click at [819, 34] on button "go back" at bounding box center [810, 35] width 28 height 28
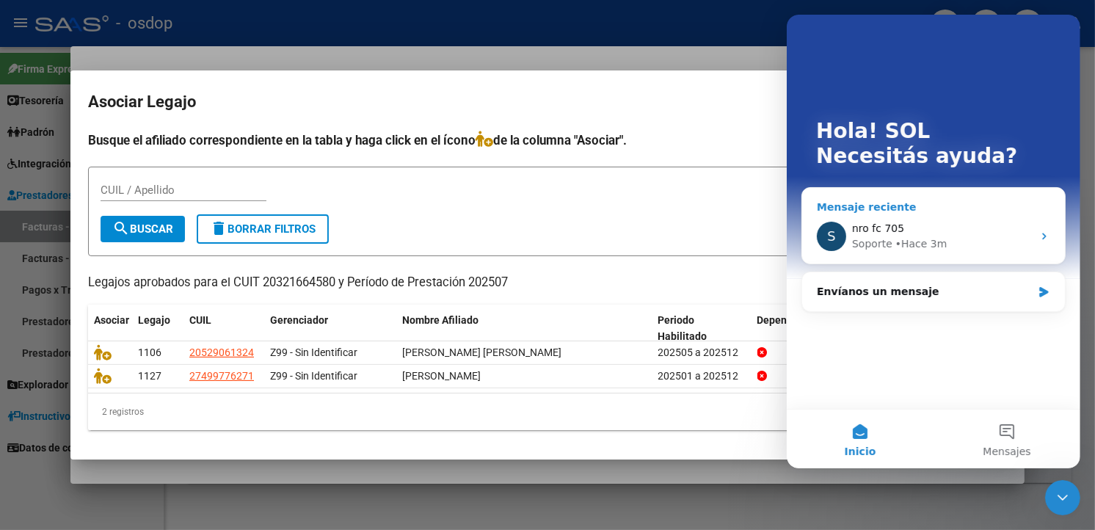
click at [953, 209] on div "S nro fc 705 Soporte • Hace 3m" at bounding box center [932, 236] width 263 height 54
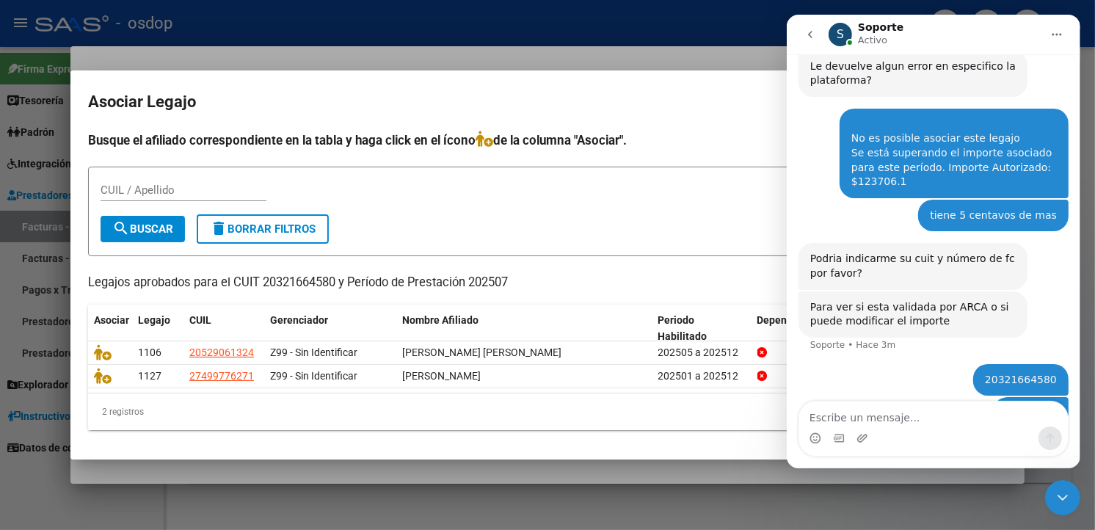
scroll to position [229, 0]
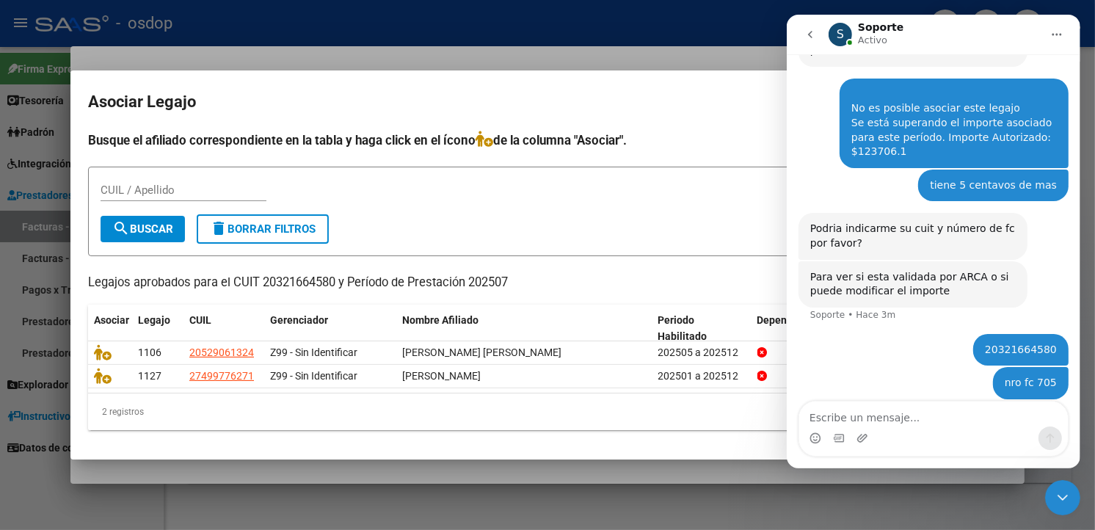
click at [1064, 498] on icon "Cerrar Intercom Messenger" at bounding box center [1062, 497] width 18 height 18
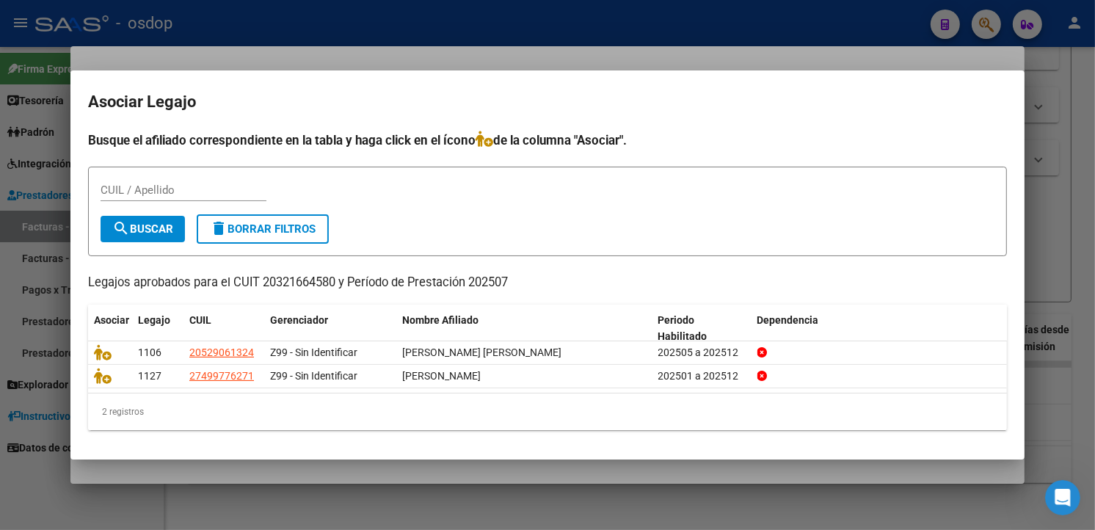
click at [903, 192] on div "CUIL / Apellido" at bounding box center [548, 197] width 894 height 36
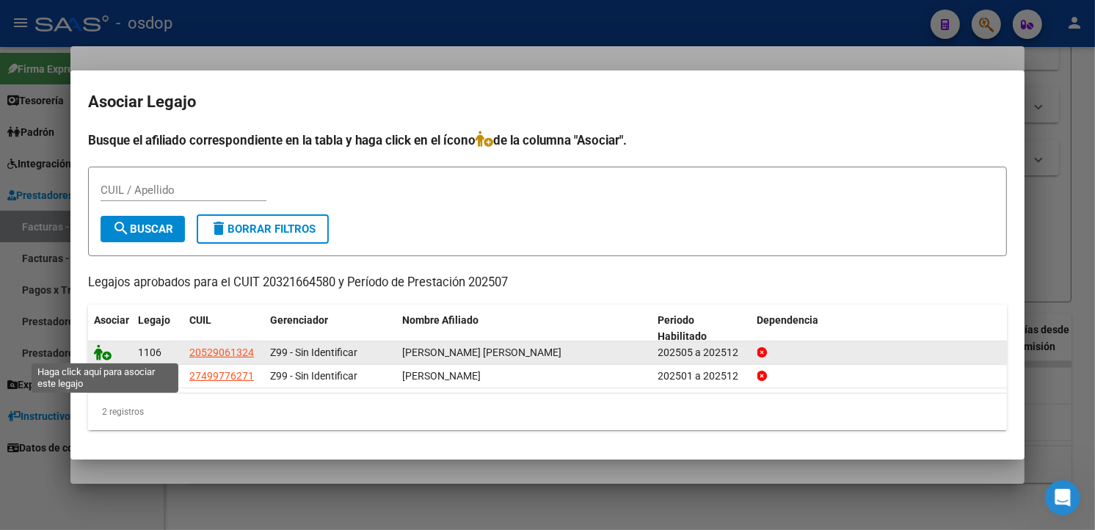
click at [104, 349] on icon at bounding box center [103, 352] width 18 height 16
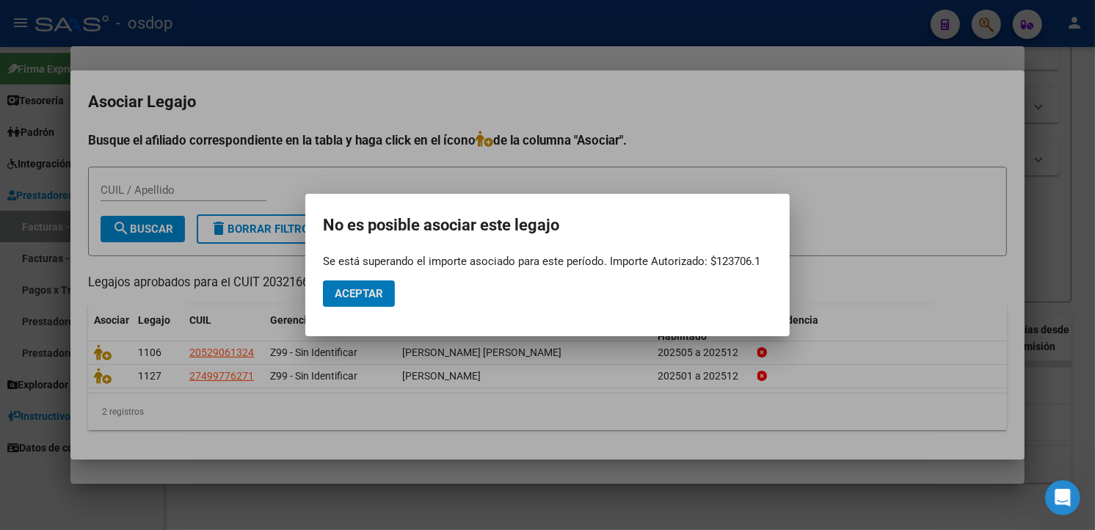
click at [1059, 503] on icon "Abrir Intercom Messenger" at bounding box center [1062, 497] width 24 height 24
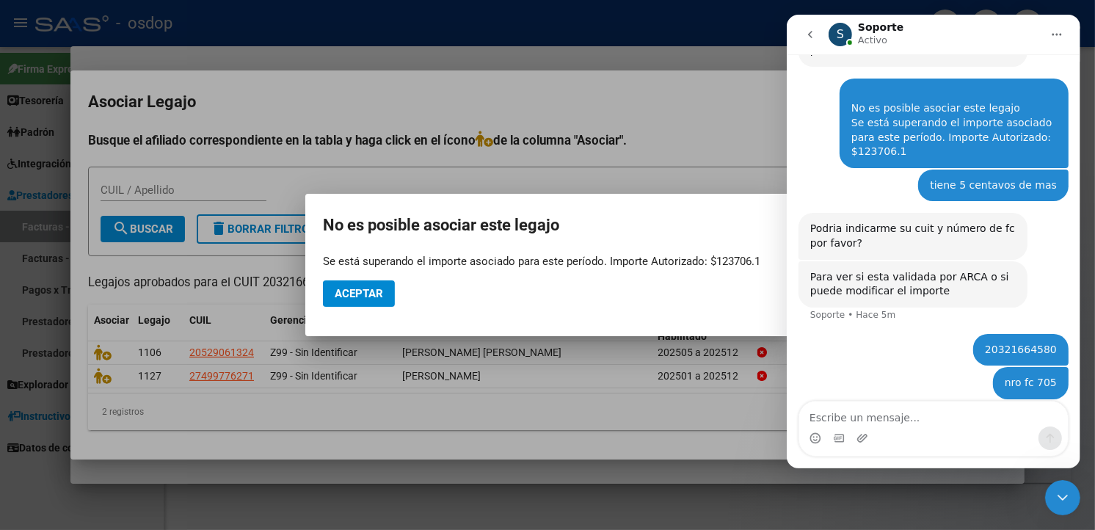
click at [417, 275] on mat-dialog-actions "Aceptar" at bounding box center [547, 294] width 449 height 50
click at [814, 30] on icon "go back" at bounding box center [810, 35] width 12 height 12
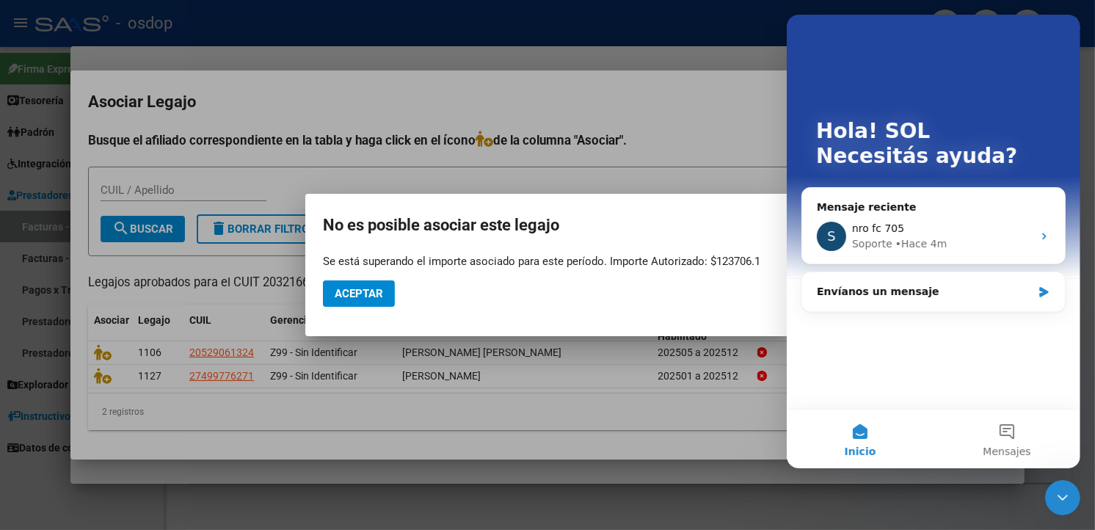
scroll to position [0, 0]
click at [1052, 514] on div at bounding box center [1062, 497] width 35 height 35
click at [1052, 506] on div "Cerrar Intercom Messenger" at bounding box center [1061, 496] width 35 height 35
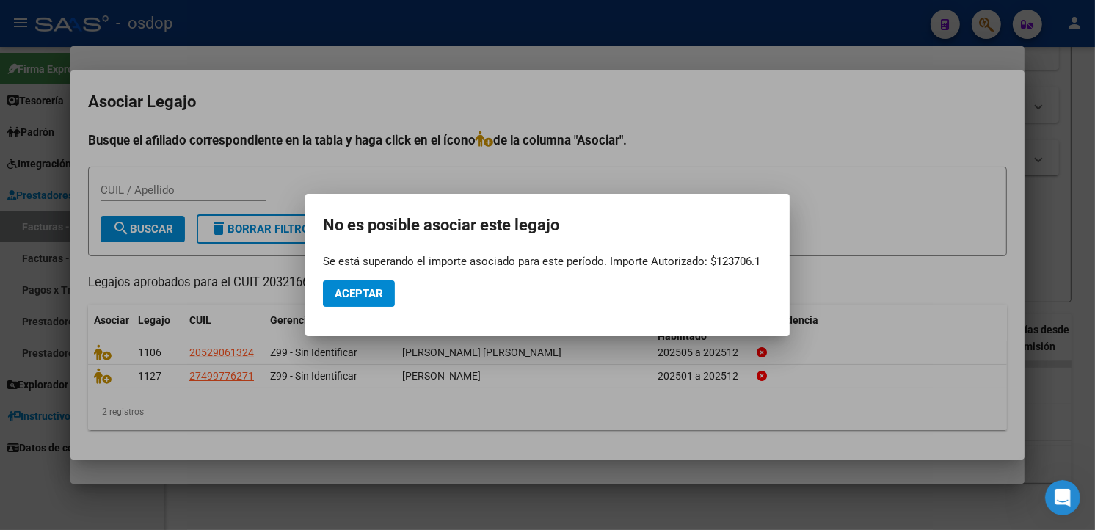
click at [1069, 502] on icon "Abrir Intercom Messenger" at bounding box center [1062, 497] width 24 height 24
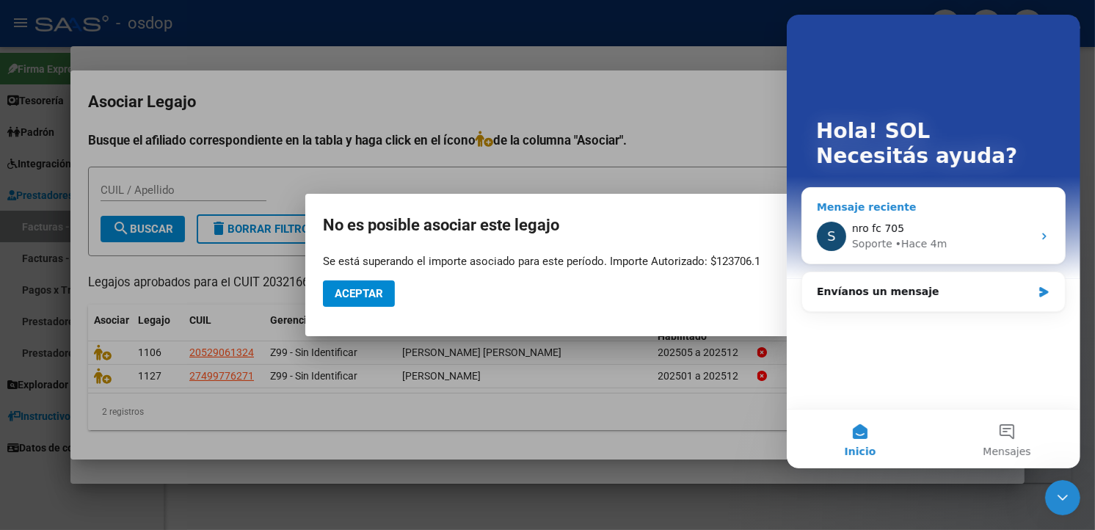
click at [979, 230] on div "nro fc 705" at bounding box center [941, 228] width 181 height 15
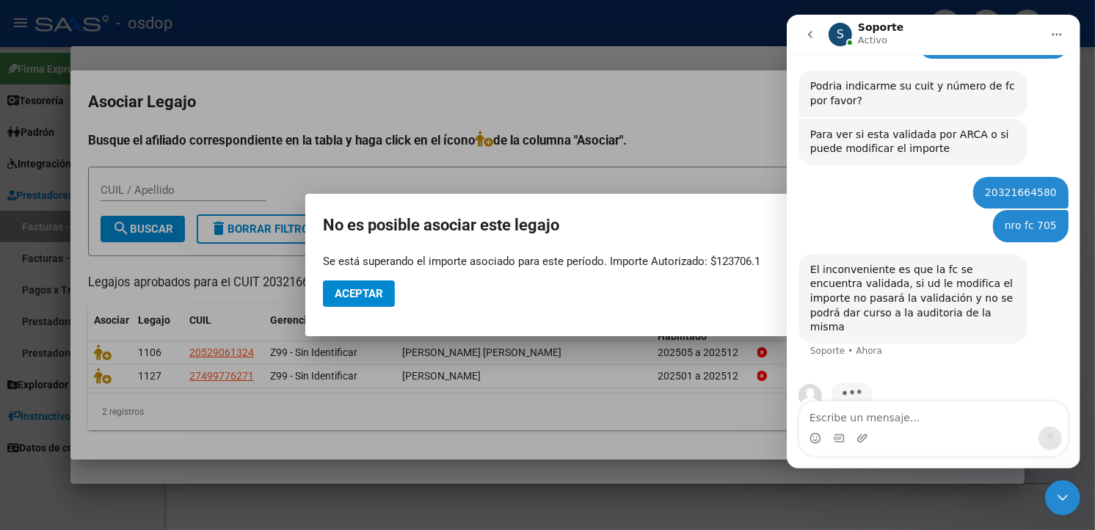
scroll to position [316, 0]
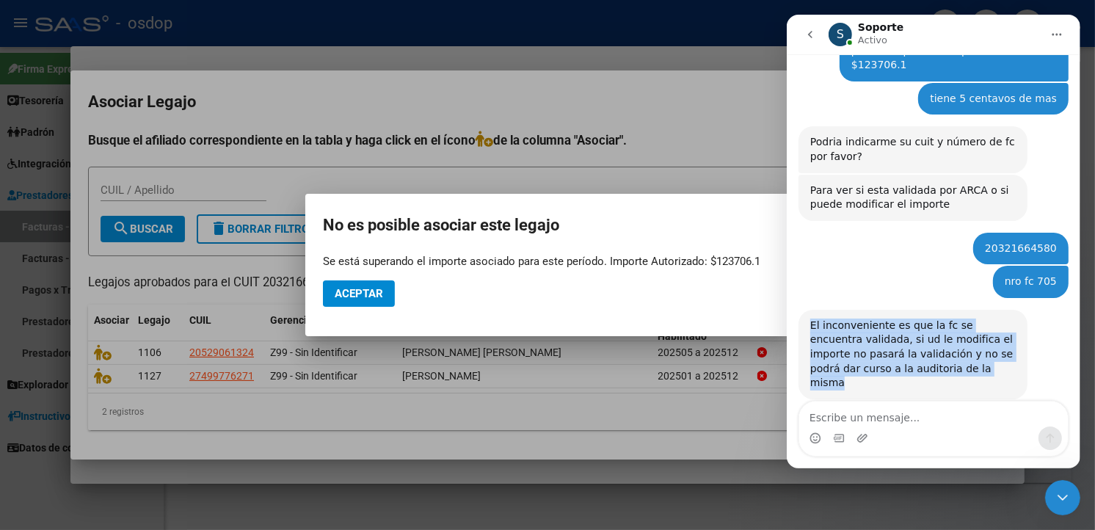
drag, startPoint x: 807, startPoint y: 310, endPoint x: 950, endPoint y: 357, distance: 151.1
click at [950, 357] on div "El inconveniente es que la fc se encuentra validada, si ud le modifica el impor…" at bounding box center [912, 355] width 229 height 90
click at [950, 357] on div "El inconveniente es que la fc se encuentra validada, si ud le modifica el impor…" at bounding box center [911, 355] width 205 height 72
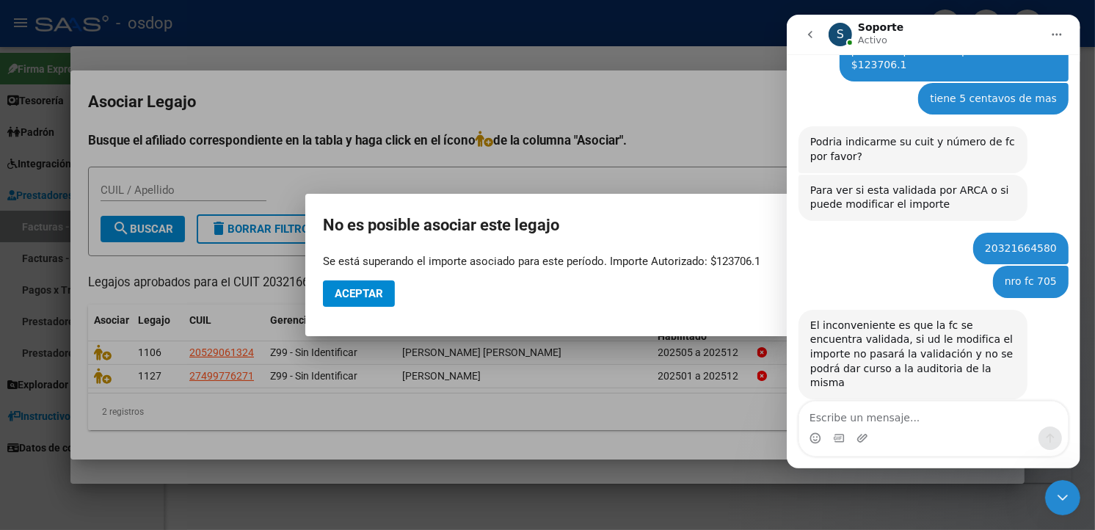
click at [950, 357] on div "El inconveniente es que la fc se encuentra validada, si ud le modifica el impor…" at bounding box center [911, 355] width 205 height 72
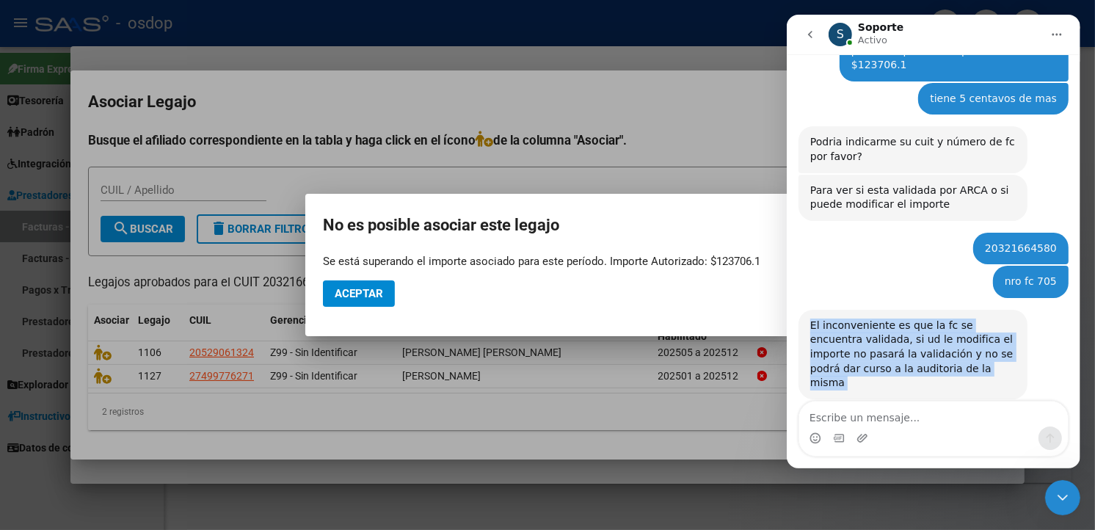
scroll to position [371, 0]
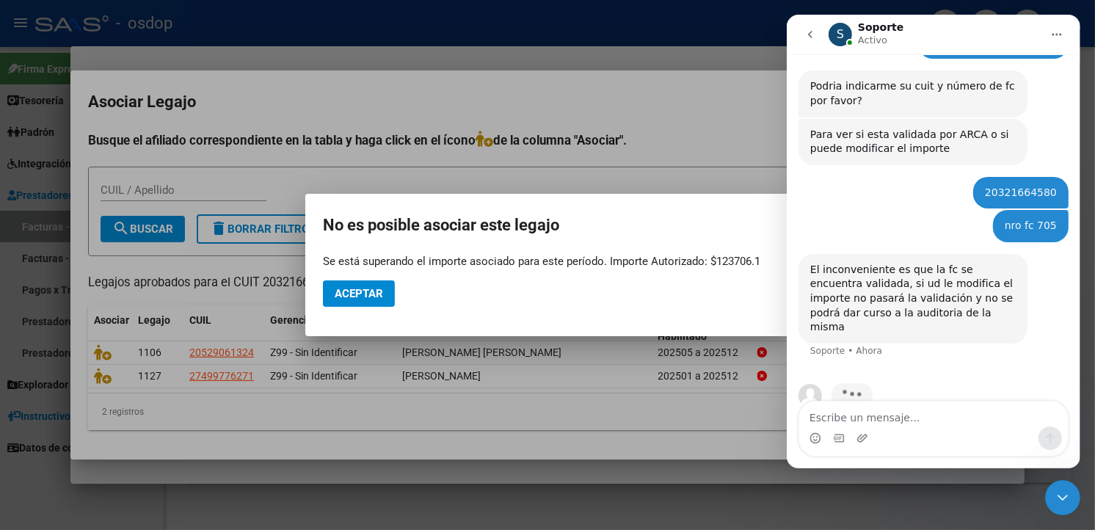
drag, startPoint x: 950, startPoint y: 357, endPoint x: 950, endPoint y: 372, distance: 15.4
click at [950, 376] on div "Escribiendo" at bounding box center [933, 404] width 270 height 57
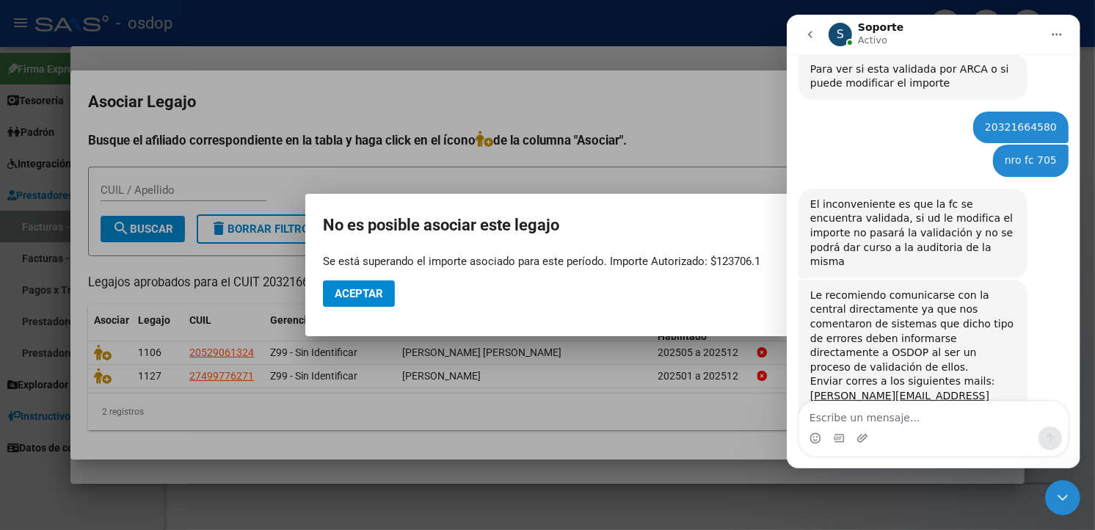
scroll to position [450, 0]
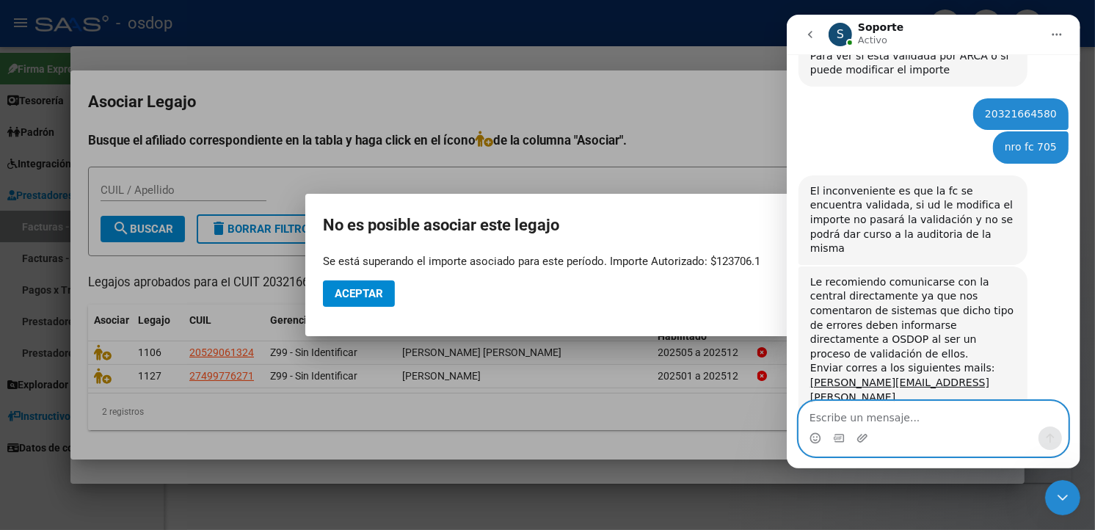
click at [914, 423] on textarea "Escribe un mensaje..." at bounding box center [932, 413] width 269 height 25
type textarea "ok gracias"
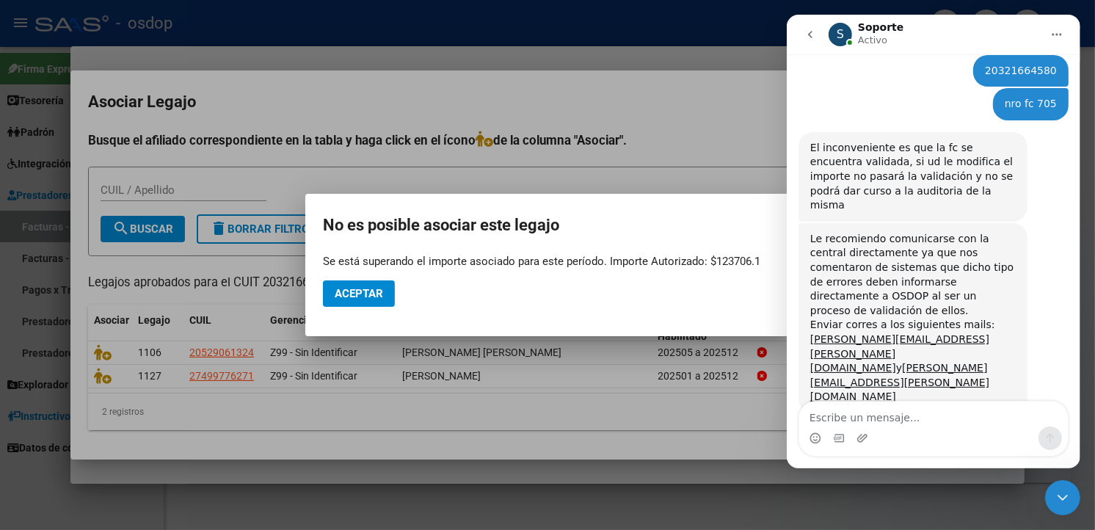
click at [677, 114] on div at bounding box center [547, 265] width 1095 height 530
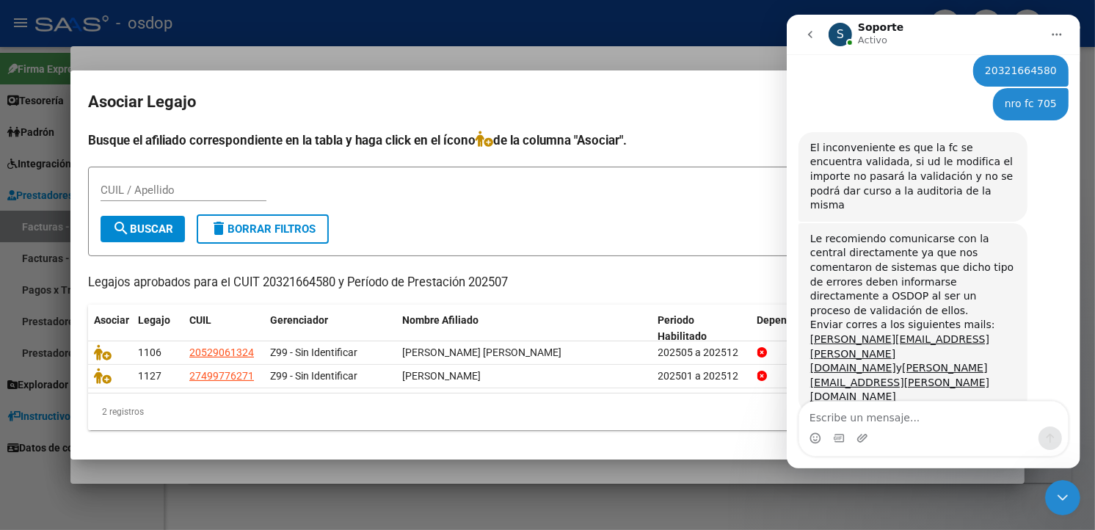
click at [809, 25] on button "go back" at bounding box center [810, 35] width 28 height 28
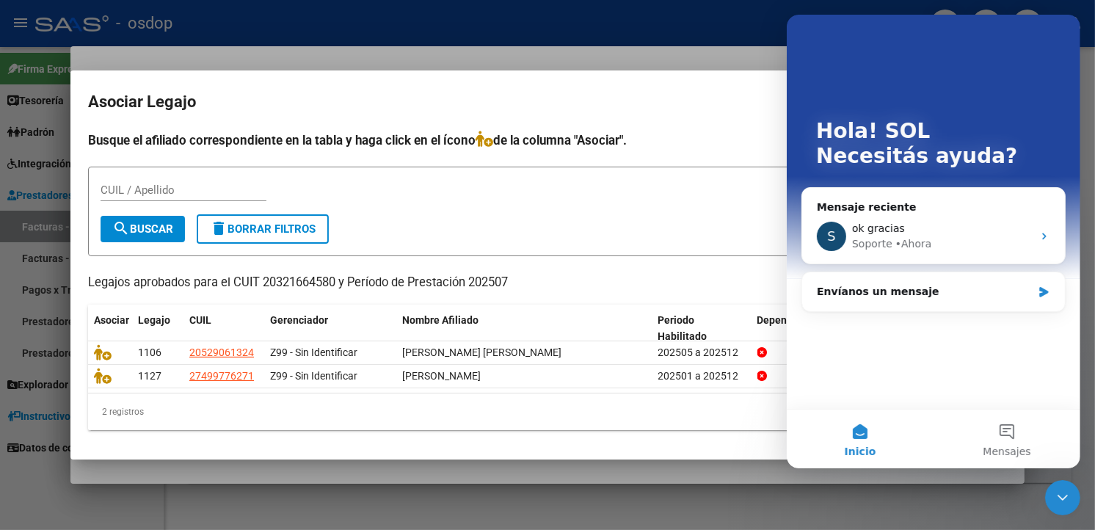
click at [1073, 33] on div "Hola! SOL Necesitás ayuda? Mensaje reciente S ok gracias Soporte • Ahora Envían…" at bounding box center [933, 212] width 294 height 394
click at [678, 114] on h2 "Asociar Legajo" at bounding box center [547, 102] width 919 height 28
click at [1063, 490] on icon "Cerrar Intercom Messenger" at bounding box center [1062, 497] width 18 height 18
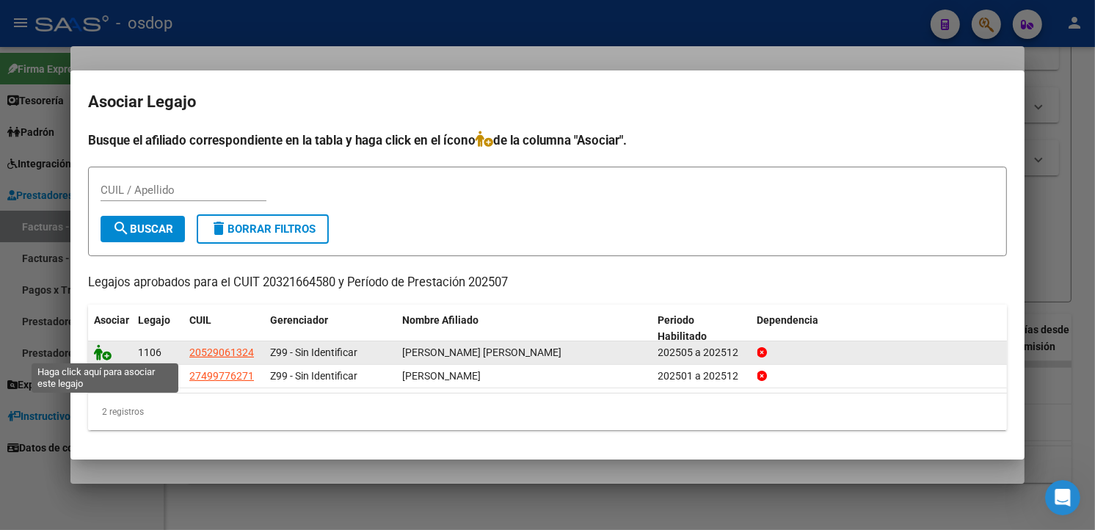
click at [104, 347] on icon at bounding box center [103, 352] width 18 height 16
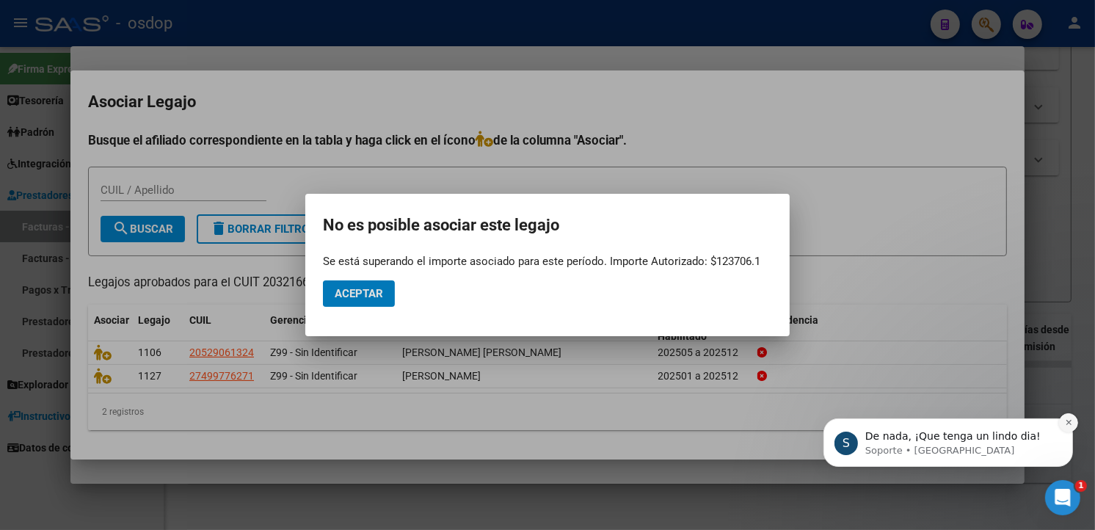
click at [1069, 423] on icon "Dismiss notification" at bounding box center [1067, 421] width 5 height 5
